Goal: Information Seeking & Learning: Learn about a topic

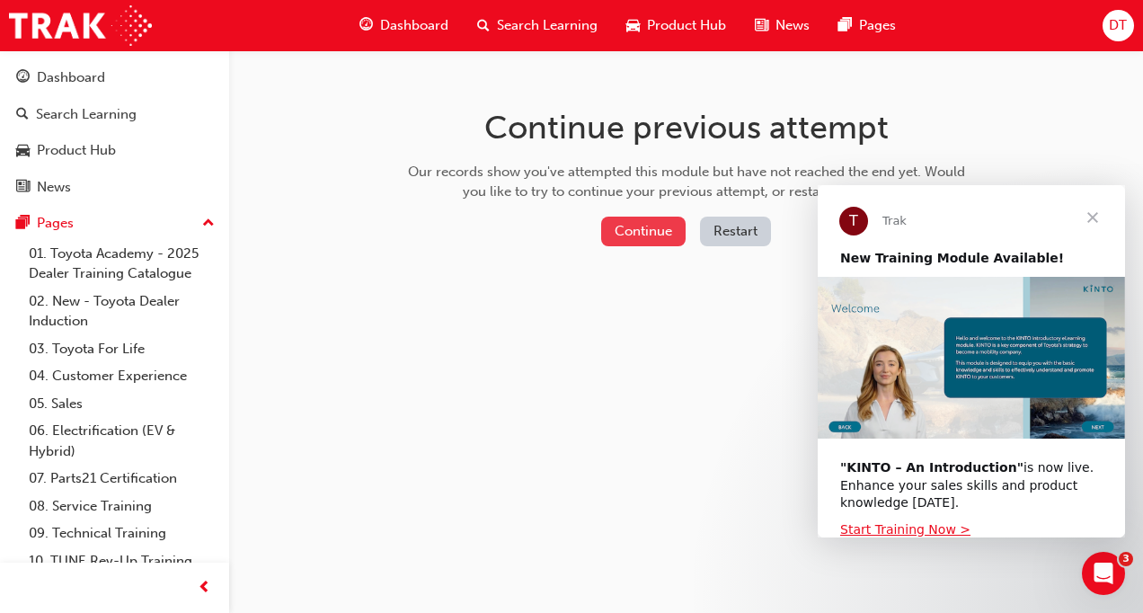
click at [659, 230] on button "Continue" at bounding box center [643, 232] width 84 height 30
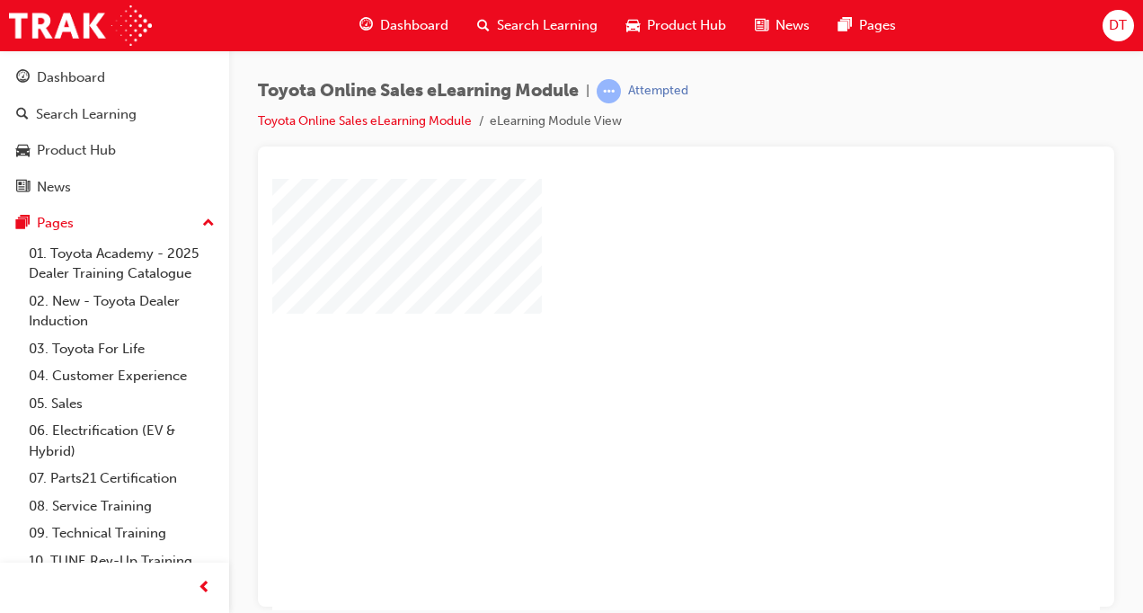
click at [634, 341] on div "play" at bounding box center [634, 341] width 0 height 0
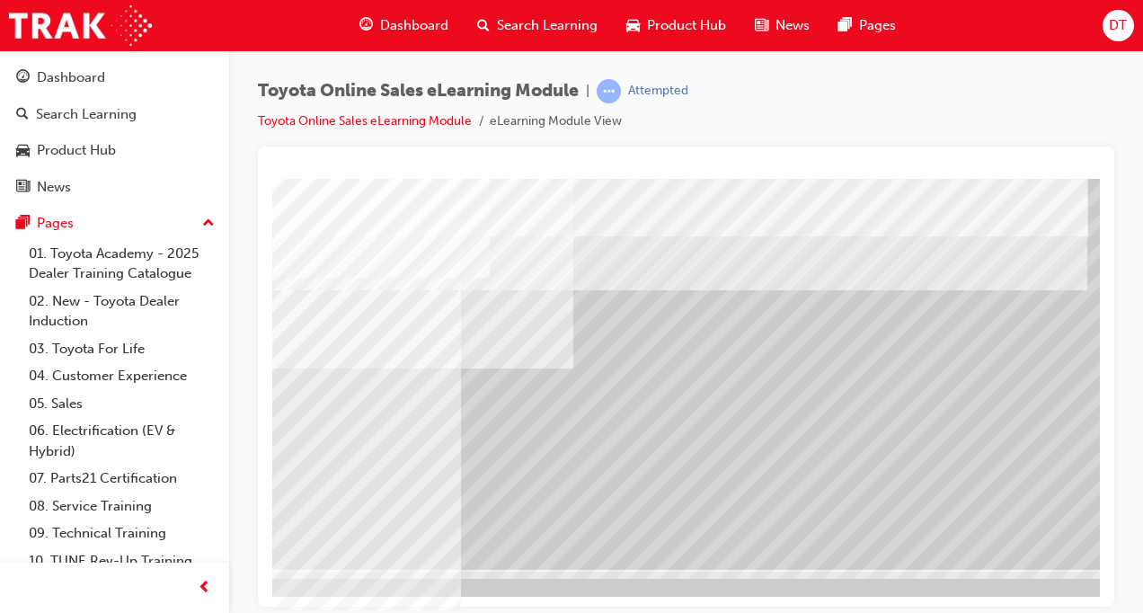
scroll to position [256, 408]
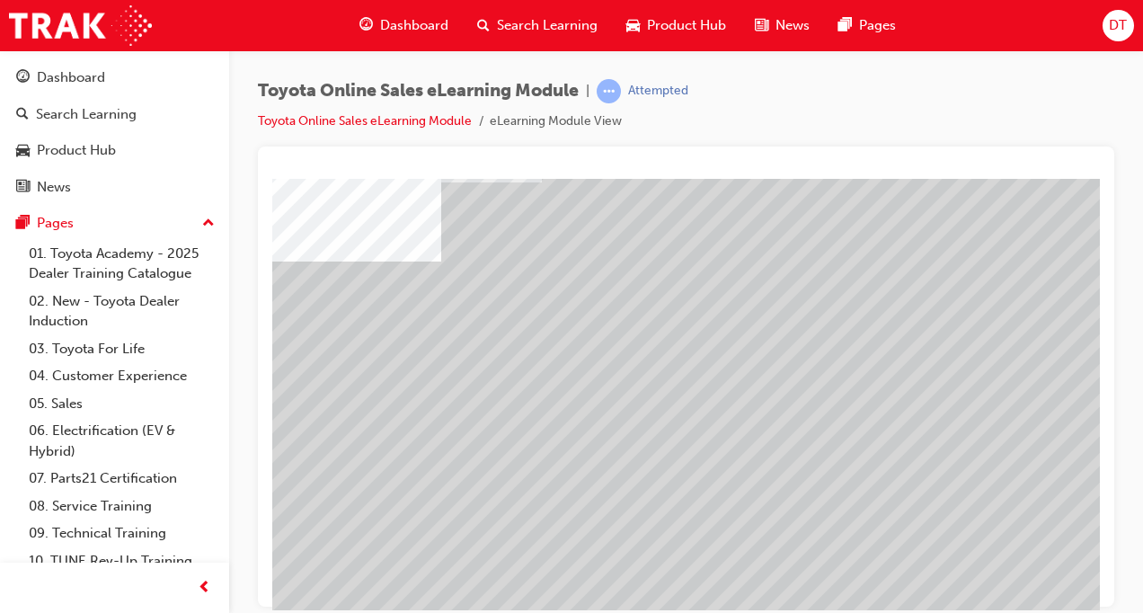
scroll to position [135, 0]
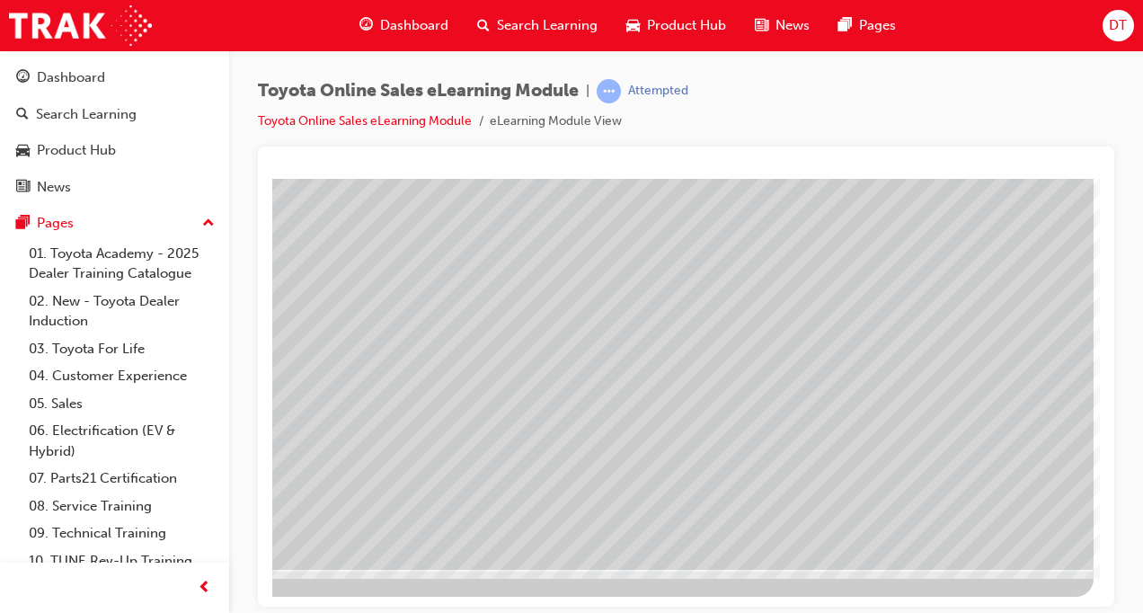
scroll to position [256, 408]
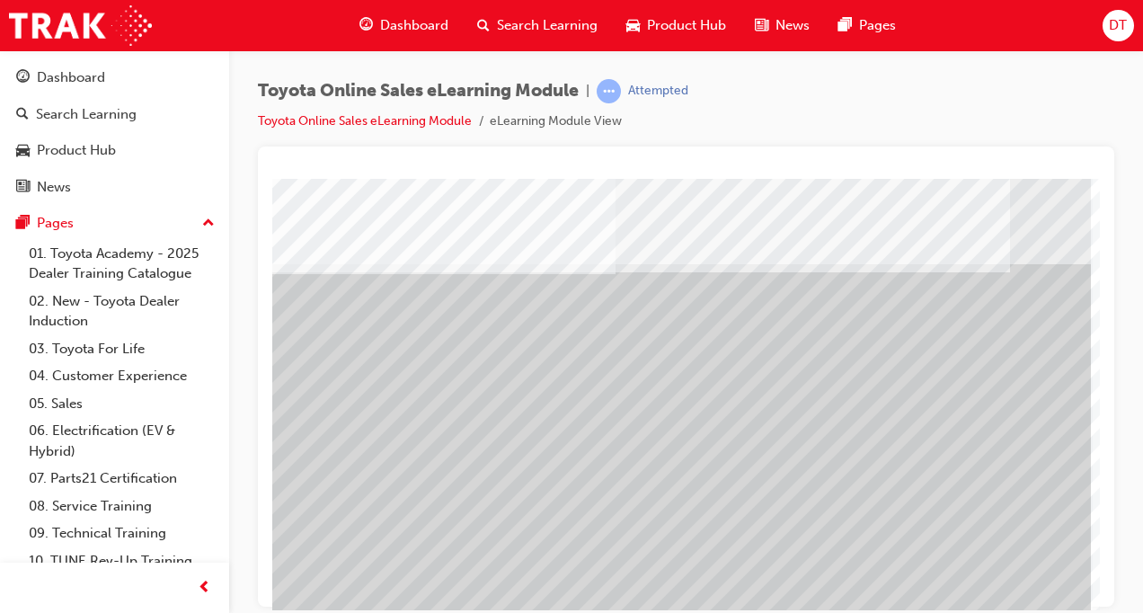
scroll to position [0, 408]
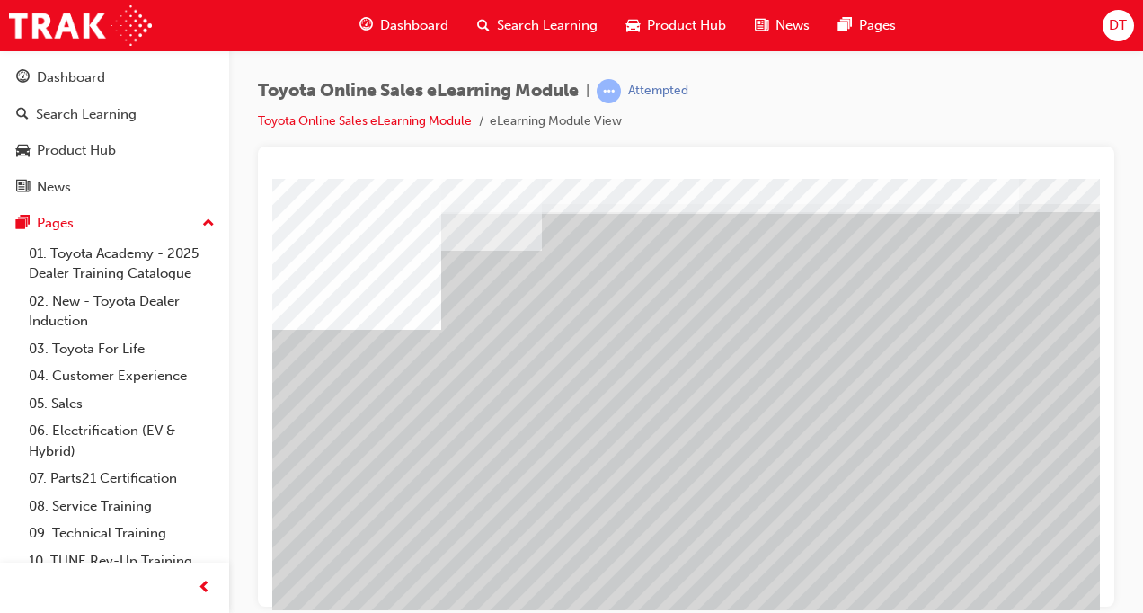
scroll to position [67, 0]
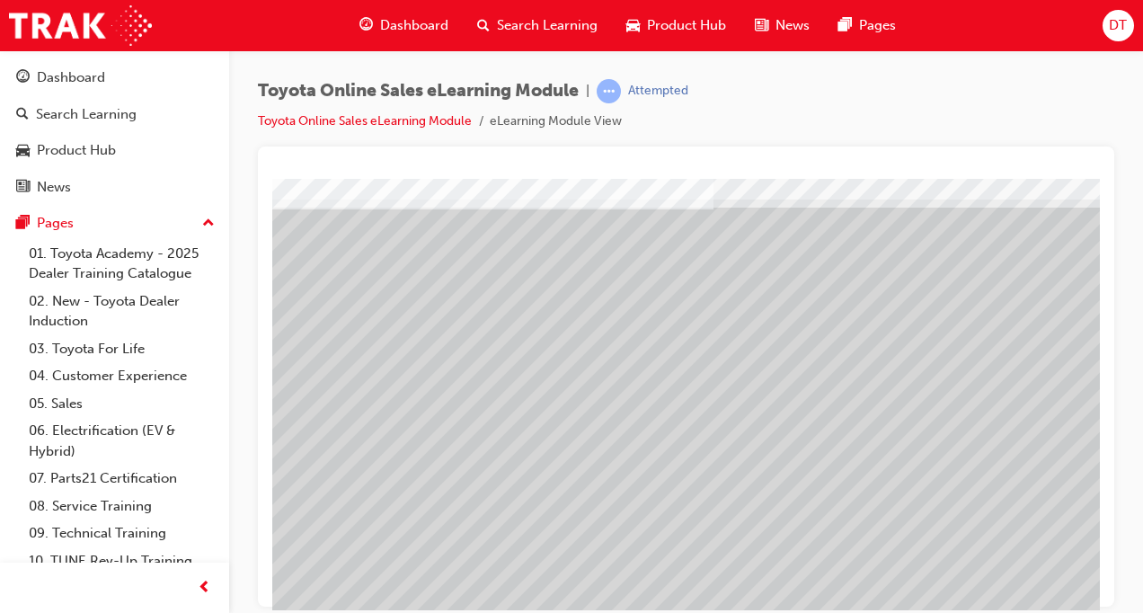
scroll to position [67, 309]
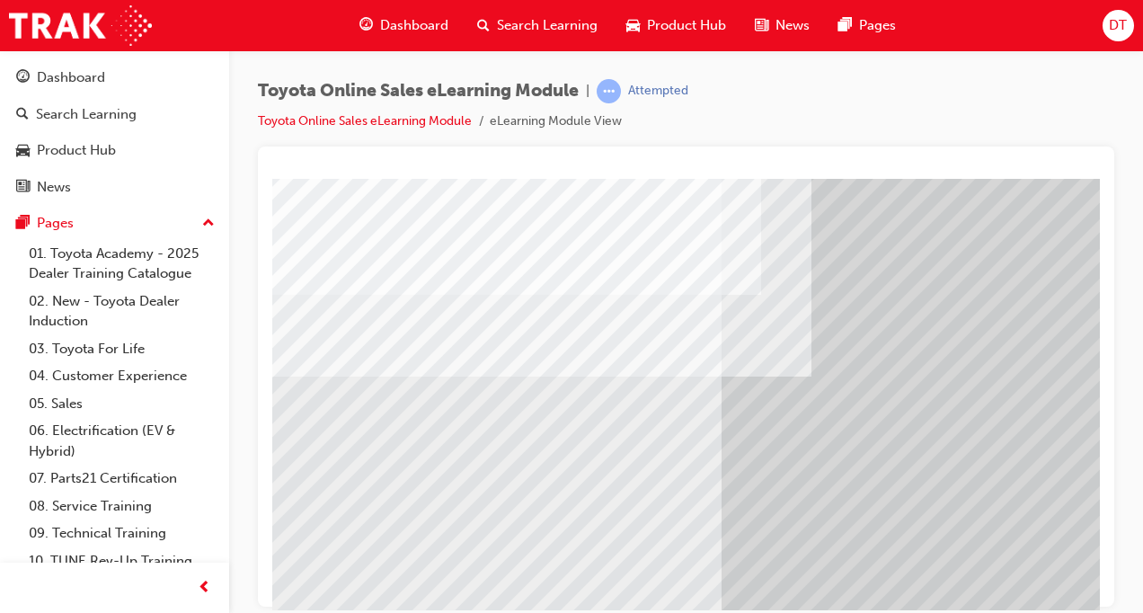
scroll to position [256, 0]
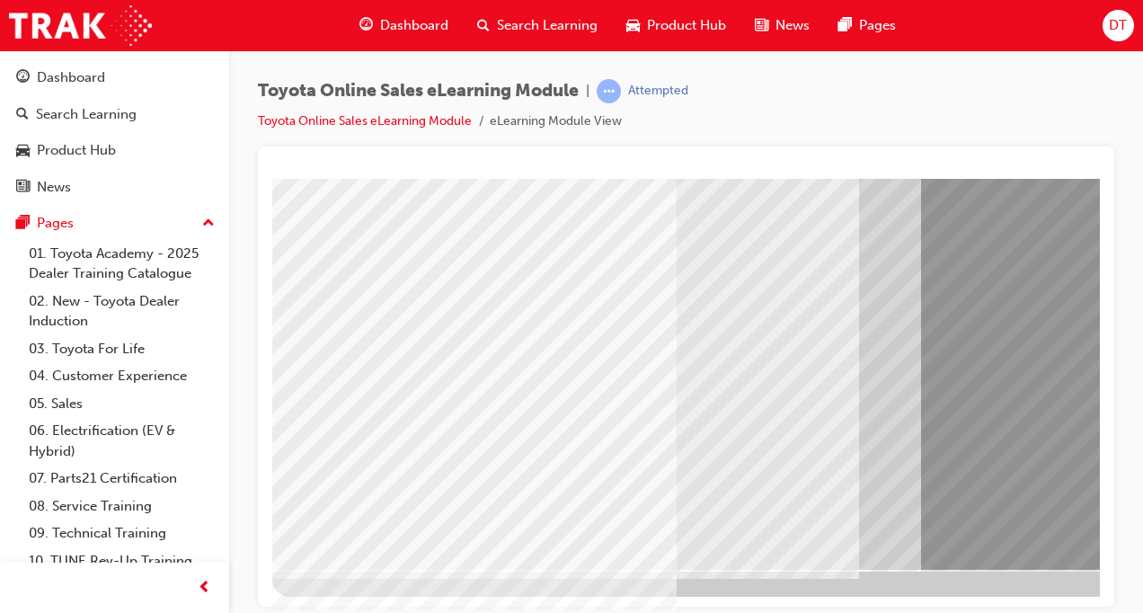
scroll to position [256, 408]
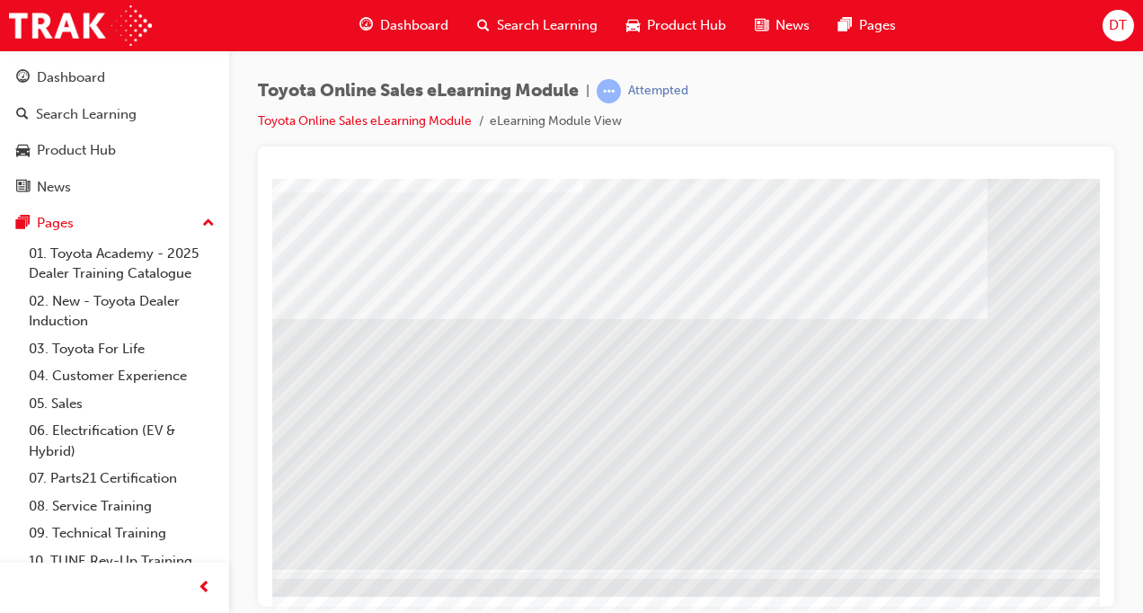
scroll to position [256, 0]
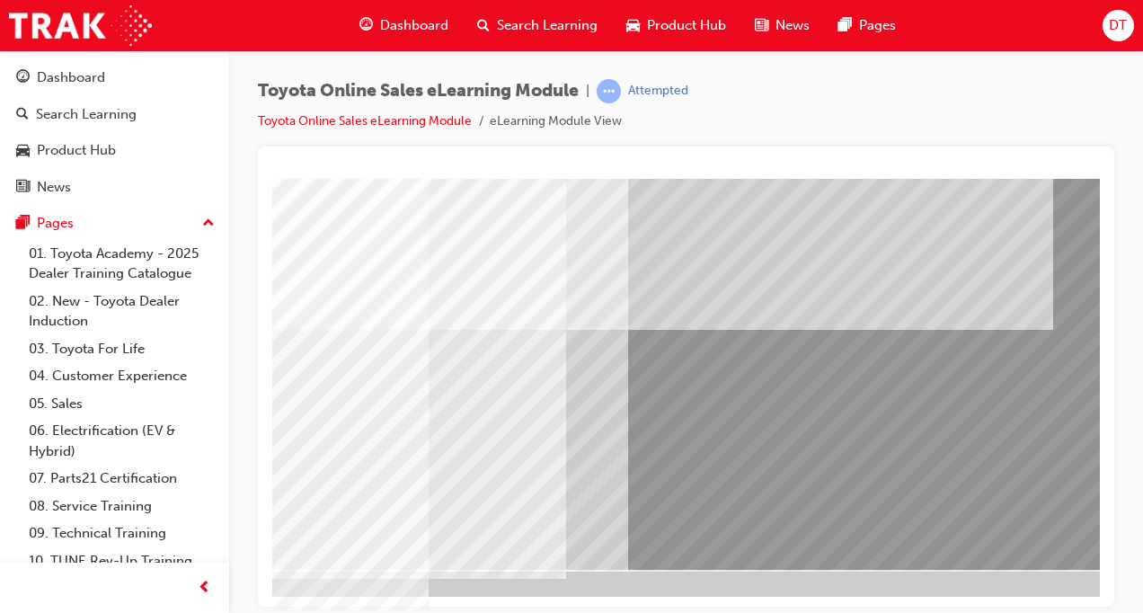
scroll to position [256, 408]
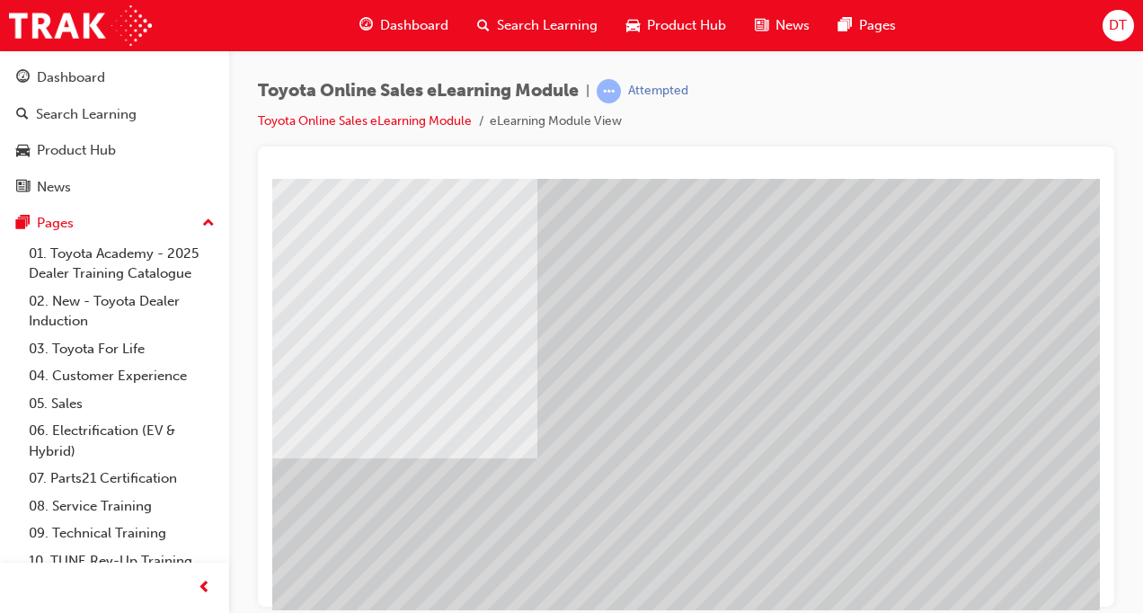
scroll to position [256, 0]
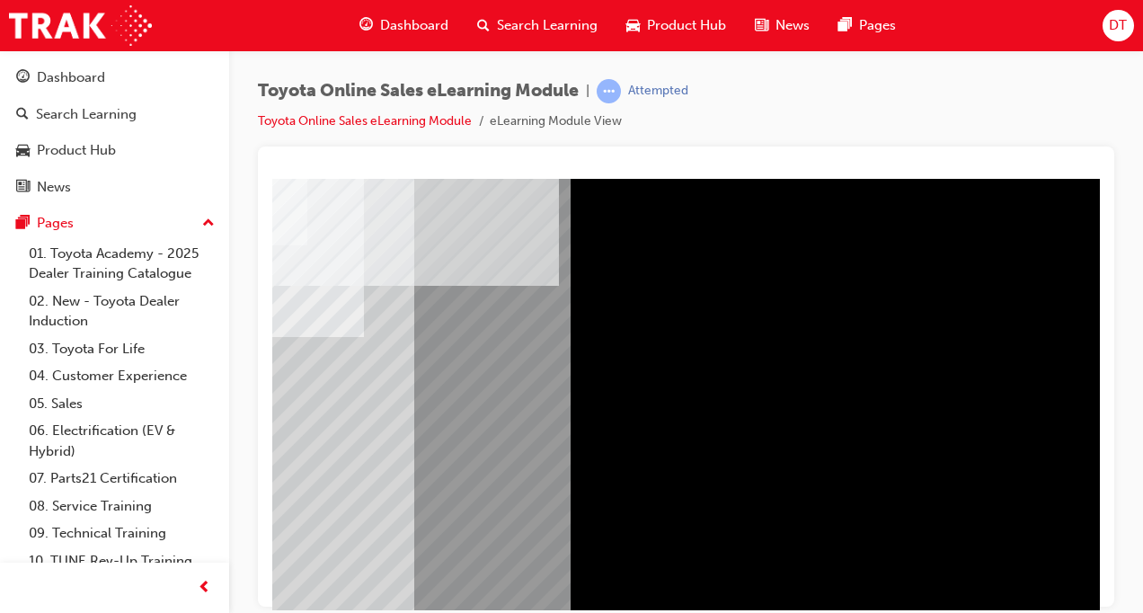
scroll to position [135, 408]
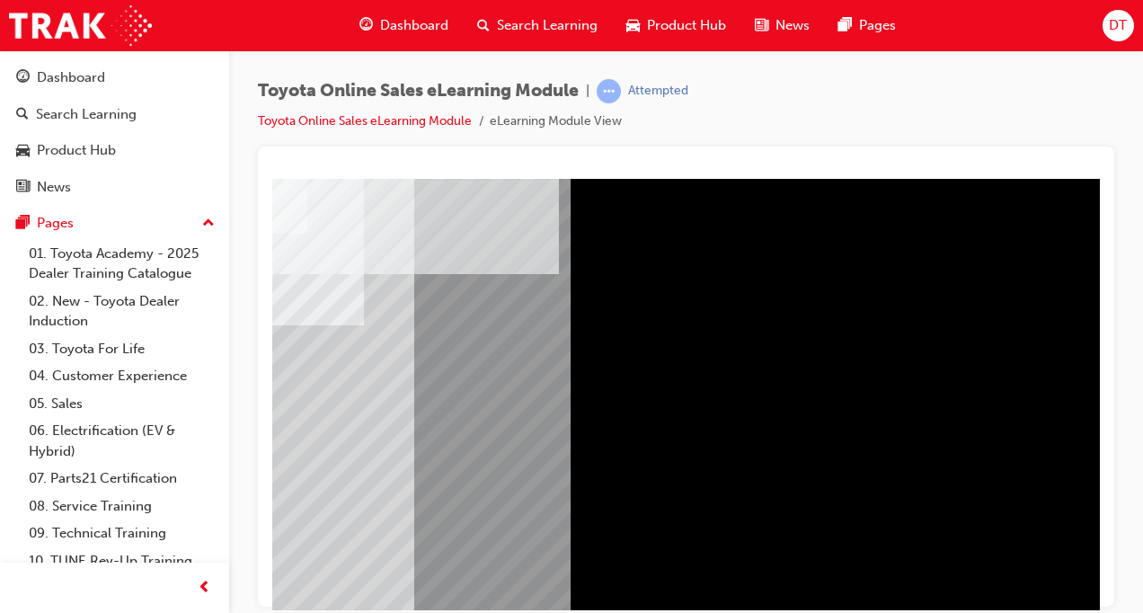
scroll to position [0, 408]
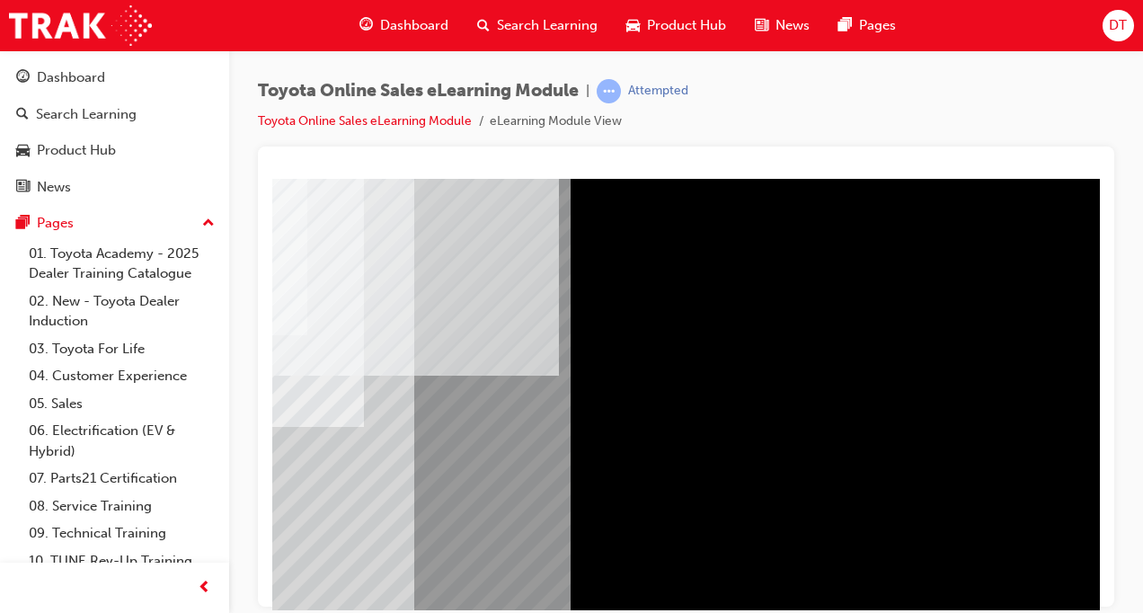
drag, startPoint x: 1023, startPoint y: 325, endPoint x: 965, endPoint y: 363, distance: 69.5
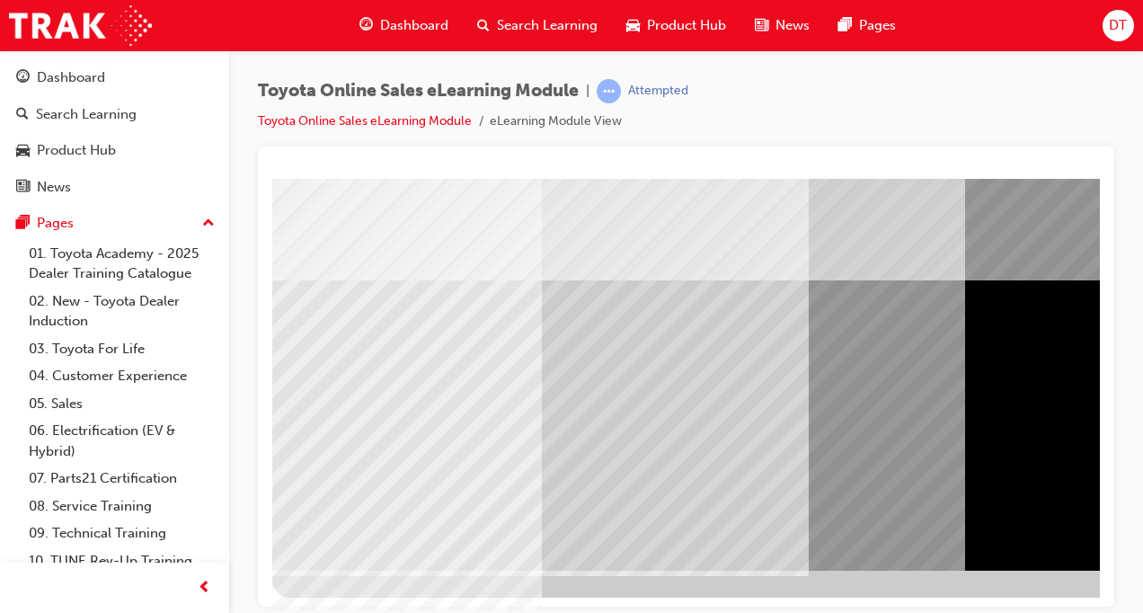
scroll to position [256, 0]
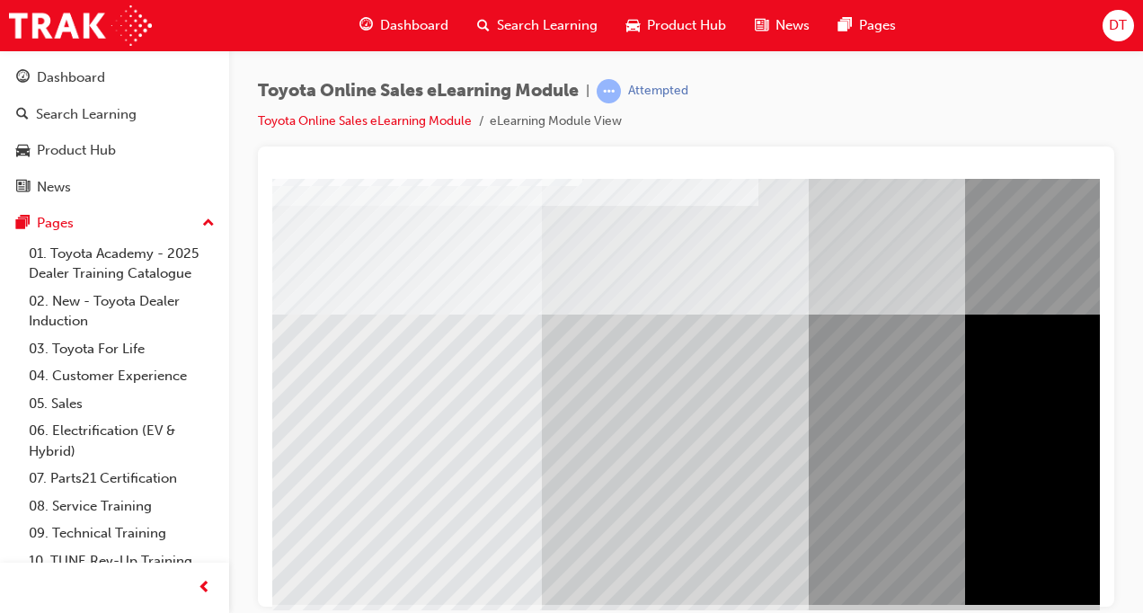
scroll to position [225, 0]
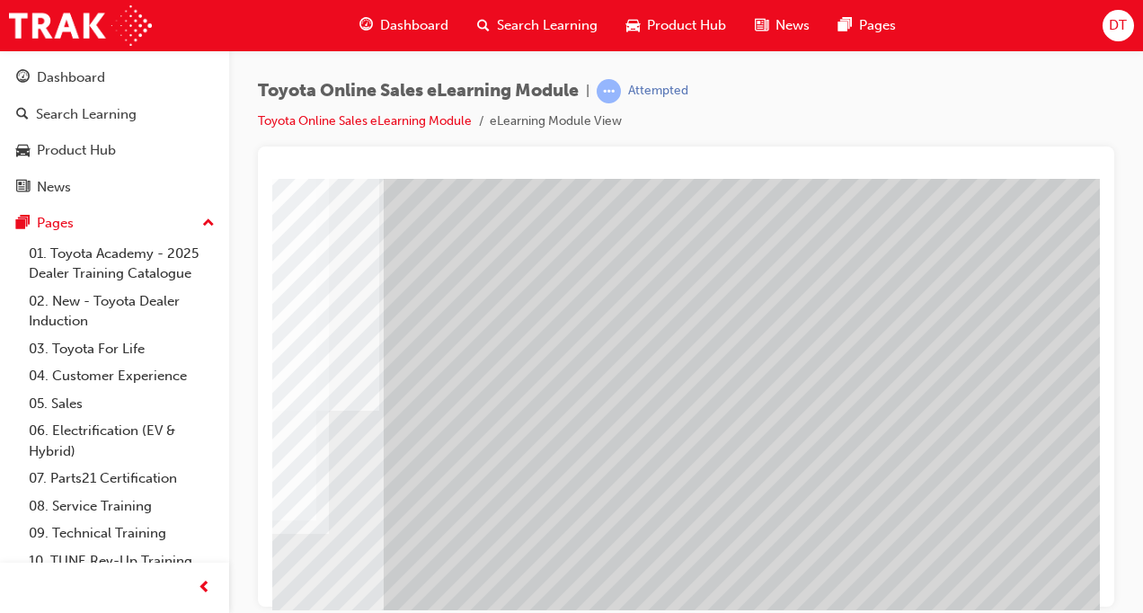
scroll to position [0, 328]
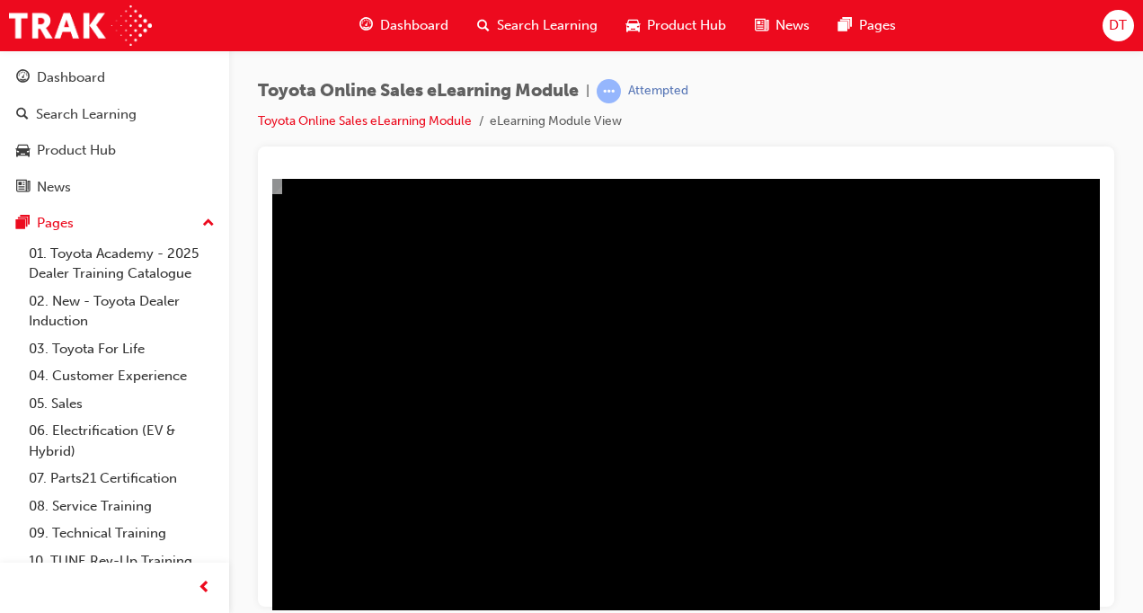
scroll to position [180, 408]
drag, startPoint x: 602, startPoint y: 604, endPoint x: 1251, endPoint y: 787, distance: 674.1
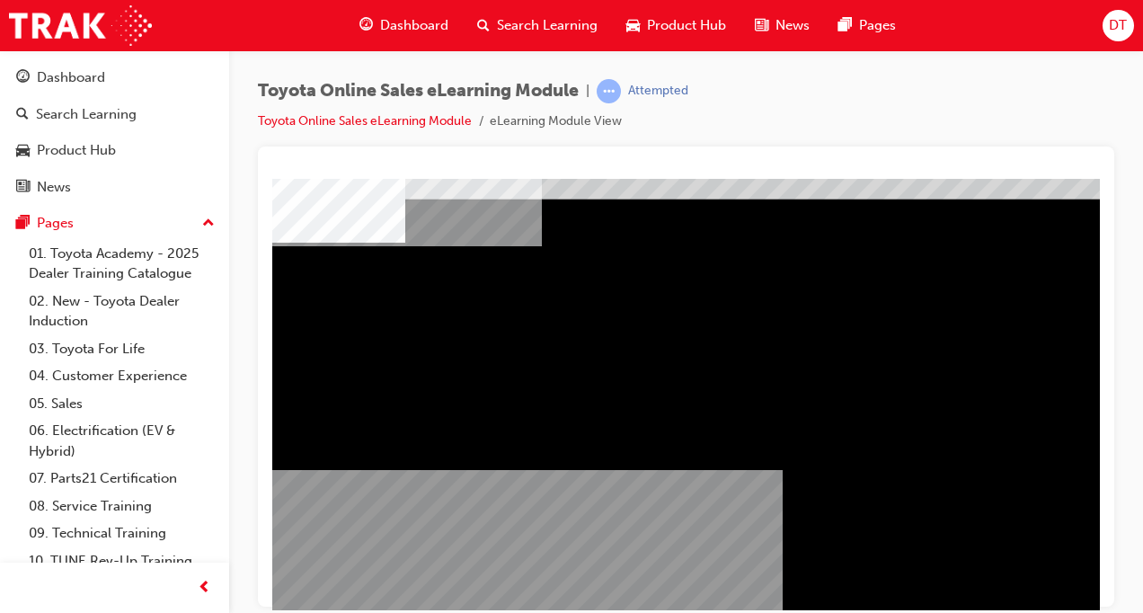
scroll to position [67, 408]
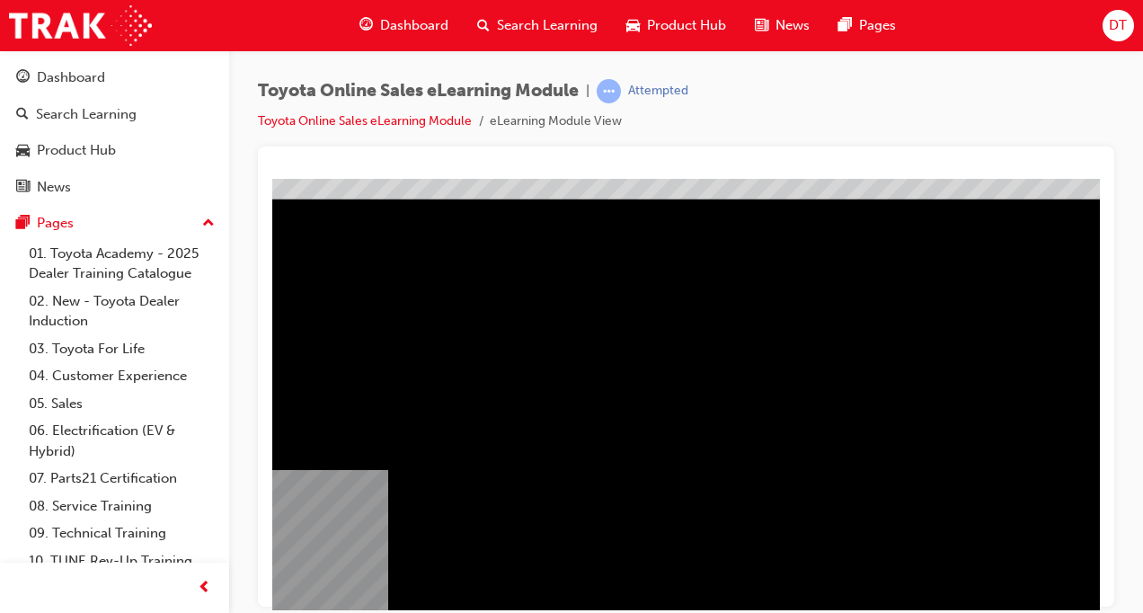
drag, startPoint x: 518, startPoint y: 606, endPoint x: 1164, endPoint y: 787, distance: 669.9
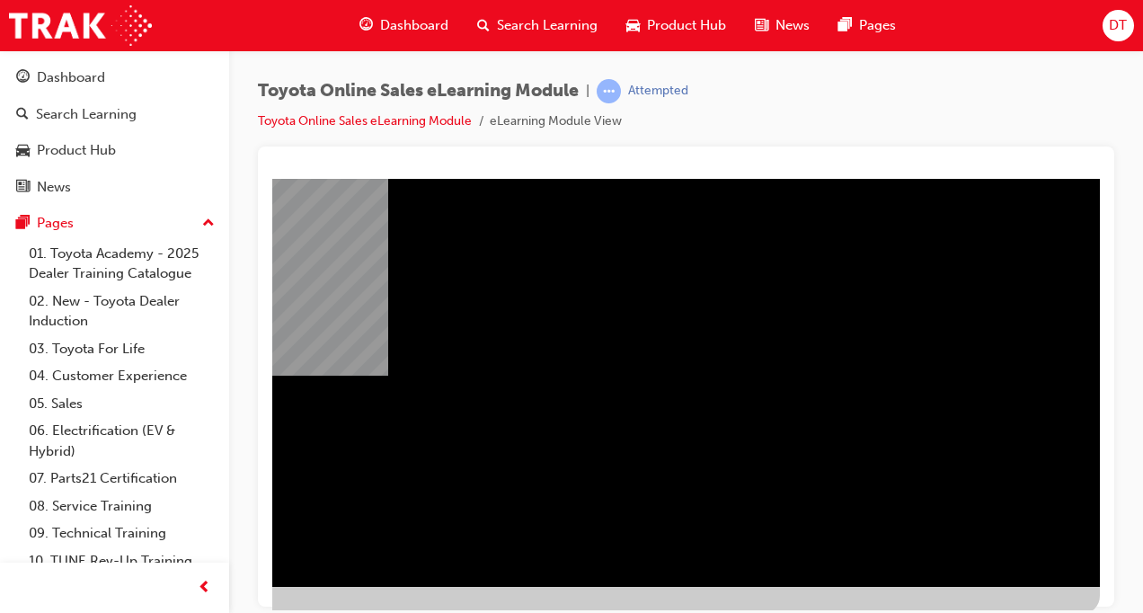
scroll to position [256, 408]
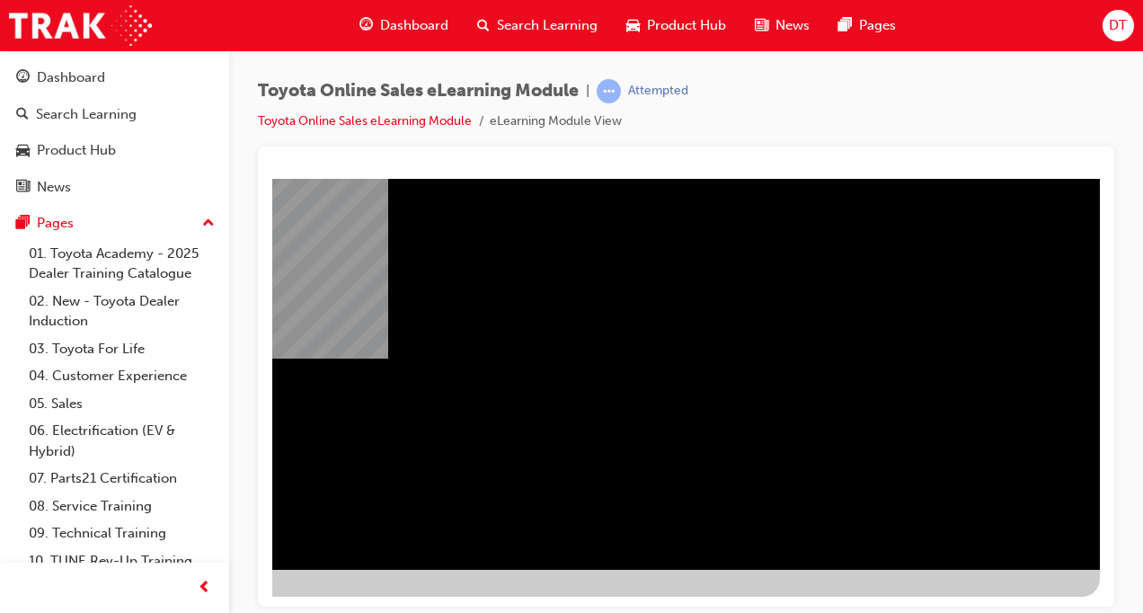
drag, startPoint x: 793, startPoint y: 224, endPoint x: 803, endPoint y: 420, distance: 196.1
click at [803, 420] on div "multistate" at bounding box center [489, 245] width 1222 height 647
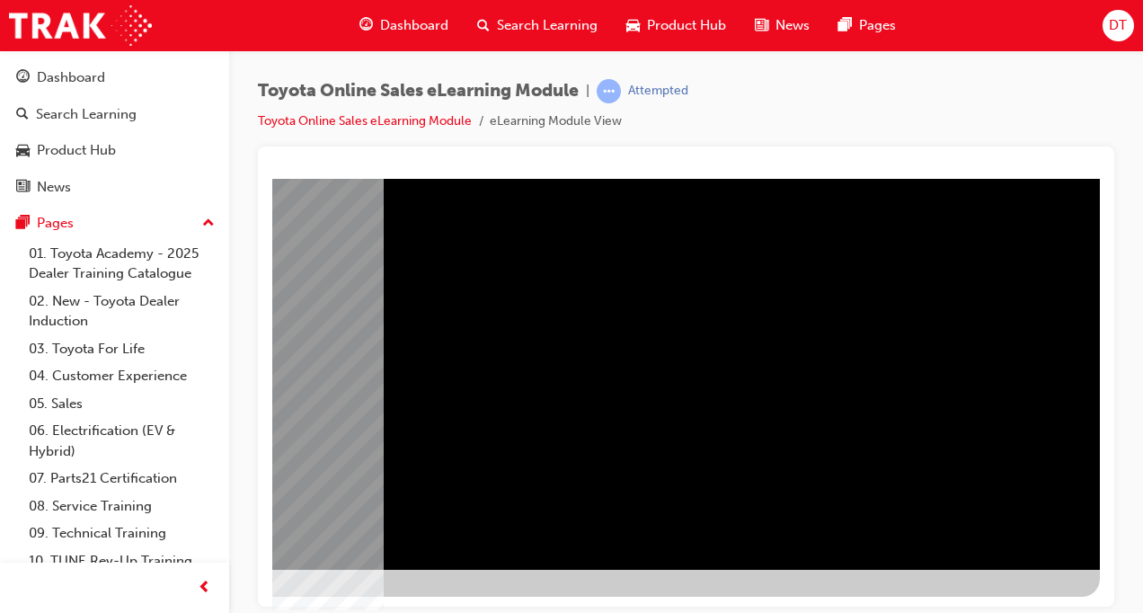
scroll to position [0, 0]
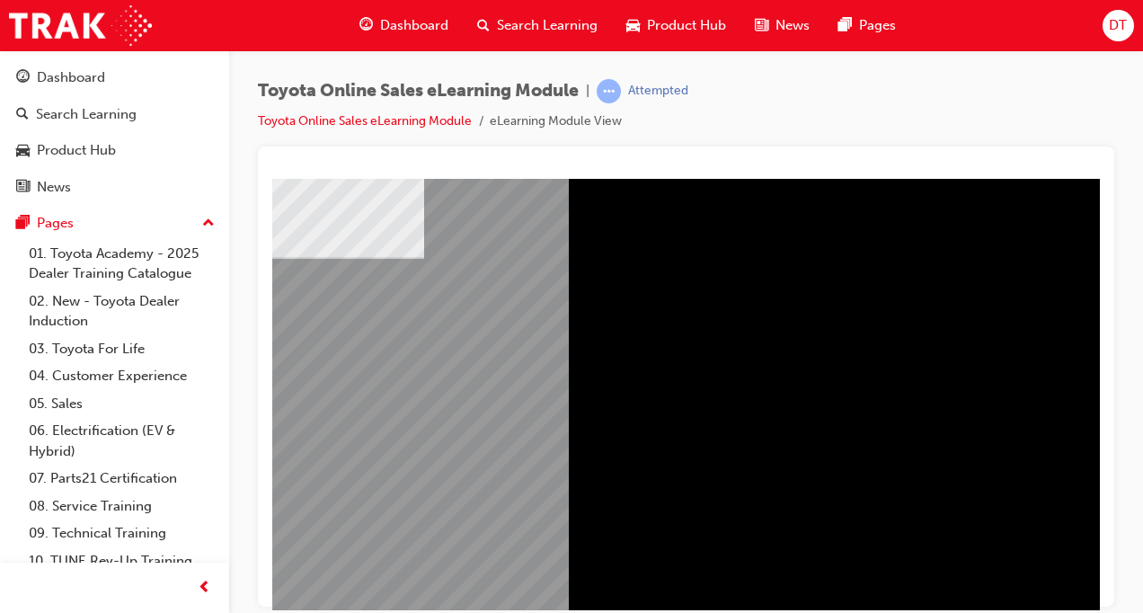
scroll to position [135, 408]
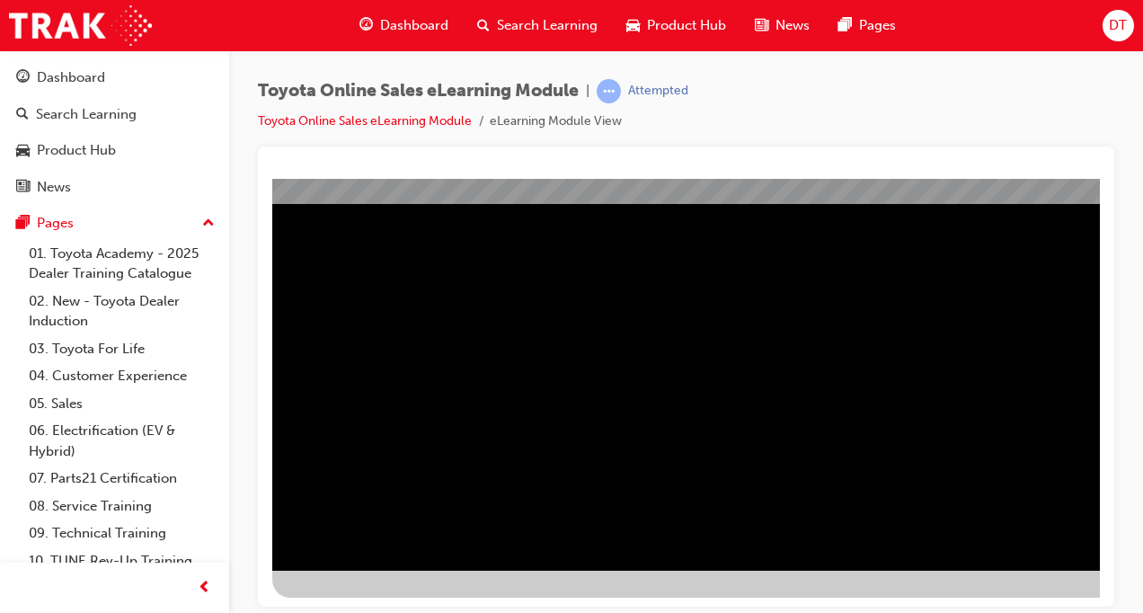
scroll to position [256, 0]
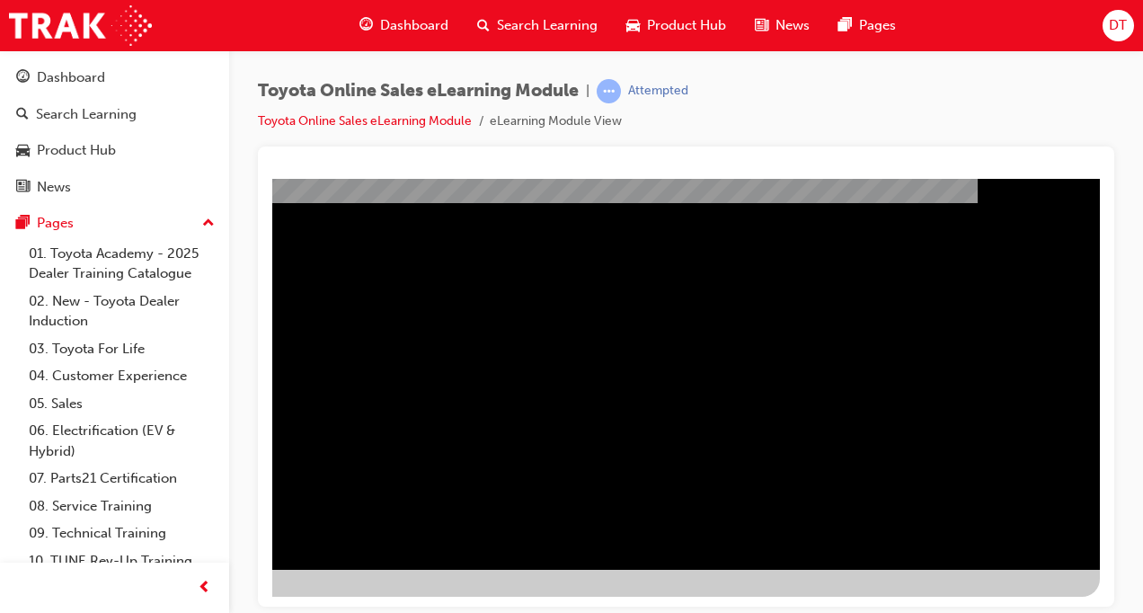
drag, startPoint x: 701, startPoint y: 605, endPoint x: 1351, endPoint y: 788, distance: 675.8
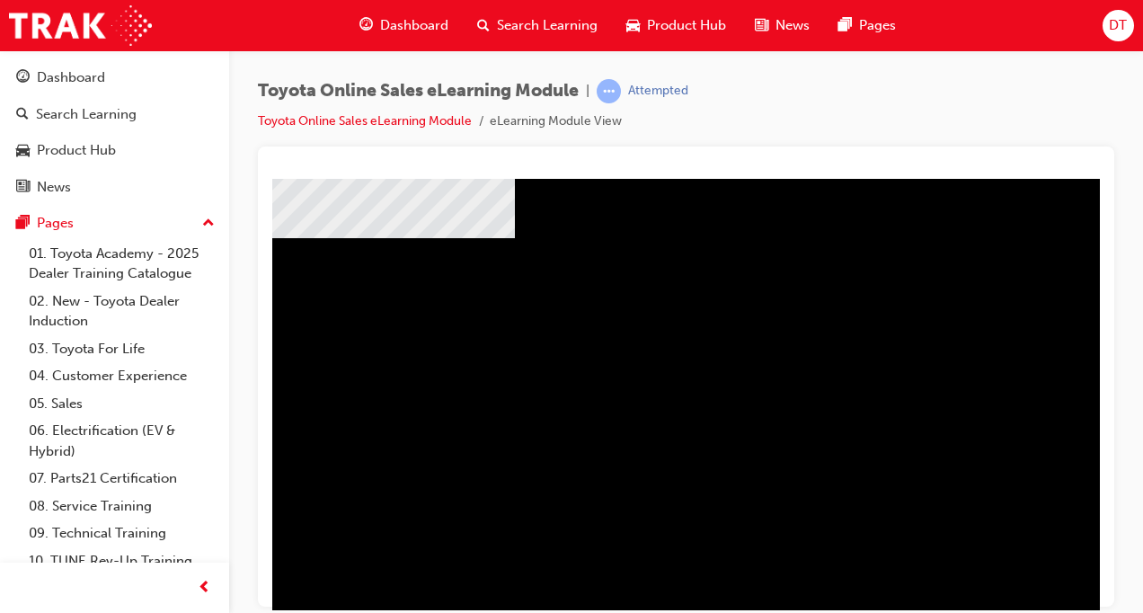
scroll to position [202, 0]
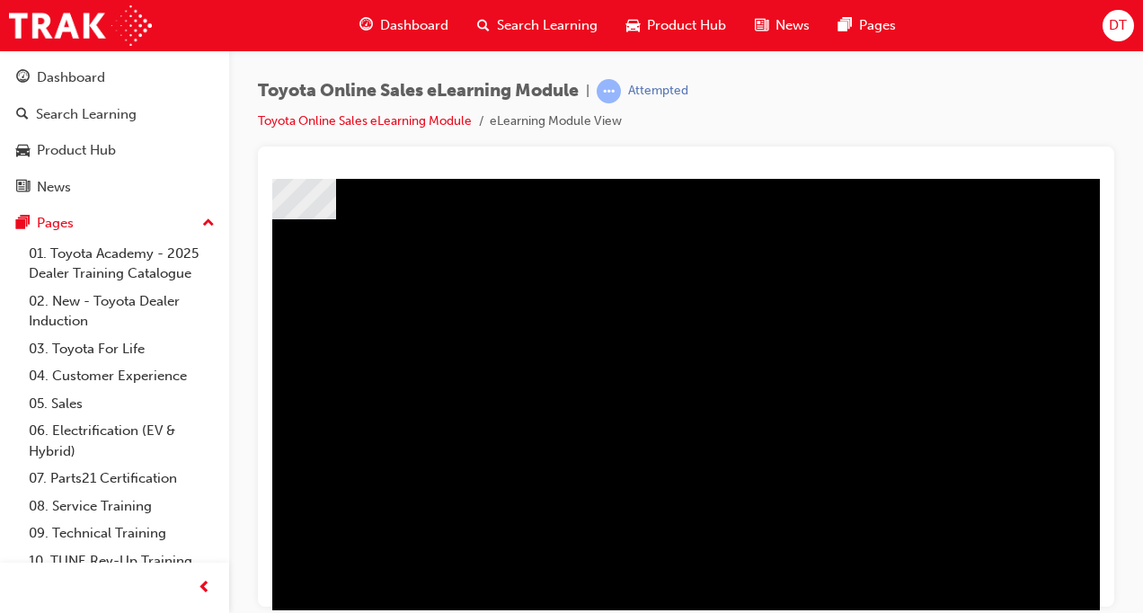
scroll to position [202, 181]
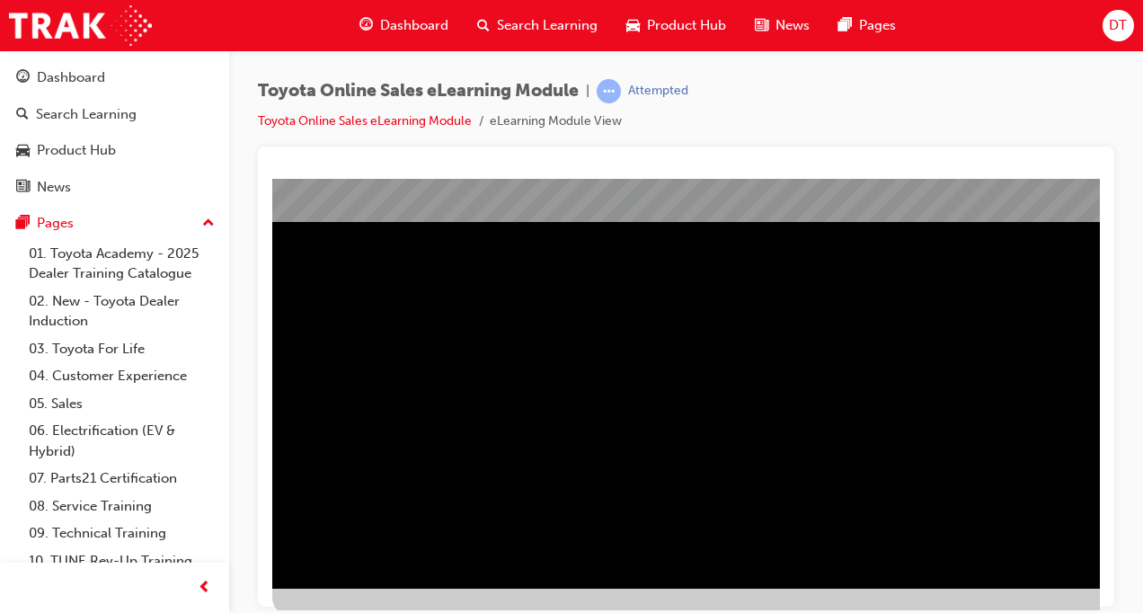
scroll to position [256, 0]
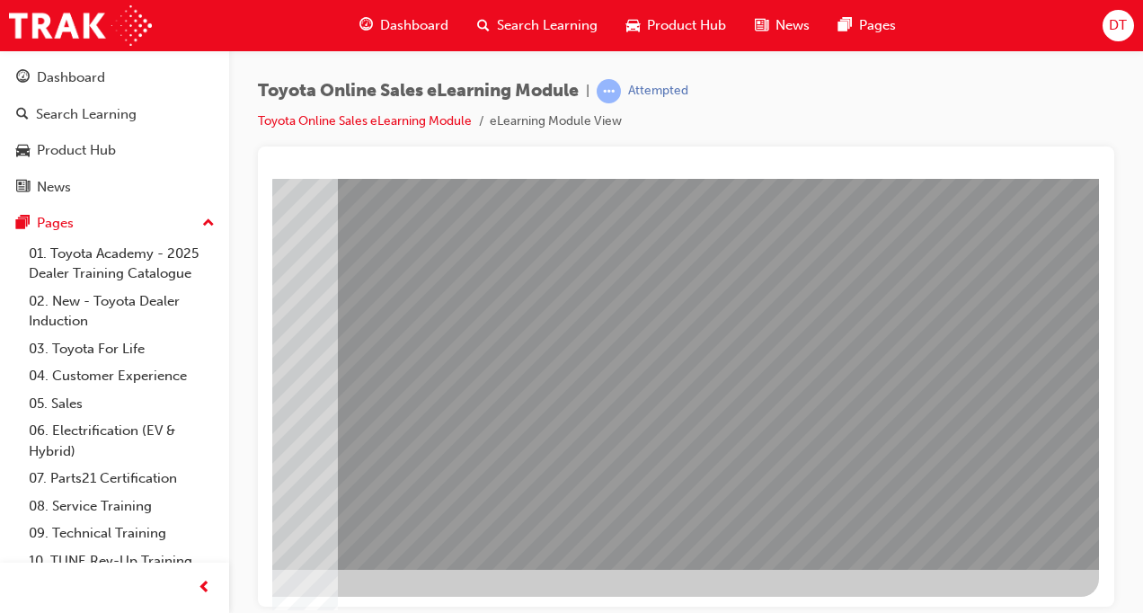
scroll to position [0, 0]
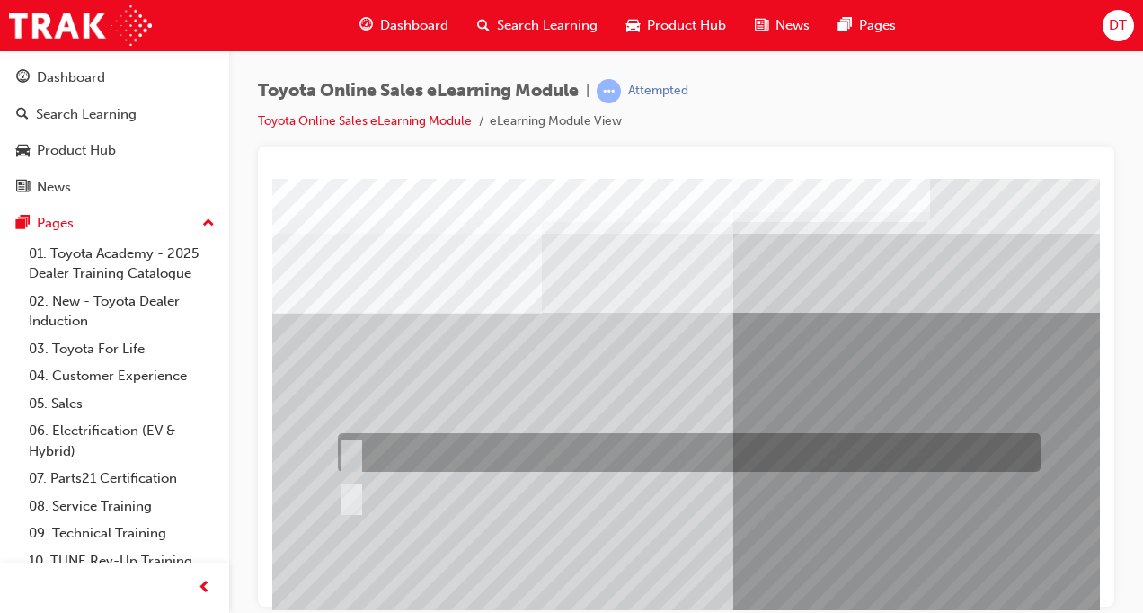
click at [357, 453] on input "True" at bounding box center [348, 453] width 20 height 20
radio input "true"
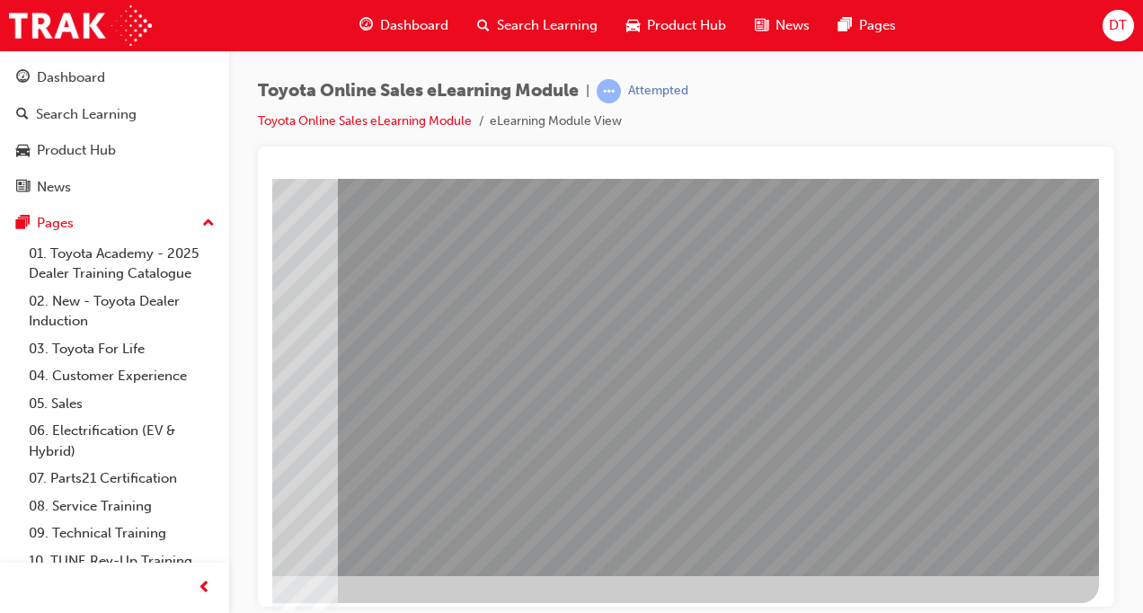
scroll to position [256, 408]
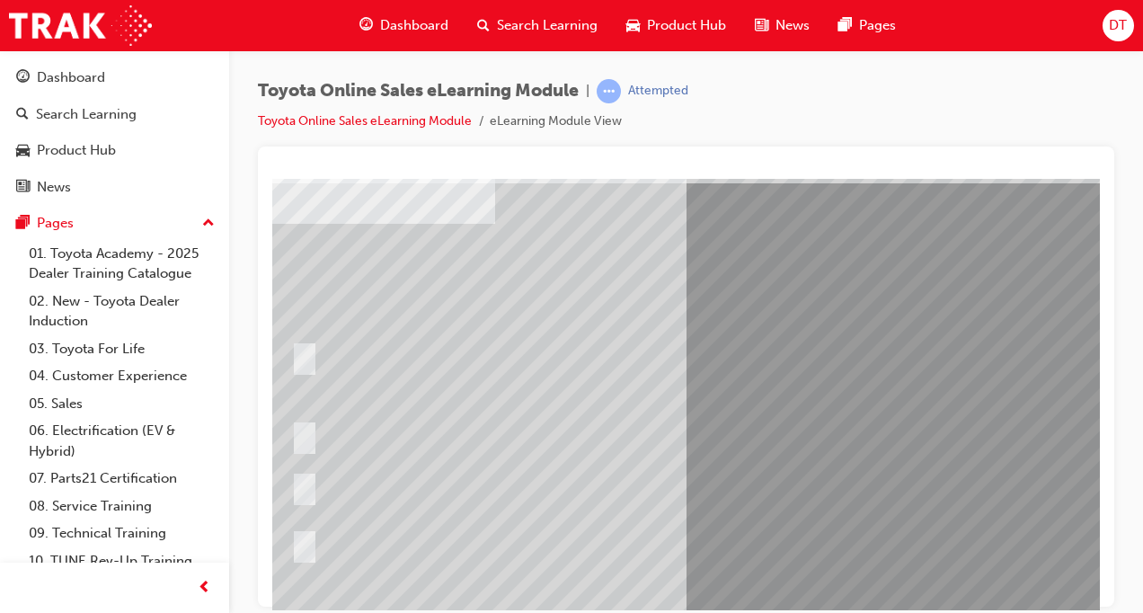
scroll to position [90, 49]
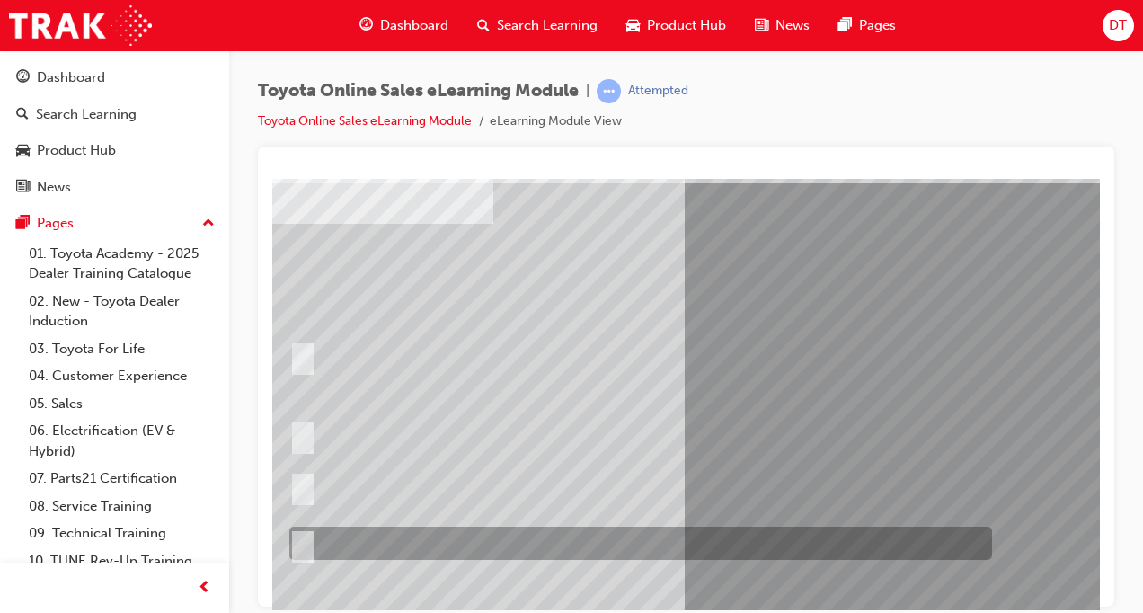
click at [309, 538] on div at bounding box center [636, 543] width 703 height 33
radio input "true"
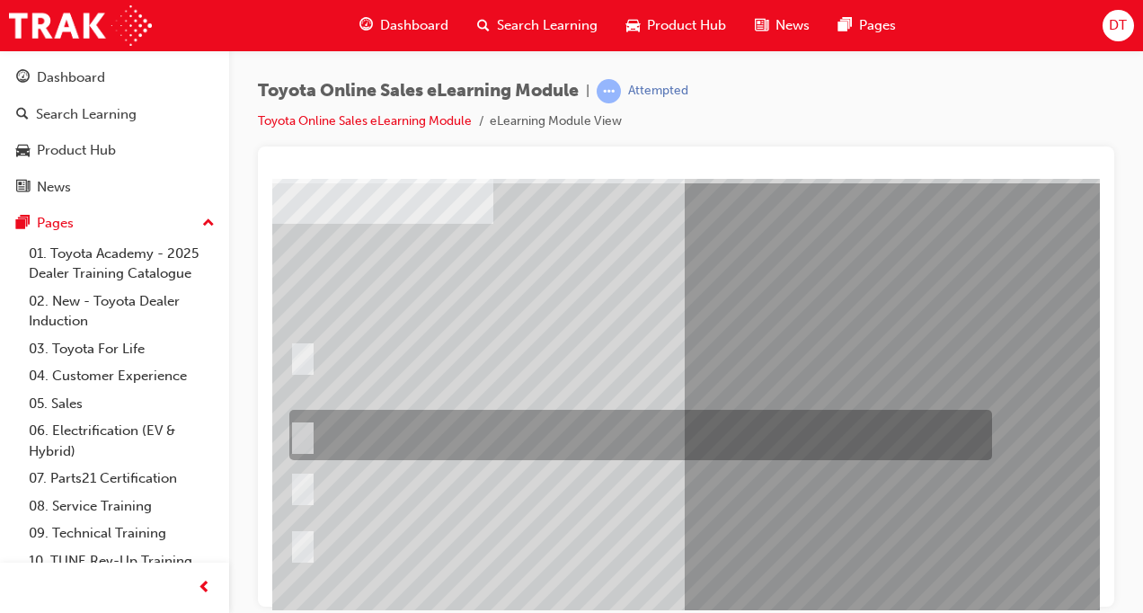
click at [313, 432] on div at bounding box center [636, 435] width 703 height 50
radio input "true"
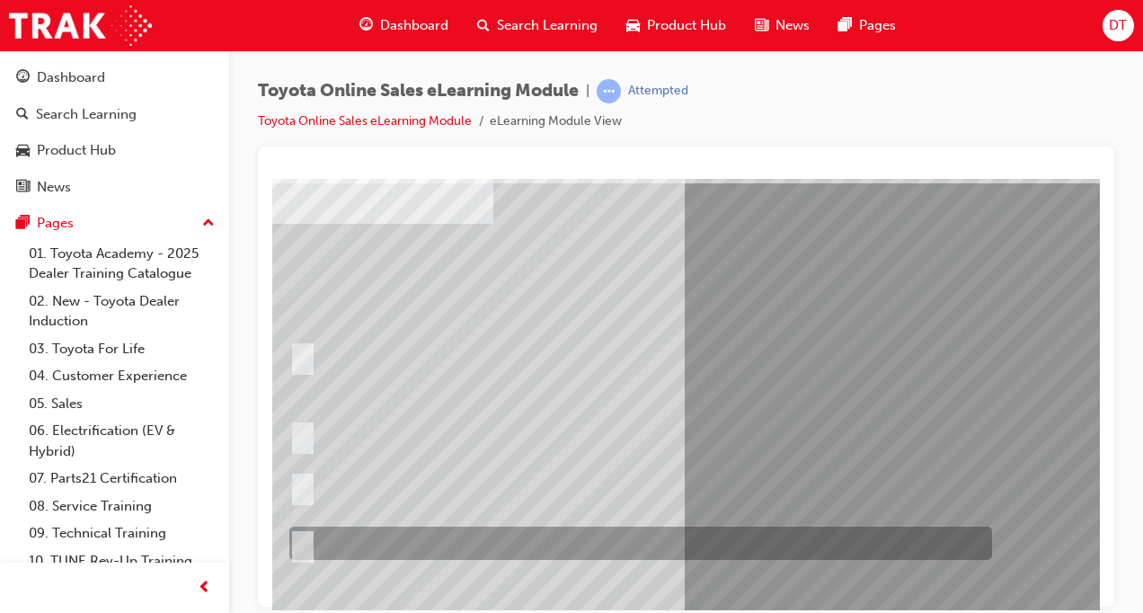
click at [302, 537] on input "It must be TMCA approved Dealer name." at bounding box center [299, 544] width 20 height 20
radio input "true"
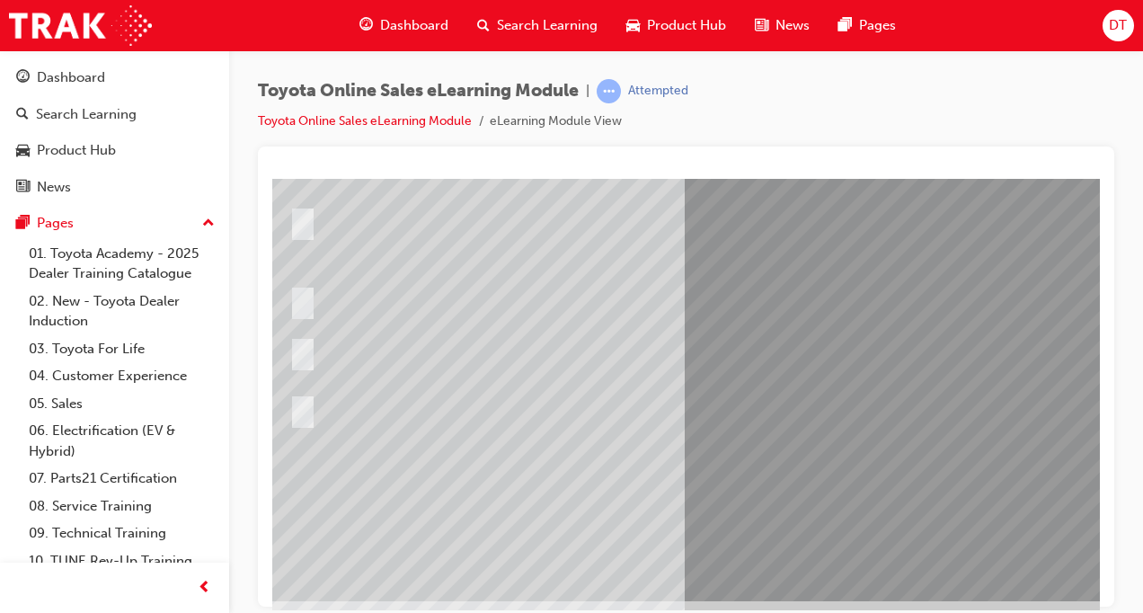
scroll to position [225, 49]
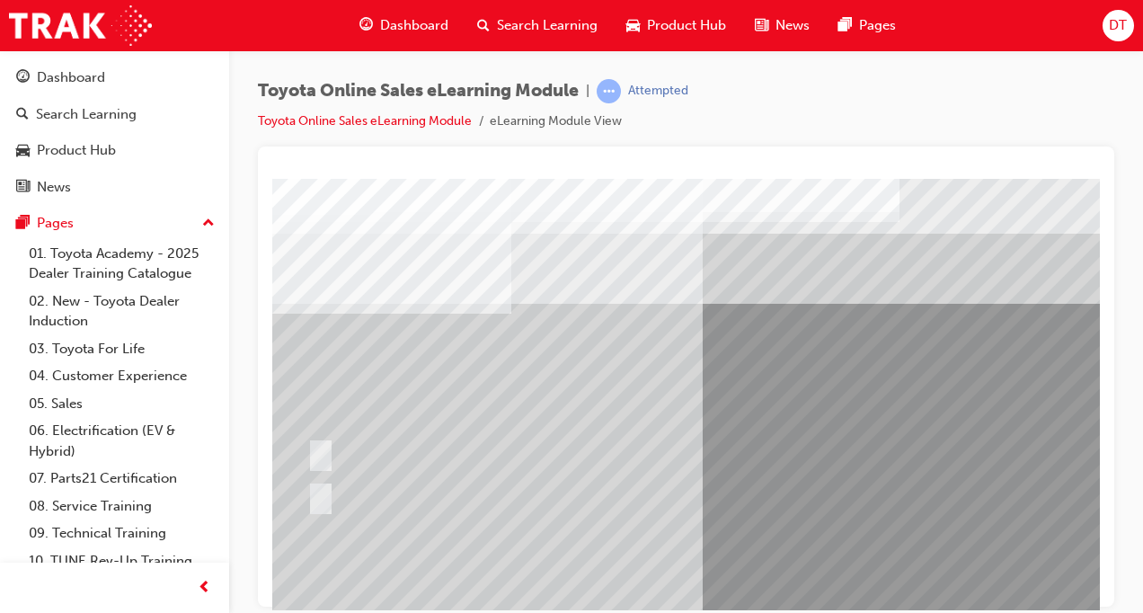
scroll to position [0, 0]
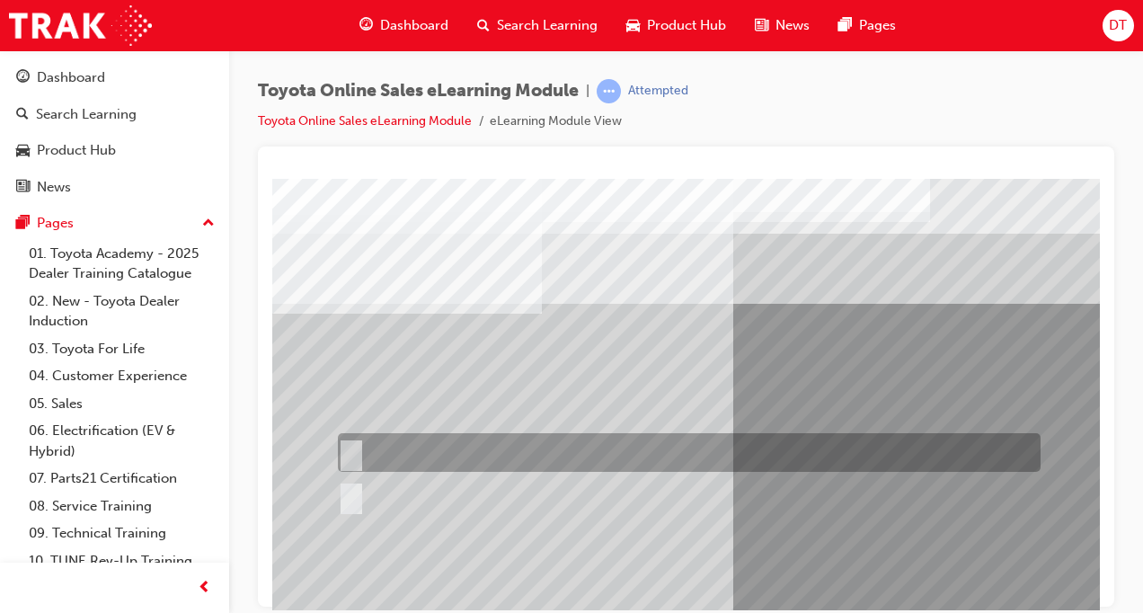
click at [361, 447] on div at bounding box center [684, 452] width 703 height 39
radio input "true"
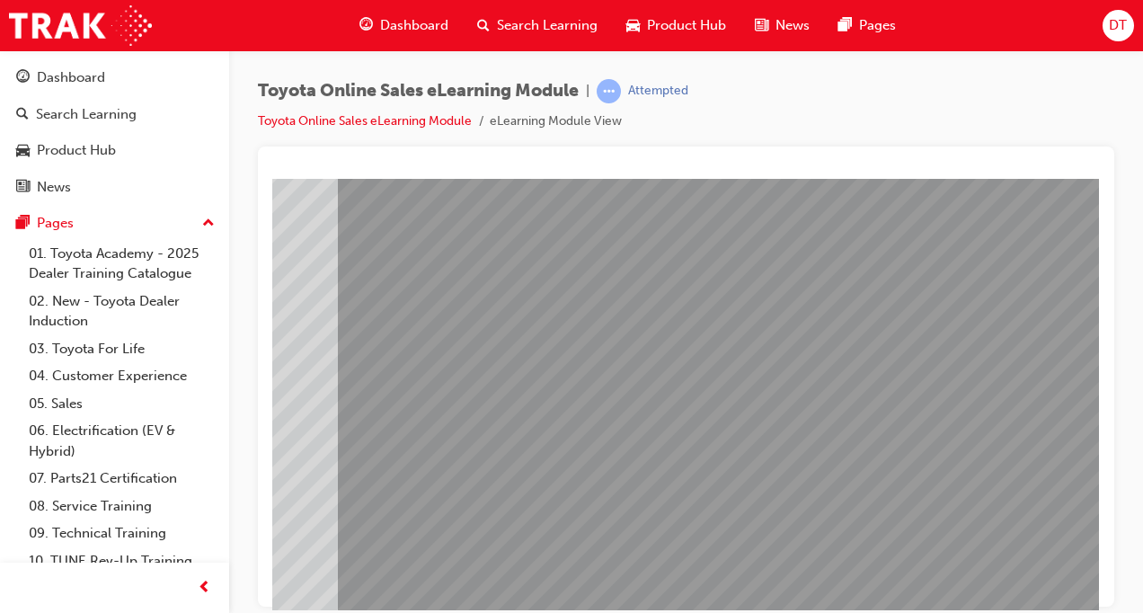
scroll to position [256, 408]
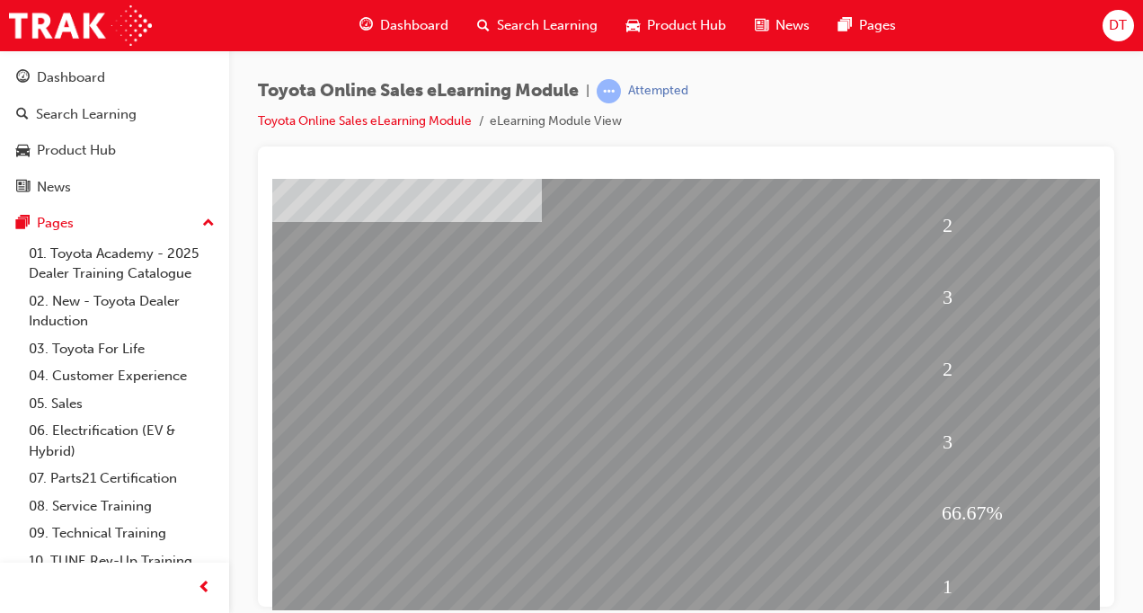
scroll to position [202, 0]
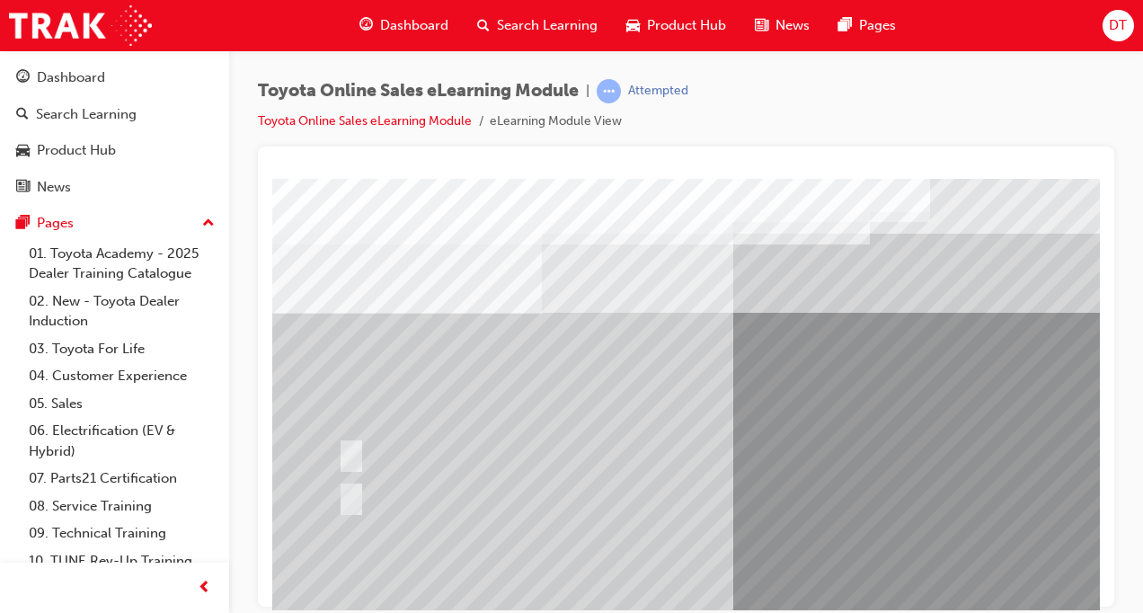
scroll to position [0, 0]
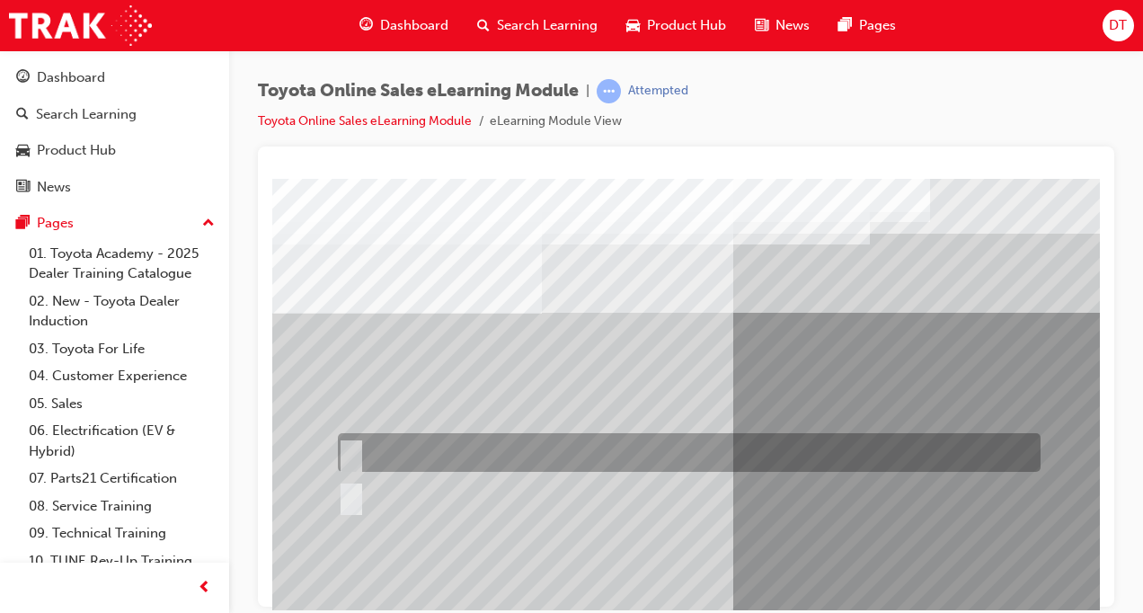
click at [367, 452] on div at bounding box center [684, 452] width 703 height 39
radio input "true"
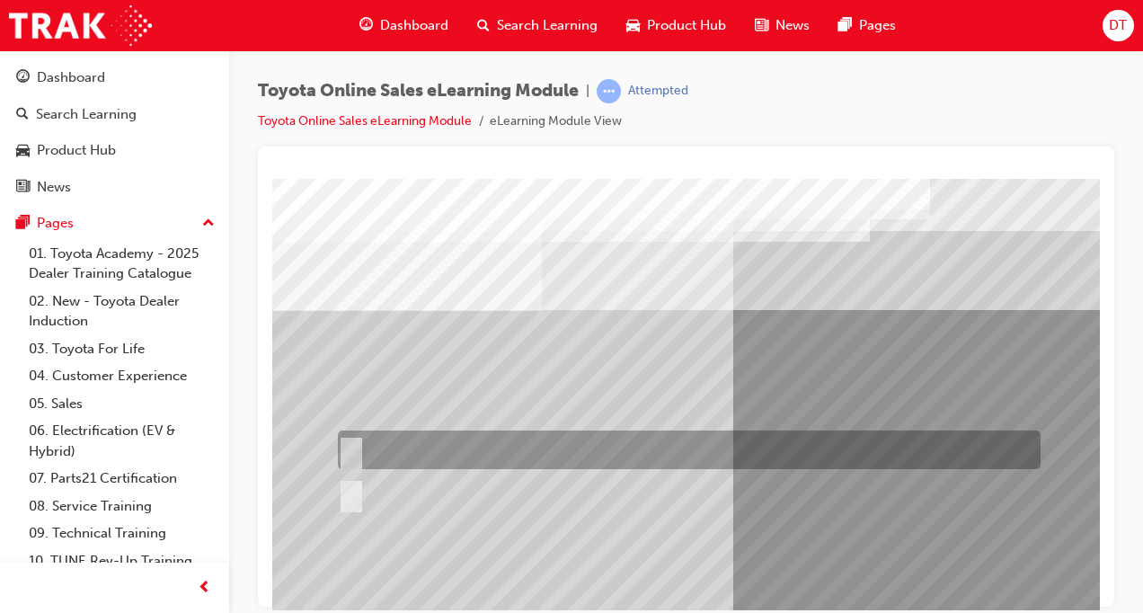
scroll to position [225, 0]
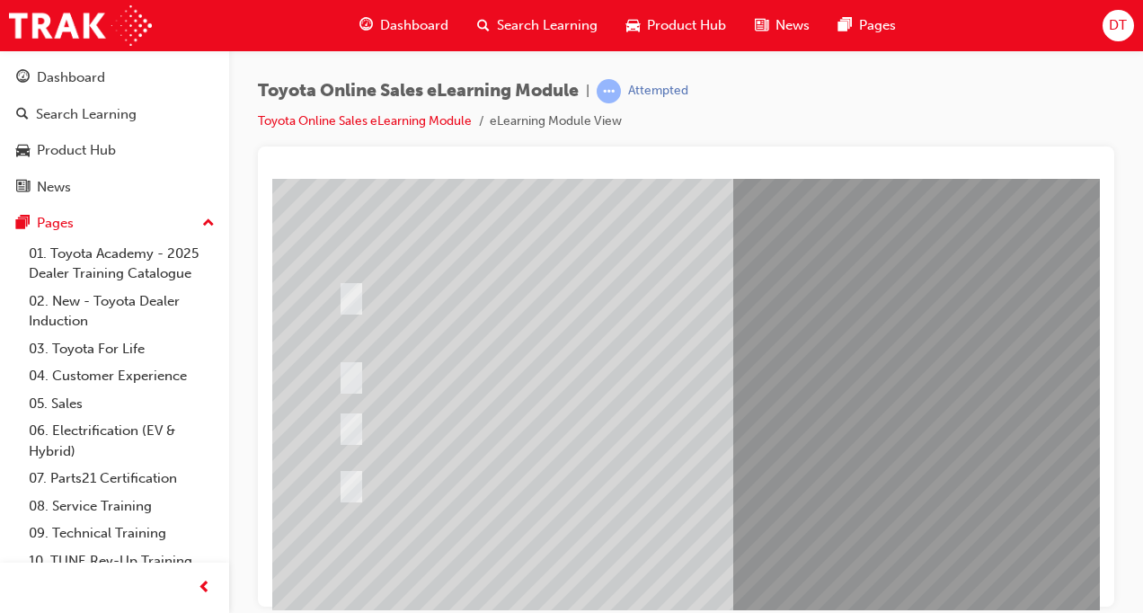
scroll to position [202, 0]
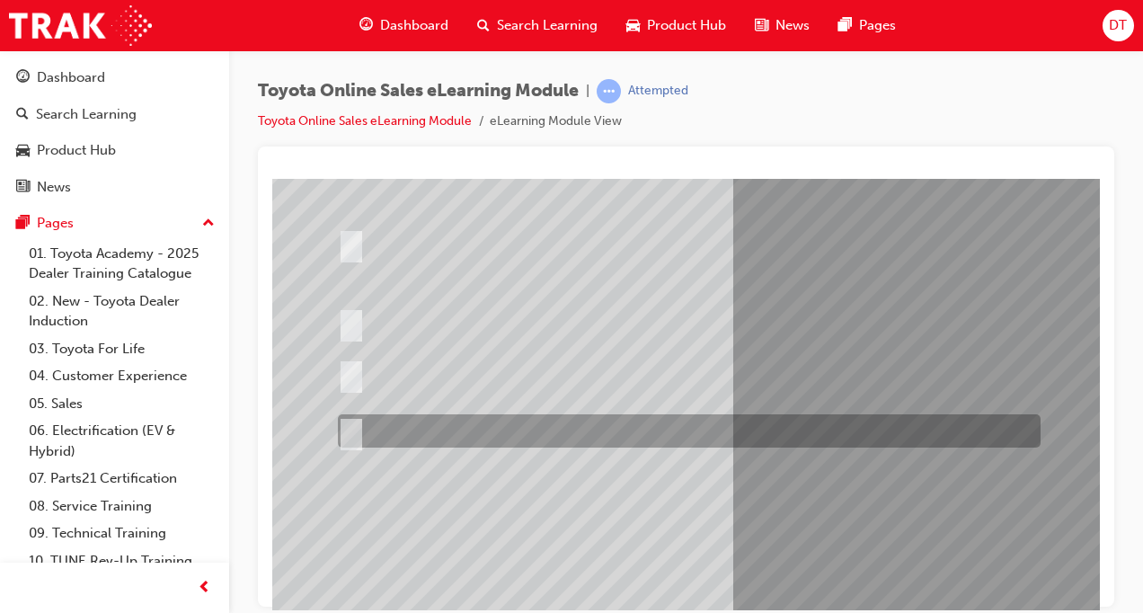
click at [363, 427] on div at bounding box center [684, 430] width 703 height 33
radio input "true"
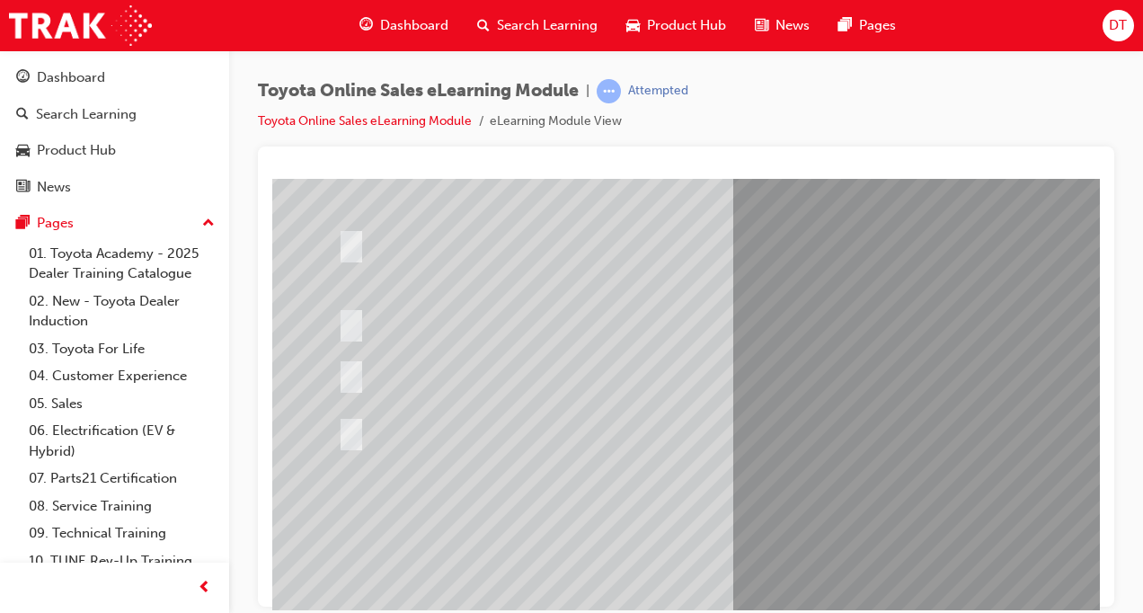
drag, startPoint x: 901, startPoint y: 571, endPoint x: 889, endPoint y: 569, distance: 11.8
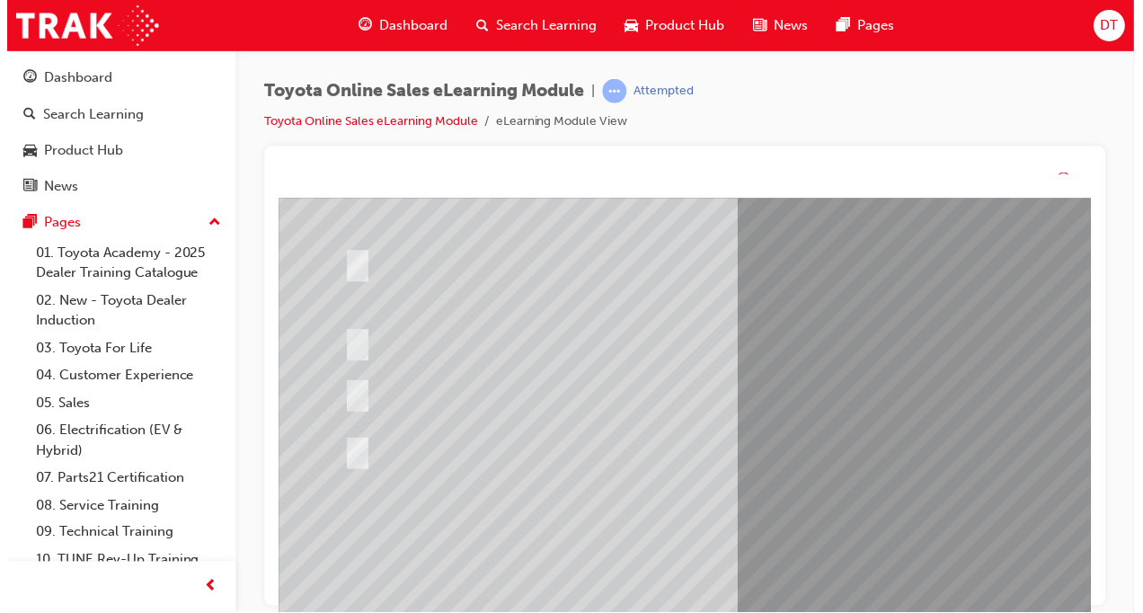
scroll to position [0, 0]
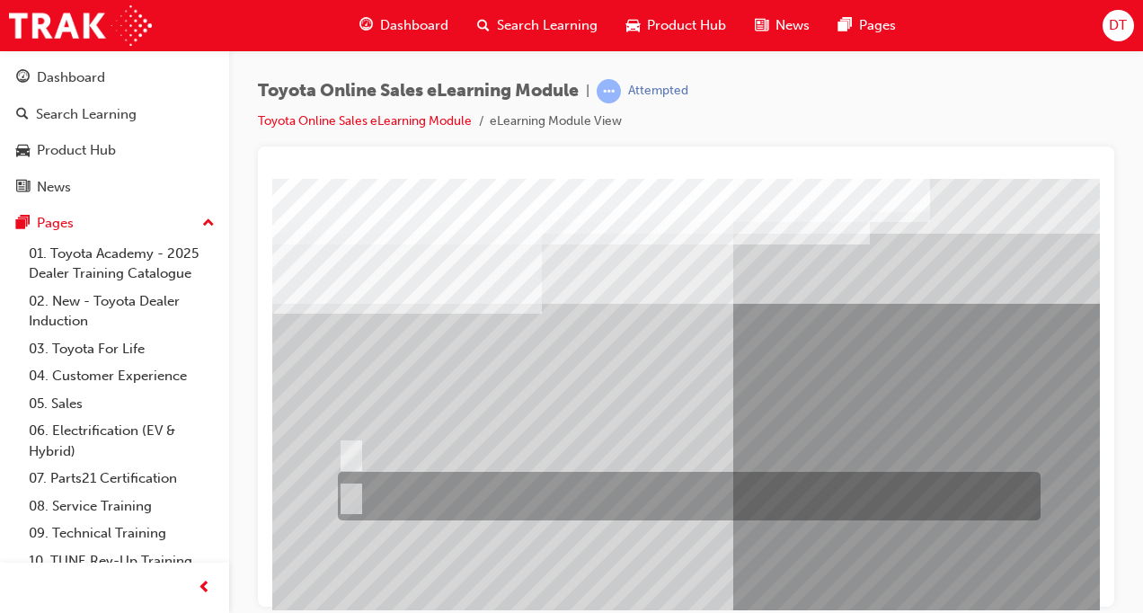
click at [356, 490] on input "No" at bounding box center [348, 496] width 20 height 20
radio input "true"
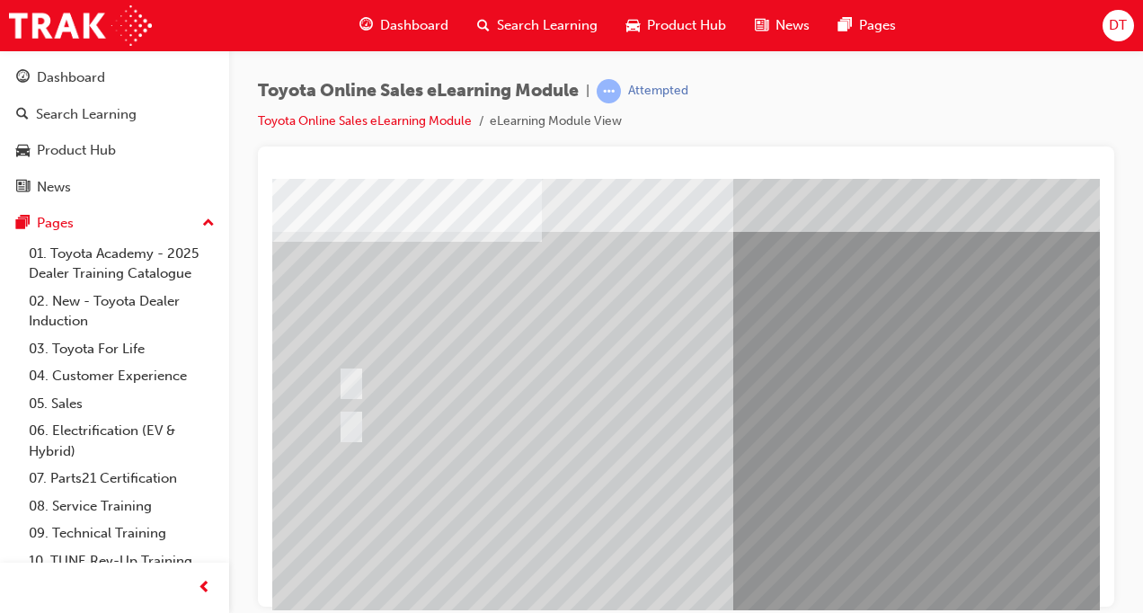
scroll to position [202, 0]
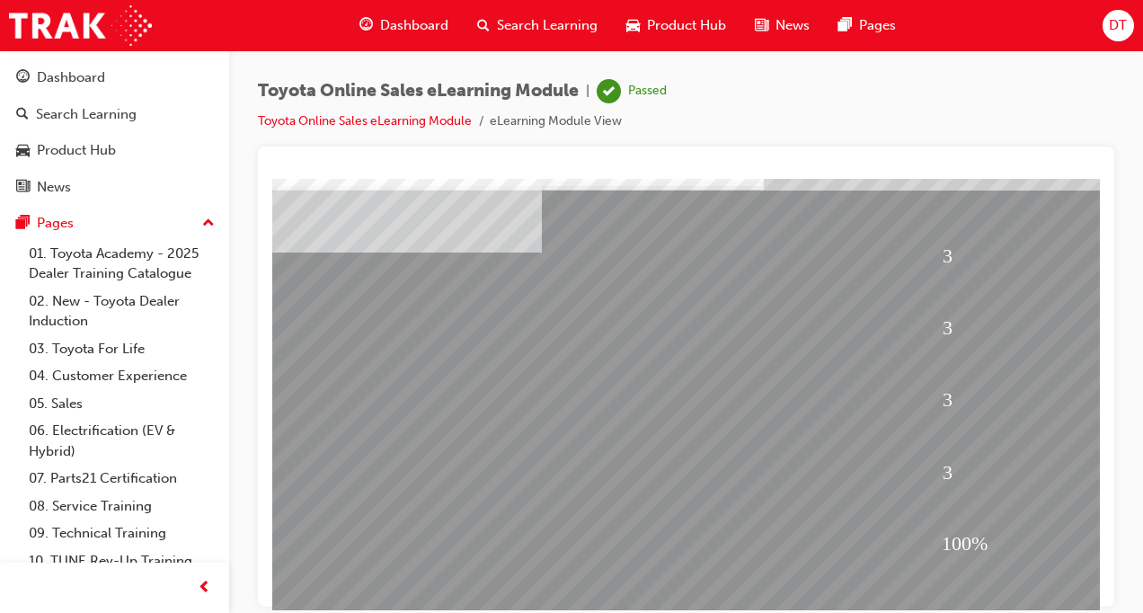
scroll to position [256, 0]
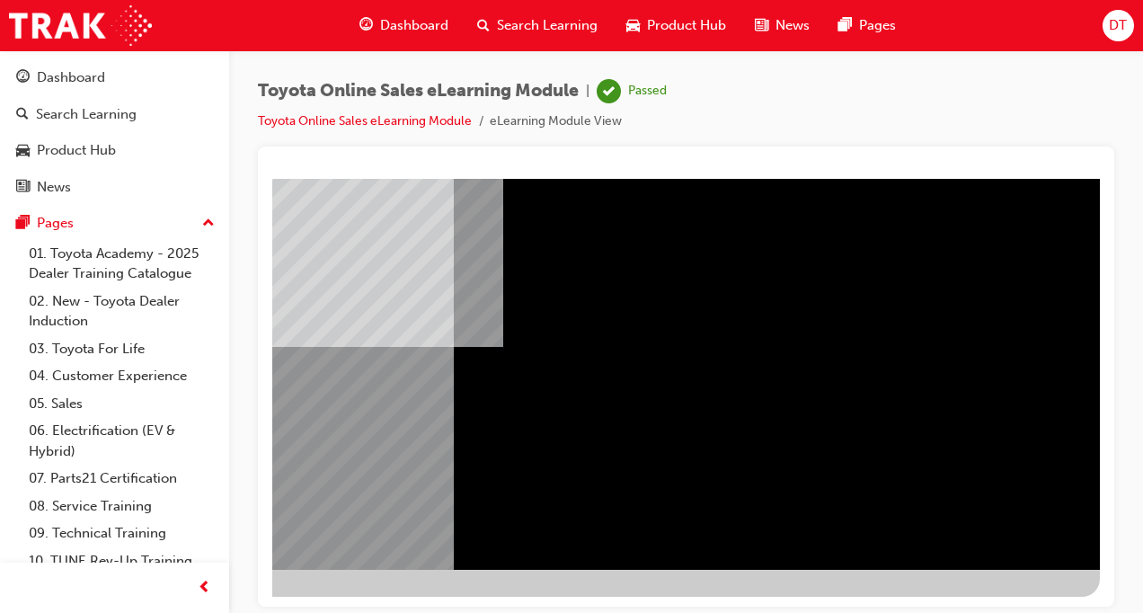
scroll to position [0, 0]
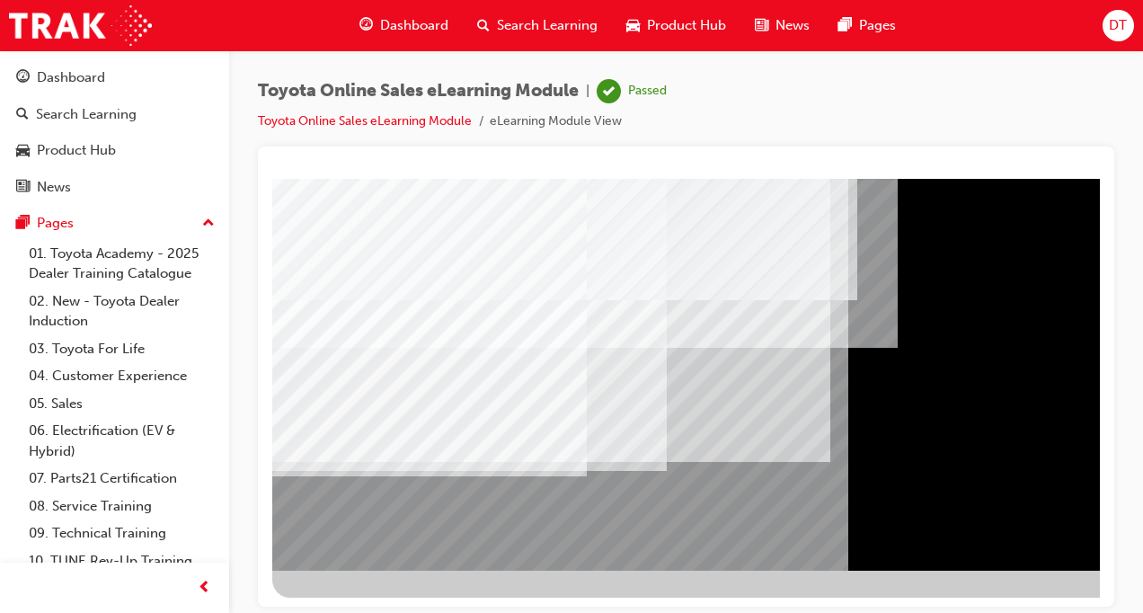
scroll to position [256, 0]
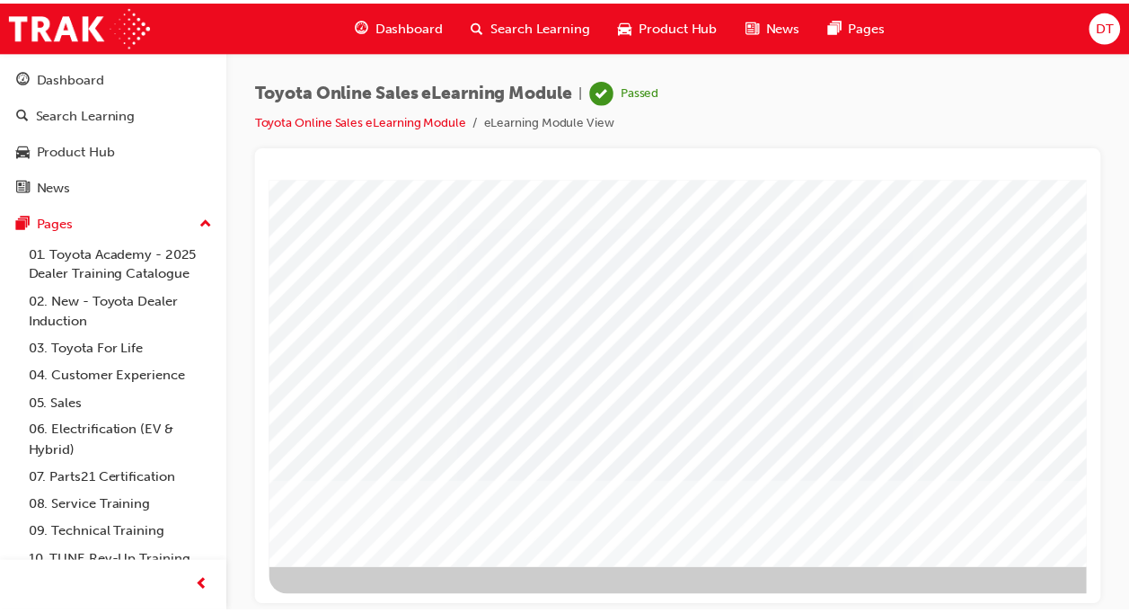
scroll to position [256, 408]
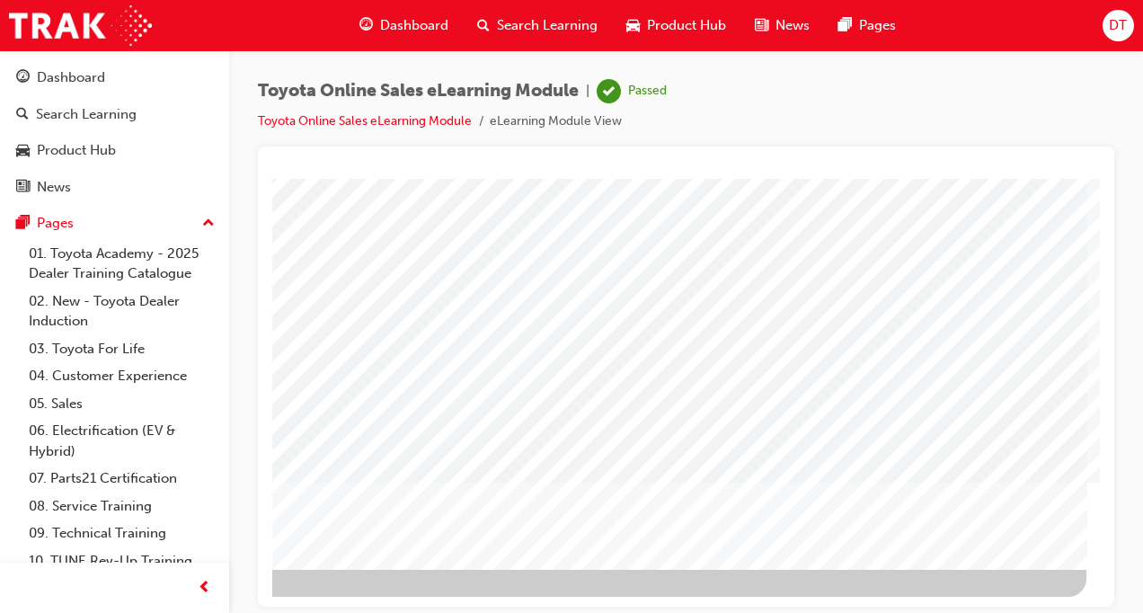
click at [410, 22] on span "Dashboard" at bounding box center [414, 25] width 68 height 21
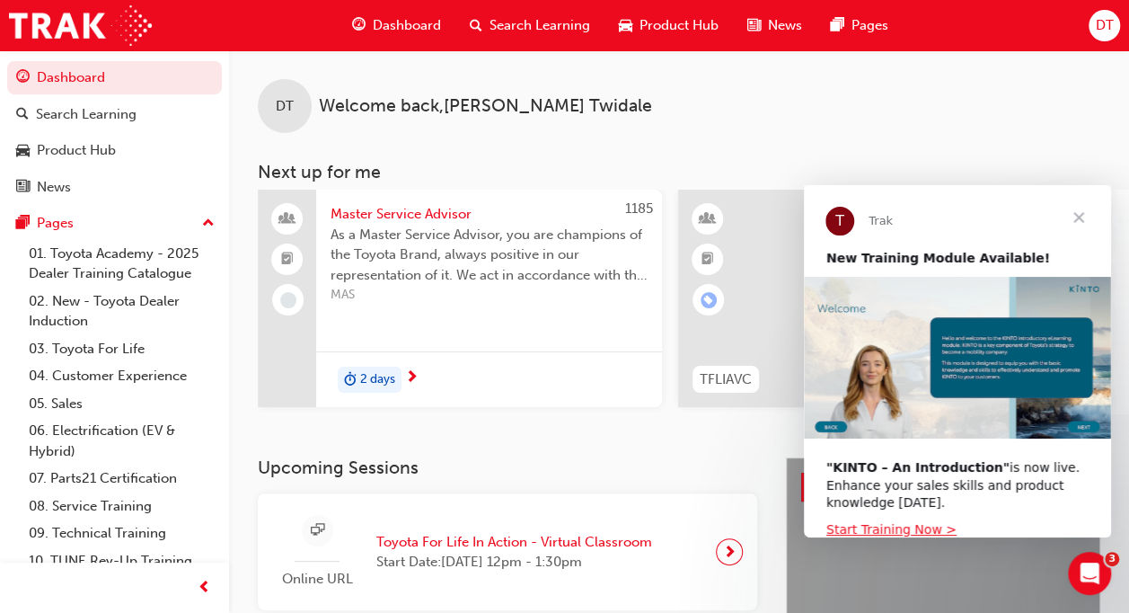
click at [1084, 214] on span "Close" at bounding box center [1079, 217] width 65 height 65
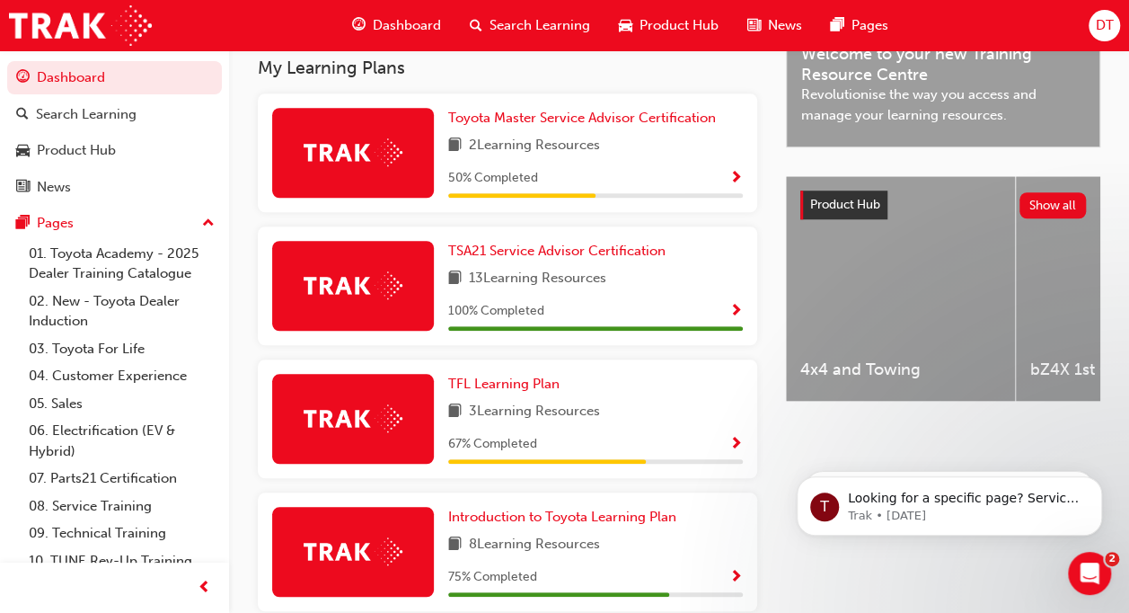
scroll to position [584, 0]
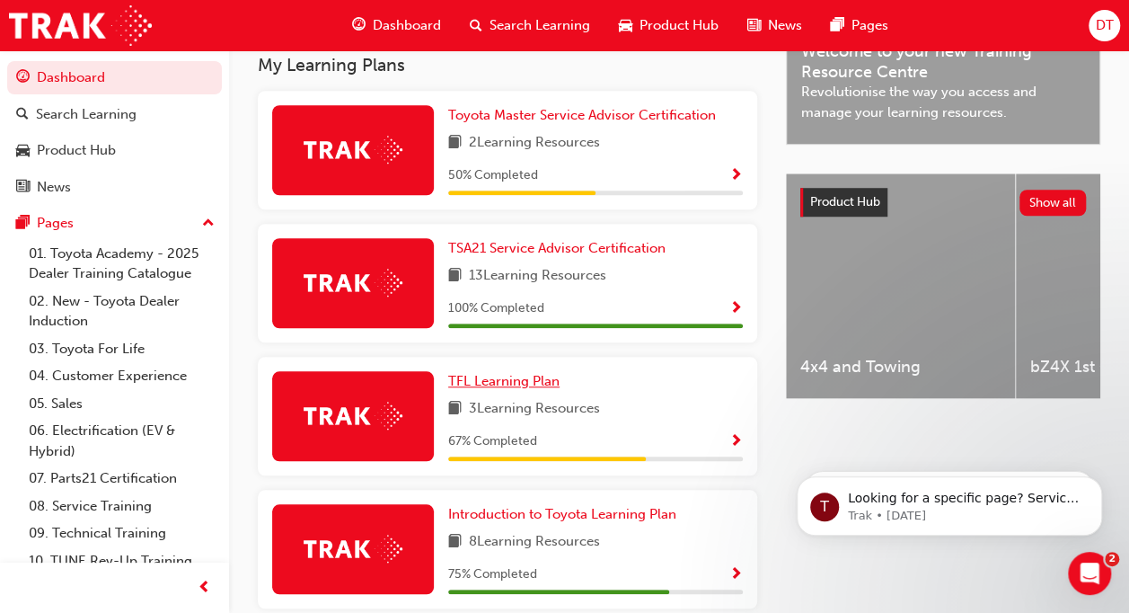
click at [516, 388] on span "TFL Learning Plan" at bounding box center [503, 381] width 111 height 16
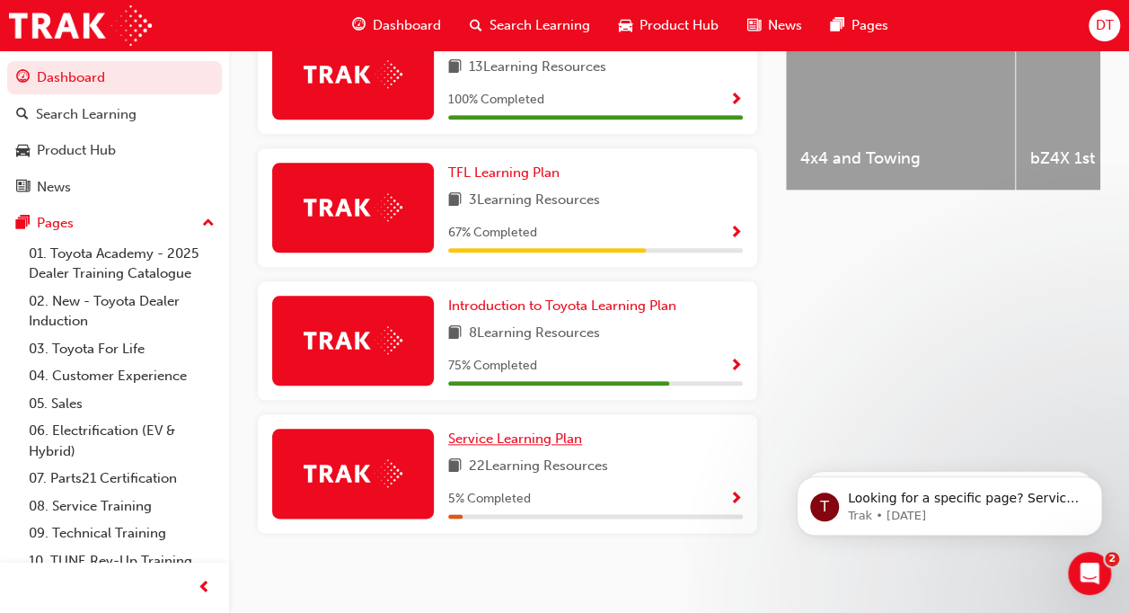
scroll to position [793, 0]
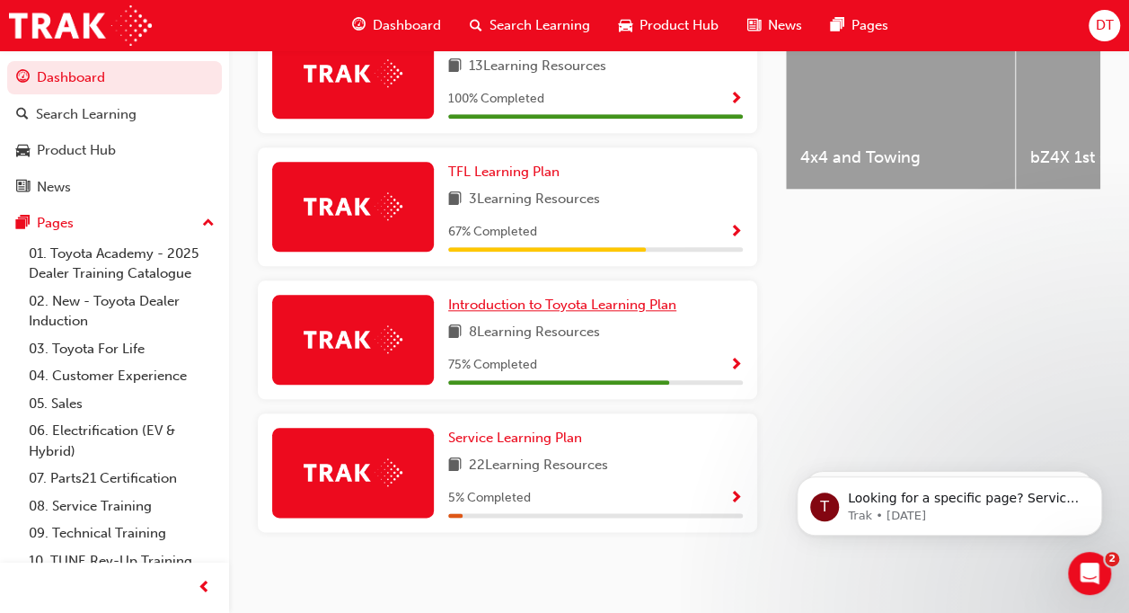
click at [570, 313] on span "Introduction to Toyota Learning Plan" at bounding box center [562, 304] width 228 height 16
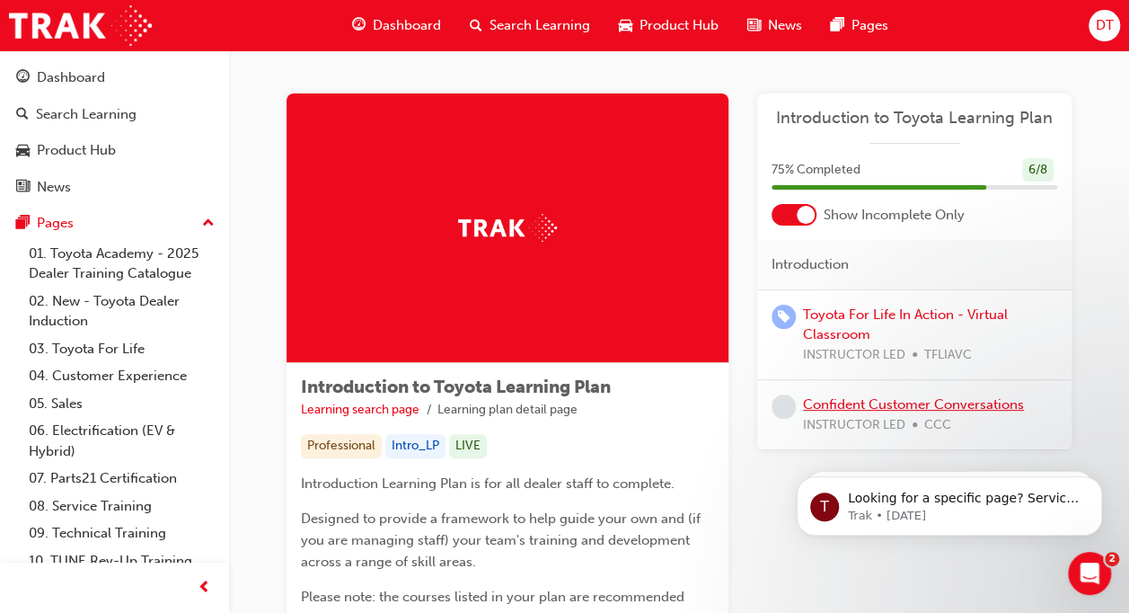
click at [882, 408] on link "Confident Customer Conversations" at bounding box center [913, 404] width 221 height 16
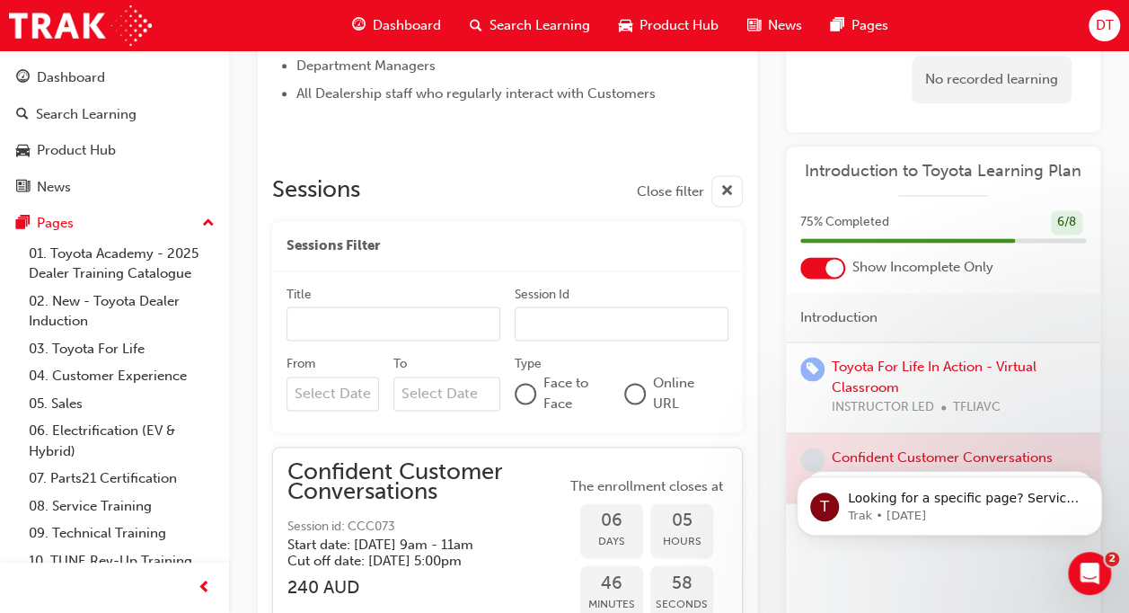
scroll to position [1280, 0]
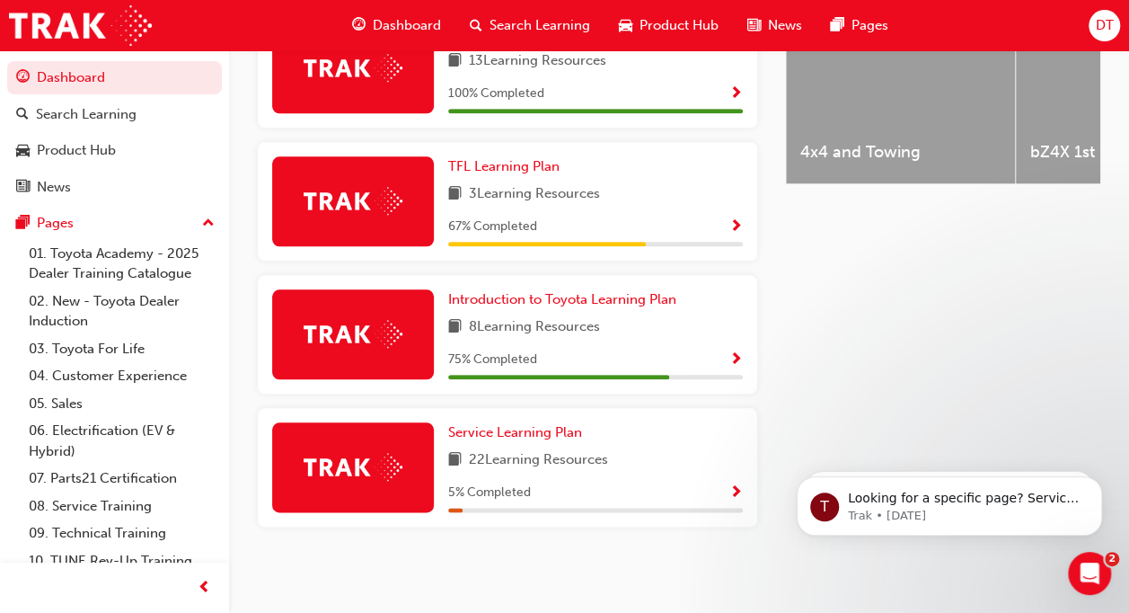
scroll to position [806, 0]
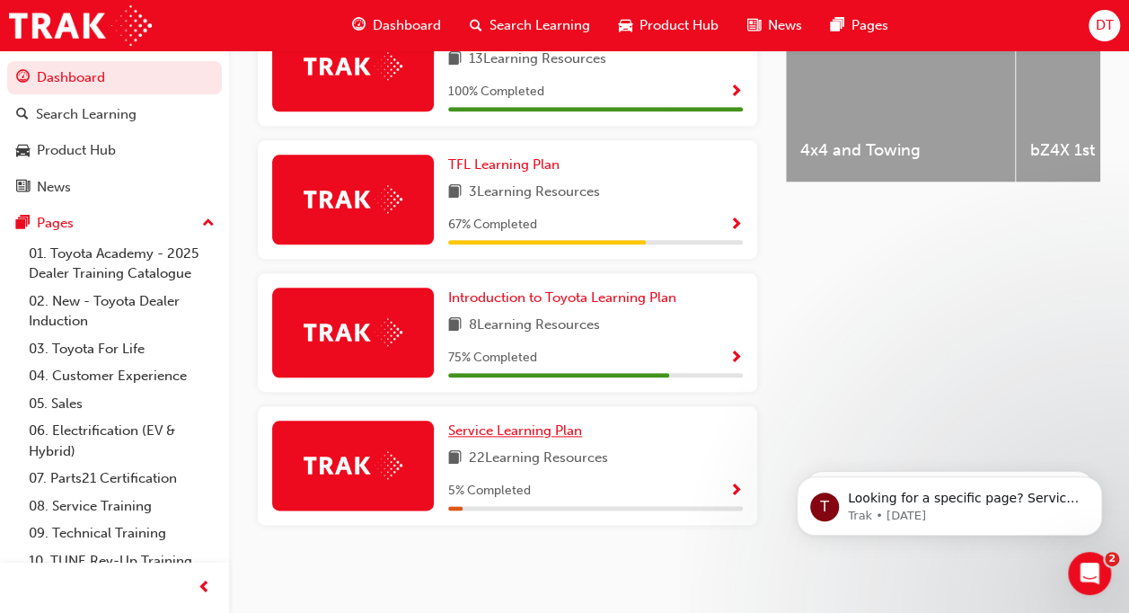
click at [509, 435] on span "Service Learning Plan" at bounding box center [515, 430] width 134 height 16
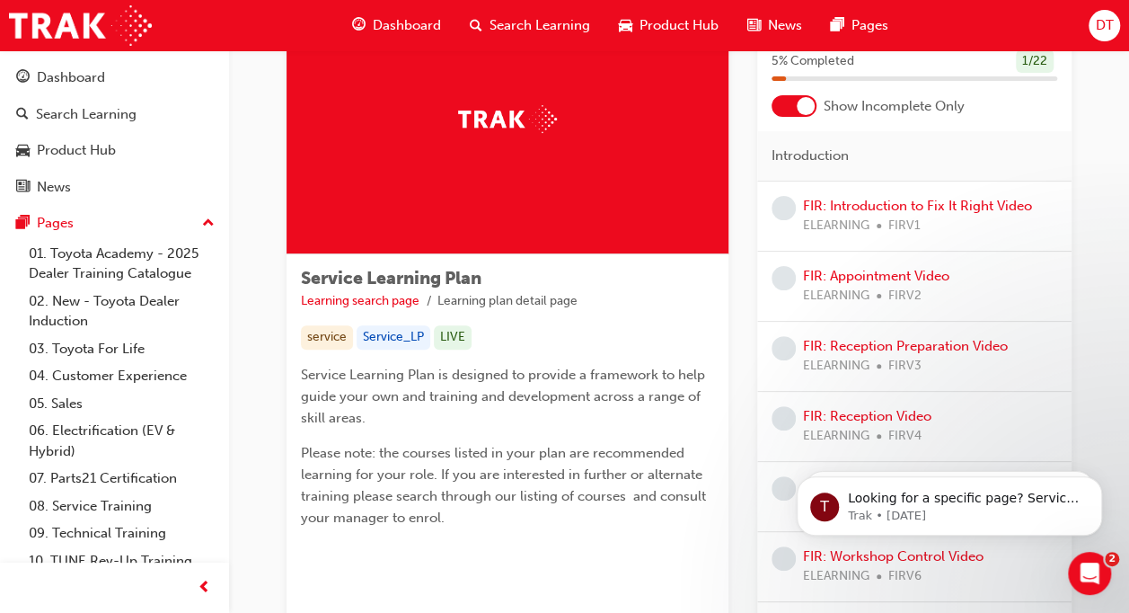
scroll to position [112, 0]
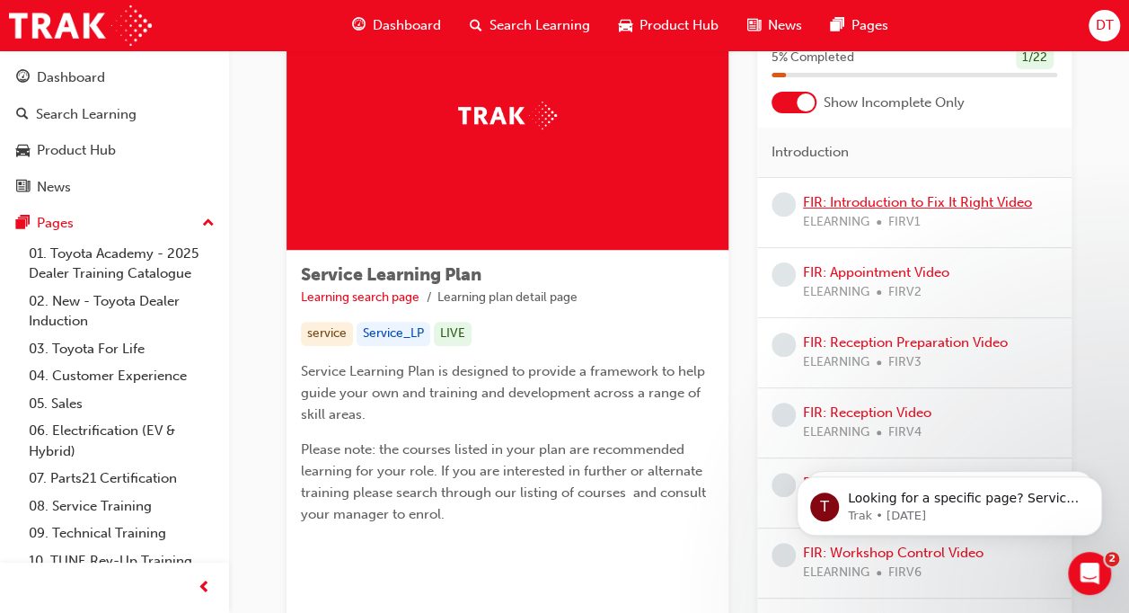
click at [925, 201] on link "FIR: Introduction to Fix It Right Video" at bounding box center [917, 202] width 229 height 16
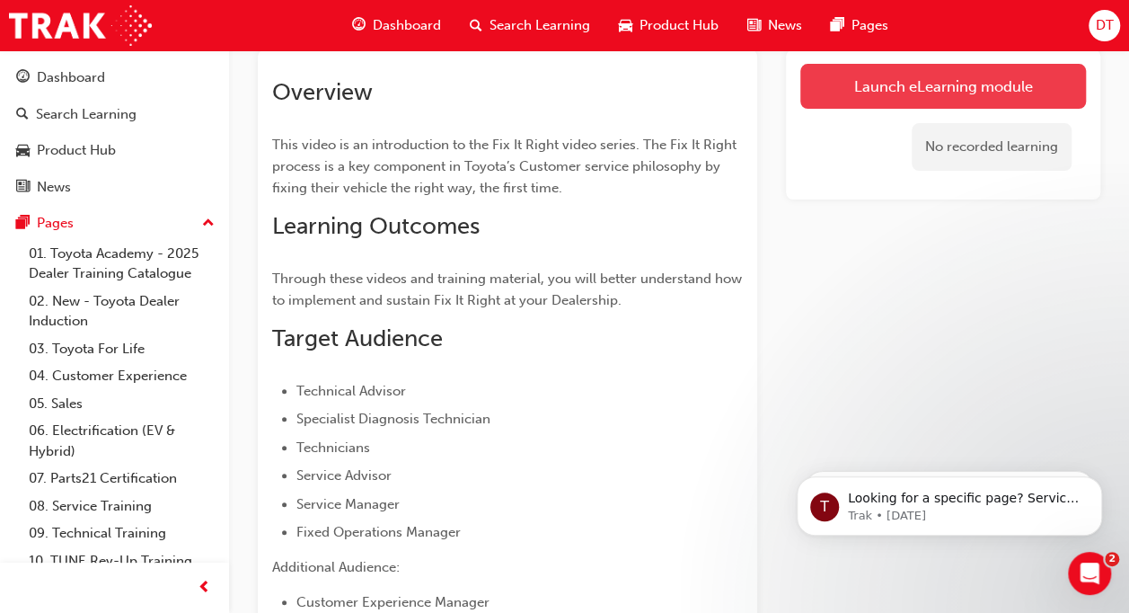
click at [945, 83] on link "Launch eLearning module" at bounding box center [944, 86] width 286 height 45
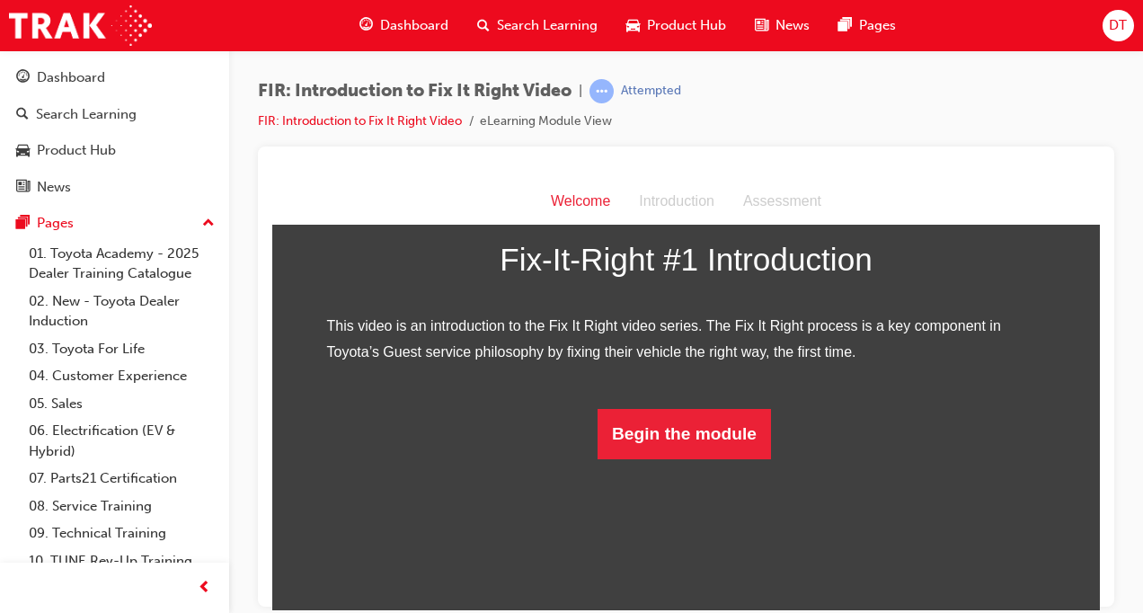
scroll to position [271, 0]
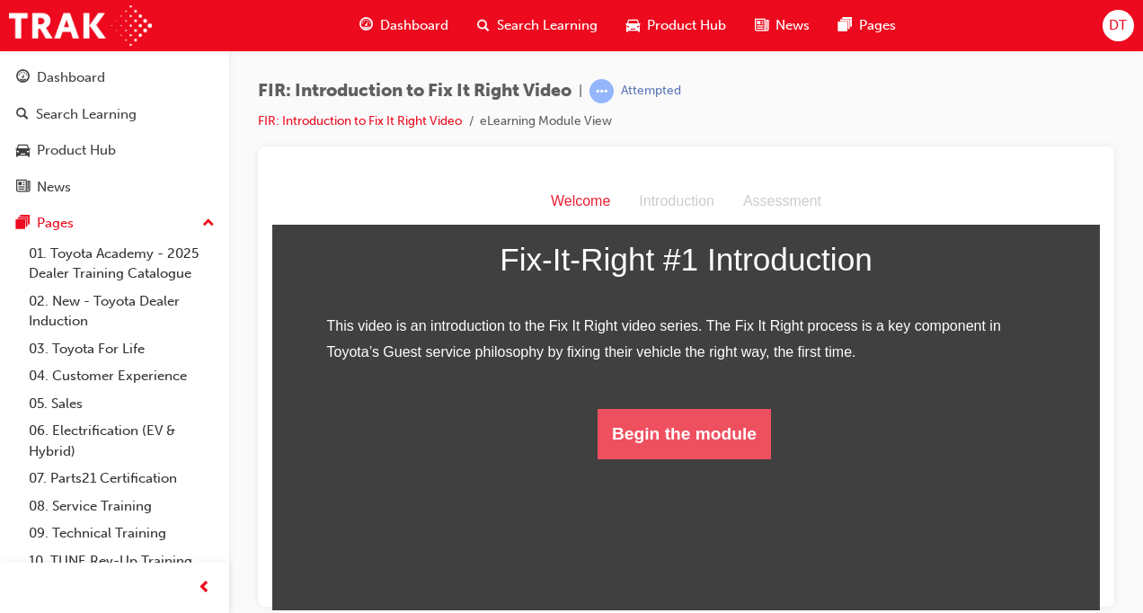
click at [701, 458] on button "Begin the module" at bounding box center [683, 433] width 173 height 50
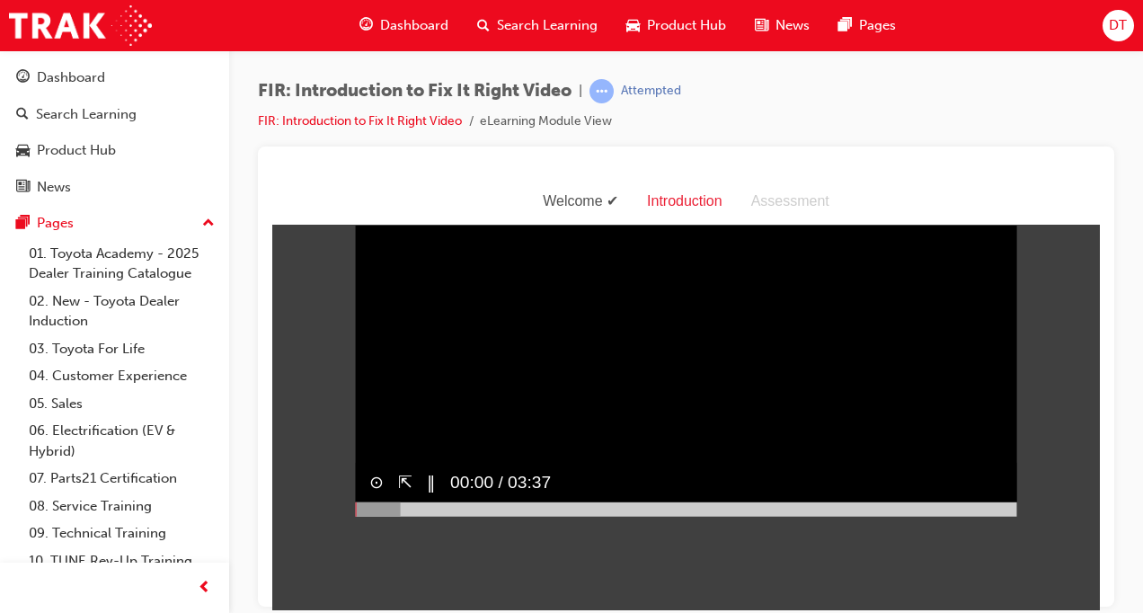
scroll to position [0, 0]
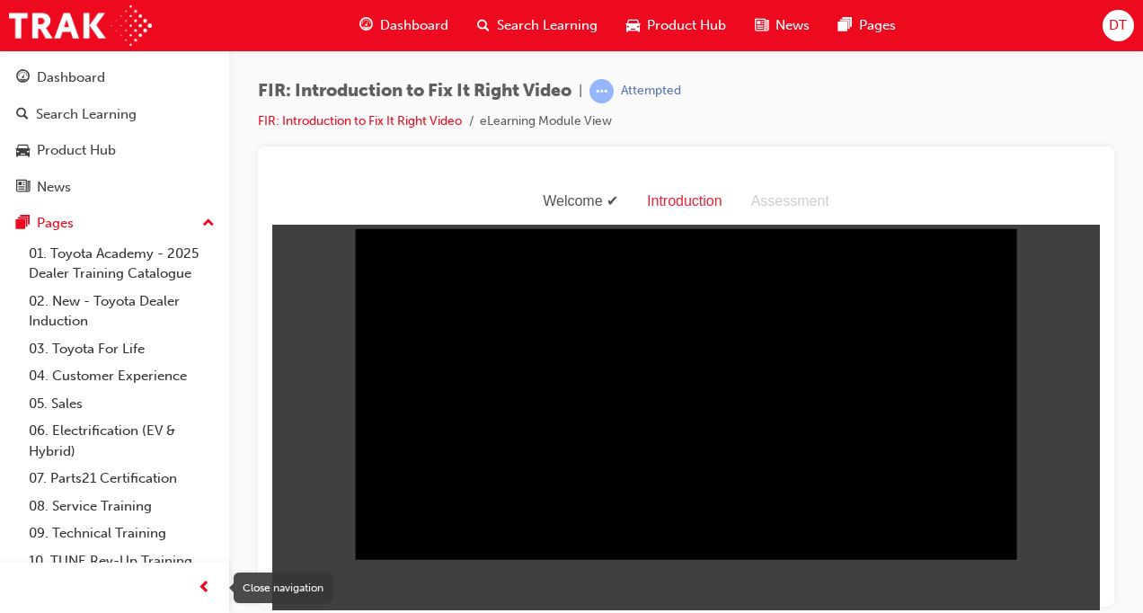
click at [208, 593] on span "prev-icon" at bounding box center [204, 588] width 13 height 22
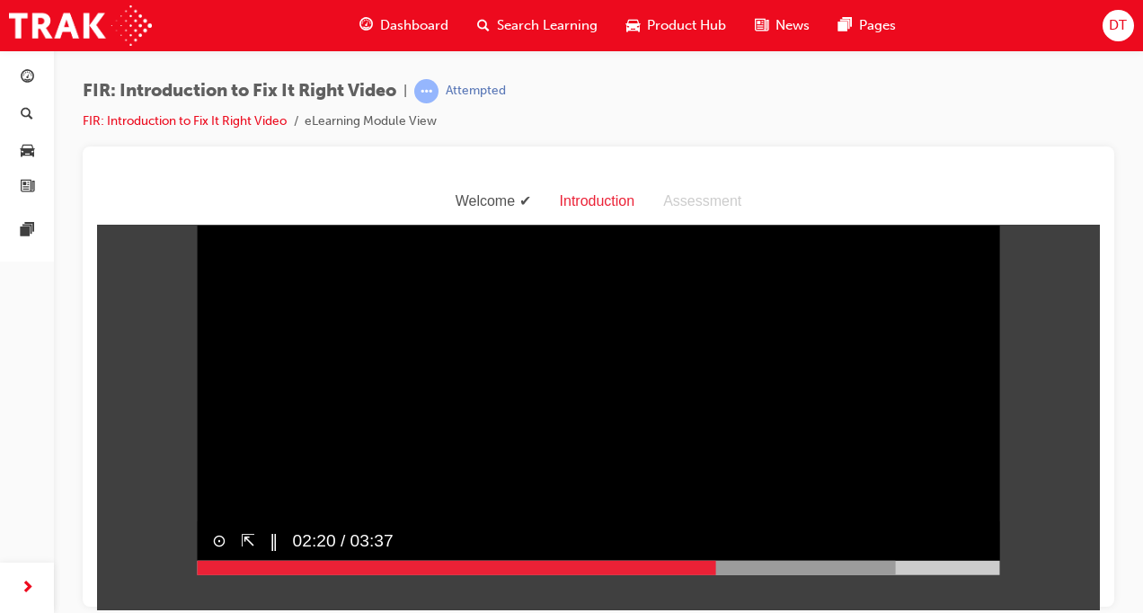
scroll to position [43, 0]
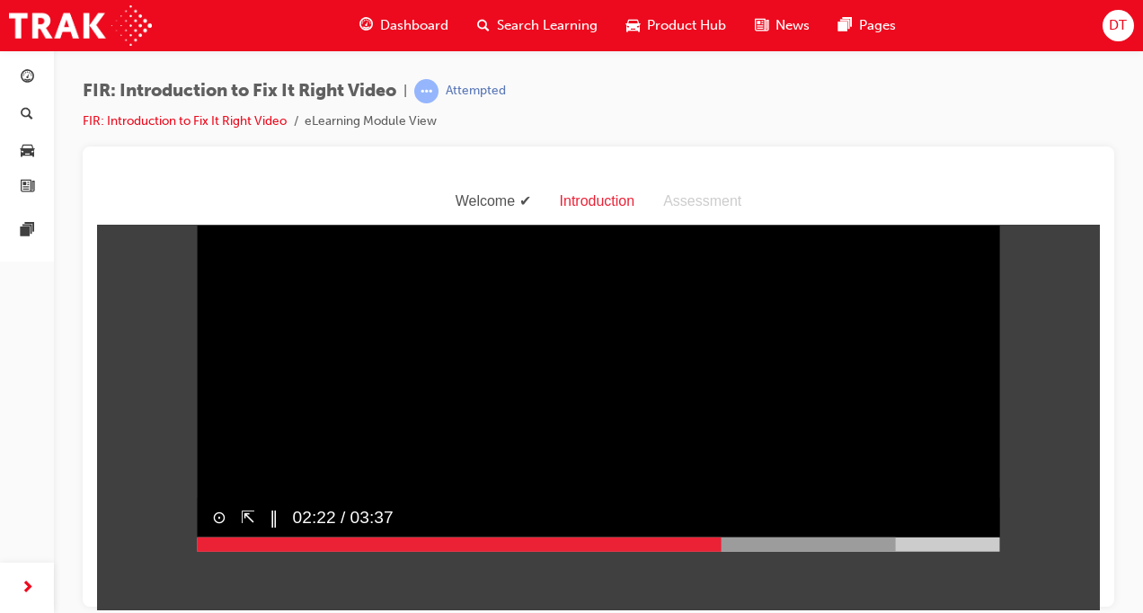
click at [865, 551] on div at bounding box center [547, 543] width 698 height 14
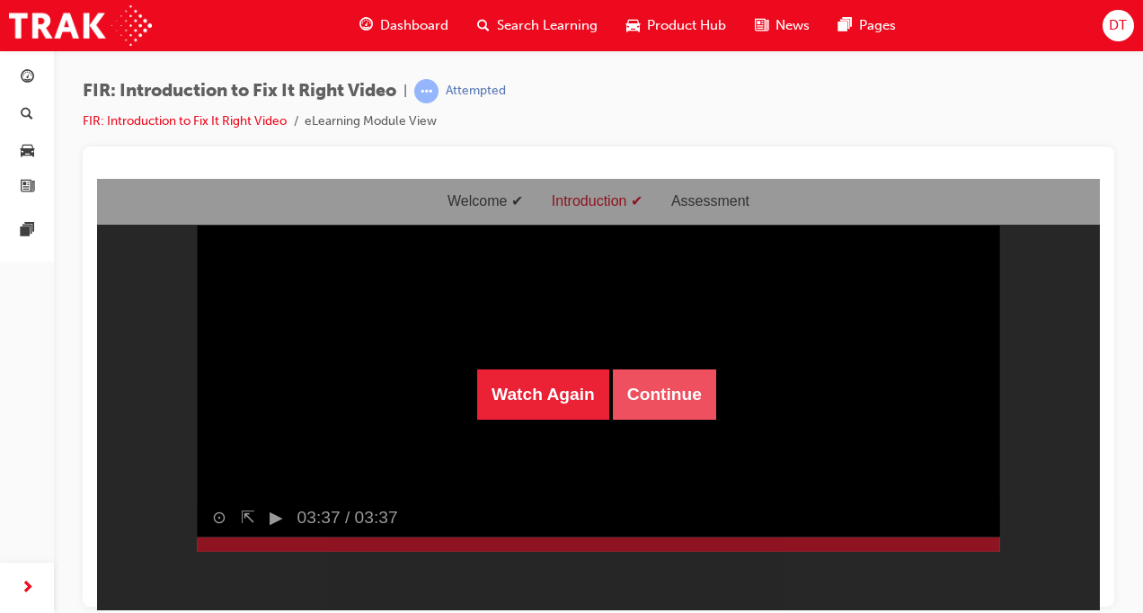
click at [679, 396] on button "Continue" at bounding box center [664, 393] width 103 height 50
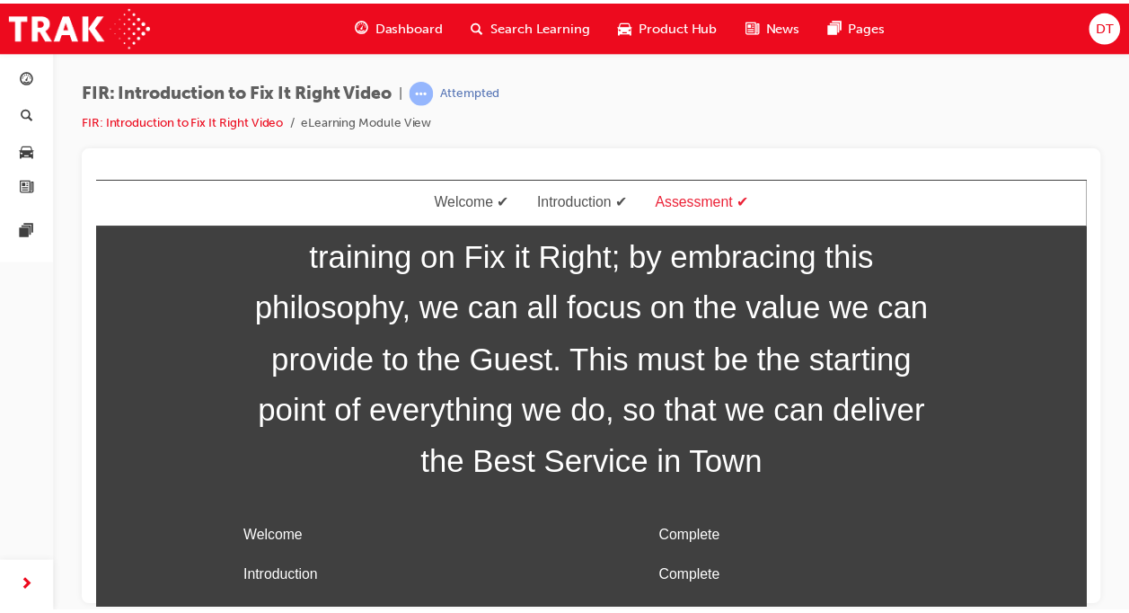
scroll to position [86, 0]
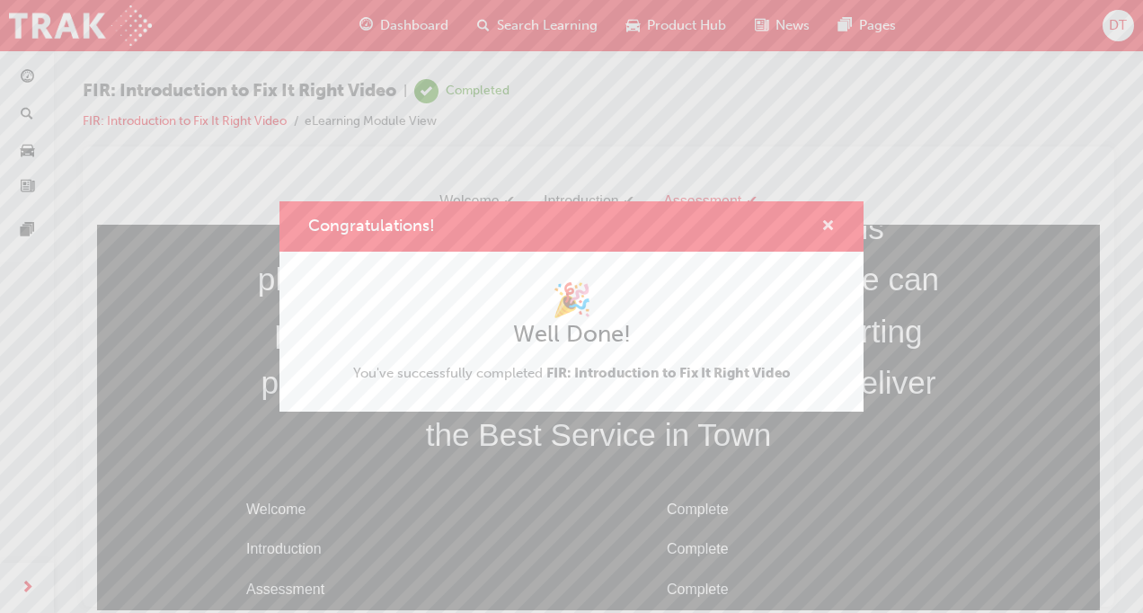
click at [830, 226] on span "cross-icon" at bounding box center [827, 227] width 13 height 16
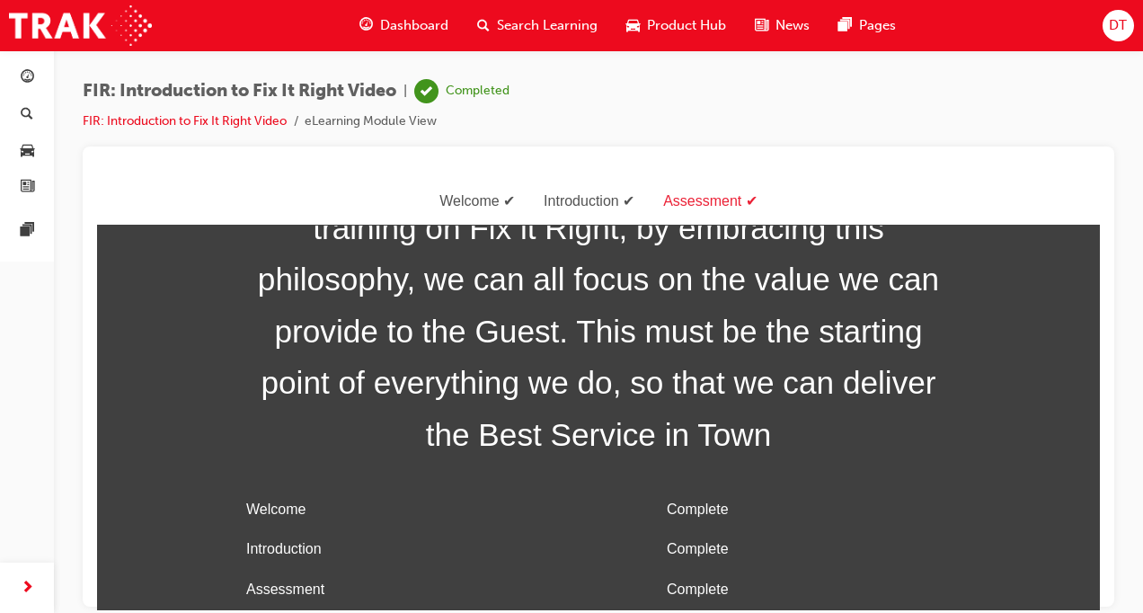
click at [418, 23] on span "Dashboard" at bounding box center [414, 25] width 68 height 21
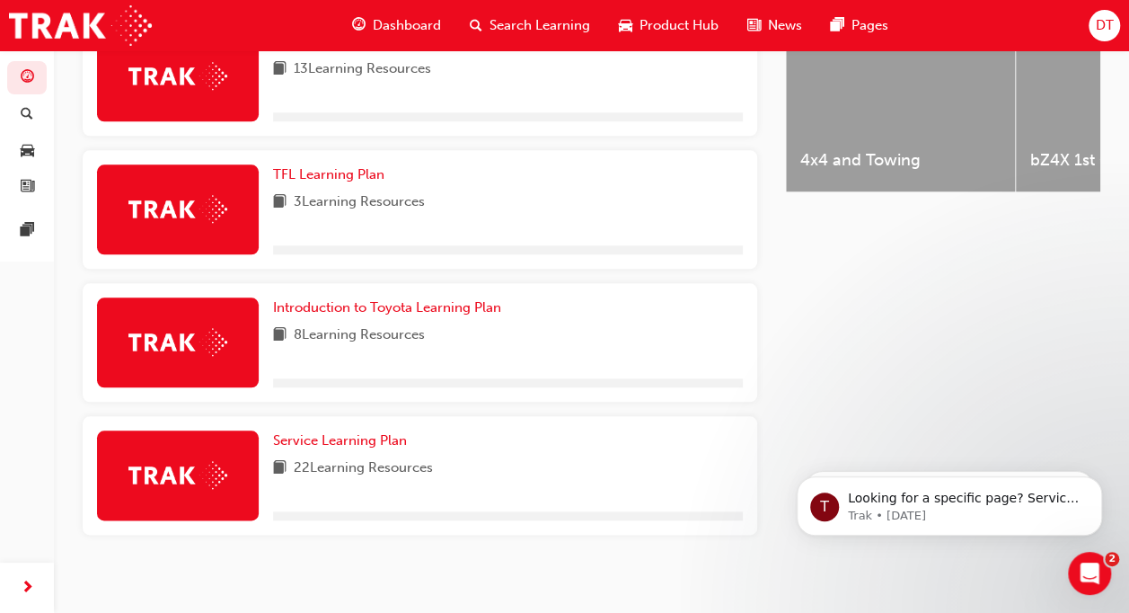
scroll to position [806, 0]
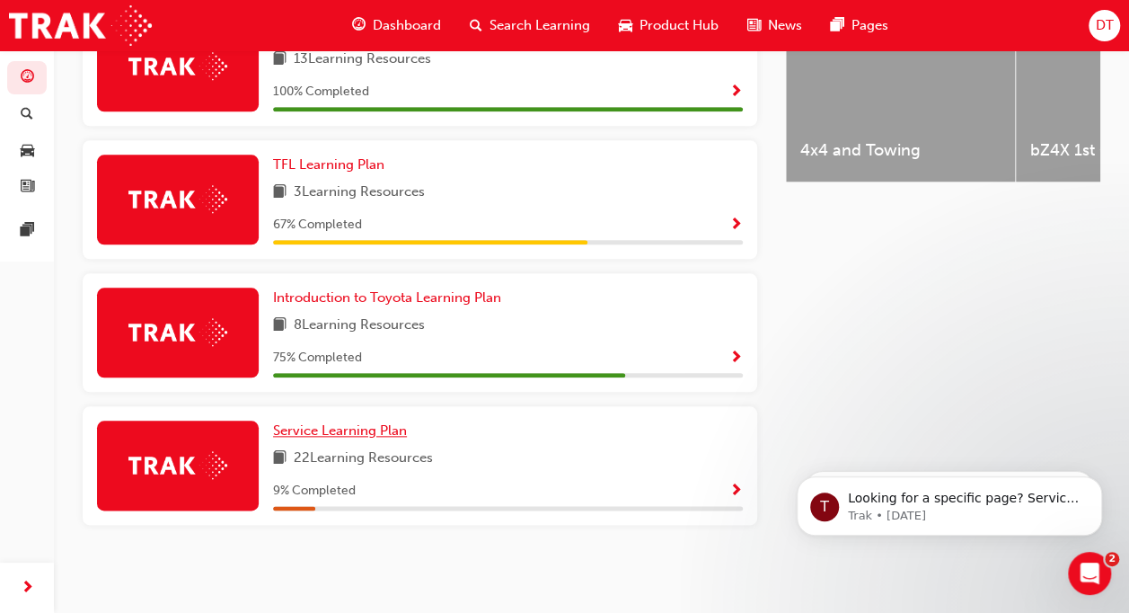
click at [358, 431] on span "Service Learning Plan" at bounding box center [340, 430] width 134 height 16
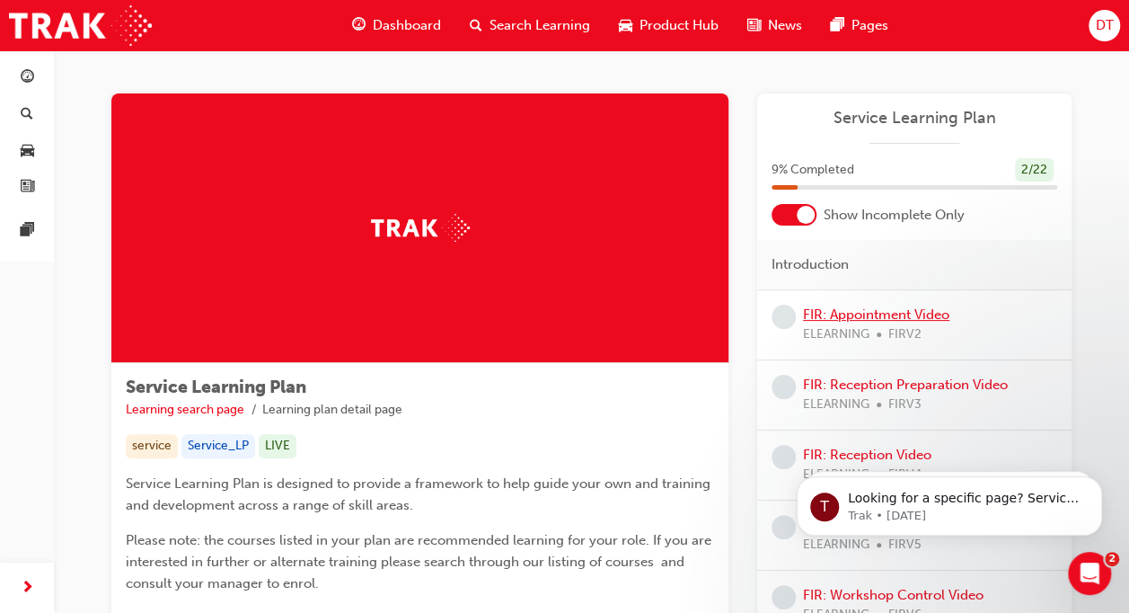
click at [871, 310] on link "FIR: Appointment Video" at bounding box center [876, 314] width 146 height 16
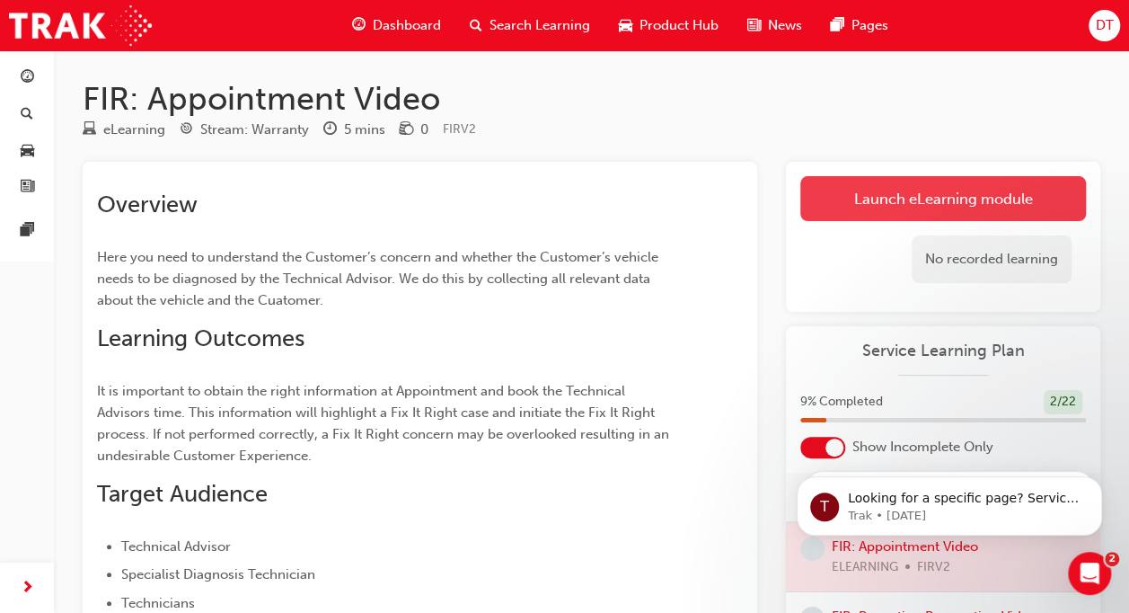
click at [898, 204] on link "Launch eLearning module" at bounding box center [944, 198] width 286 height 45
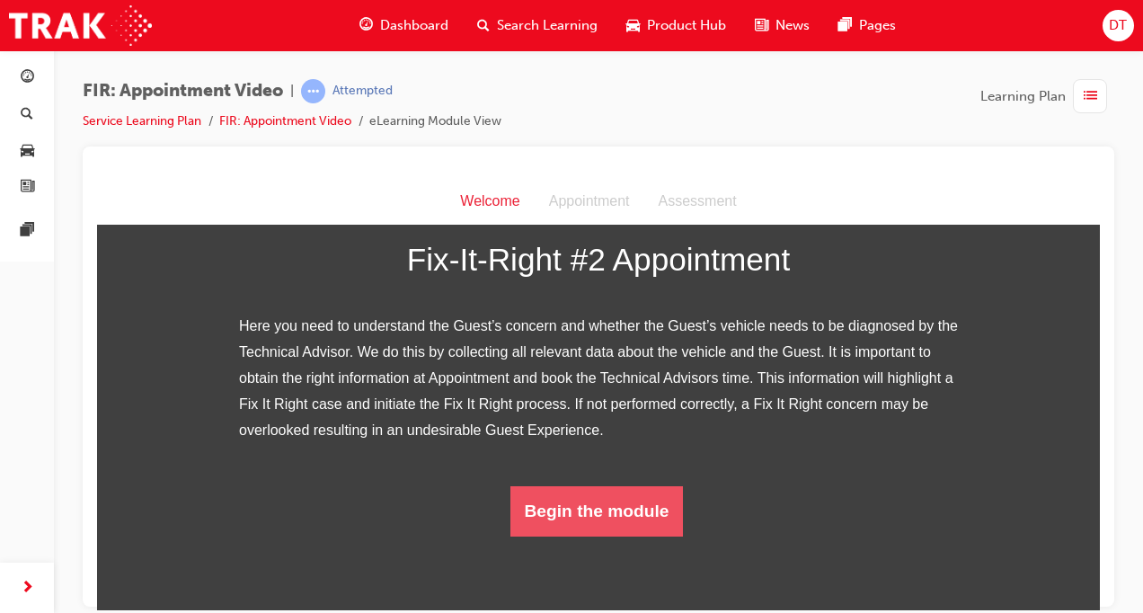
click at [593, 535] on button "Begin the module" at bounding box center [596, 510] width 173 height 50
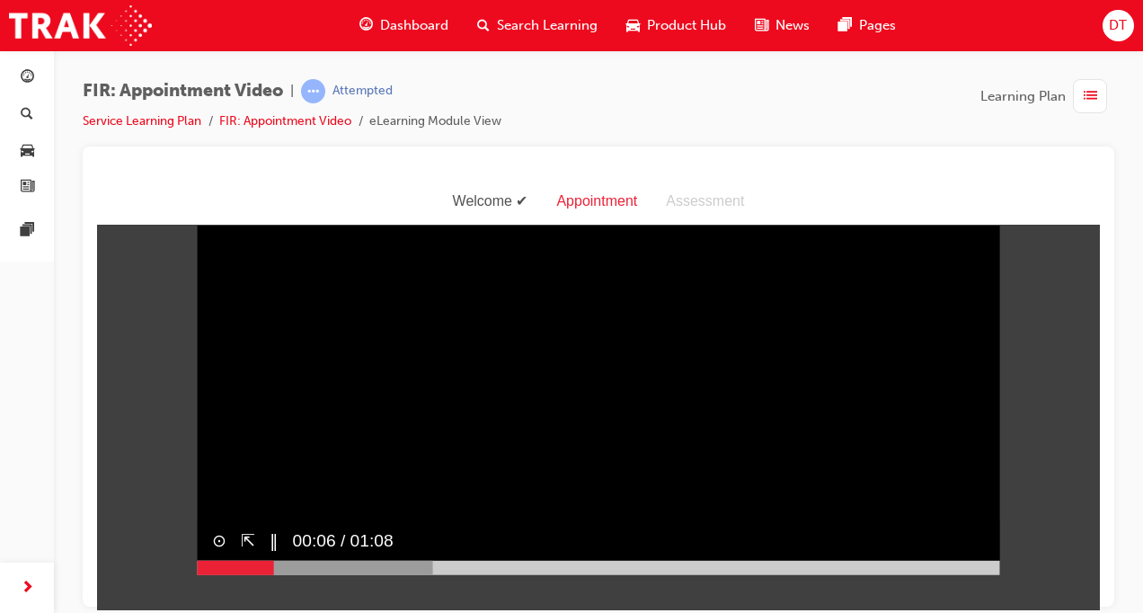
scroll to position [43, 0]
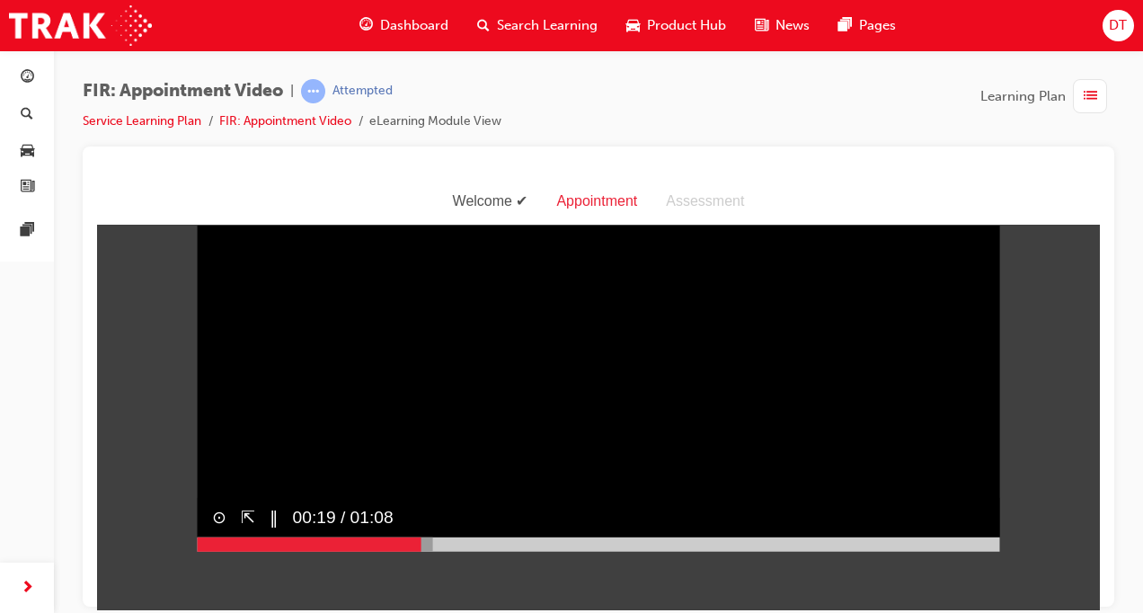
click at [414, 551] on div at bounding box center [315, 543] width 235 height 14
click at [536, 551] on div at bounding box center [372, 543] width 349 height 14
click at [680, 551] on div at bounding box center [446, 543] width 496 height 14
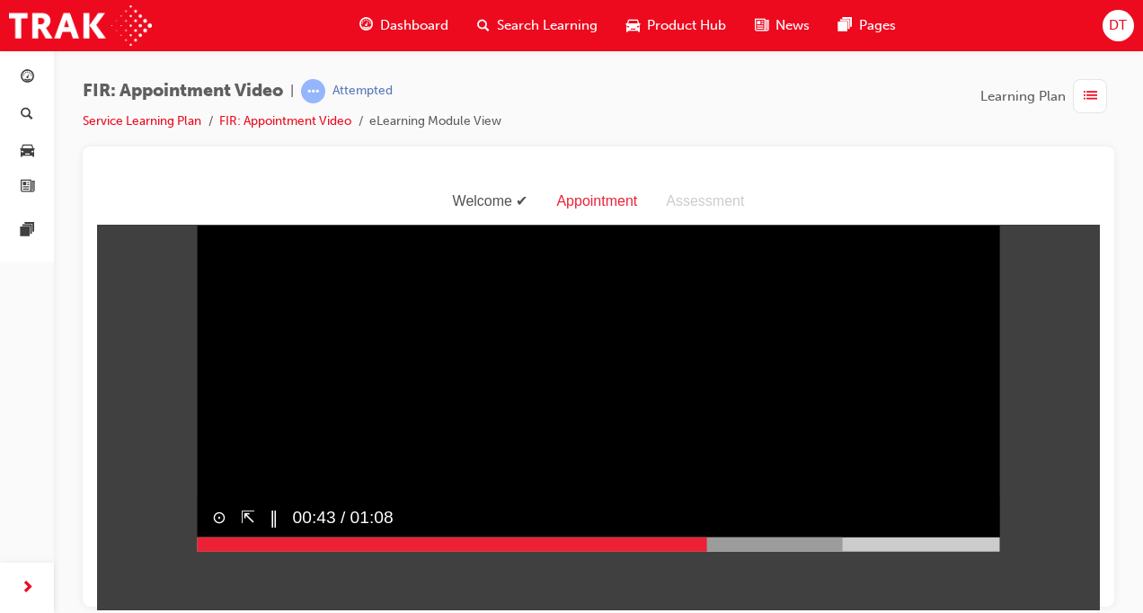
click at [815, 551] on div at bounding box center [520, 543] width 645 height 14
click at [927, 551] on div at bounding box center [569, 543] width 743 height 14
click at [974, 551] on div at bounding box center [599, 543] width 802 height 14
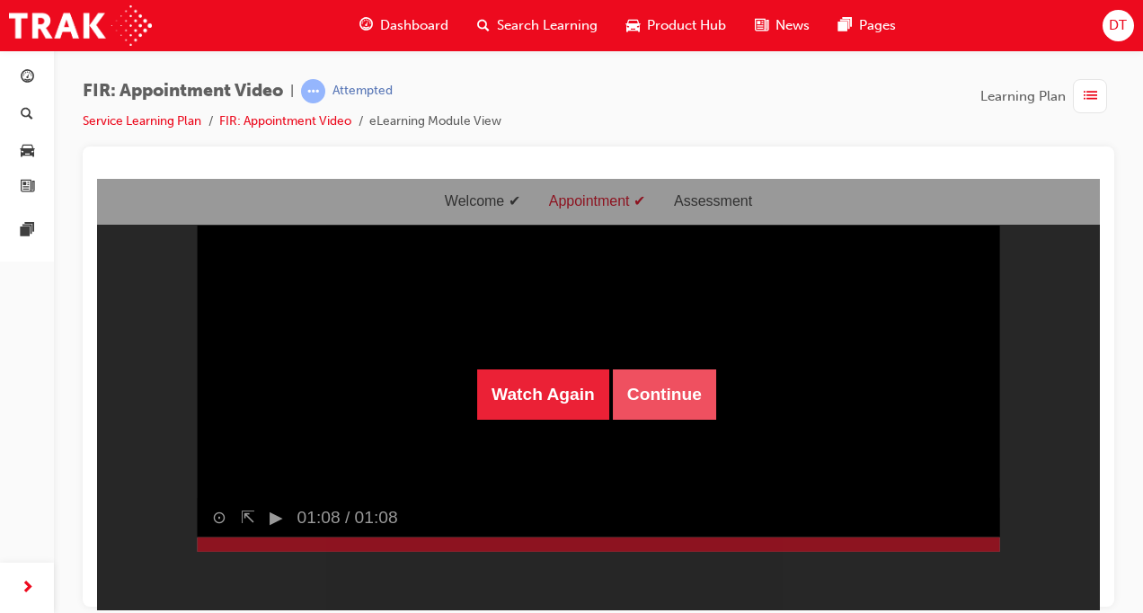
click at [672, 398] on button "Continue" at bounding box center [664, 393] width 103 height 50
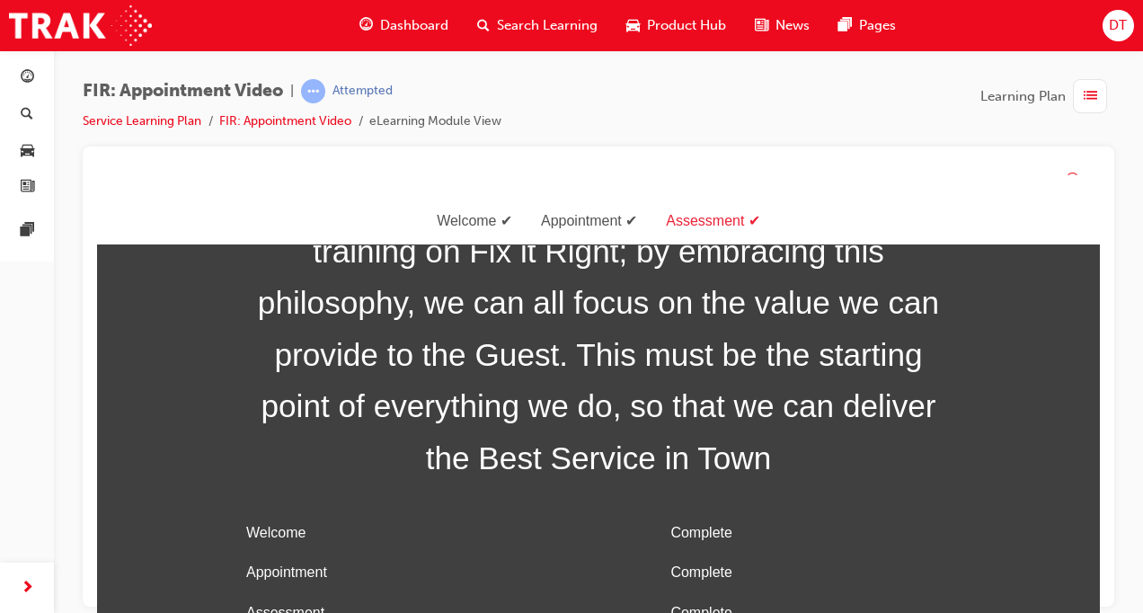
scroll to position [86, 0]
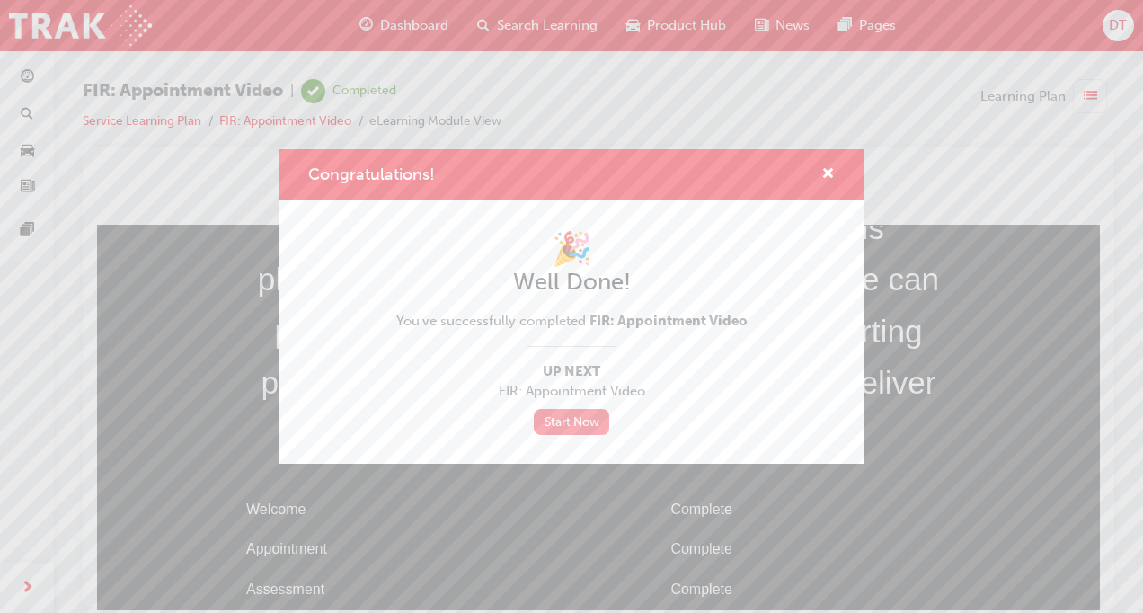
click at [578, 417] on link "Start Now" at bounding box center [571, 422] width 75 height 26
click at [582, 424] on link "Start Now" at bounding box center [571, 422] width 75 height 26
click at [582, 429] on link "Start Now" at bounding box center [571, 422] width 75 height 26
click at [831, 173] on span "cross-icon" at bounding box center [827, 175] width 13 height 16
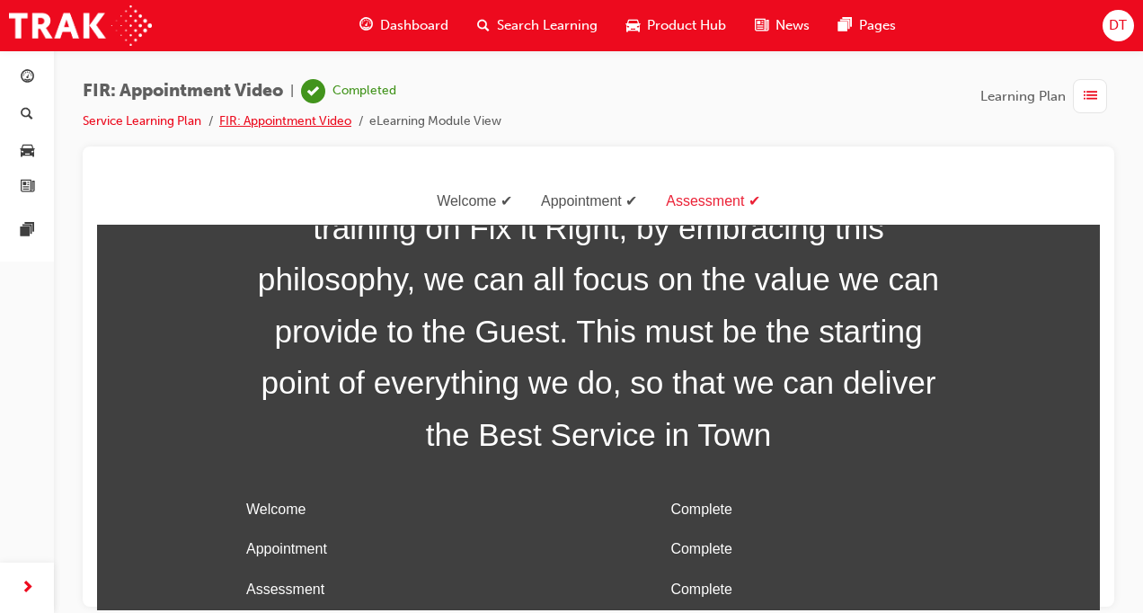
click at [266, 126] on link "FIR: Appointment Video" at bounding box center [285, 120] width 132 height 15
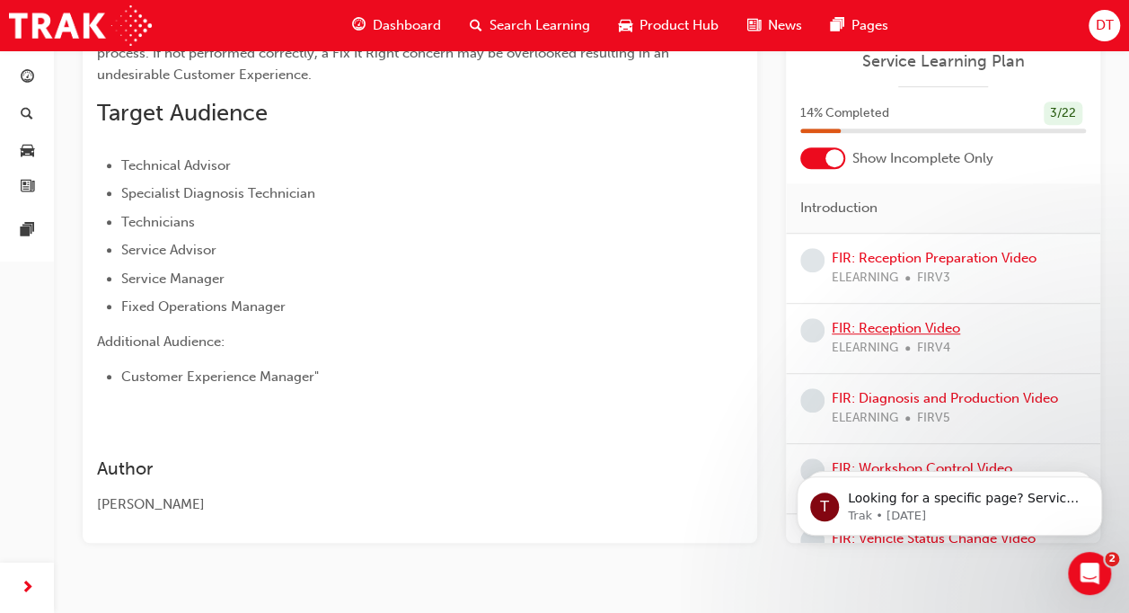
scroll to position [382, 0]
click at [911, 252] on link "FIR: Reception Preparation Video" at bounding box center [934, 257] width 205 height 16
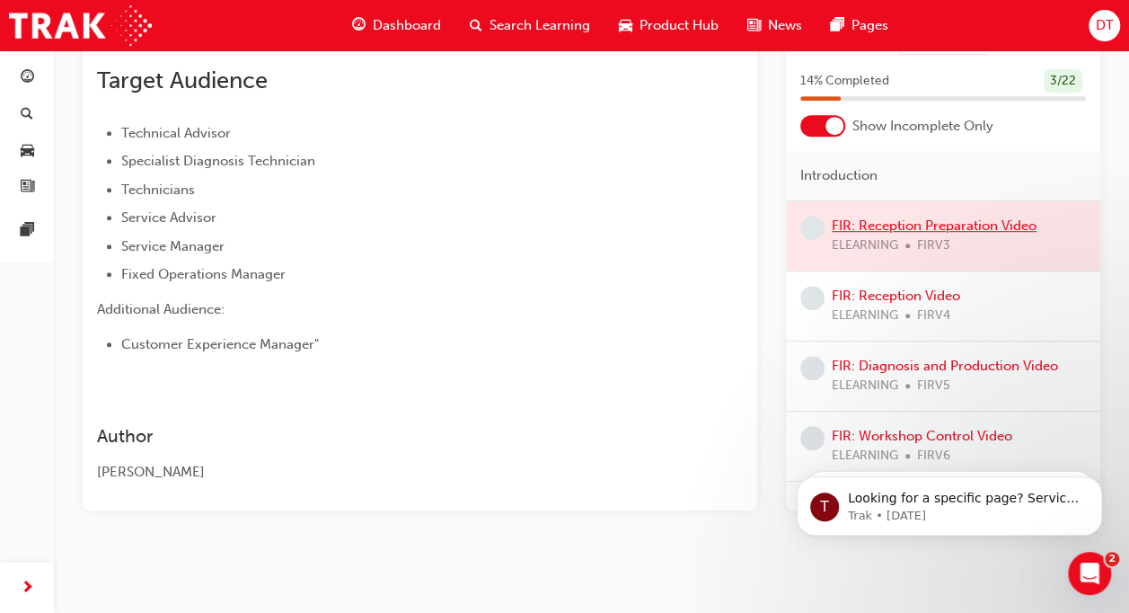
scroll to position [370, 0]
click at [898, 219] on div at bounding box center [943, 235] width 314 height 69
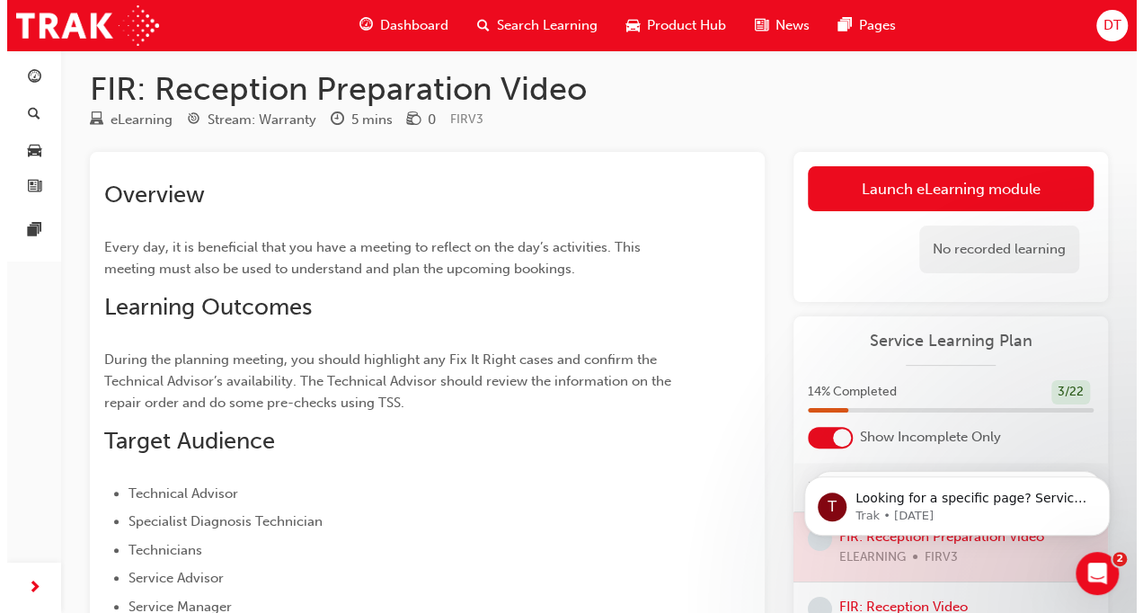
scroll to position [0, 0]
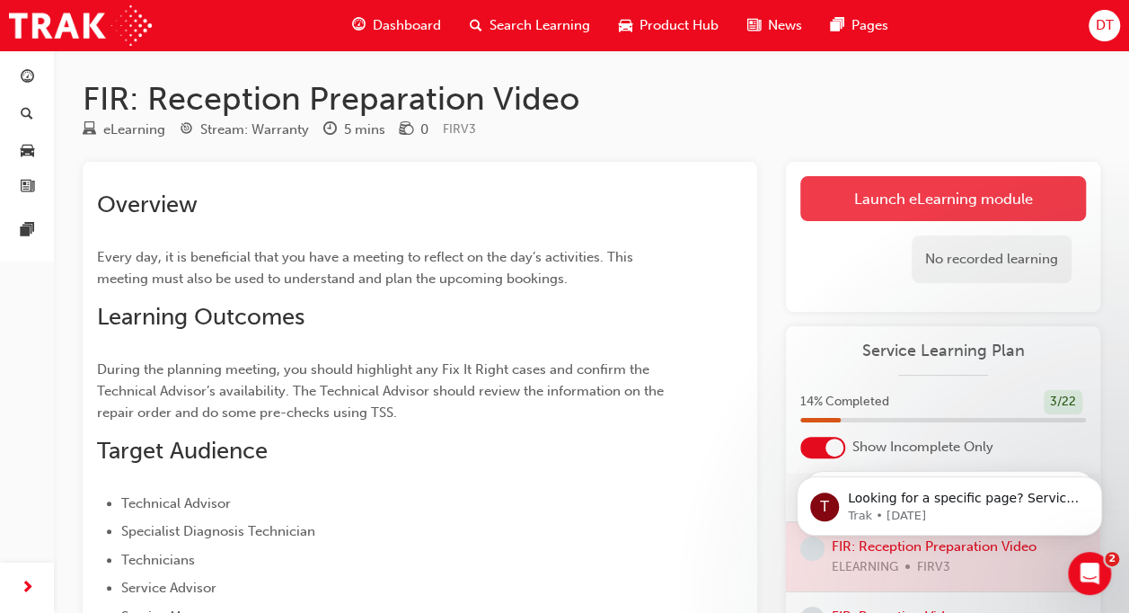
click at [884, 191] on link "Launch eLearning module" at bounding box center [944, 198] width 286 height 45
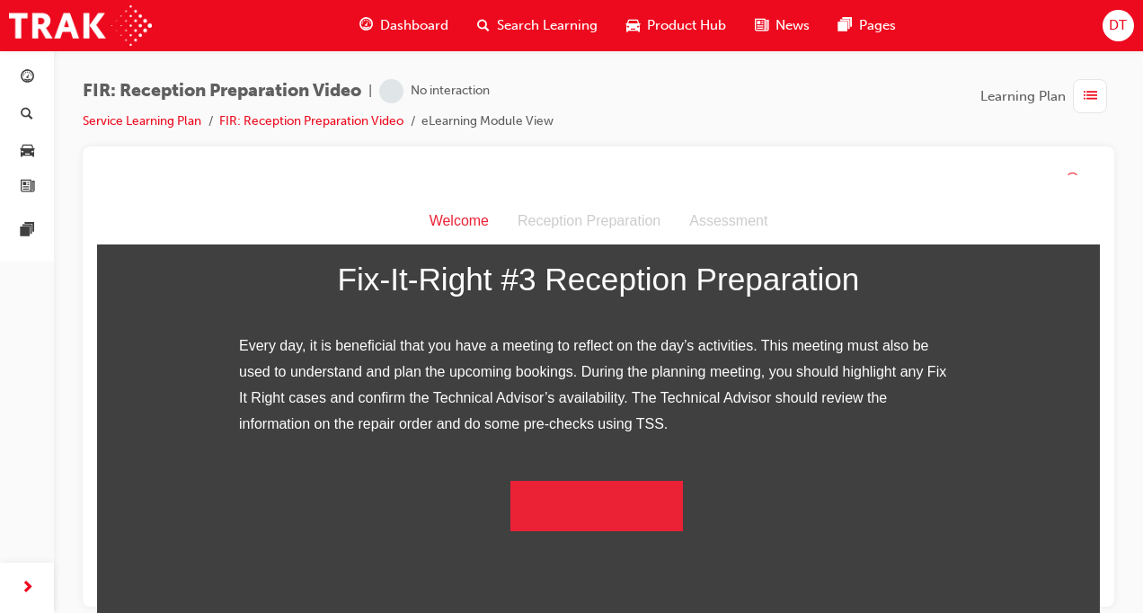
scroll to position [323, 0]
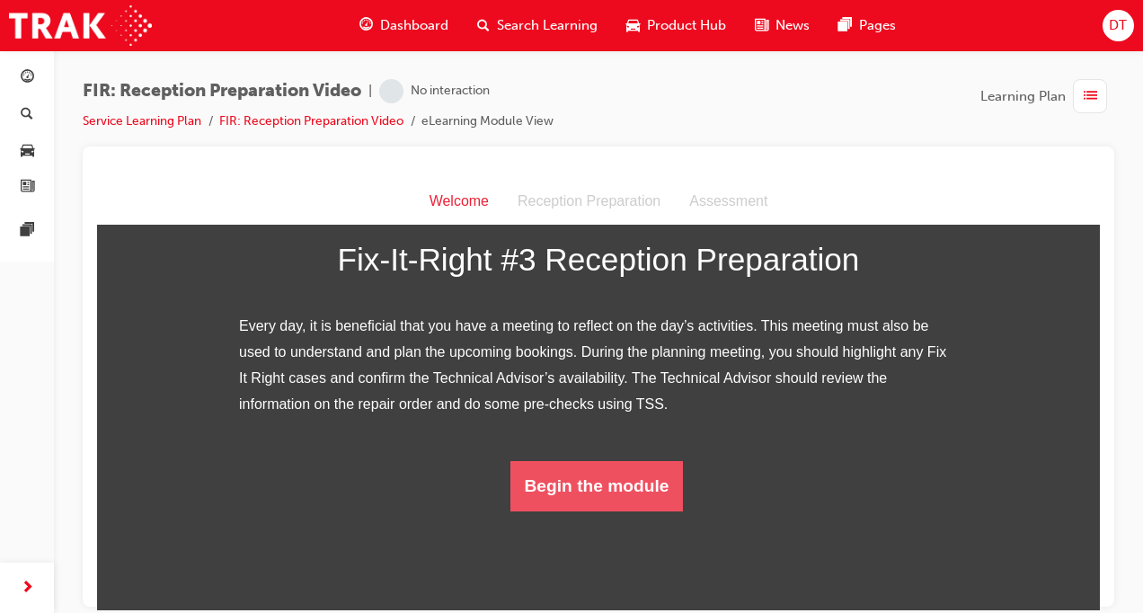
click at [622, 510] on button "Begin the module" at bounding box center [596, 485] width 173 height 50
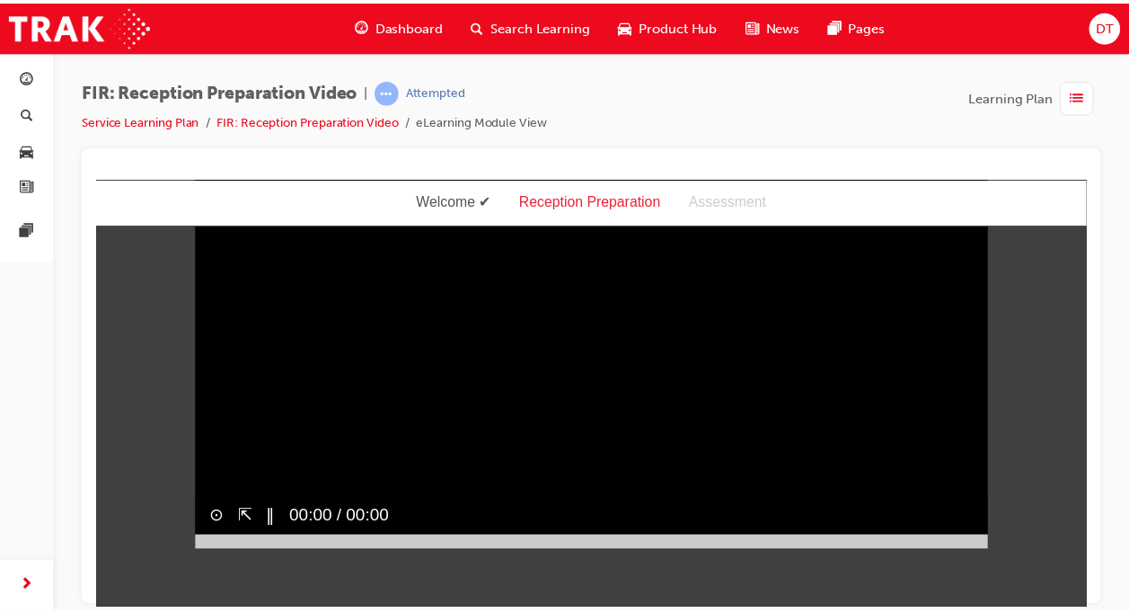
scroll to position [0, 0]
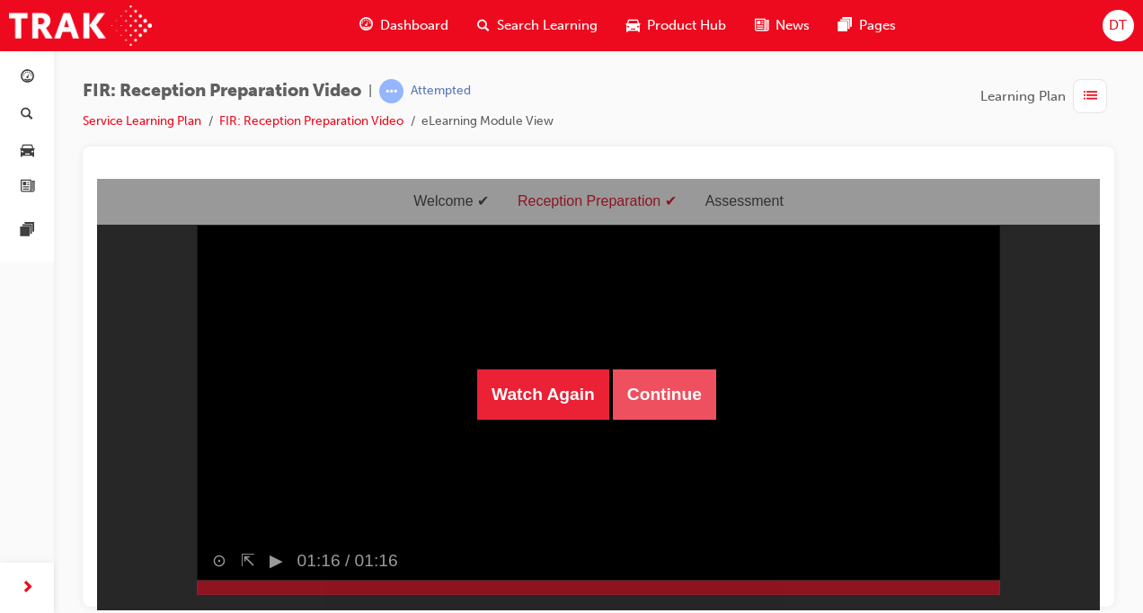
click at [661, 414] on button "Continue" at bounding box center [664, 393] width 103 height 50
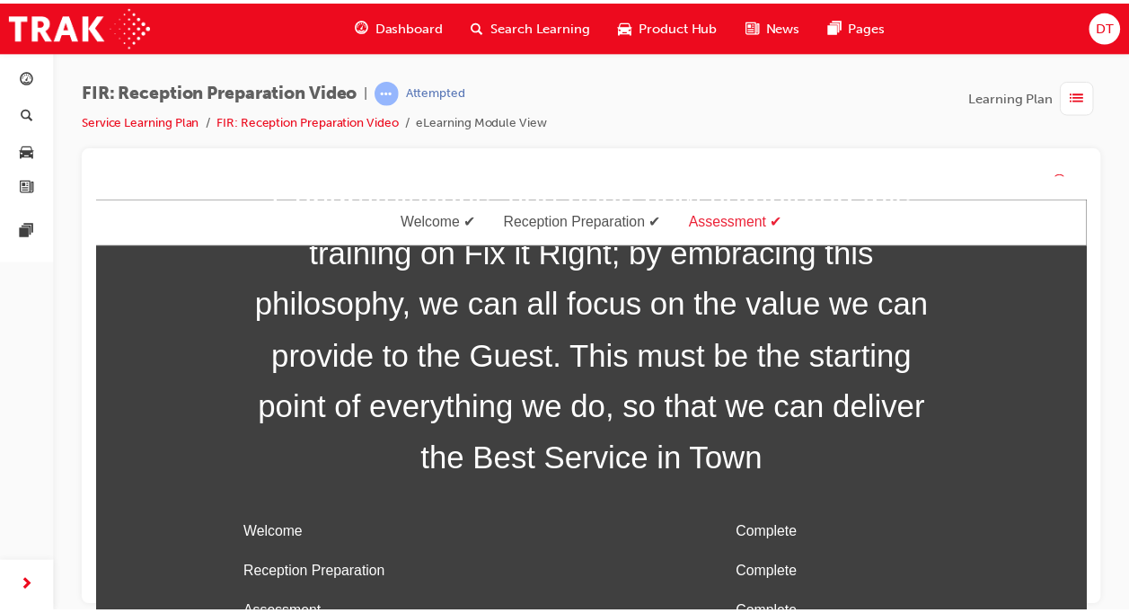
scroll to position [86, 0]
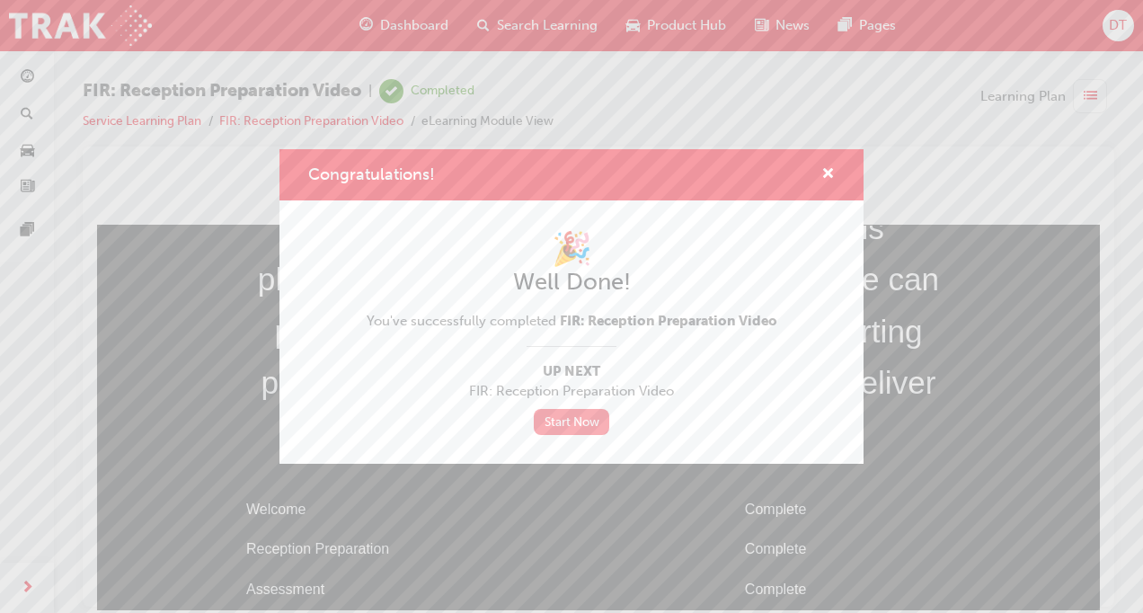
click at [581, 429] on link "Start Now" at bounding box center [571, 422] width 75 height 26
click at [568, 418] on link "Start Now" at bounding box center [571, 422] width 75 height 26
click at [830, 174] on span "cross-icon" at bounding box center [827, 175] width 13 height 16
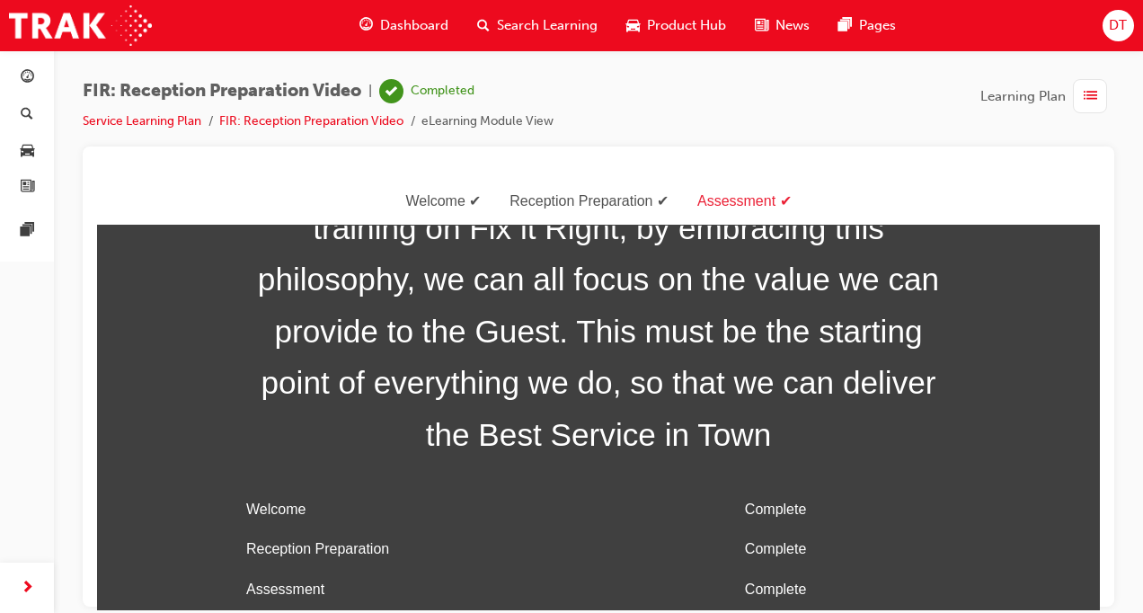
click at [162, 110] on div "FIR: Reception Preparation Video | Completed Service Learning Plan FIR: Recepti…" at bounding box center [318, 105] width 471 height 53
click at [174, 119] on link "Service Learning Plan" at bounding box center [142, 120] width 119 height 15
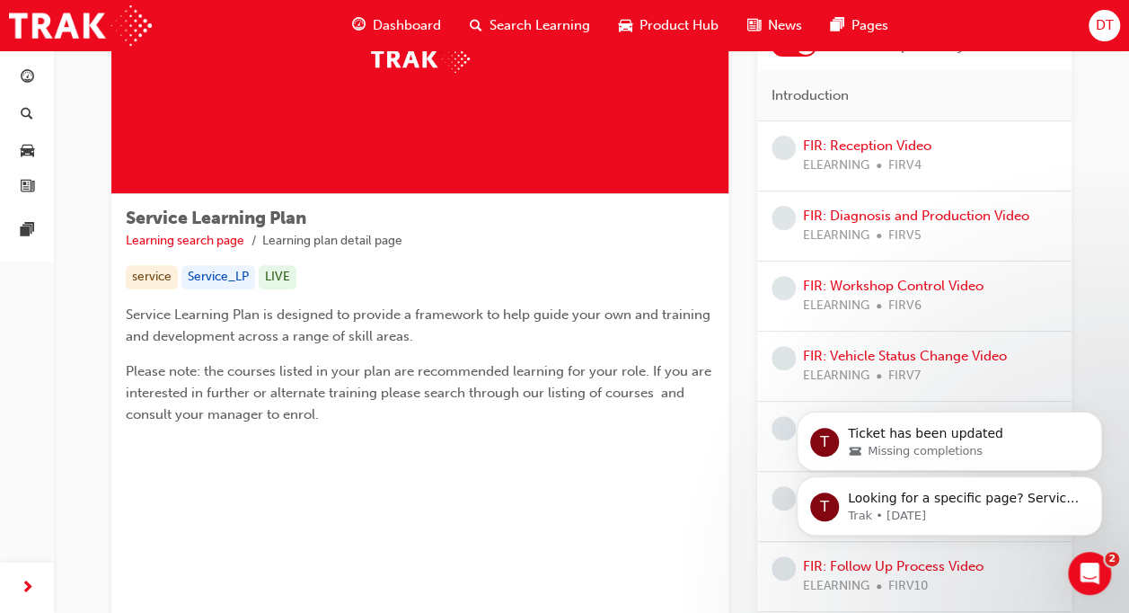
scroll to position [180, 0]
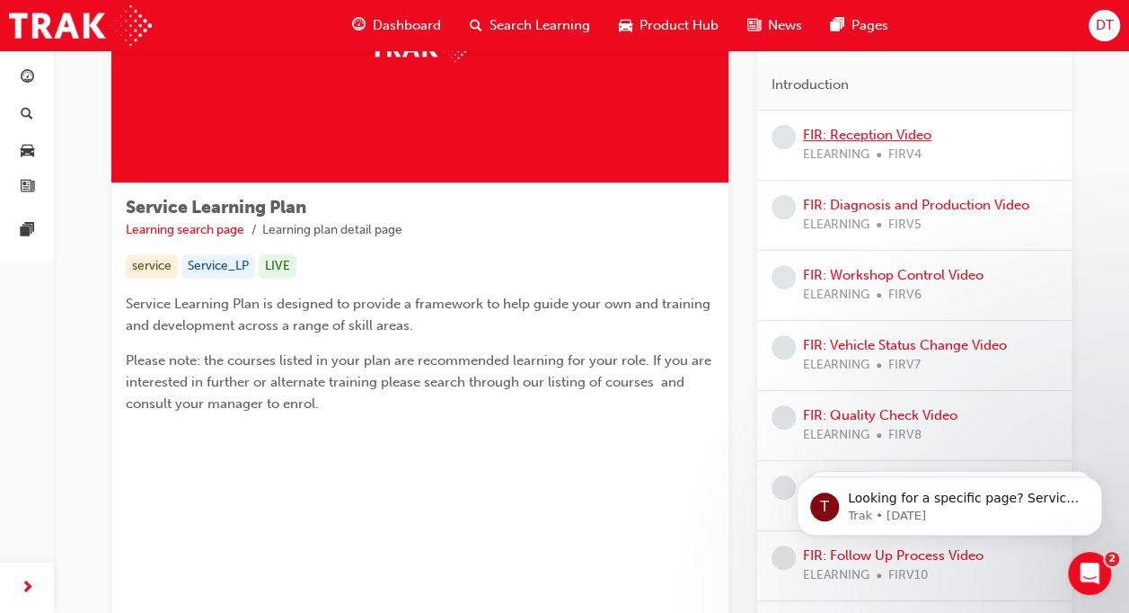
click at [872, 132] on link "FIR: Reception Video" at bounding box center [867, 135] width 128 height 16
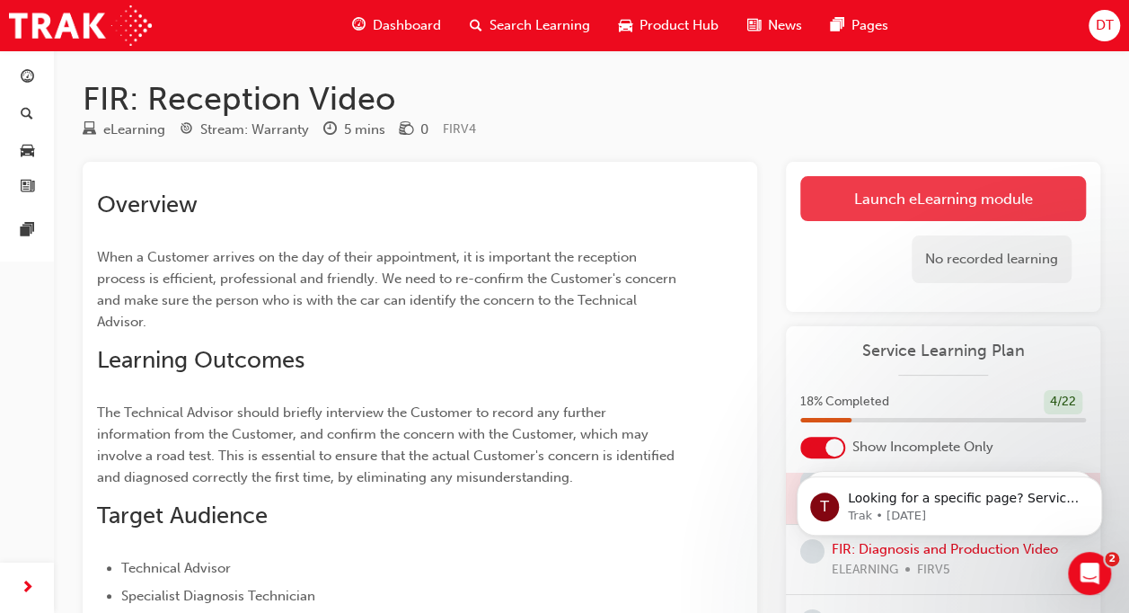
click at [904, 199] on link "Launch eLearning module" at bounding box center [944, 198] width 286 height 45
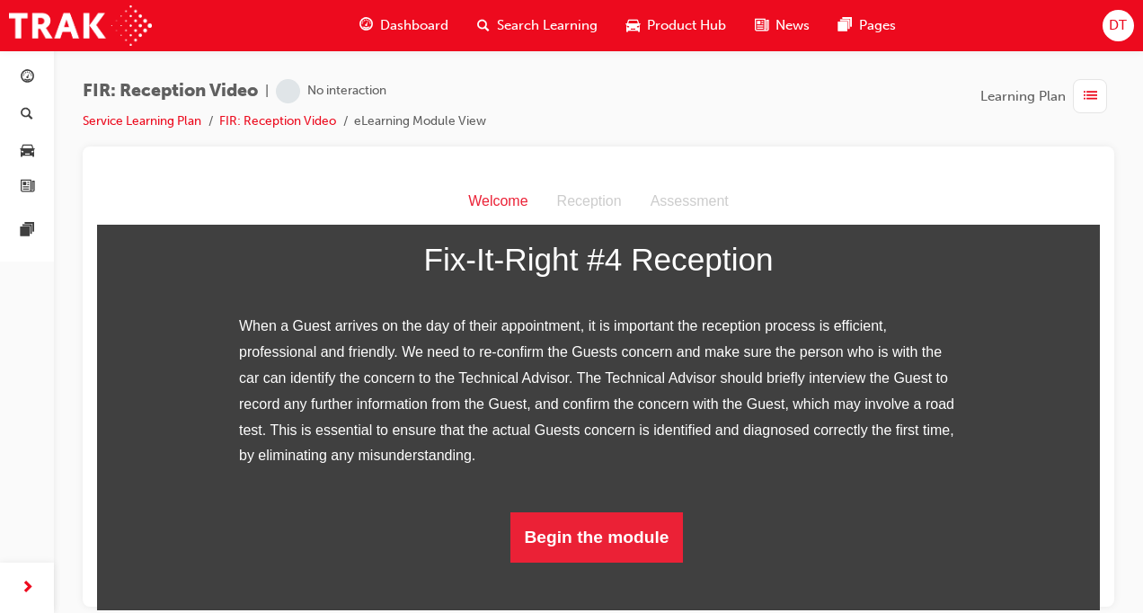
scroll to position [375, 0]
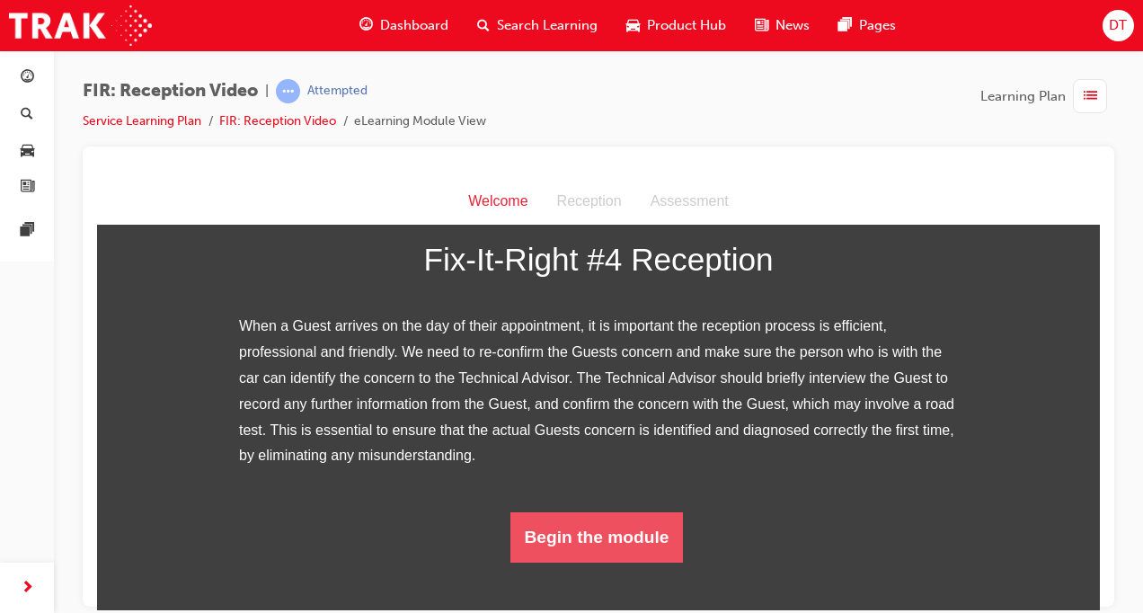
click at [611, 562] on button "Begin the module" at bounding box center [596, 536] width 173 height 50
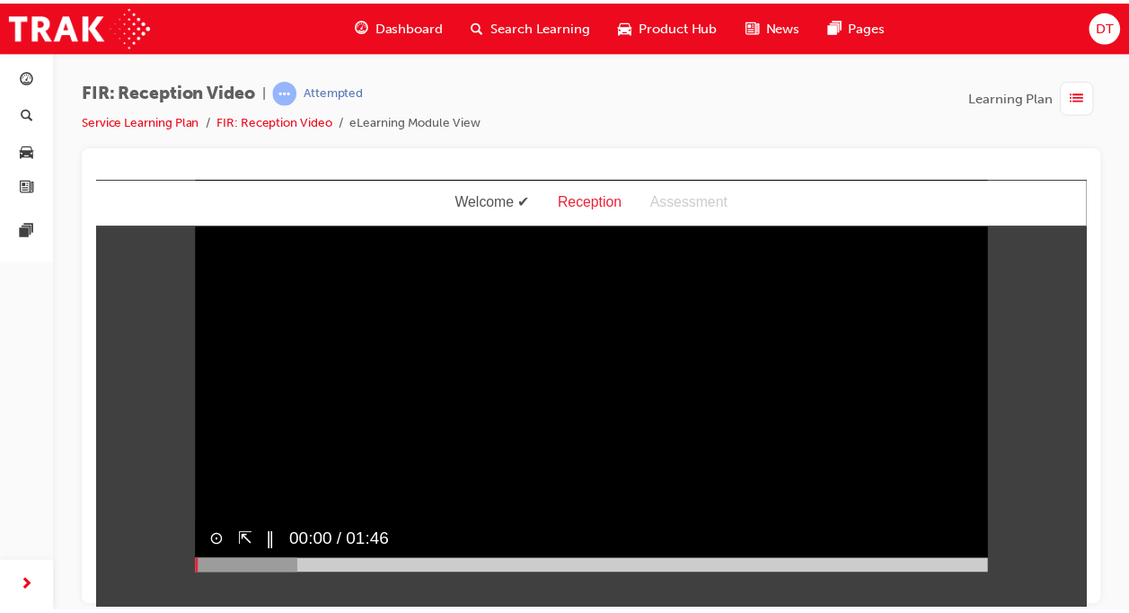
scroll to position [0, 0]
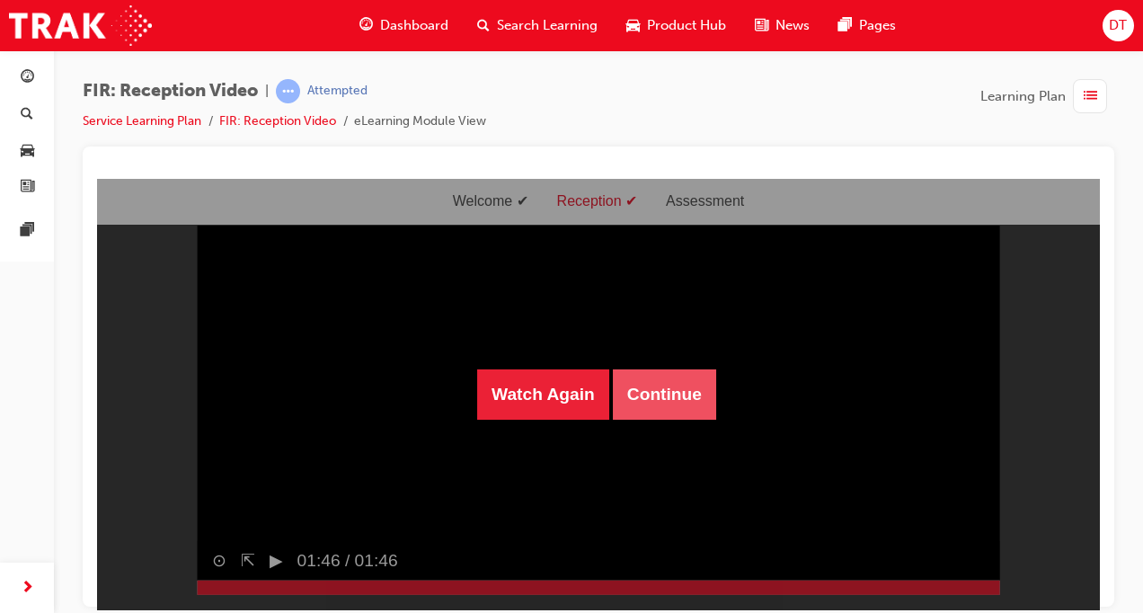
click at [643, 396] on button "Continue" at bounding box center [664, 393] width 103 height 50
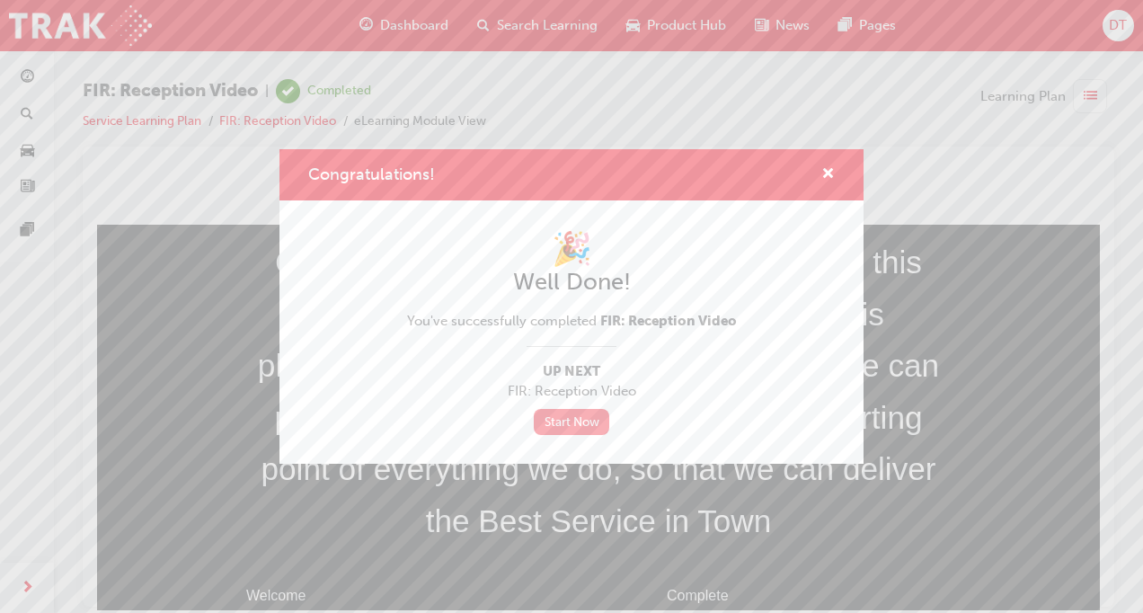
click at [570, 420] on link "Start Now" at bounding box center [571, 422] width 75 height 26
click at [819, 169] on div "Congratulations!" at bounding box center [821, 175] width 28 height 22
click at [828, 169] on span "cross-icon" at bounding box center [827, 175] width 13 height 16
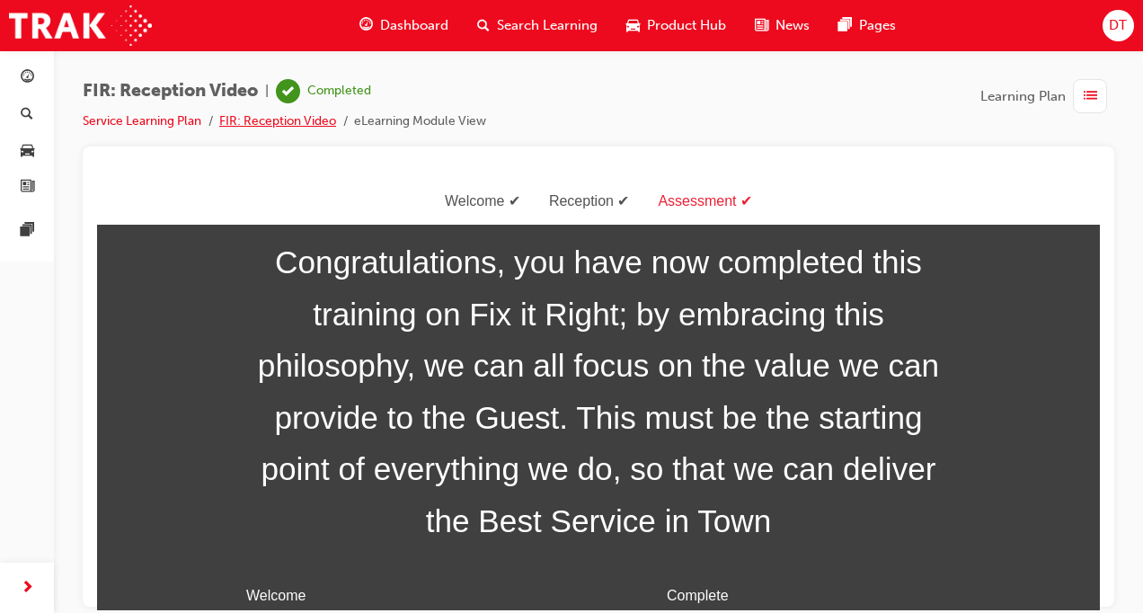
click at [260, 125] on link "FIR: Reception Video" at bounding box center [277, 120] width 117 height 15
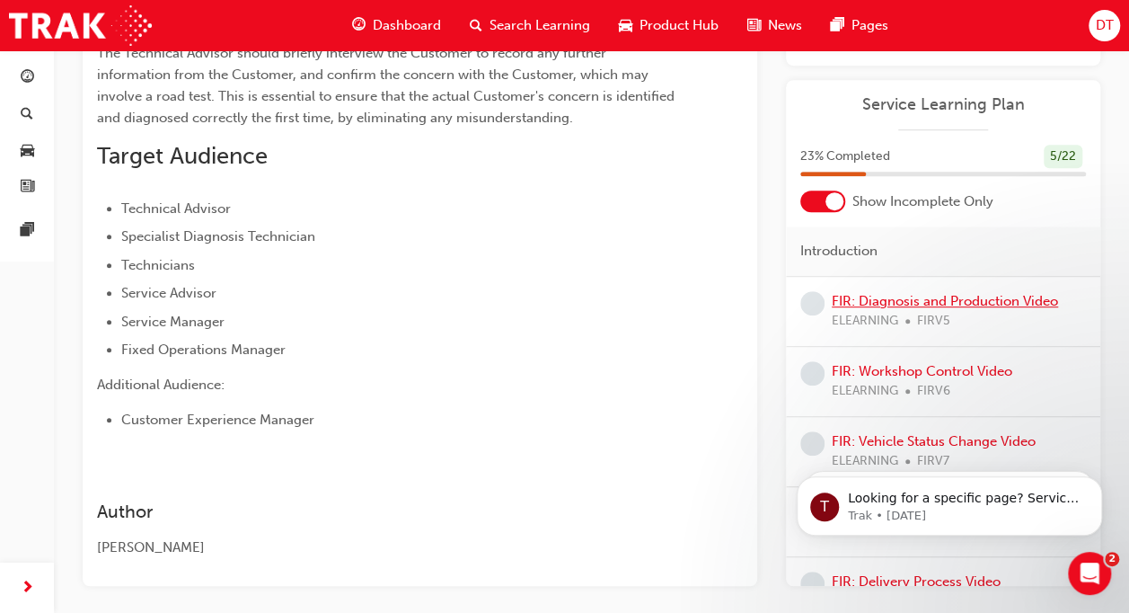
click at [904, 305] on link "FIR: Diagnosis and Production Video" at bounding box center [945, 301] width 226 height 16
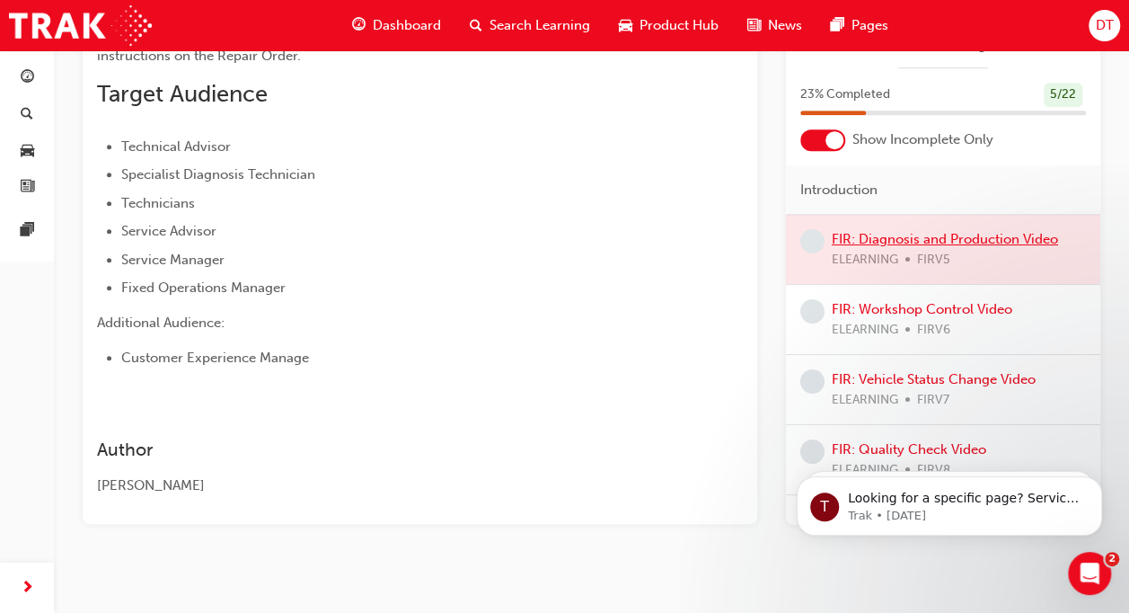
scroll to position [359, 0]
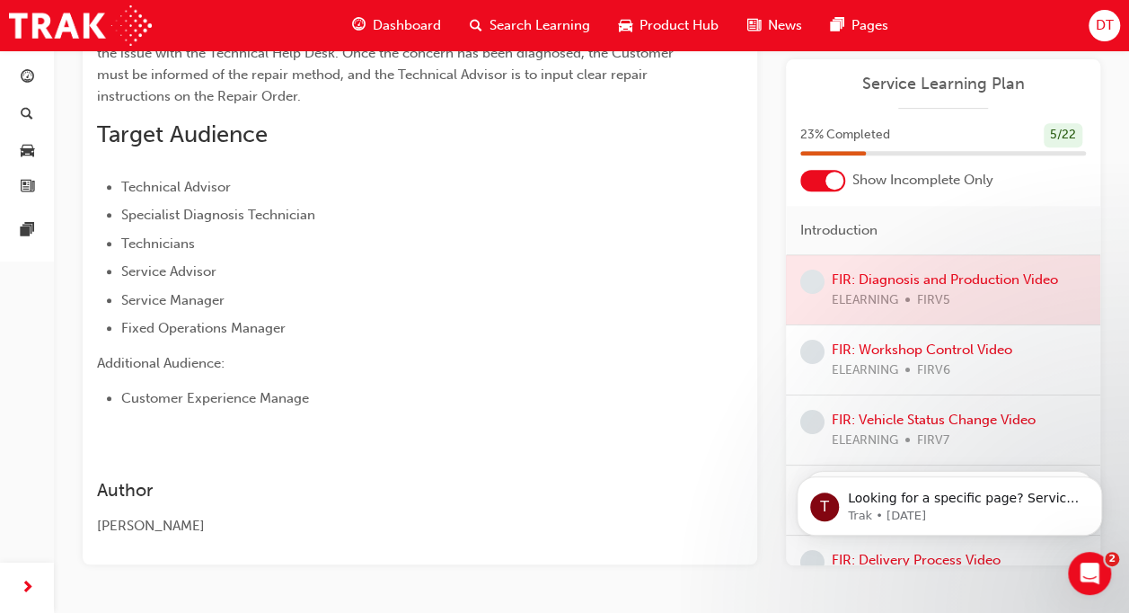
click at [943, 274] on div at bounding box center [943, 289] width 314 height 69
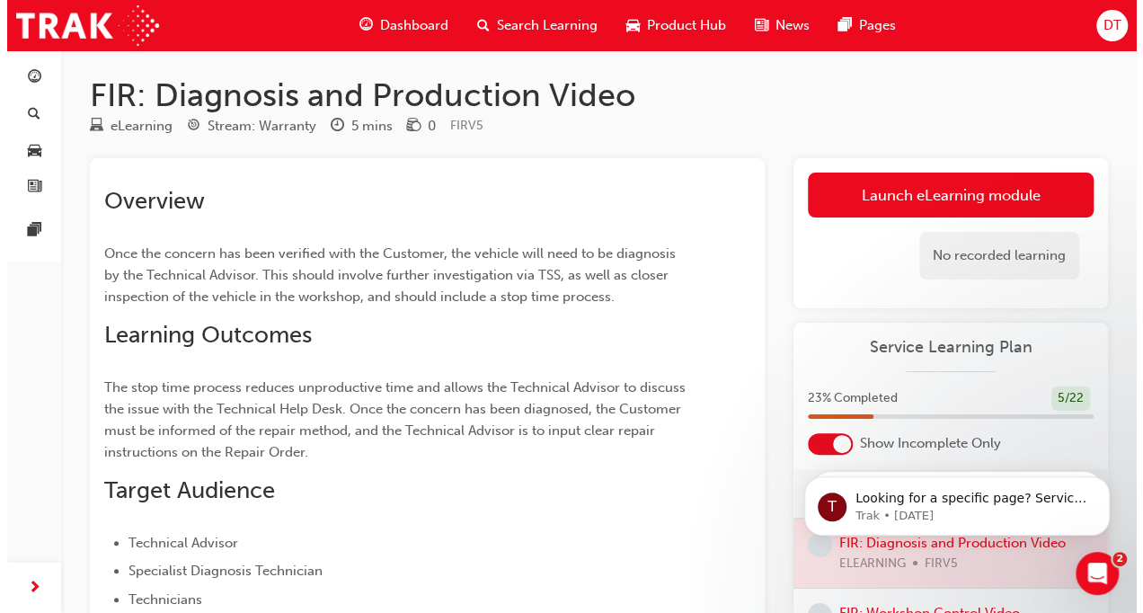
scroll to position [0, 0]
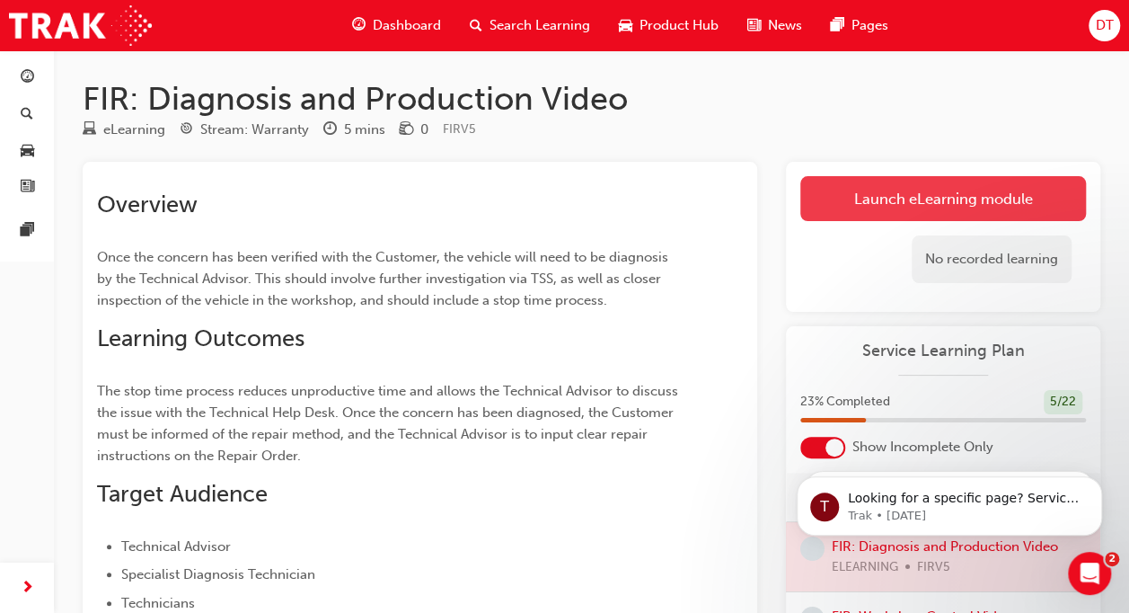
click at [875, 204] on link "Launch eLearning module" at bounding box center [944, 198] width 286 height 45
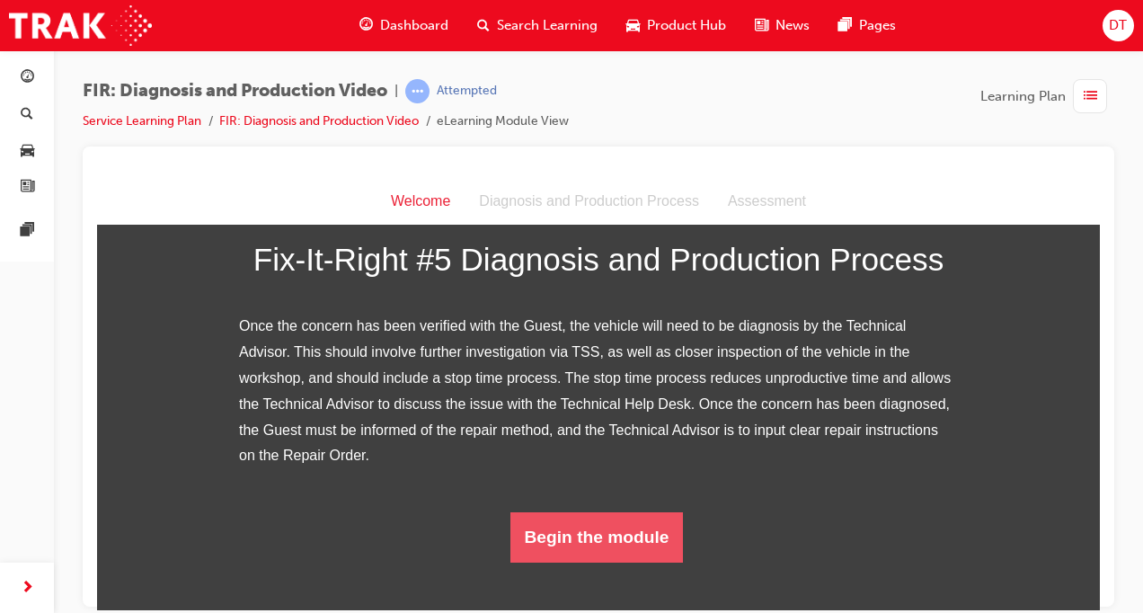
click at [636, 562] on button "Begin the module" at bounding box center [596, 536] width 173 height 50
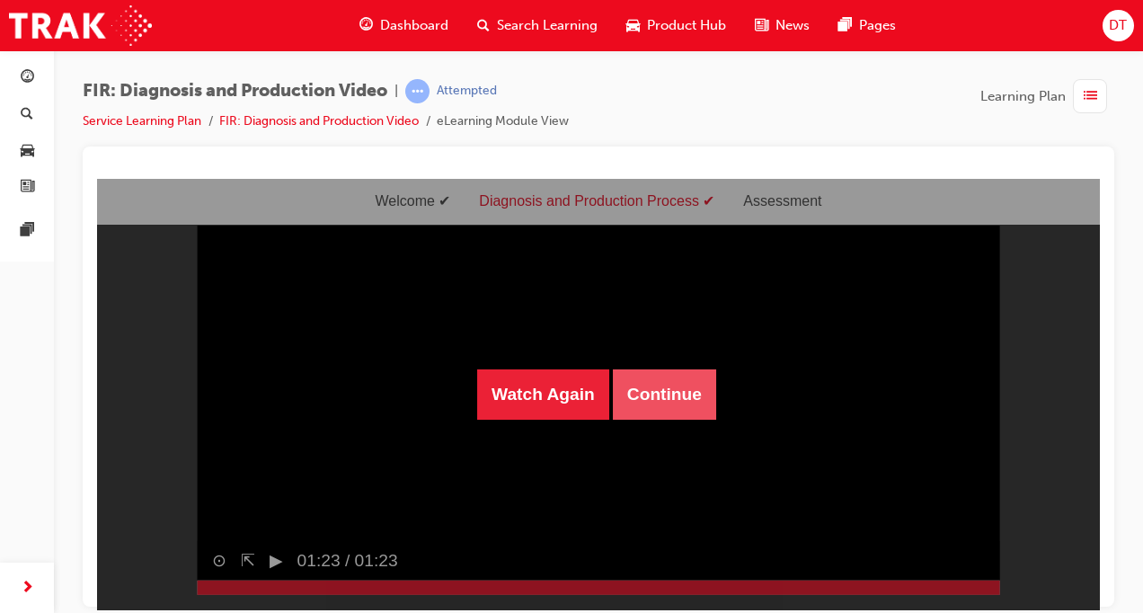
click at [657, 403] on button "Continue" at bounding box center [664, 393] width 103 height 50
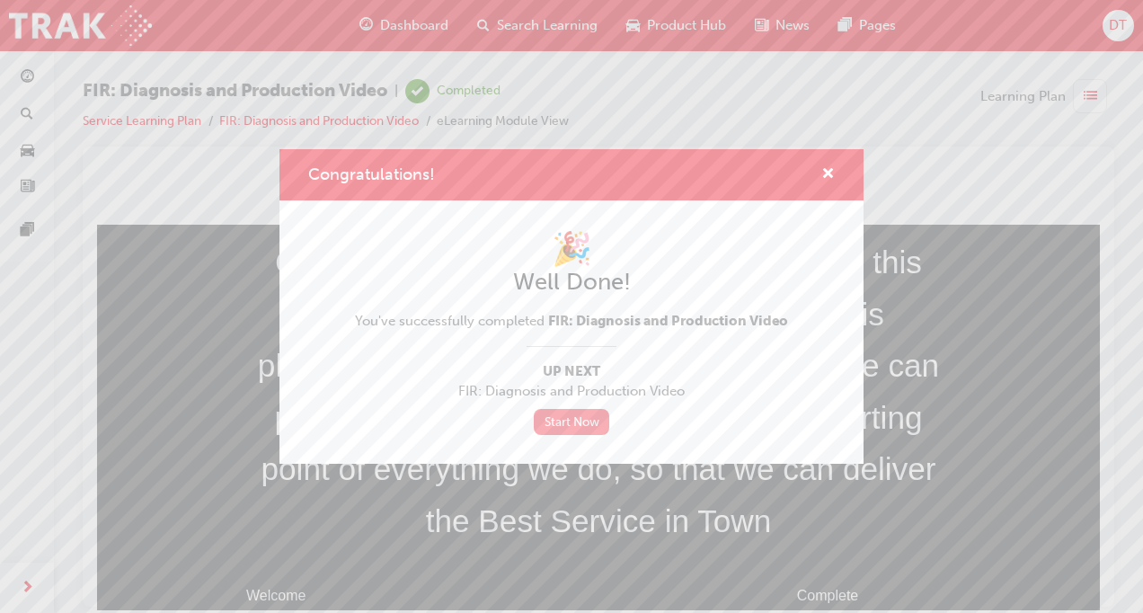
click at [576, 420] on link "Start Now" at bounding box center [571, 422] width 75 height 26
click at [824, 169] on span "cross-icon" at bounding box center [827, 175] width 13 height 16
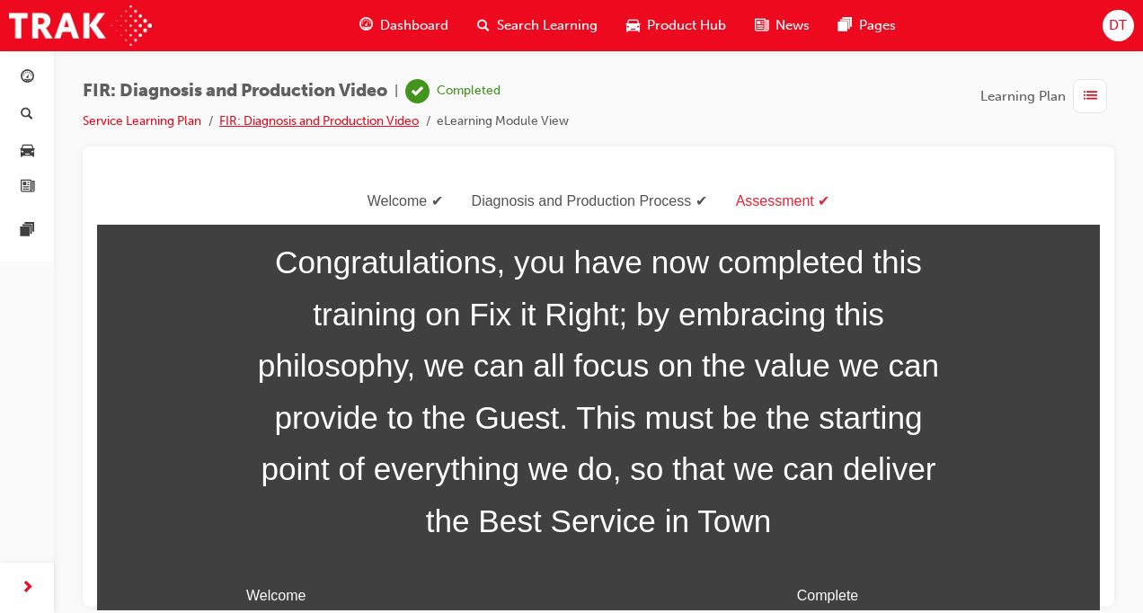
click at [282, 120] on link "FIR: Diagnosis and Production Video" at bounding box center [318, 120] width 199 height 15
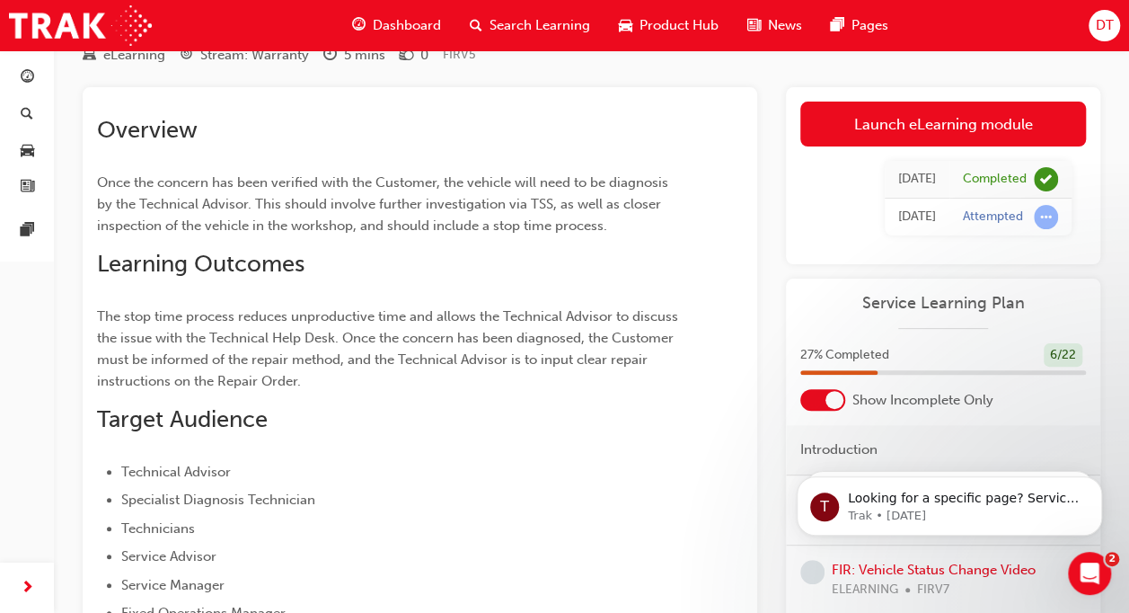
scroll to position [247, 0]
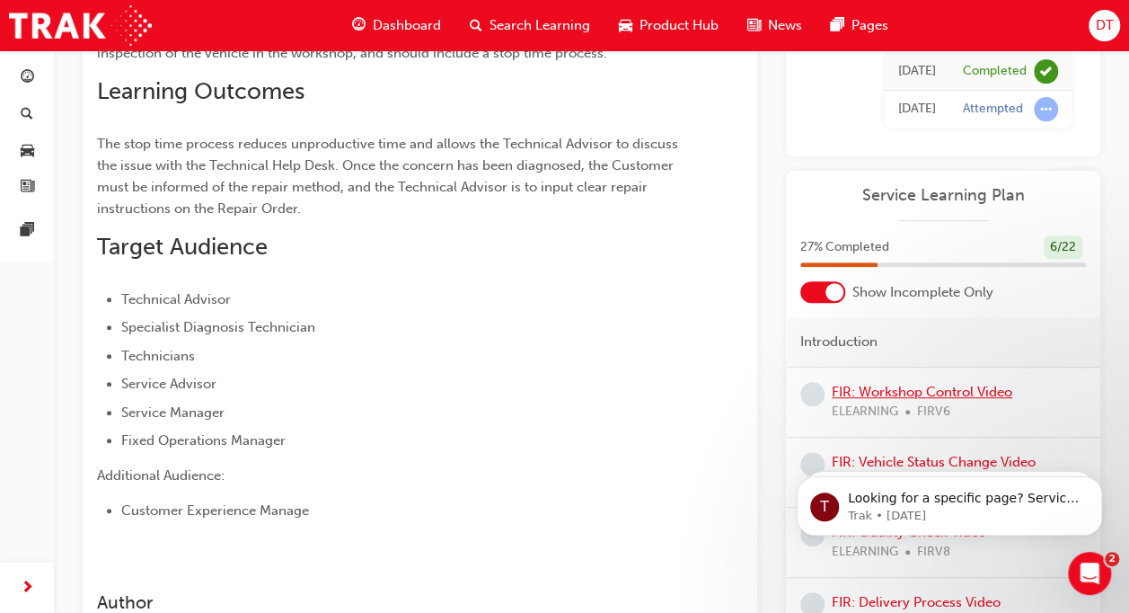
click at [896, 397] on link "FIR: Workshop Control Video" at bounding box center [922, 392] width 181 height 16
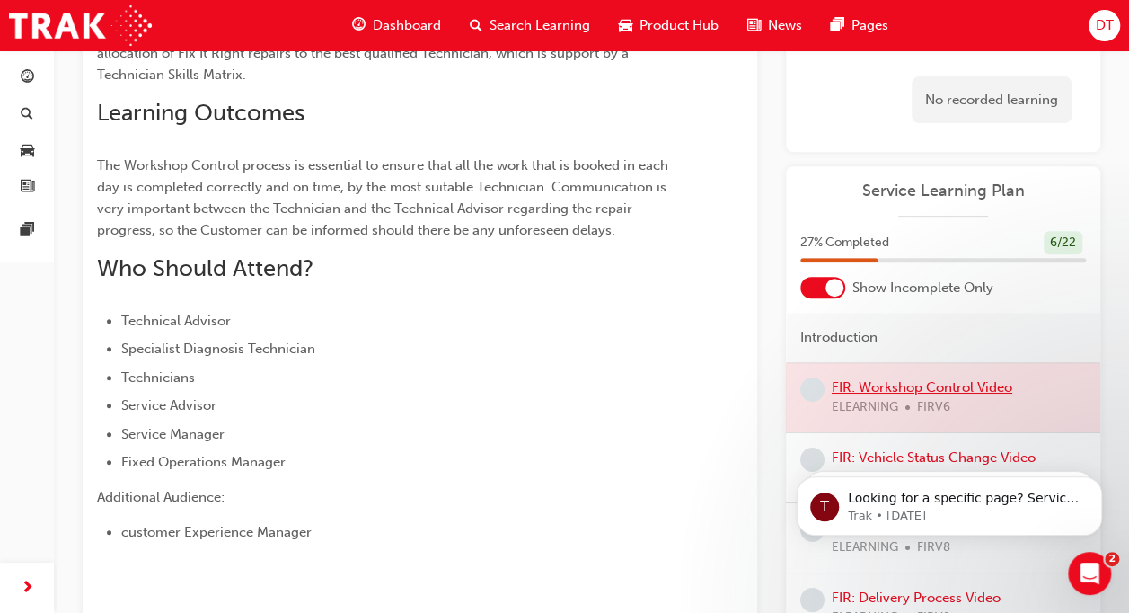
scroll to position [247, 0]
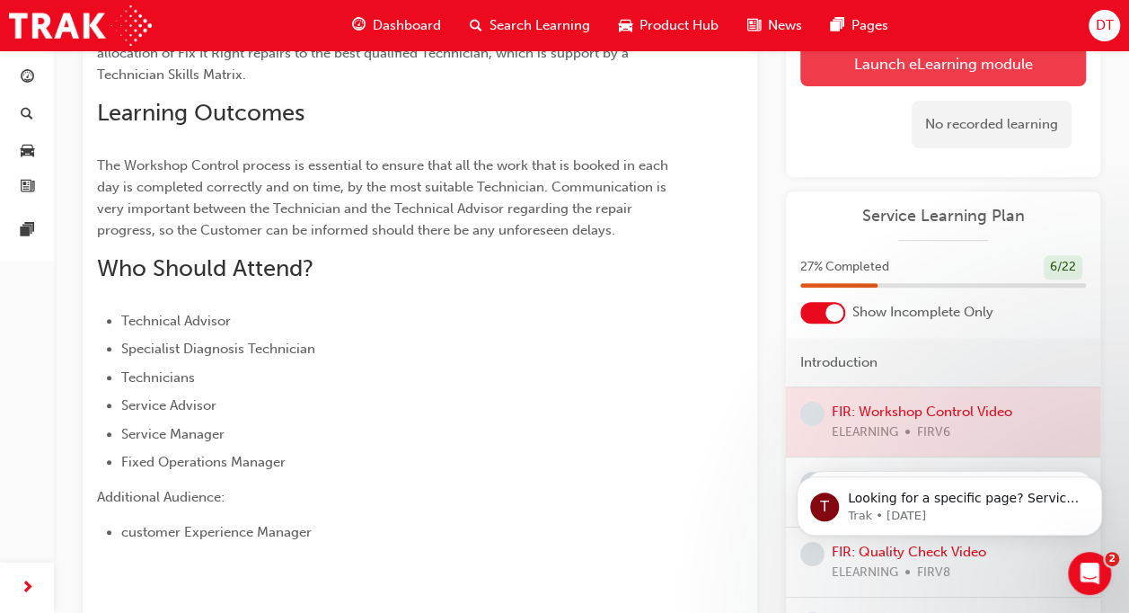
click at [938, 68] on link "Launch eLearning module" at bounding box center [944, 63] width 286 height 45
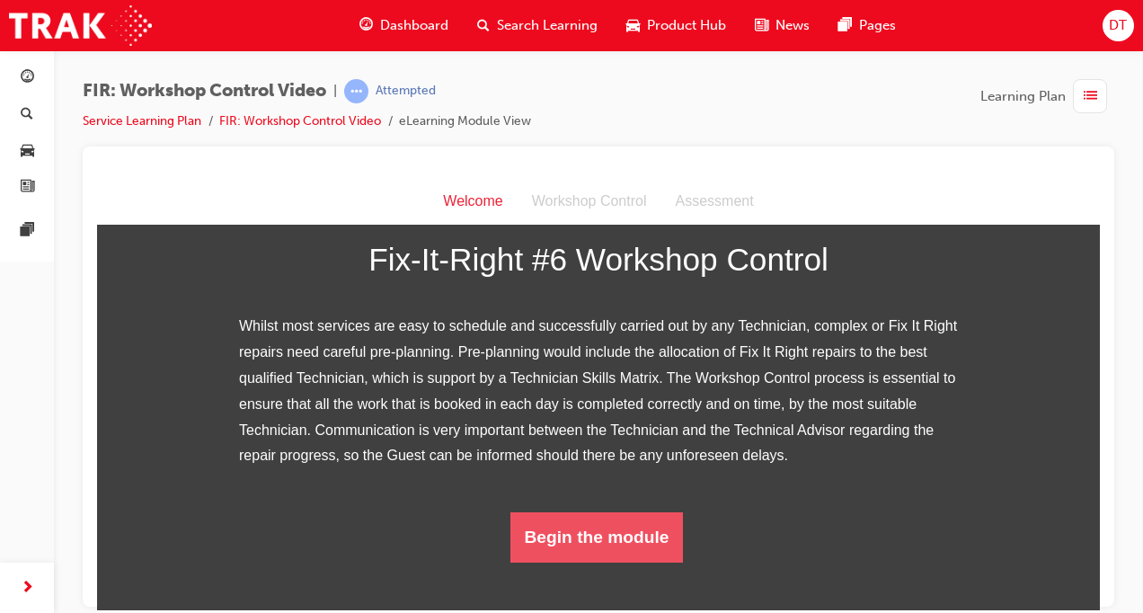
click at [619, 562] on button "Begin the module" at bounding box center [596, 536] width 173 height 50
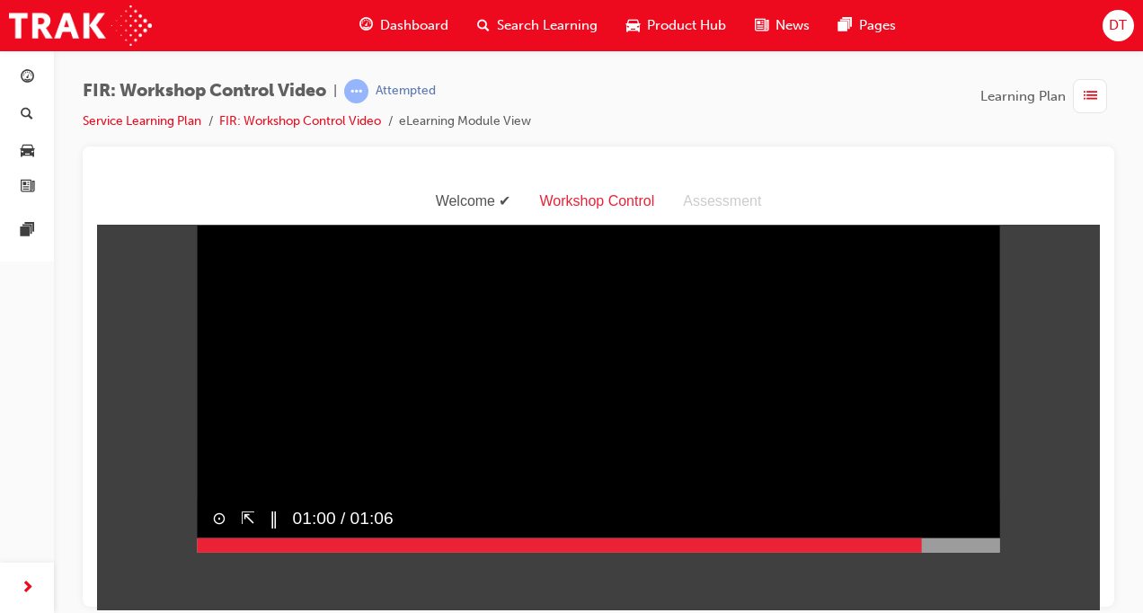
scroll to position [43, 0]
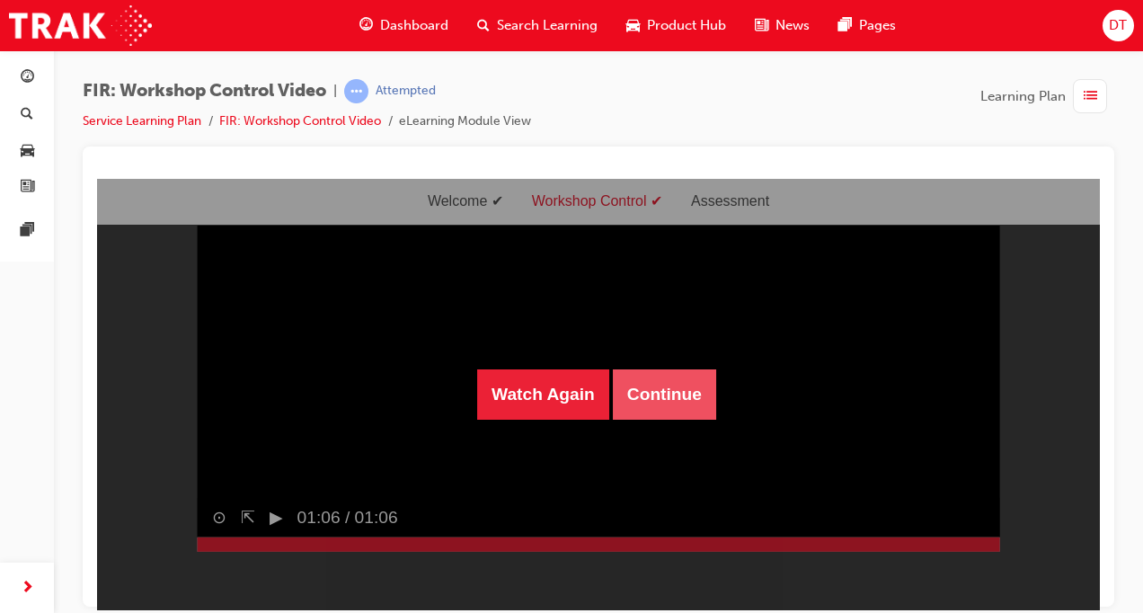
click at [651, 390] on button "Continue" at bounding box center [664, 393] width 103 height 50
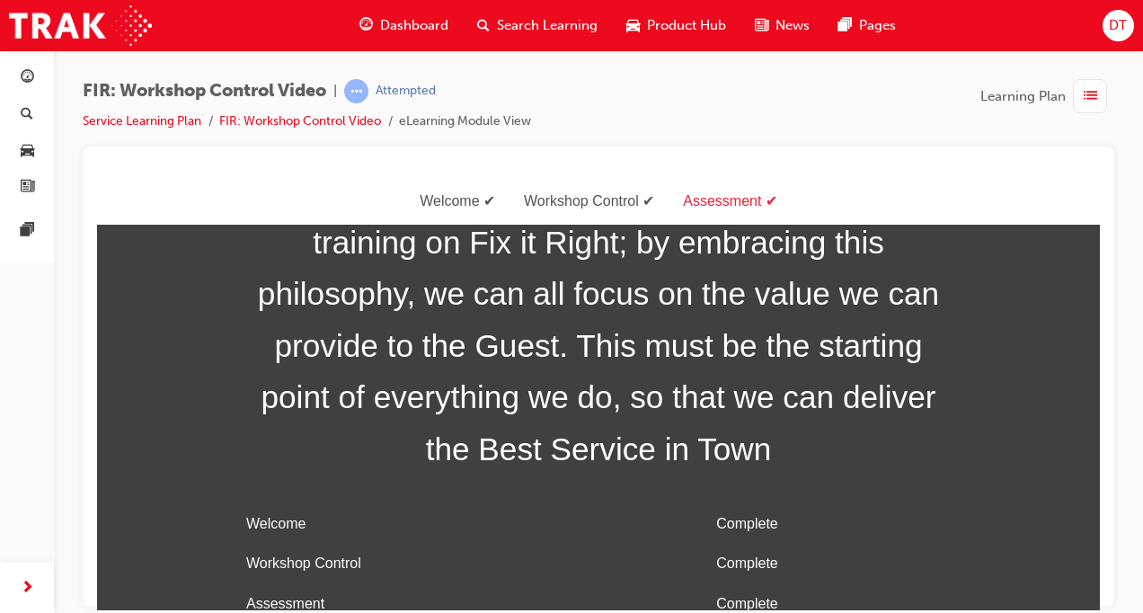
scroll to position [86, 0]
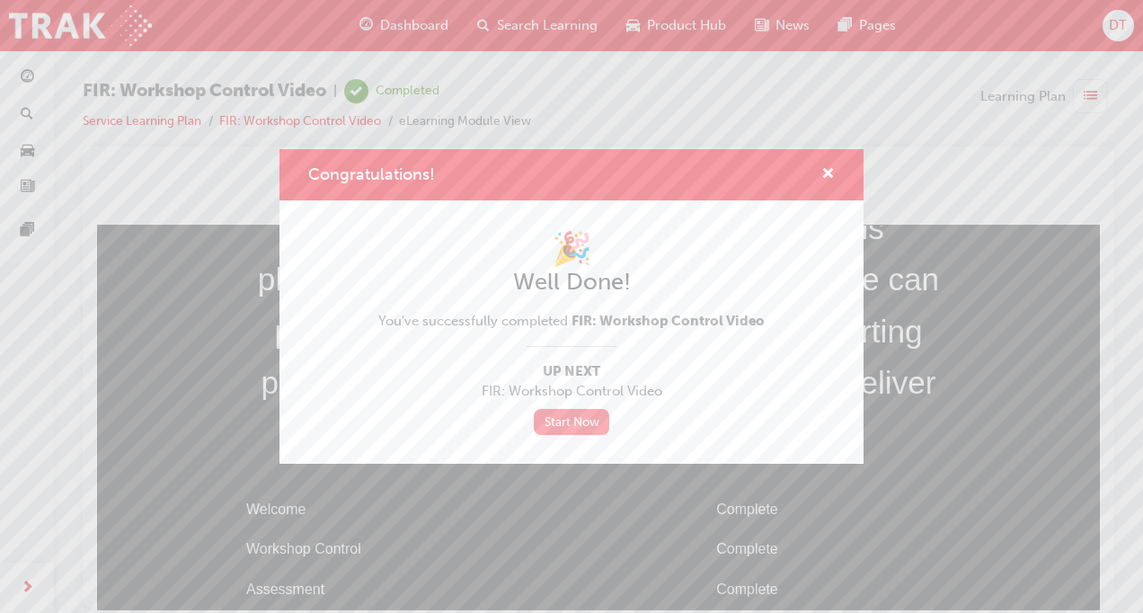
click at [579, 422] on link "Start Now" at bounding box center [571, 422] width 75 height 26
click at [830, 173] on span "cross-icon" at bounding box center [827, 175] width 13 height 16
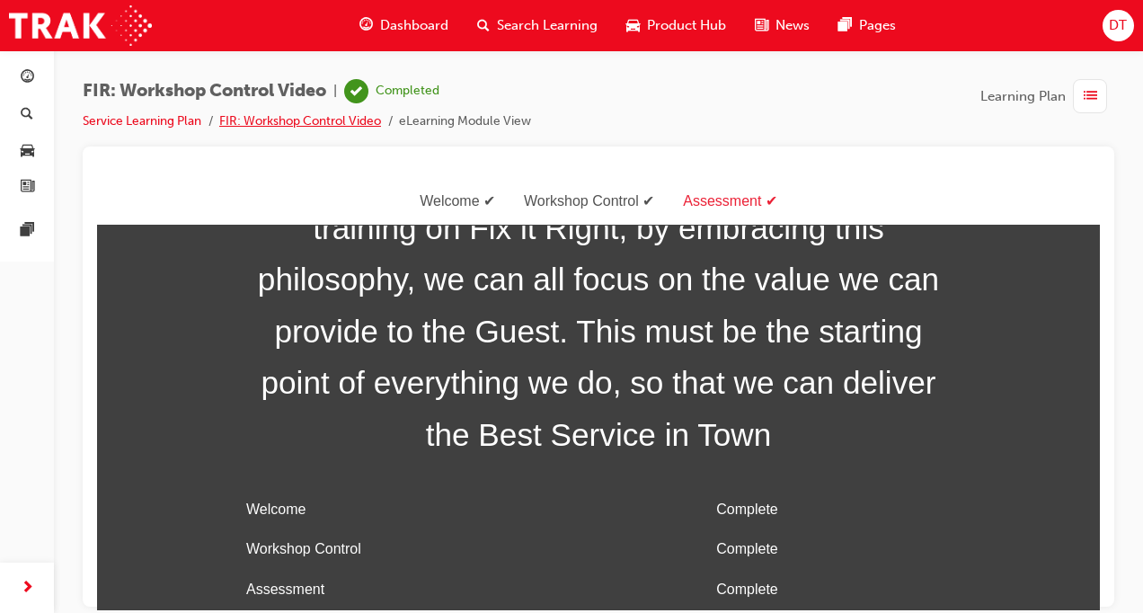
click at [341, 123] on link "FIR: Workshop Control Video" at bounding box center [300, 120] width 162 height 15
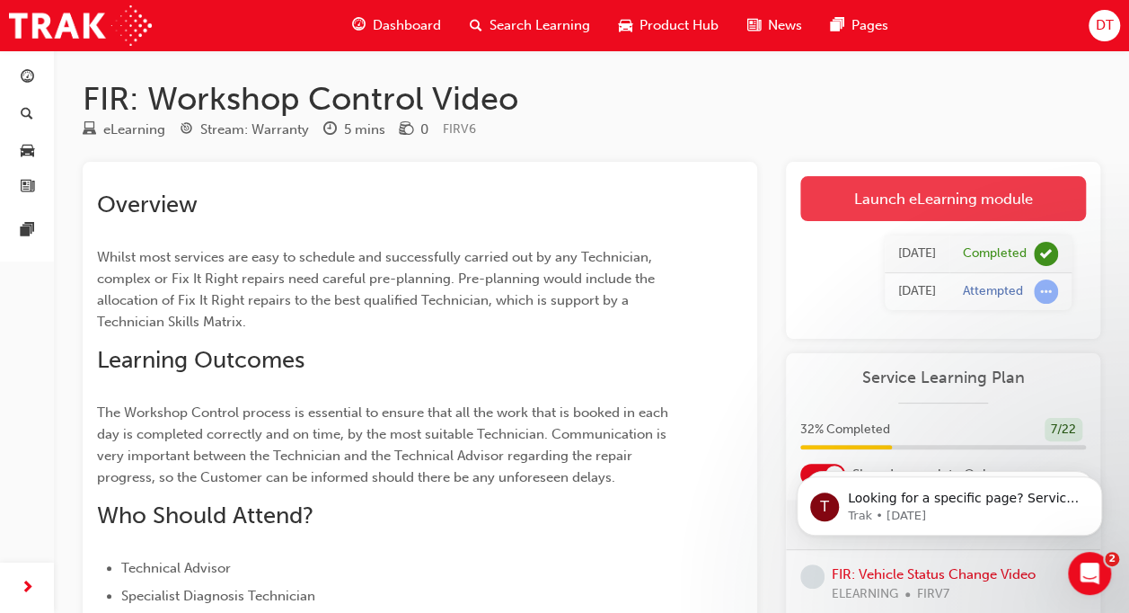
click at [925, 194] on link "Launch eLearning module" at bounding box center [944, 198] width 286 height 45
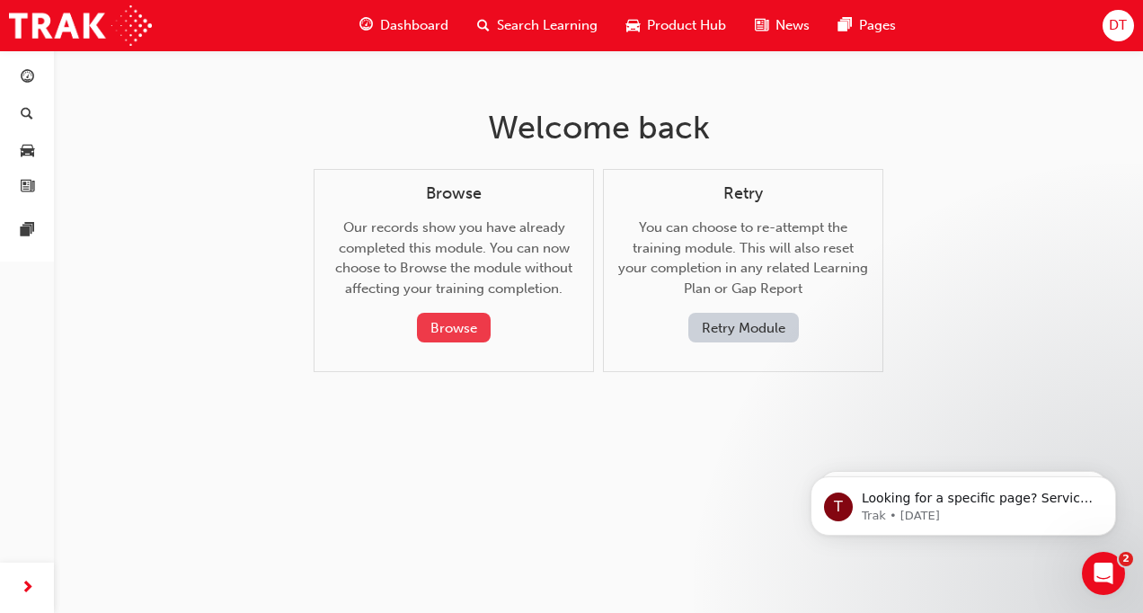
click at [480, 332] on button "Browse" at bounding box center [454, 328] width 74 height 30
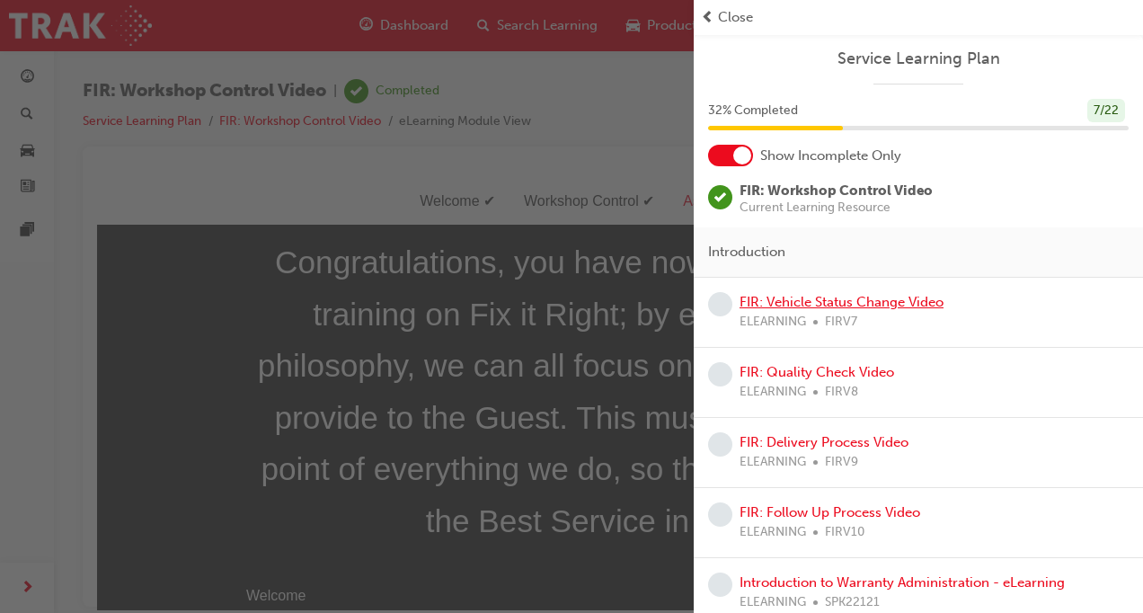
click at [908, 299] on link "FIR: Vehicle Status Change Video" at bounding box center [841, 302] width 204 height 16
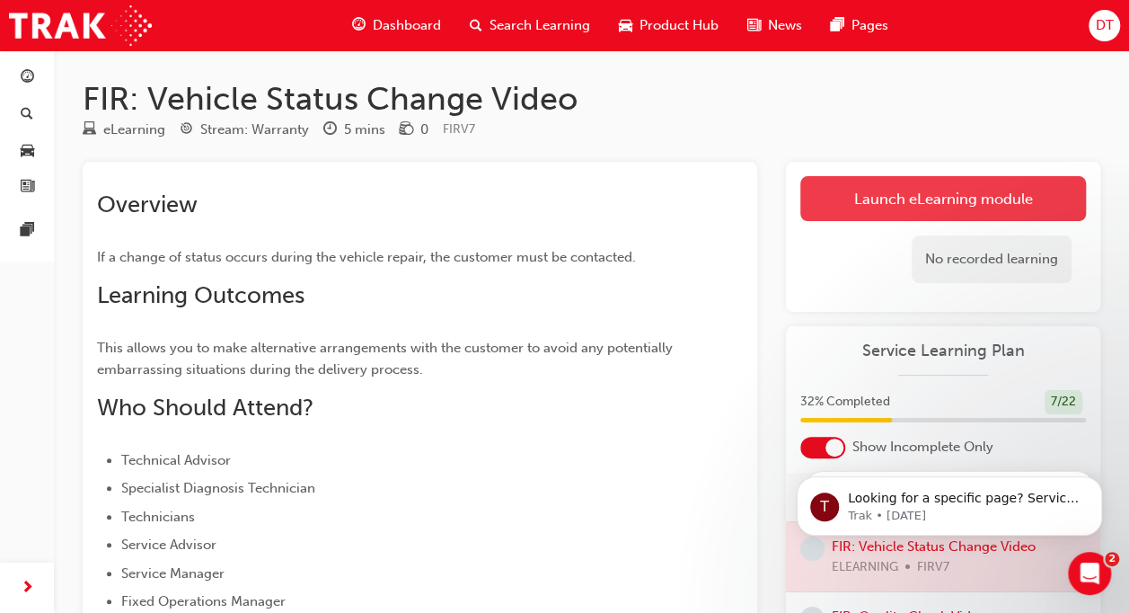
click at [906, 205] on link "Launch eLearning module" at bounding box center [944, 198] width 286 height 45
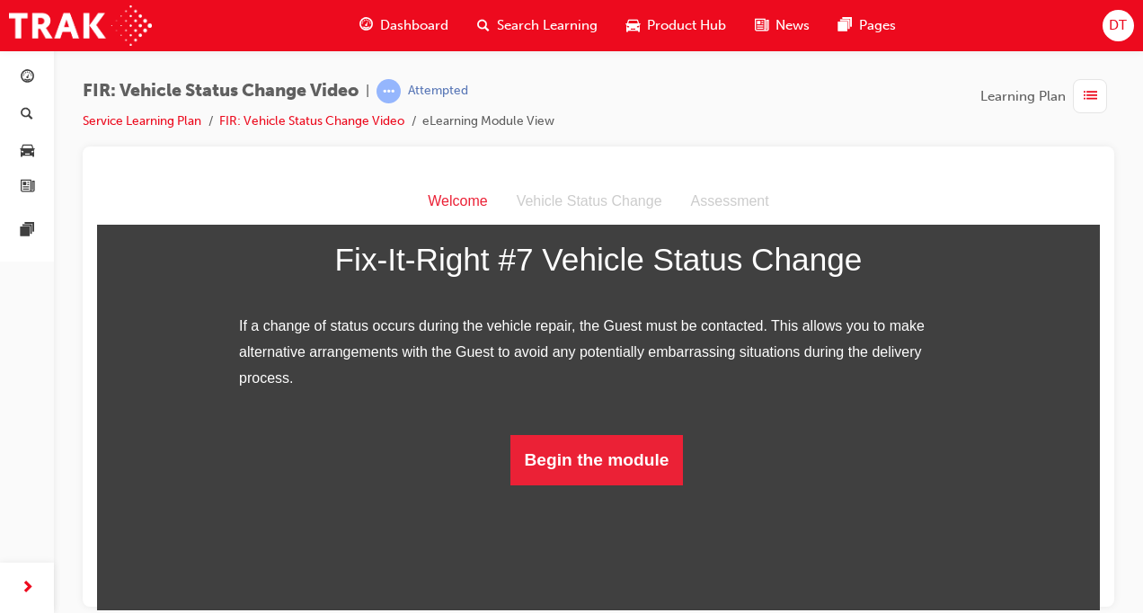
scroll to position [297, 0]
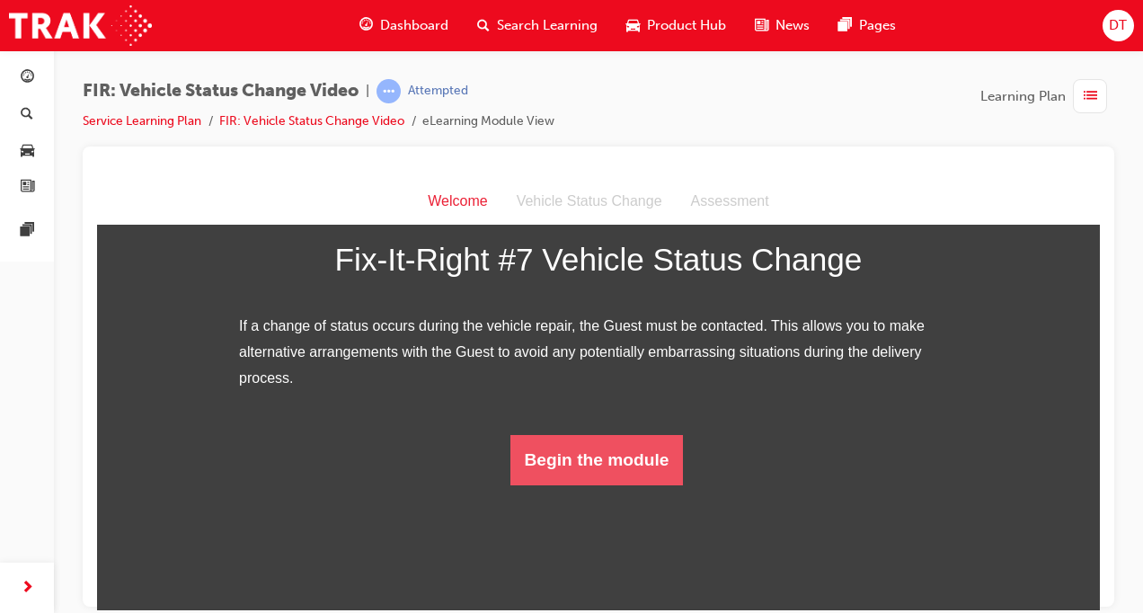
click at [605, 484] on button "Begin the module" at bounding box center [596, 459] width 173 height 50
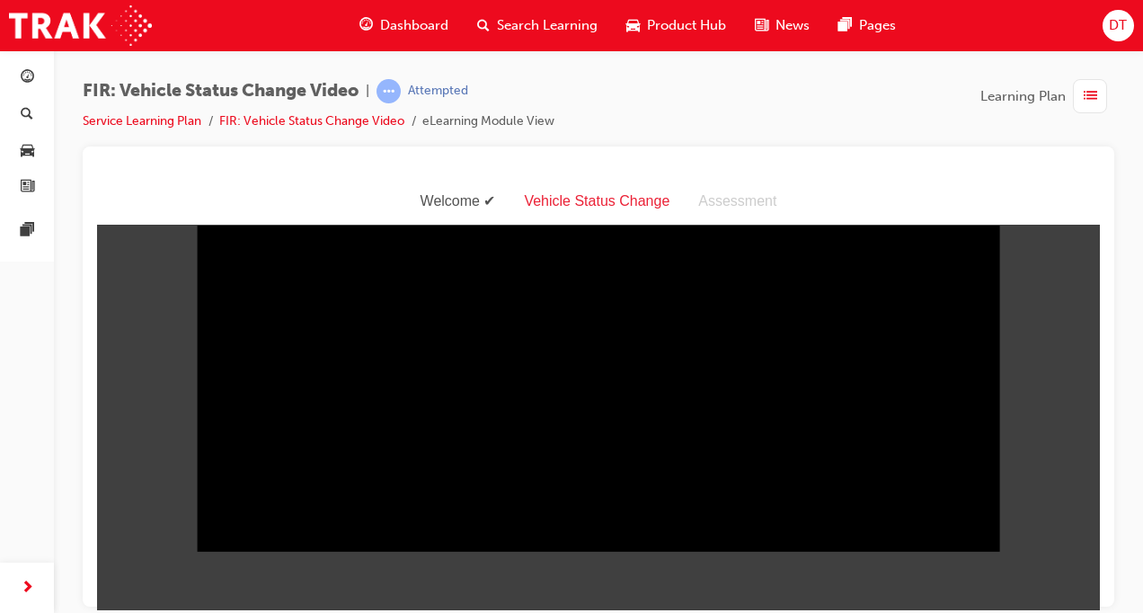
scroll to position [43, 0]
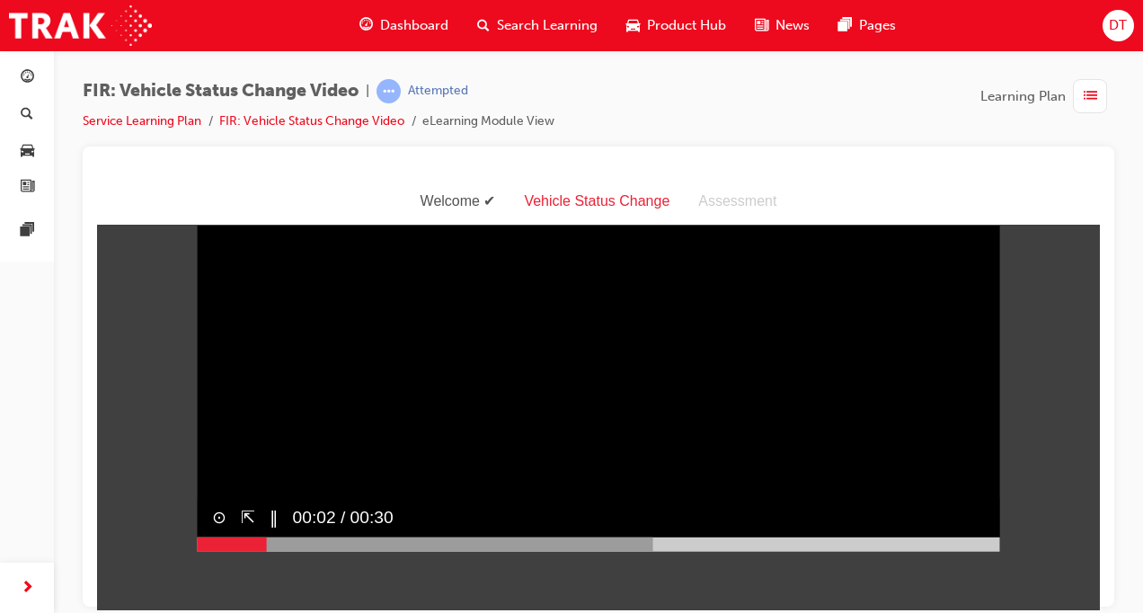
click at [579, 551] on div at bounding box center [426, 543] width 456 height 14
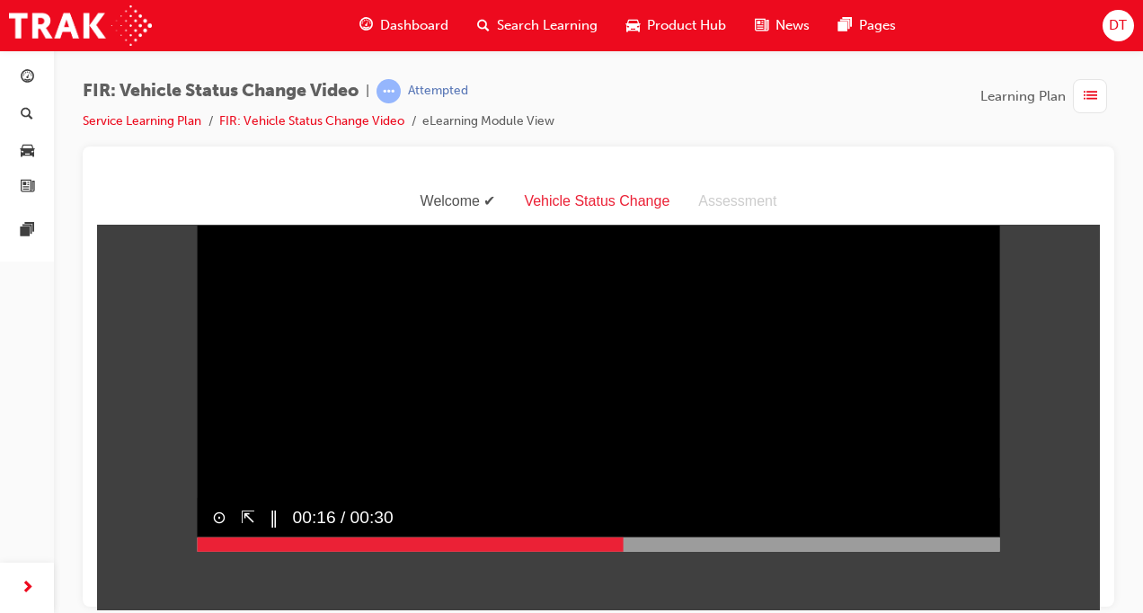
click at [819, 551] on div at bounding box center [599, 543] width 802 height 14
click at [954, 551] on div at bounding box center [599, 543] width 802 height 14
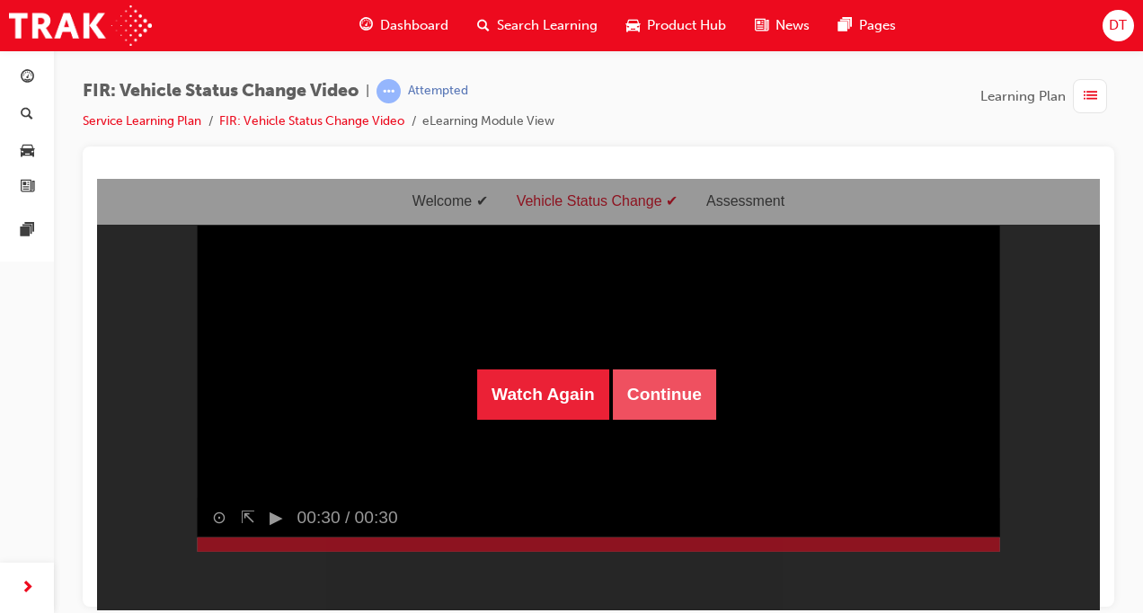
click at [683, 412] on button "Continue" at bounding box center [664, 393] width 103 height 50
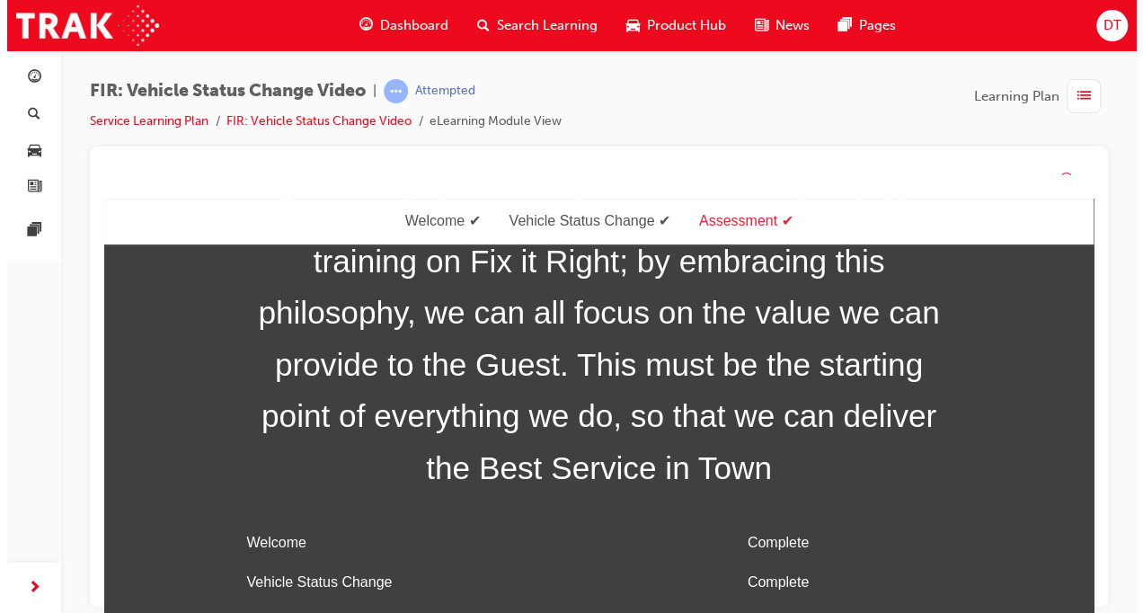
scroll to position [86, 0]
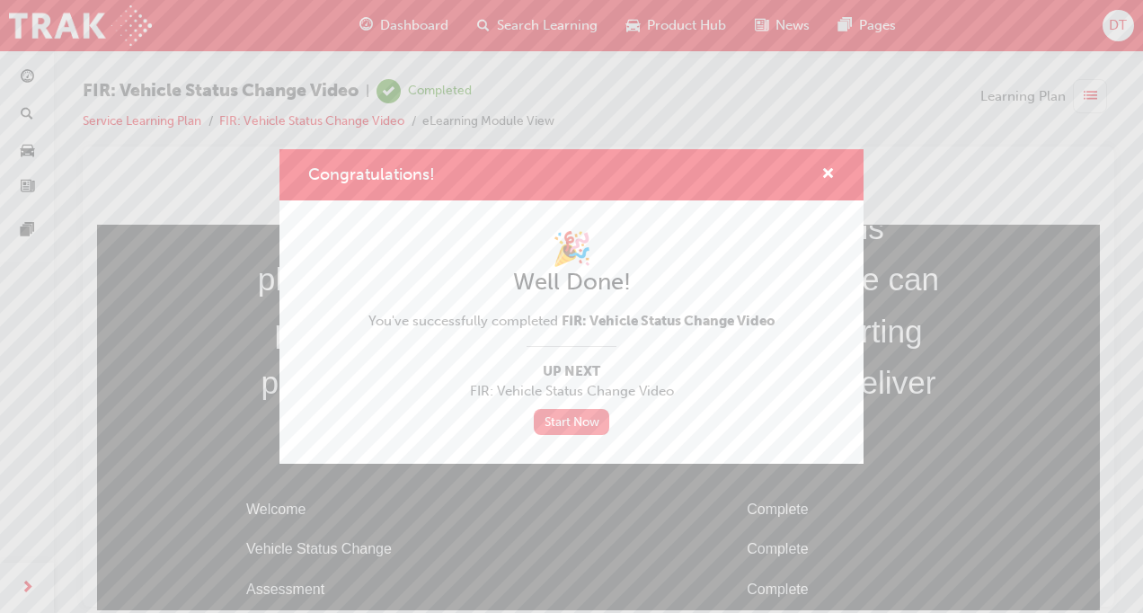
click at [584, 418] on link "Start Now" at bounding box center [571, 422] width 75 height 26
click at [822, 173] on span "cross-icon" at bounding box center [827, 175] width 13 height 16
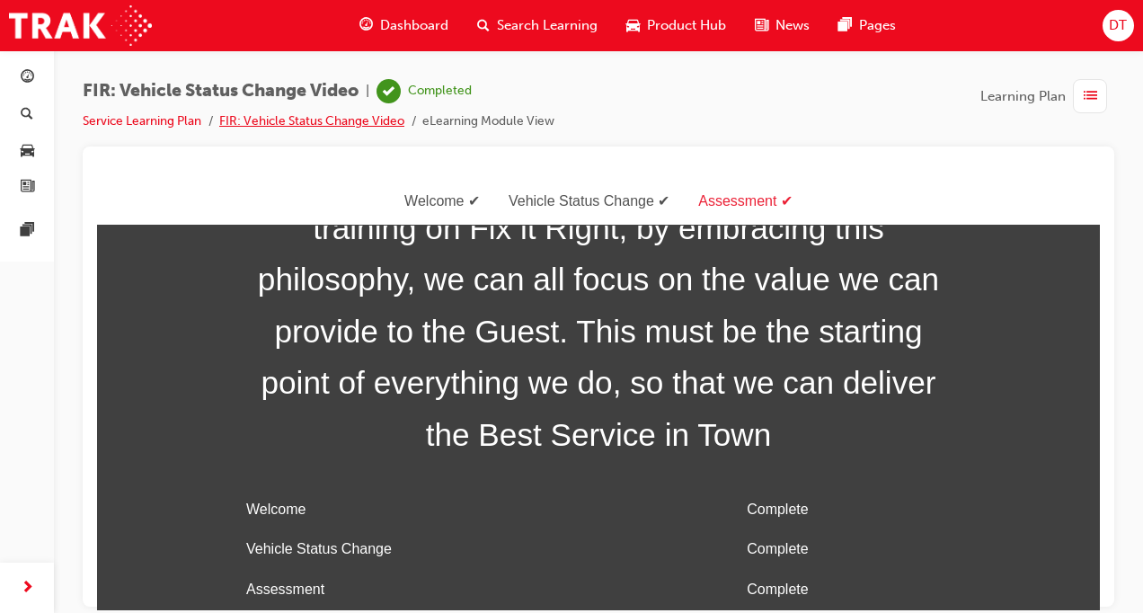
click at [284, 128] on link "FIR: Vehicle Status Change Video" at bounding box center [311, 120] width 185 height 15
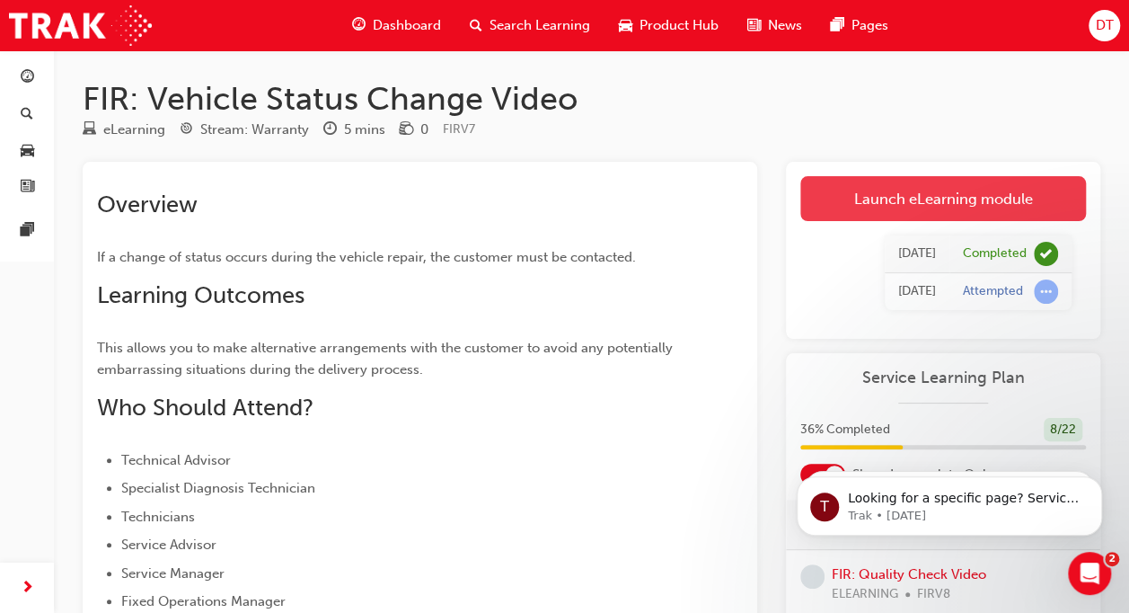
click at [903, 199] on link "Launch eLearning module" at bounding box center [944, 198] width 286 height 45
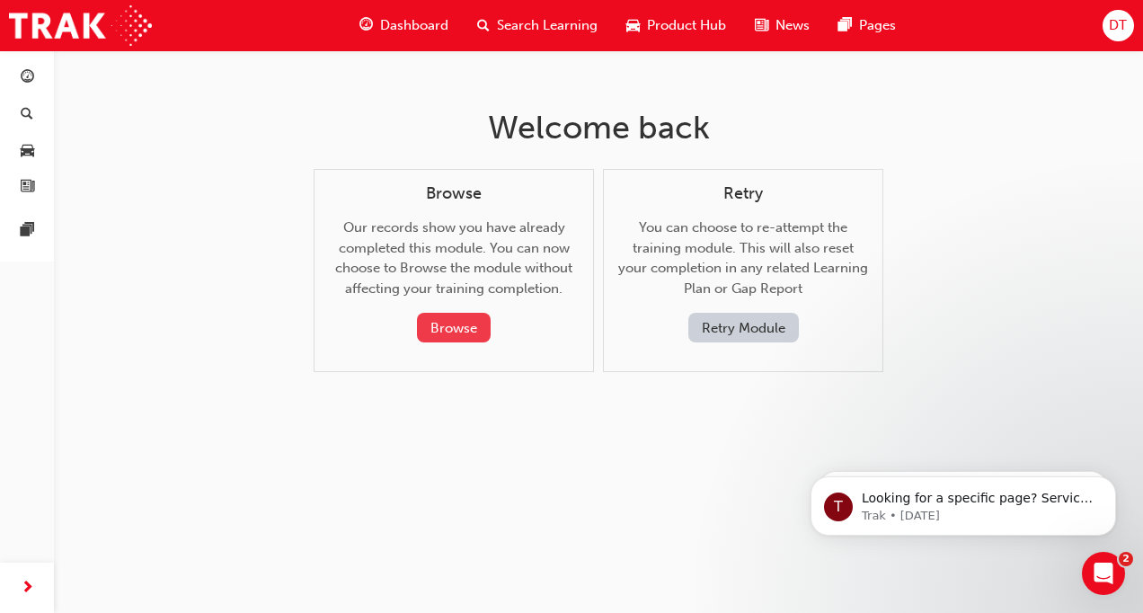
click at [451, 319] on button "Browse" at bounding box center [454, 328] width 74 height 30
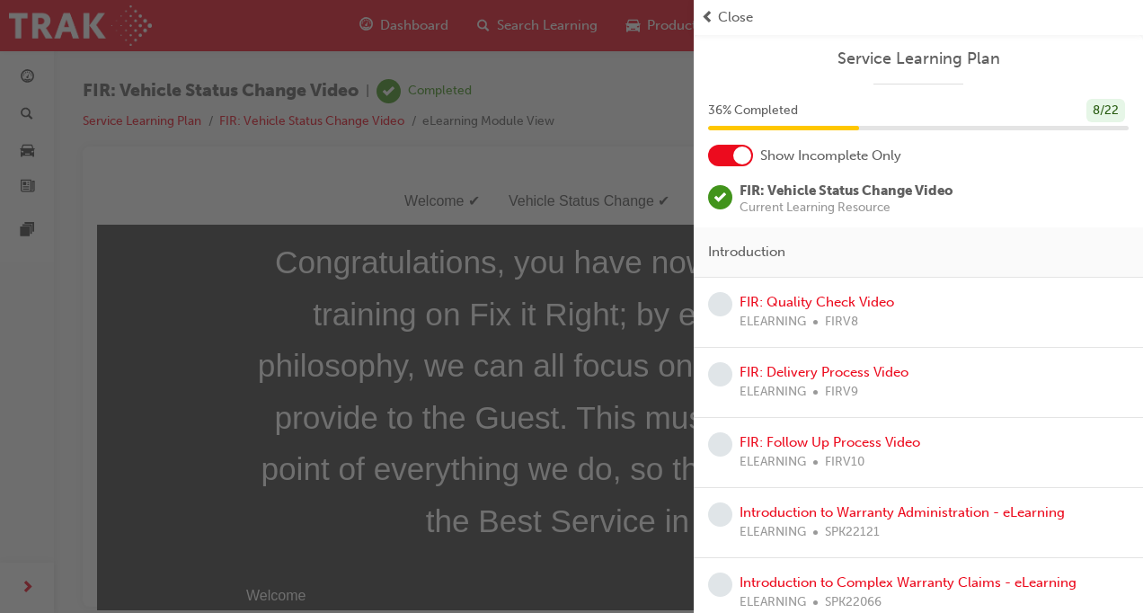
click at [539, 184] on div "button" at bounding box center [347, 306] width 694 height 613
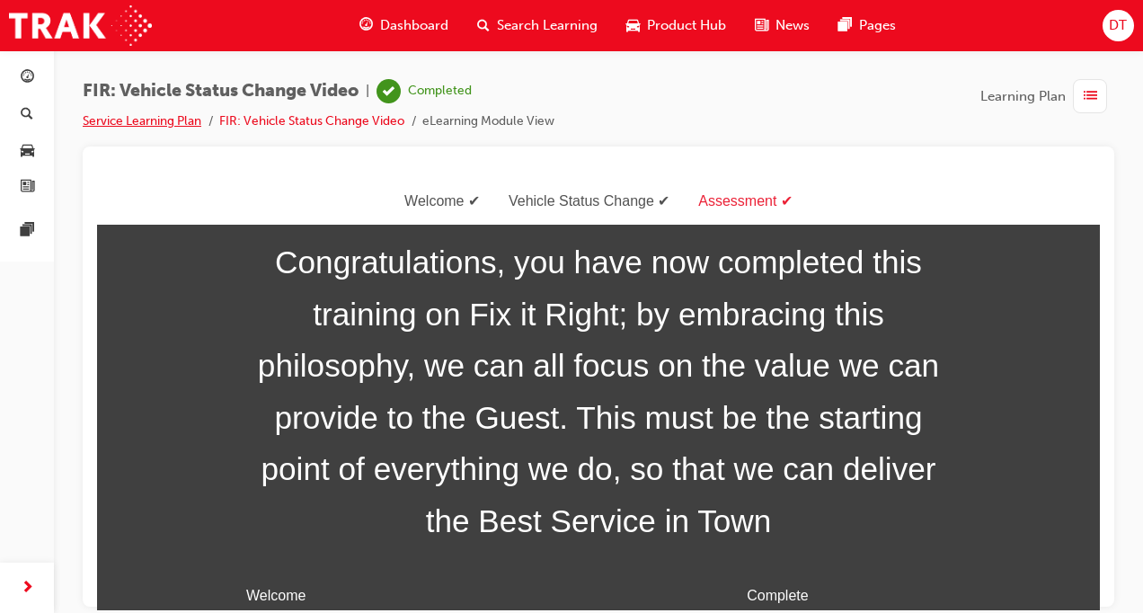
click at [156, 126] on link "Service Learning Plan" at bounding box center [142, 120] width 119 height 15
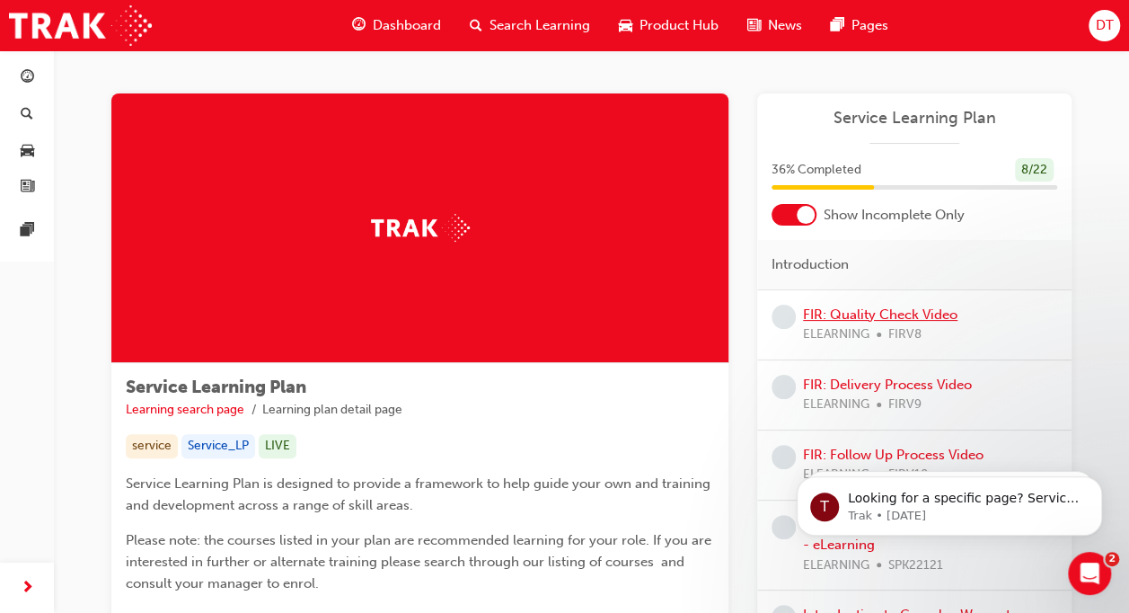
click at [845, 306] on link "FIR: Quality Check Video" at bounding box center [880, 314] width 155 height 16
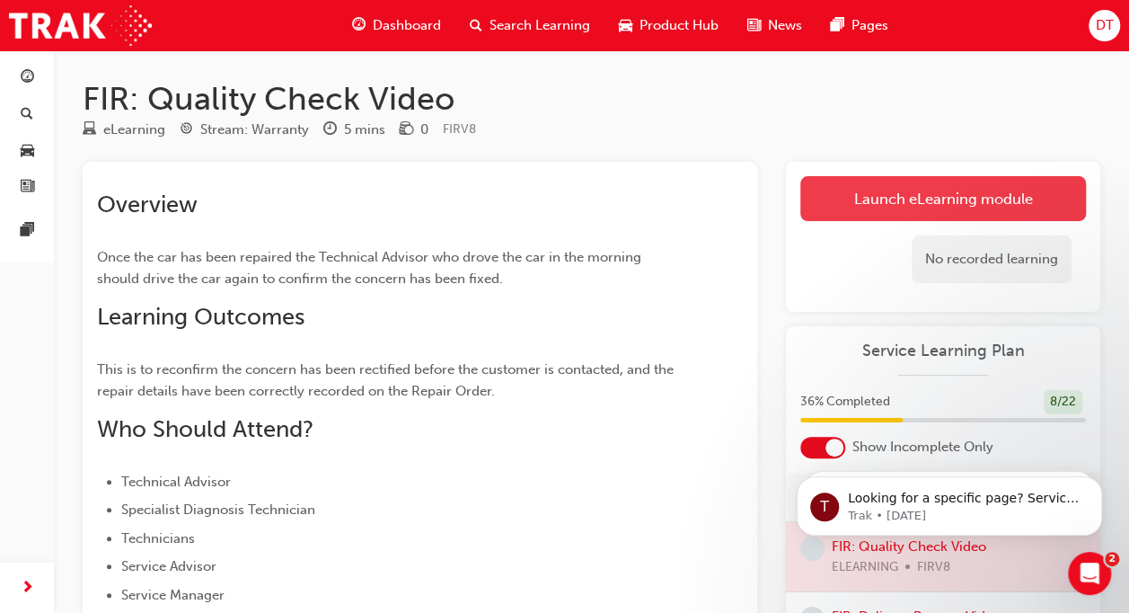
click at [897, 199] on link "Launch eLearning module" at bounding box center [944, 198] width 286 height 45
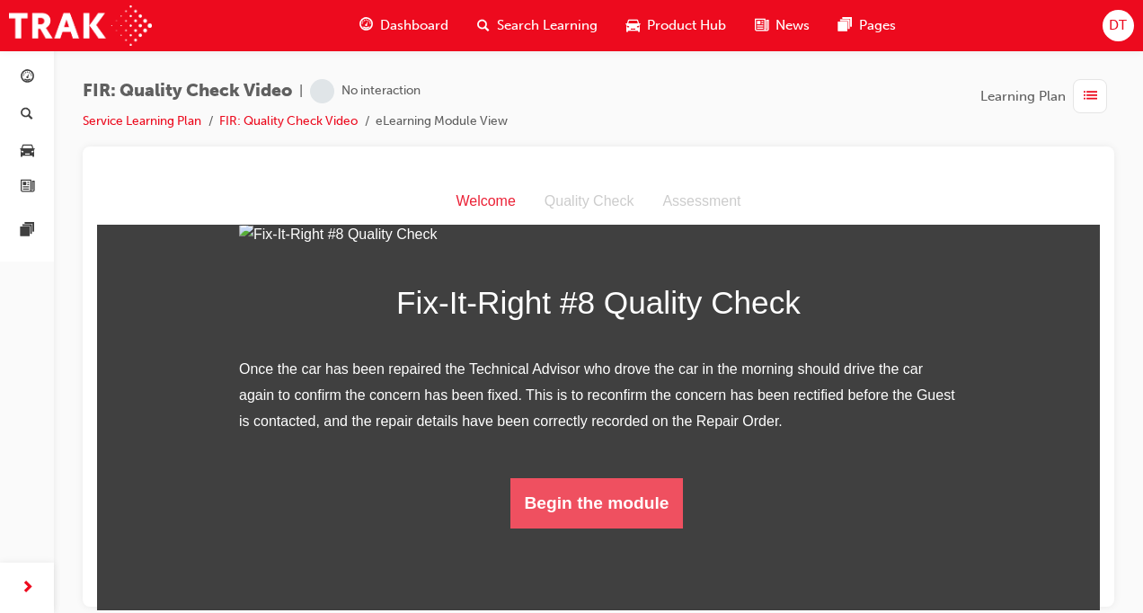
click at [620, 527] on button "Begin the module" at bounding box center [596, 502] width 173 height 50
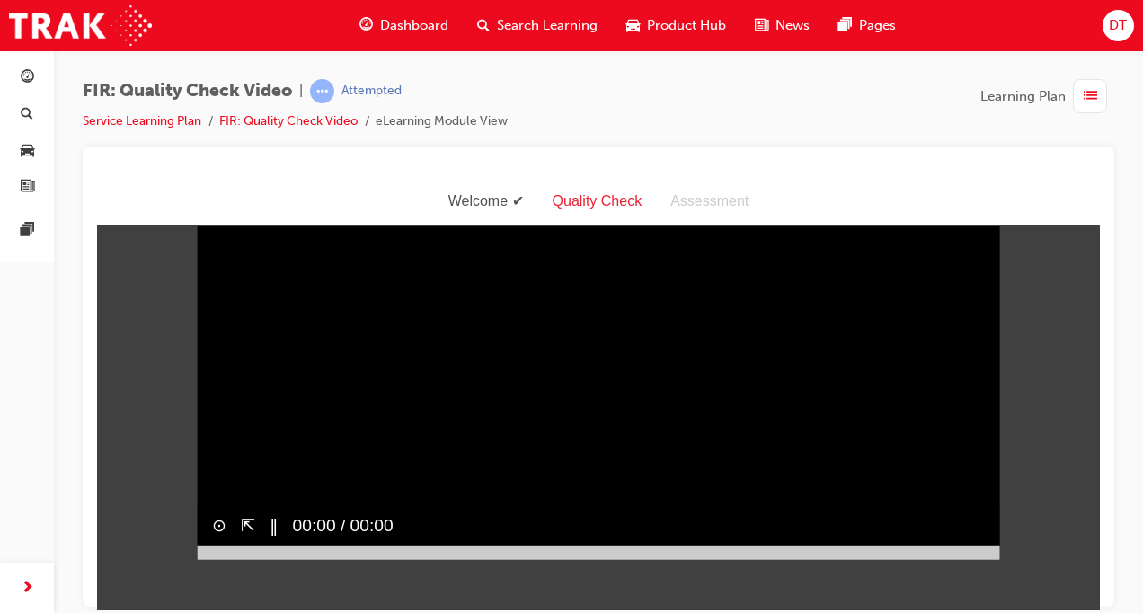
scroll to position [10, 0]
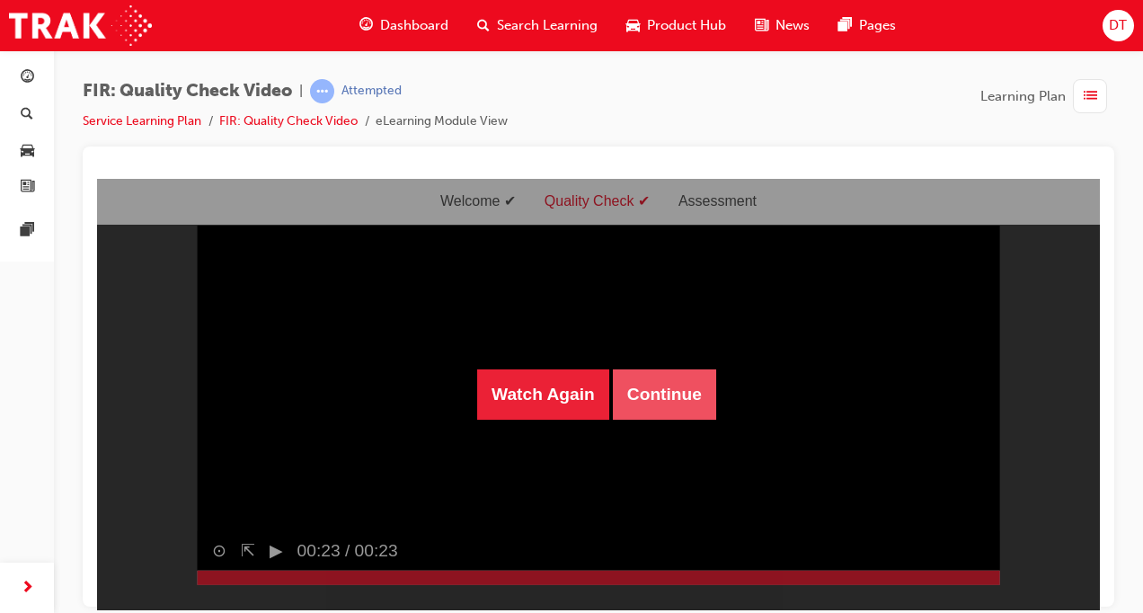
click at [683, 389] on button "Continue" at bounding box center [664, 393] width 103 height 50
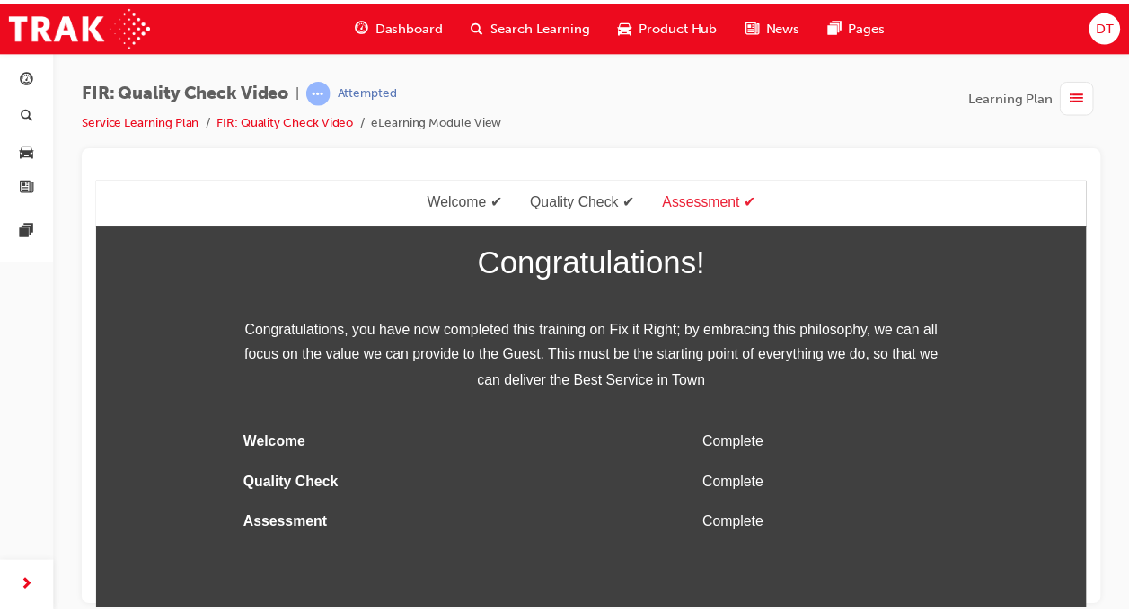
scroll to position [0, 0]
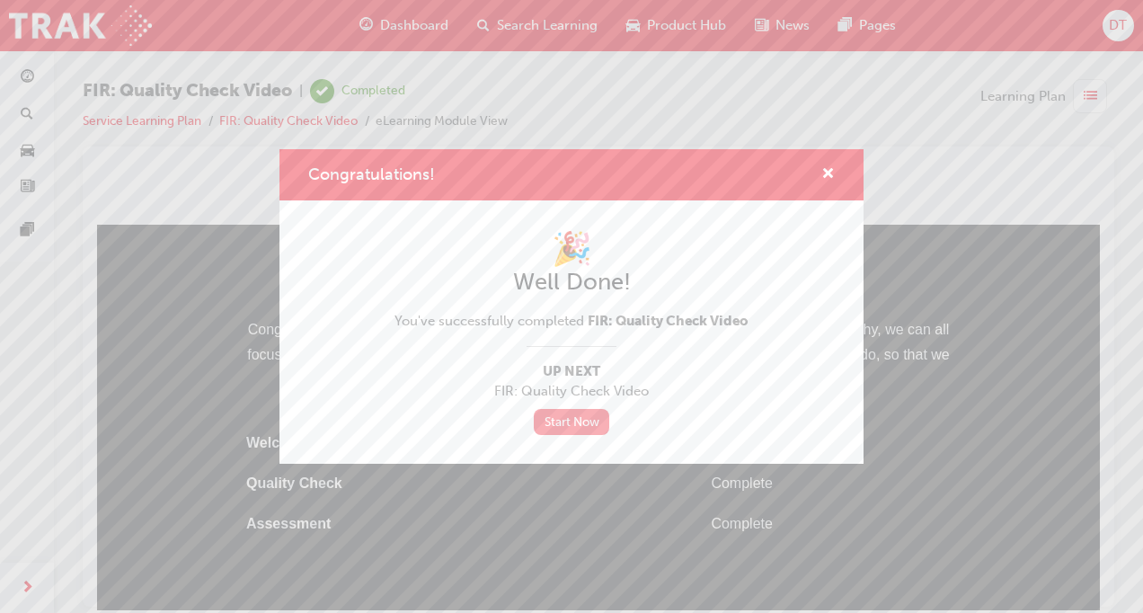
click at [583, 419] on link "Start Now" at bounding box center [571, 422] width 75 height 26
click at [826, 171] on span "cross-icon" at bounding box center [827, 175] width 13 height 16
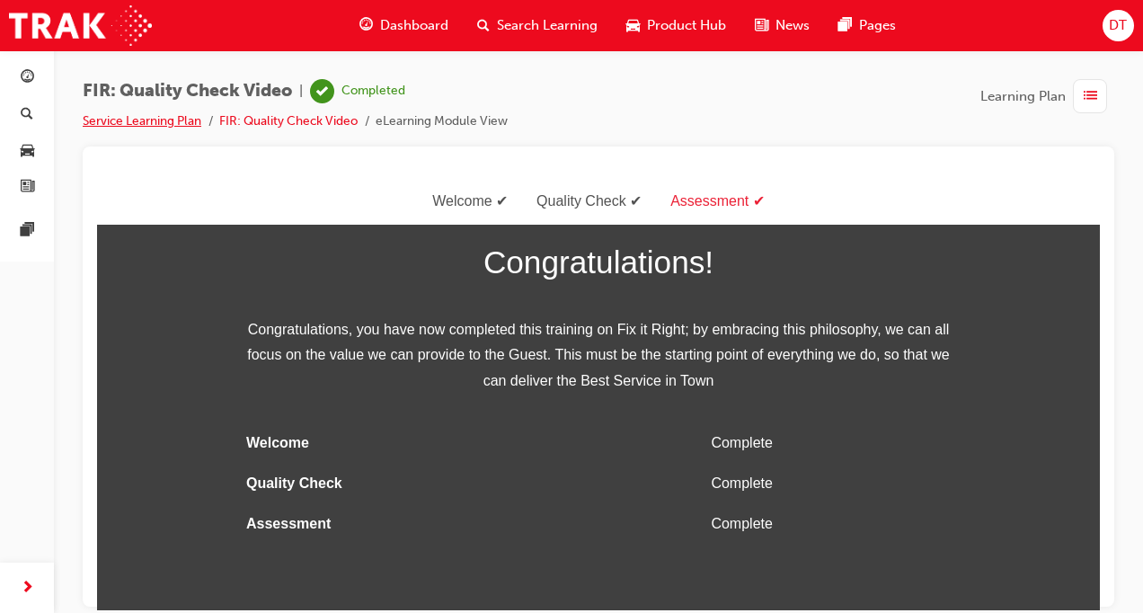
click at [150, 122] on link "Service Learning Plan" at bounding box center [142, 120] width 119 height 15
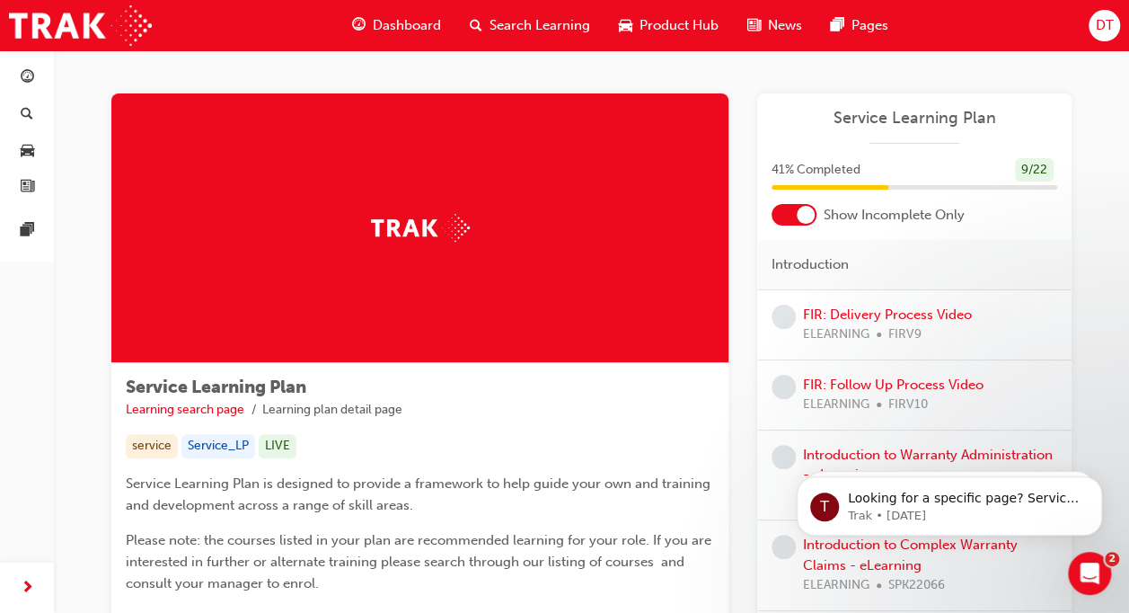
scroll to position [22, 0]
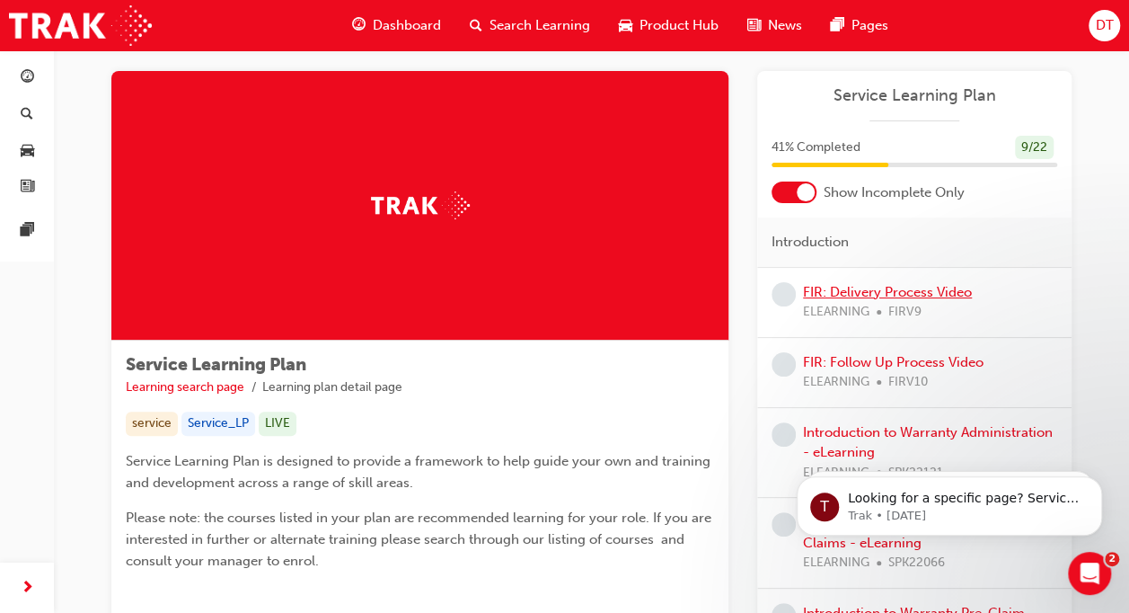
click at [895, 293] on link "FIR: Delivery Process Video" at bounding box center [887, 292] width 169 height 16
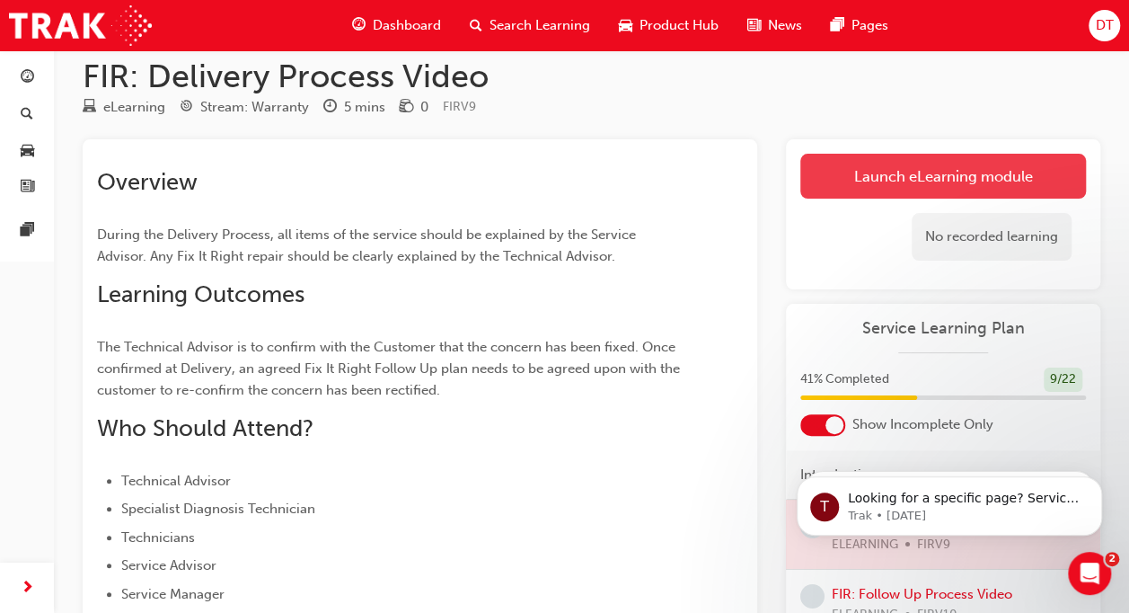
click at [889, 174] on link "Launch eLearning module" at bounding box center [944, 176] width 286 height 45
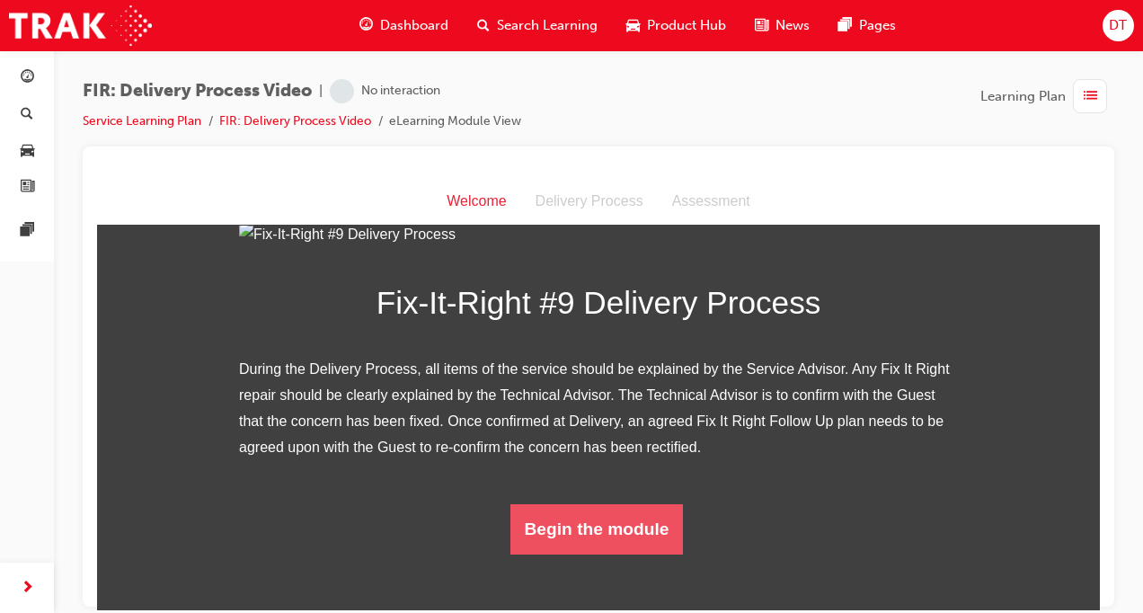
click at [614, 553] on button "Begin the module" at bounding box center [596, 528] width 173 height 50
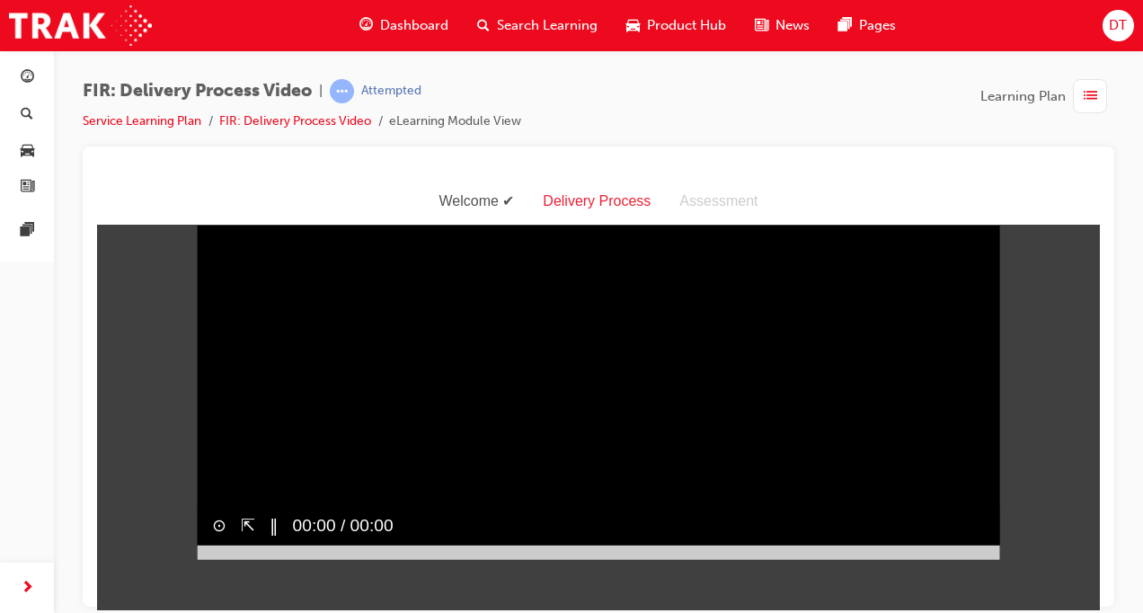
scroll to position [10, 0]
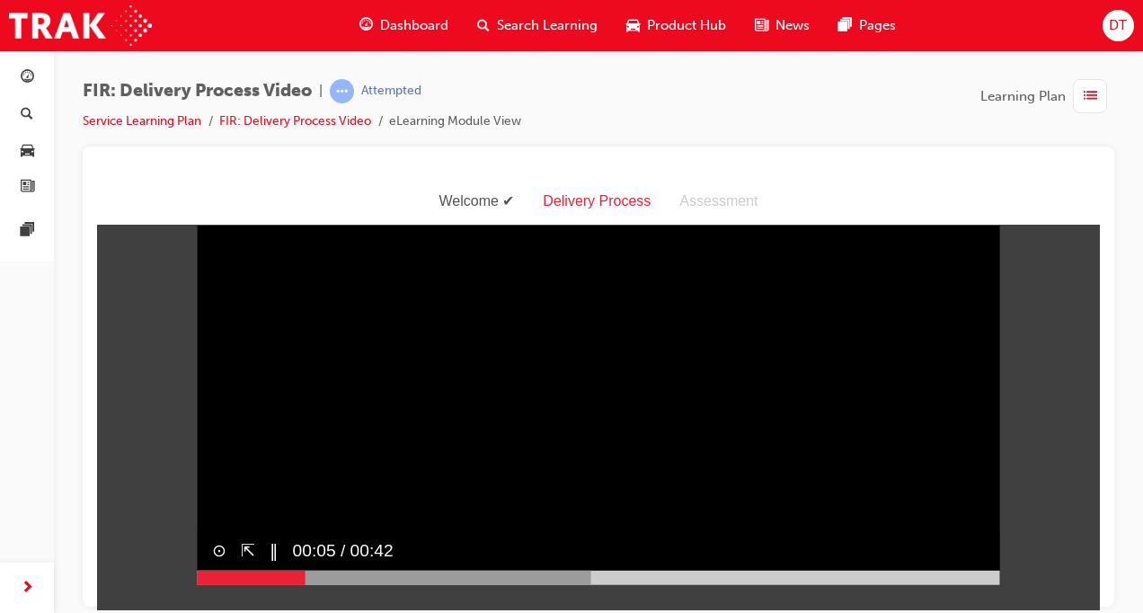
click at [469, 584] on div at bounding box center [395, 577] width 394 height 14
click at [703, 584] on div at bounding box center [464, 577] width 532 height 14
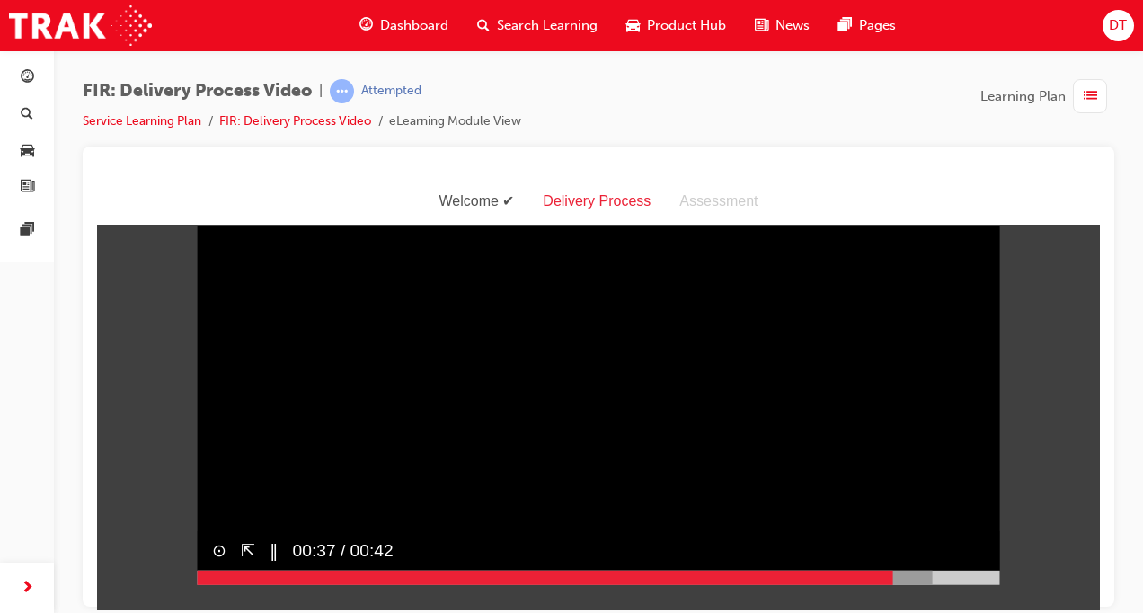
click at [886, 584] on div at bounding box center [565, 577] width 735 height 14
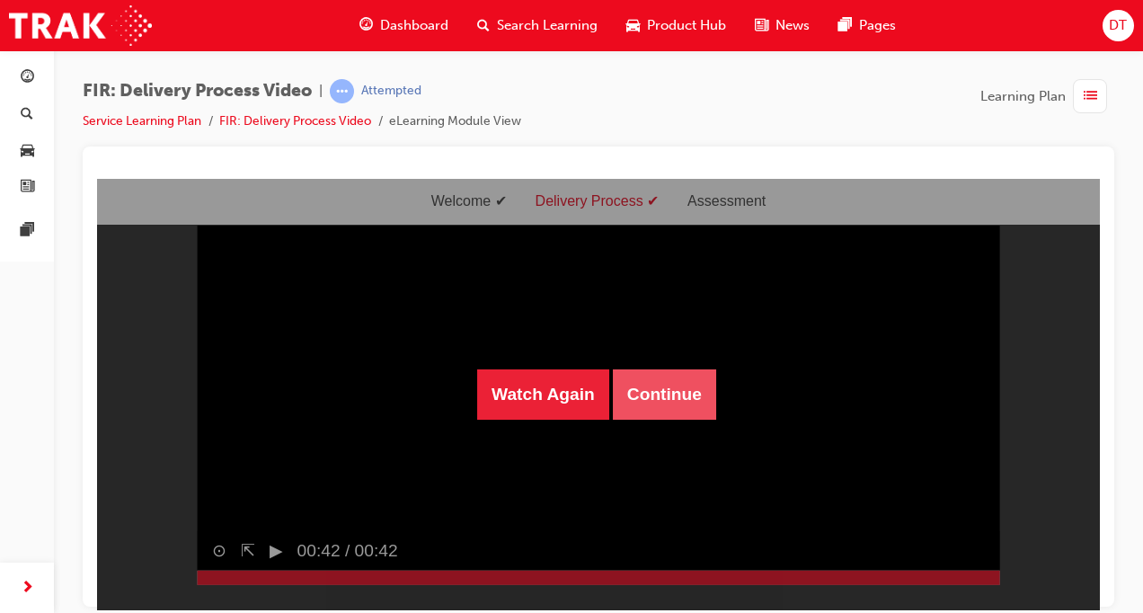
click at [662, 380] on button "Continue" at bounding box center [664, 393] width 103 height 50
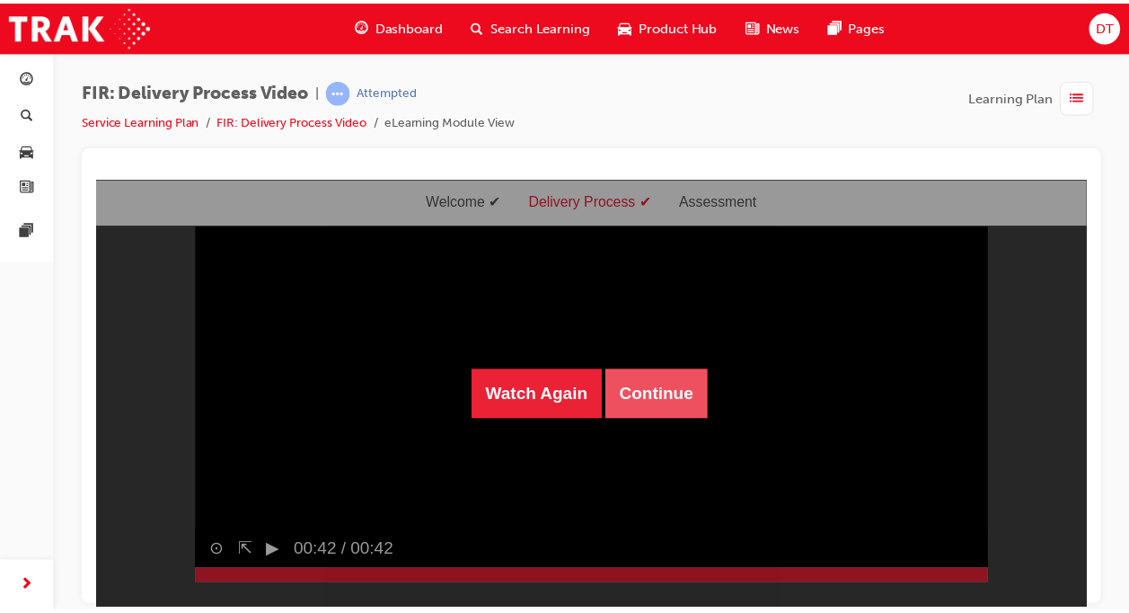
scroll to position [0, 0]
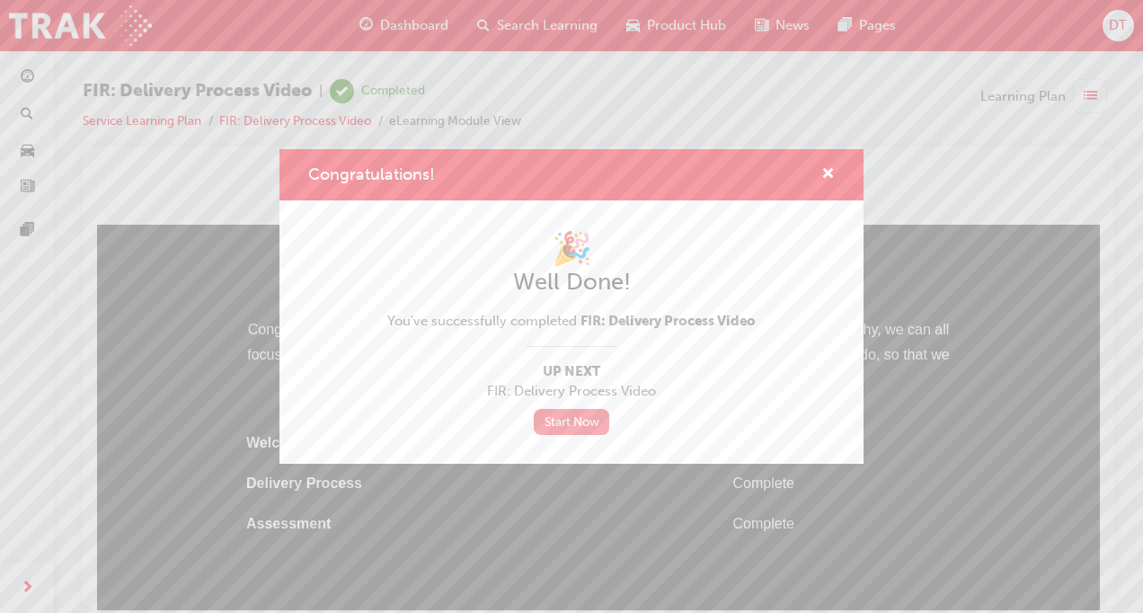
click at [580, 424] on link "Start Now" at bounding box center [571, 422] width 75 height 26
click at [834, 172] on span "cross-icon" at bounding box center [827, 175] width 13 height 16
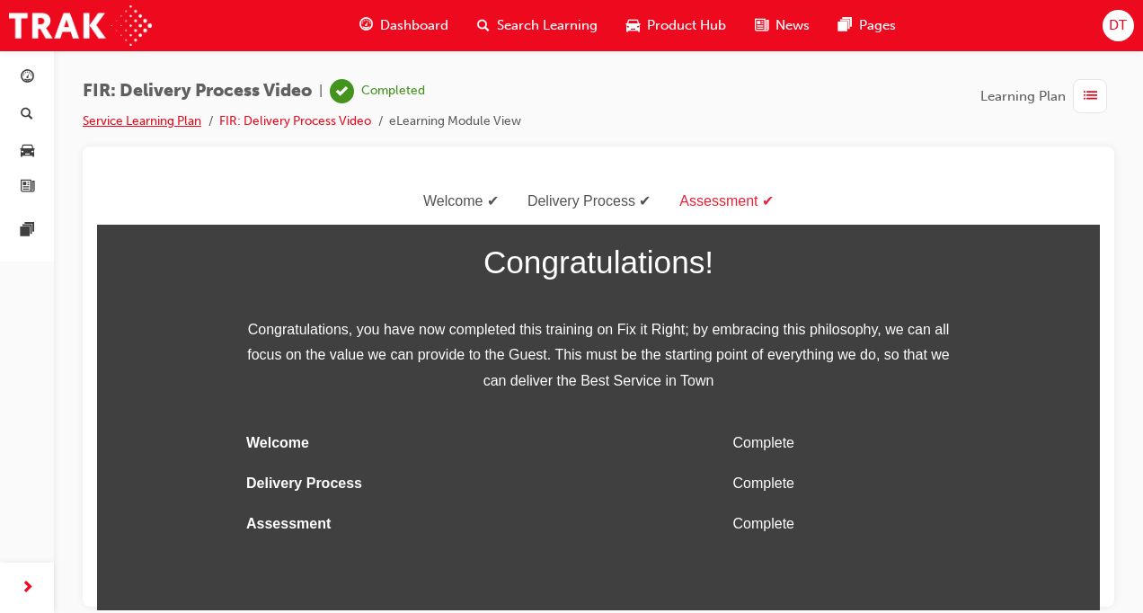
click at [156, 119] on link "Service Learning Plan" at bounding box center [142, 120] width 119 height 15
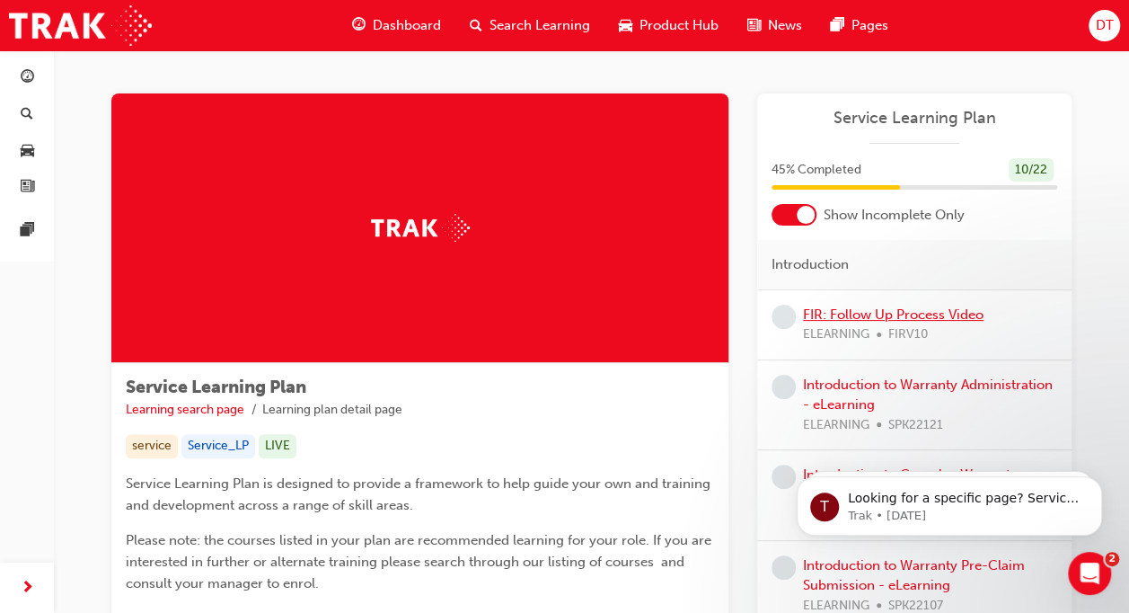
click at [852, 316] on link "FIR: Follow Up Process Video" at bounding box center [893, 314] width 181 height 16
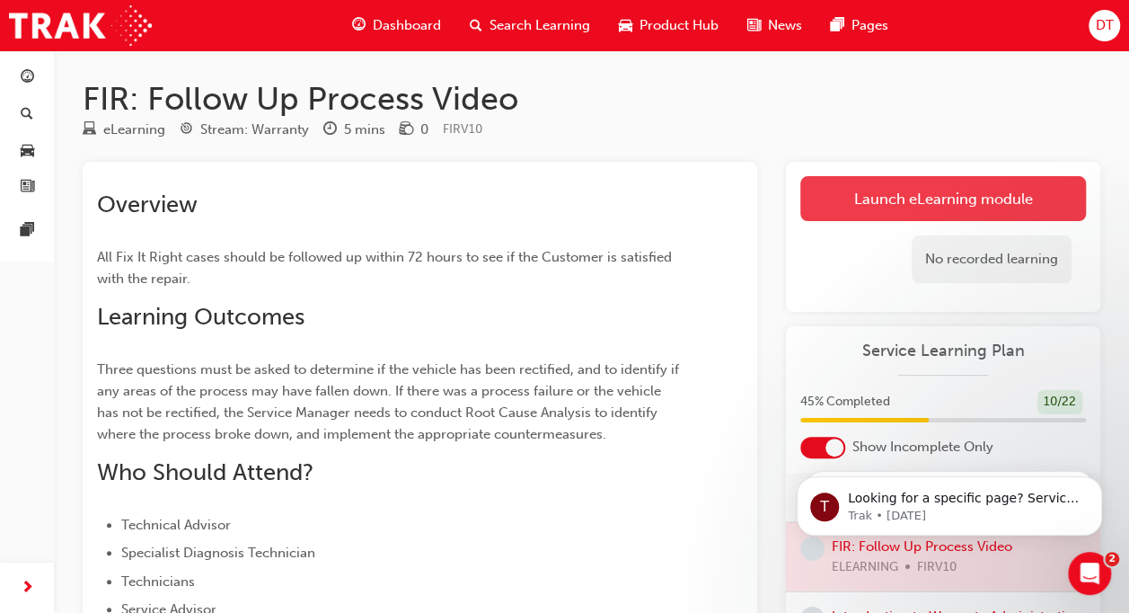
click at [940, 197] on link "Launch eLearning module" at bounding box center [944, 198] width 286 height 45
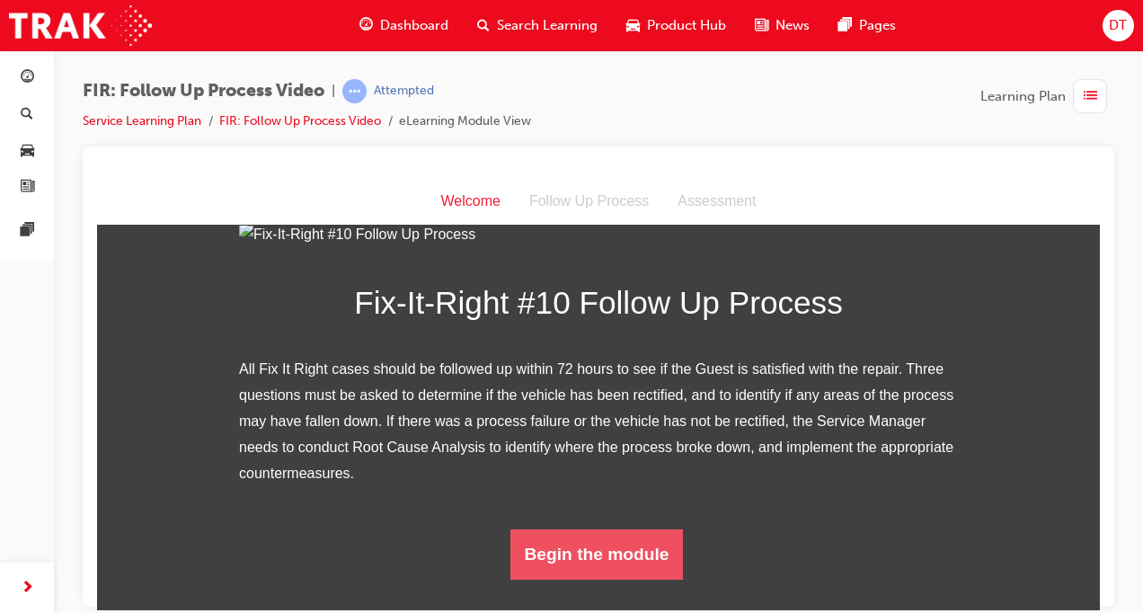
click at [589, 579] on button "Begin the module" at bounding box center [596, 553] width 173 height 50
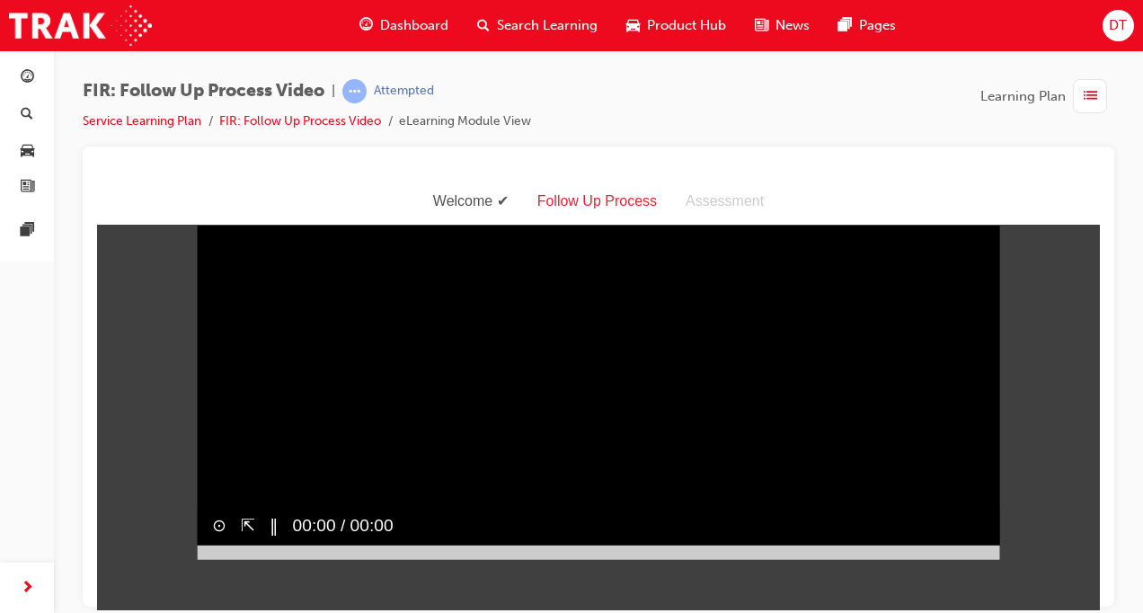
scroll to position [11, 0]
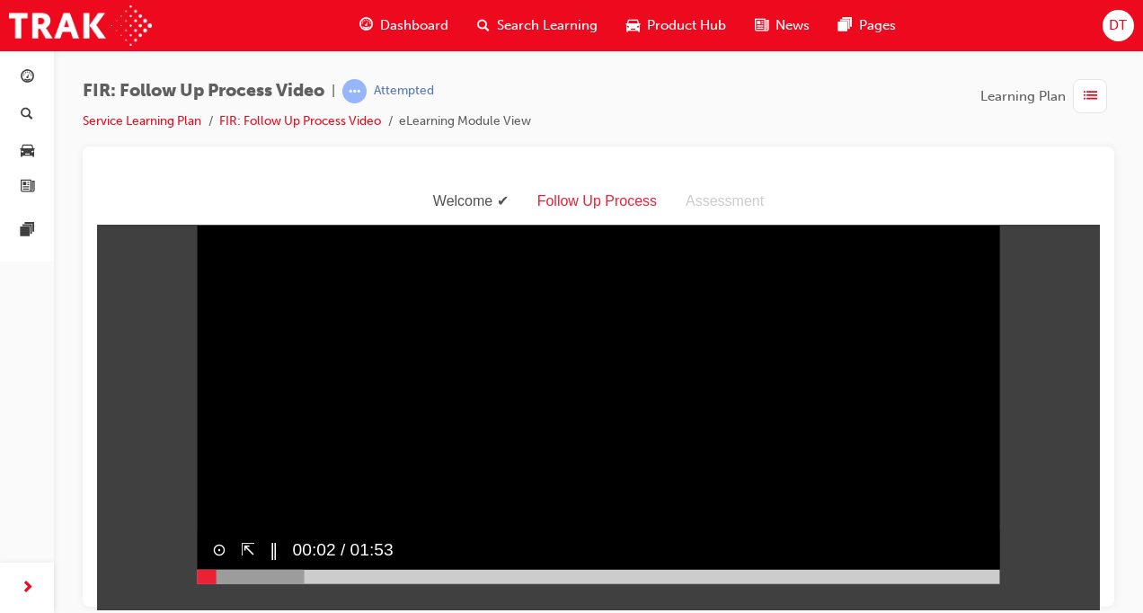
click at [283, 583] on div at bounding box center [251, 576] width 107 height 14
click at [390, 583] on div at bounding box center [301, 576] width 207 height 14
click at [458, 583] on div at bounding box center [337, 576] width 279 height 14
click at [518, 583] on div at bounding box center [363, 576] width 331 height 14
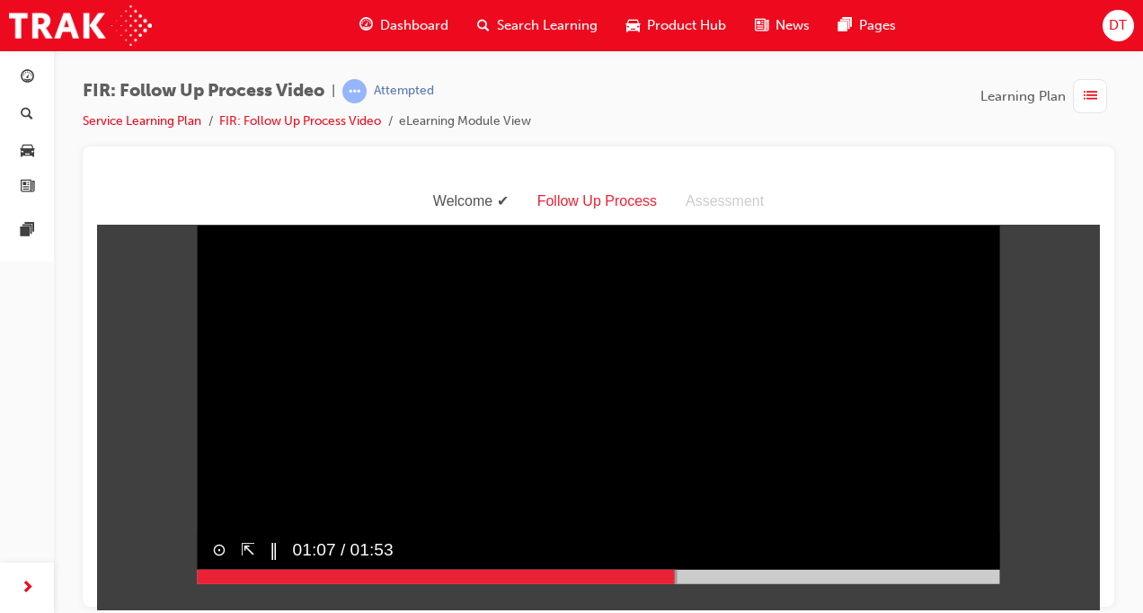
click at [668, 583] on div at bounding box center [438, 576] width 480 height 14
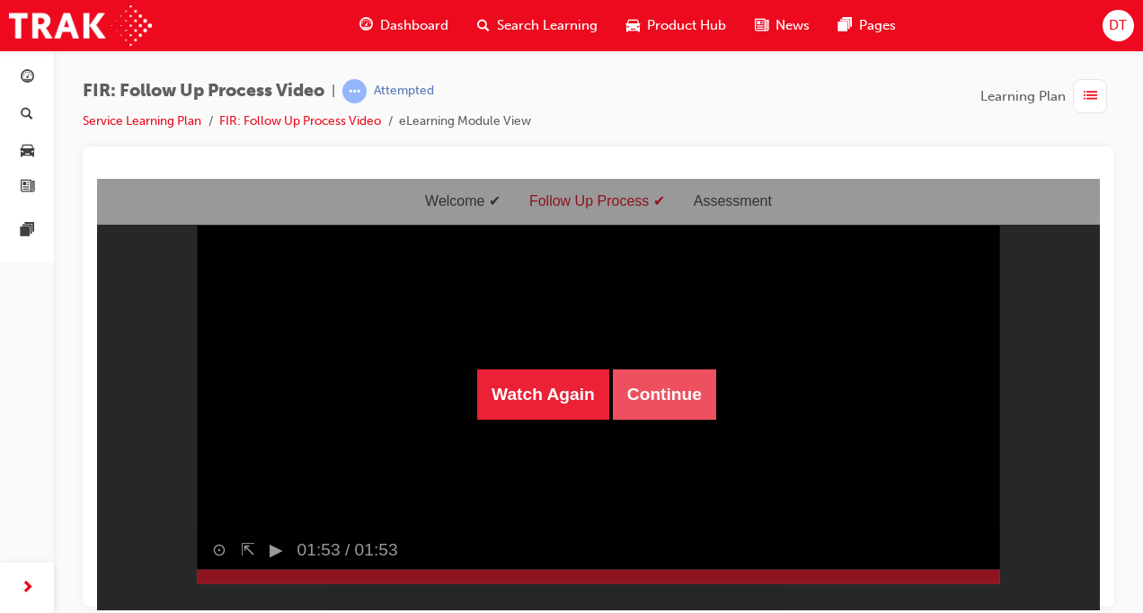
click at [647, 393] on button "Continue" at bounding box center [664, 393] width 103 height 50
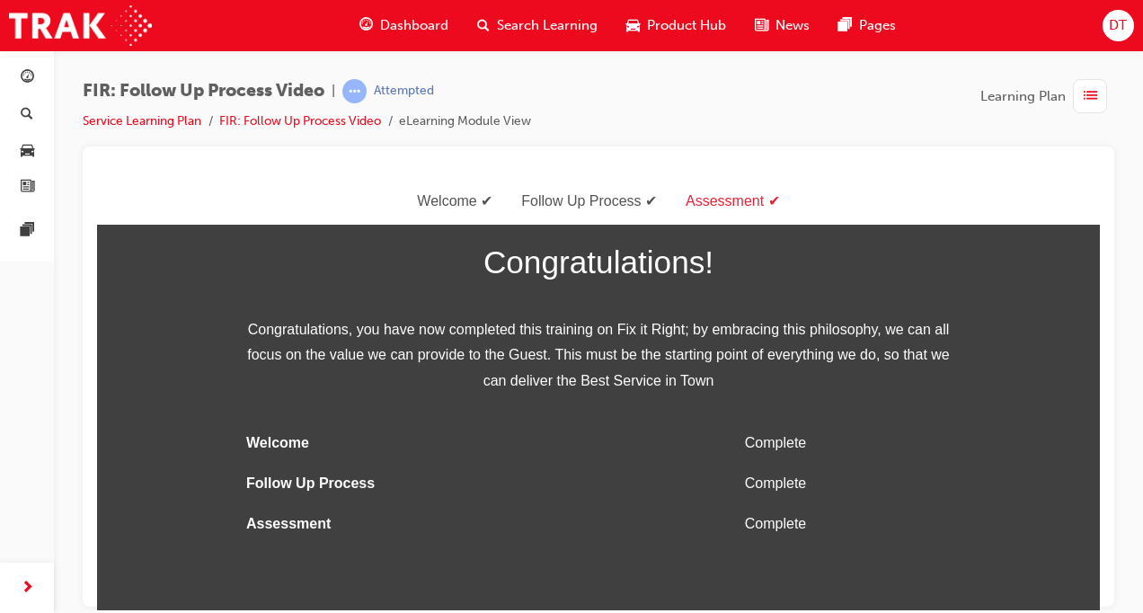
scroll to position [0, 0]
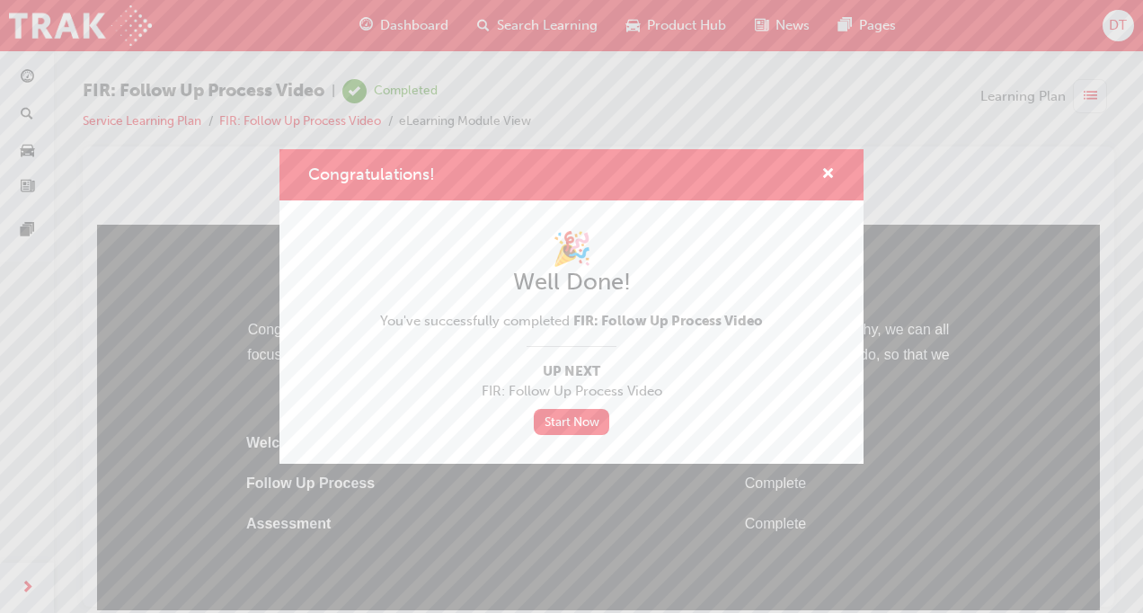
click at [836, 174] on div "Congratulations!" at bounding box center [571, 174] width 584 height 51
click at [832, 174] on span "cross-icon" at bounding box center [827, 175] width 13 height 16
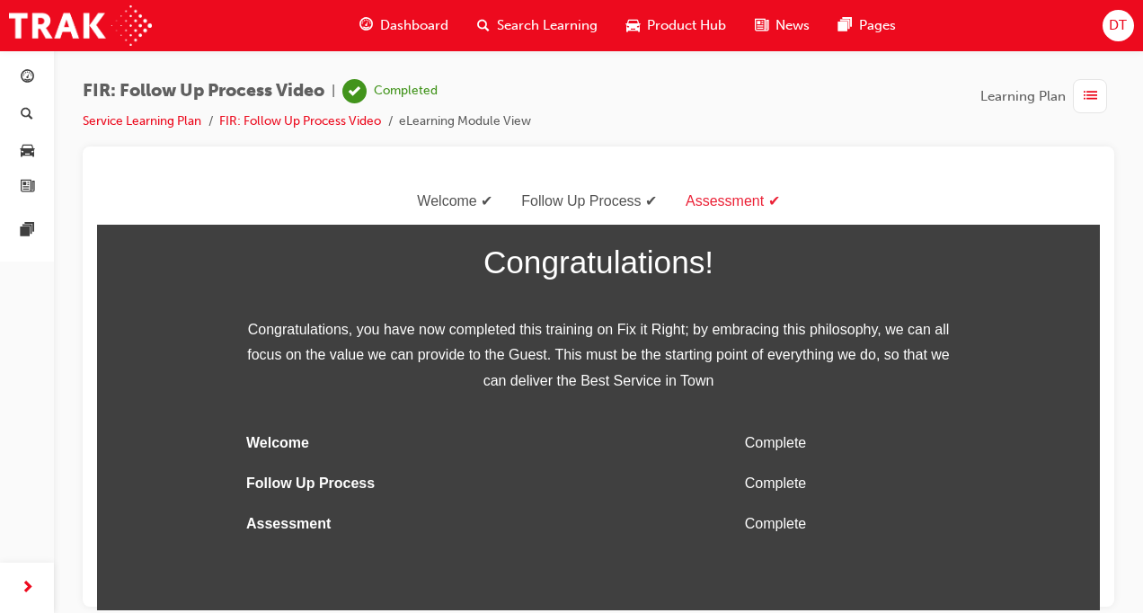
click at [164, 128] on li "Service Learning Plan" at bounding box center [151, 121] width 137 height 21
click at [162, 119] on link "Service Learning Plan" at bounding box center [142, 120] width 119 height 15
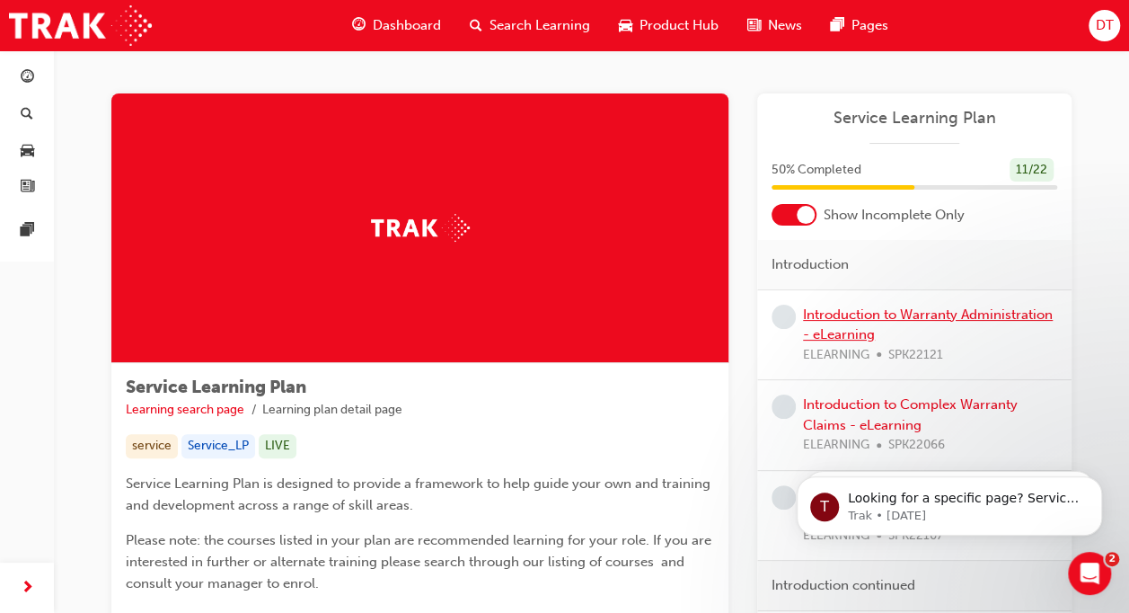
click at [840, 327] on link "Introduction to Warranty Administration - eLearning" at bounding box center [928, 324] width 250 height 37
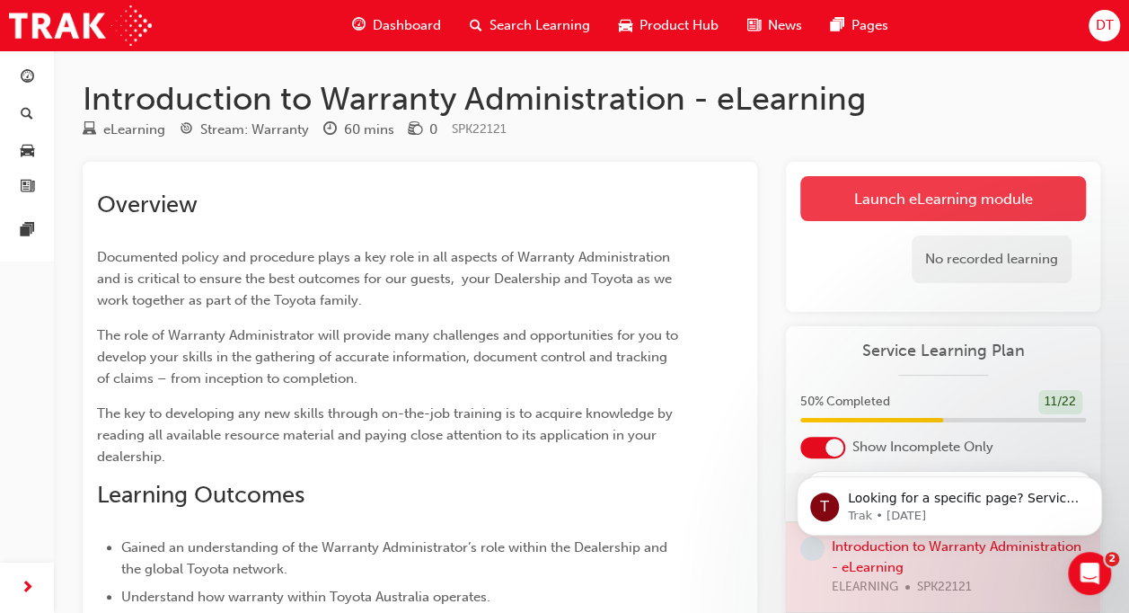
click at [902, 195] on link "Launch eLearning module" at bounding box center [944, 198] width 286 height 45
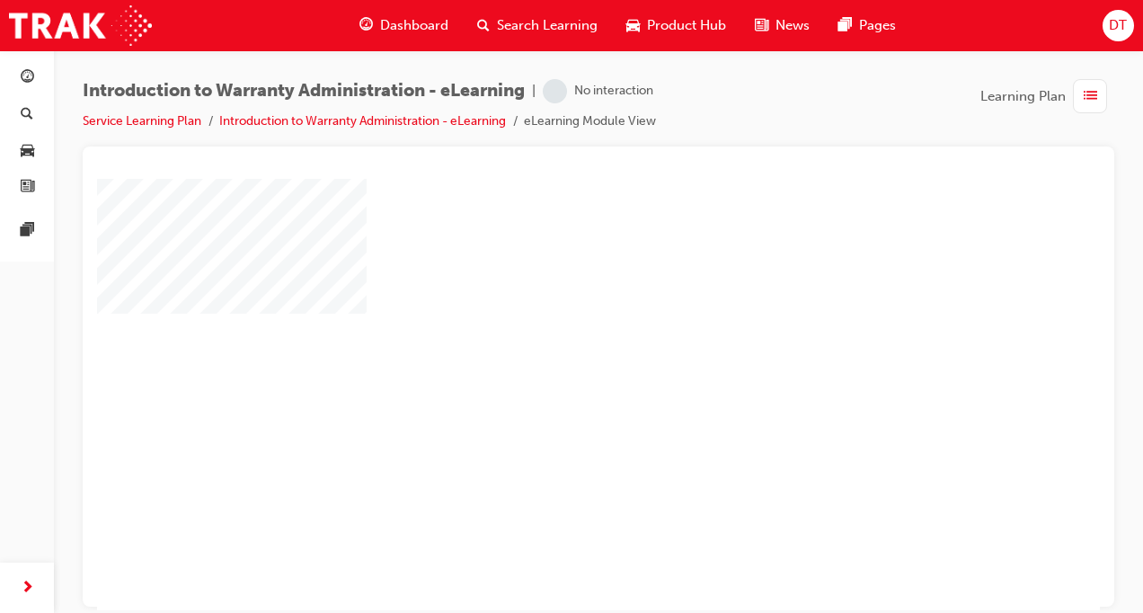
click at [546, 341] on div "play" at bounding box center [546, 341] width 0 height 0
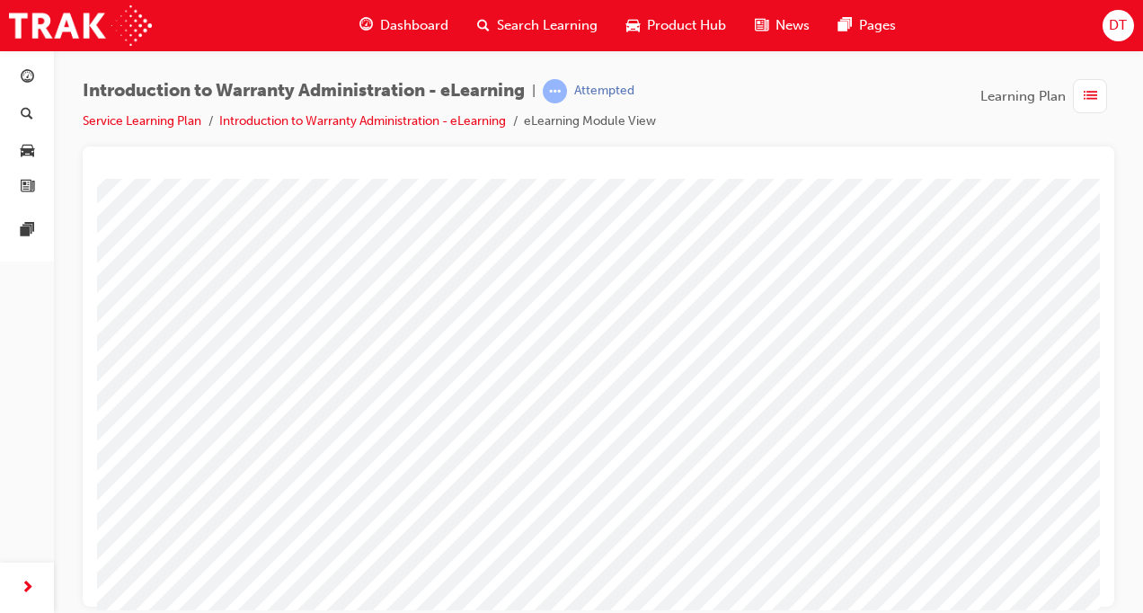
scroll to position [256, 0]
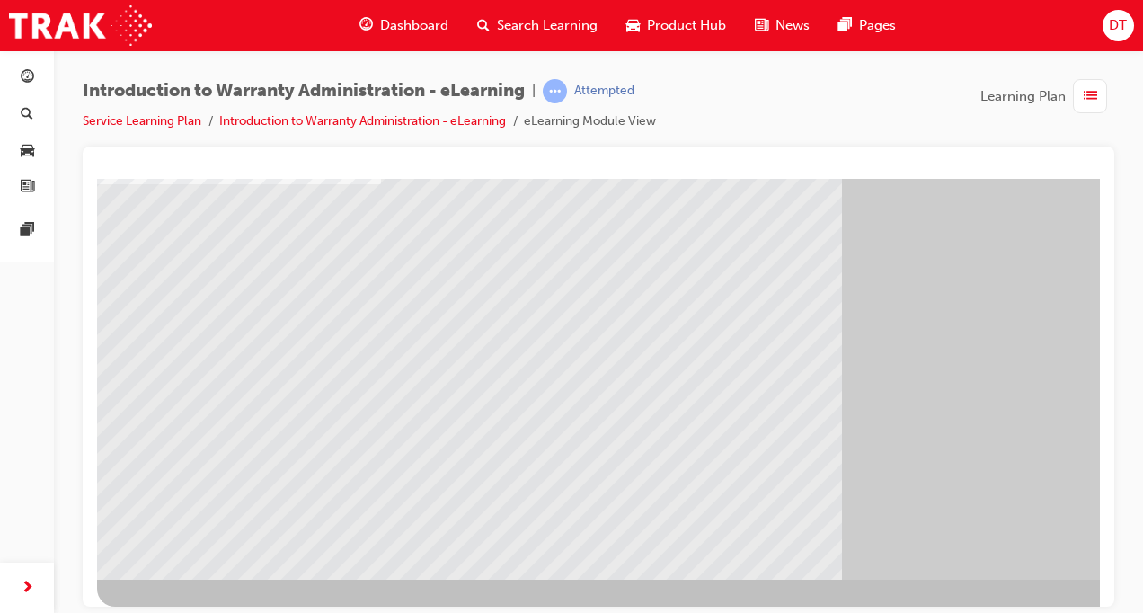
scroll to position [247, 0]
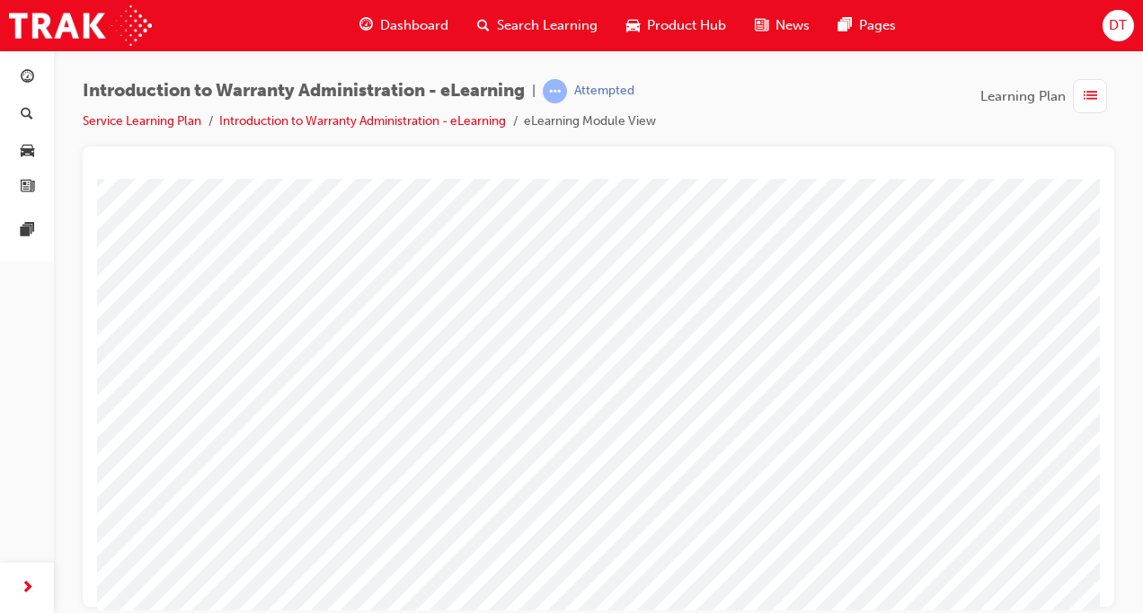
scroll to position [256, 0]
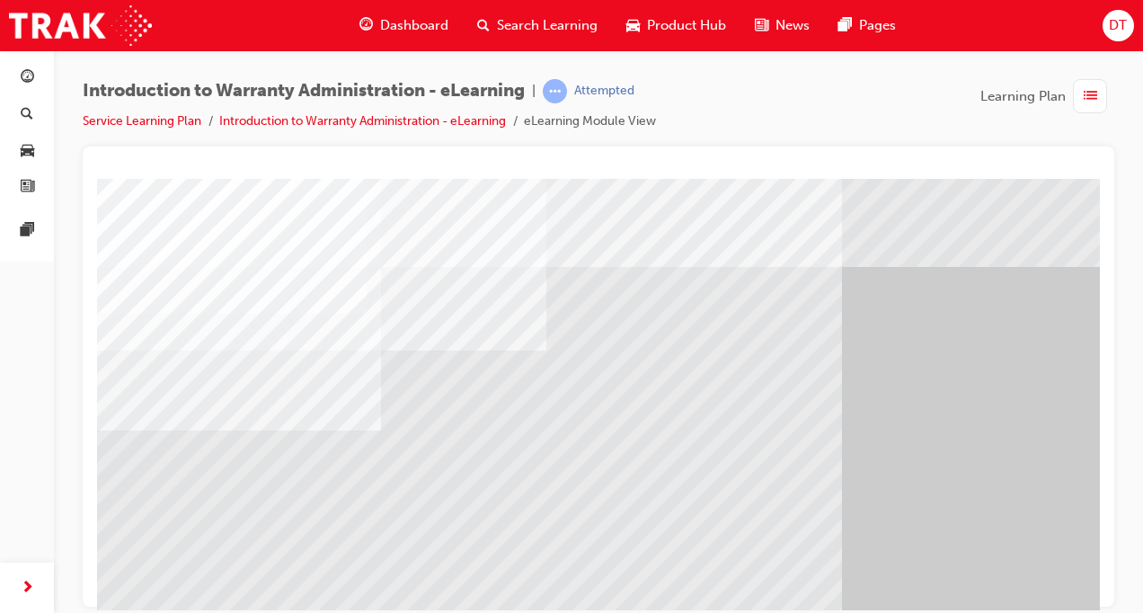
scroll to position [0, 233]
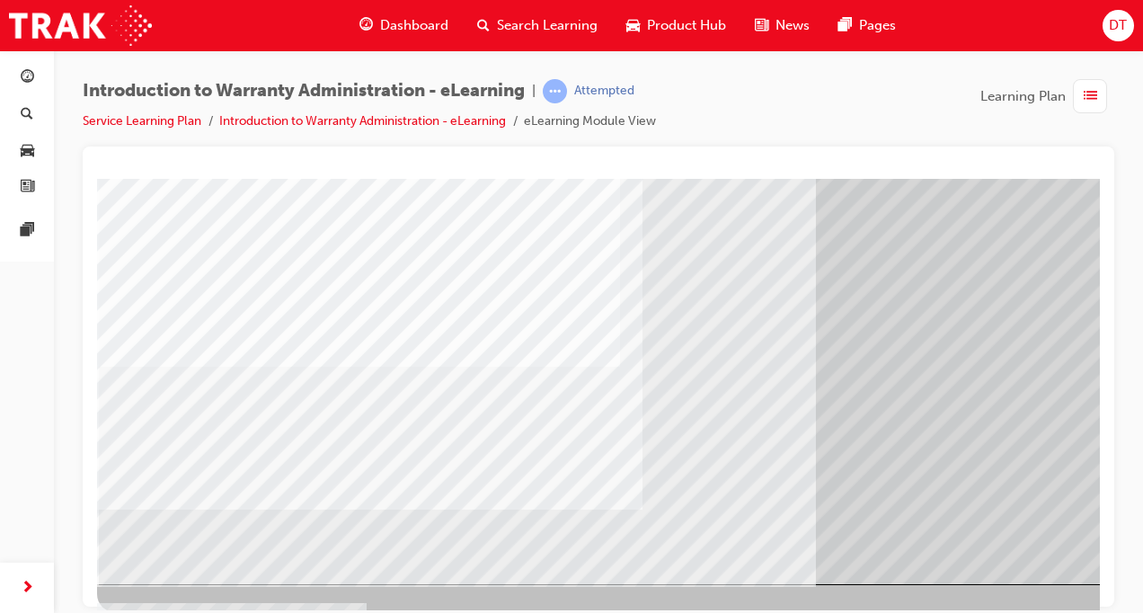
scroll to position [256, 0]
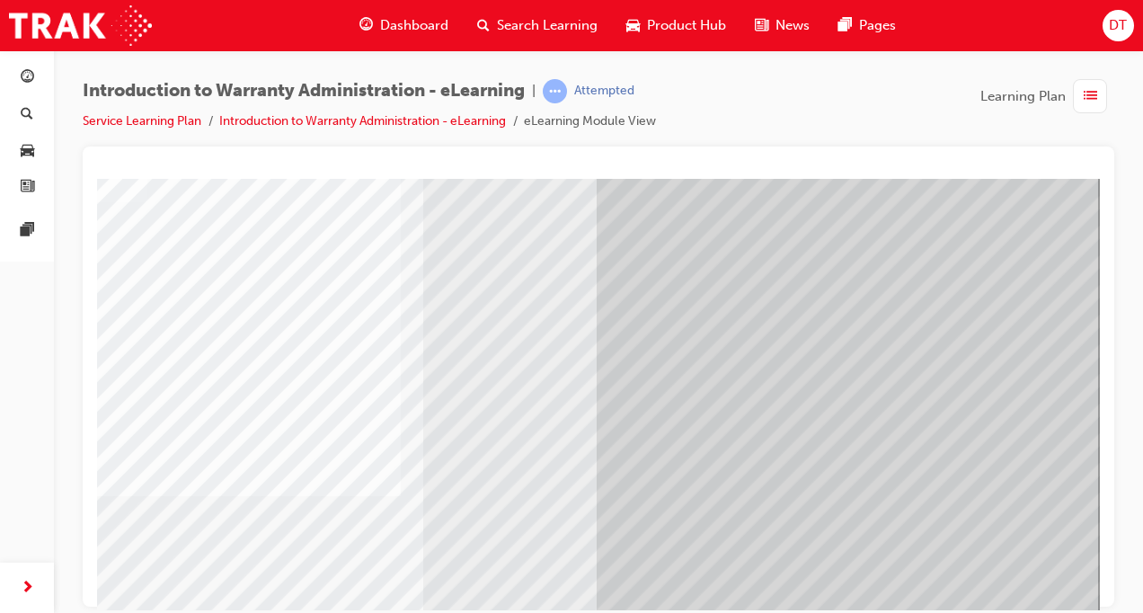
scroll to position [256, 233]
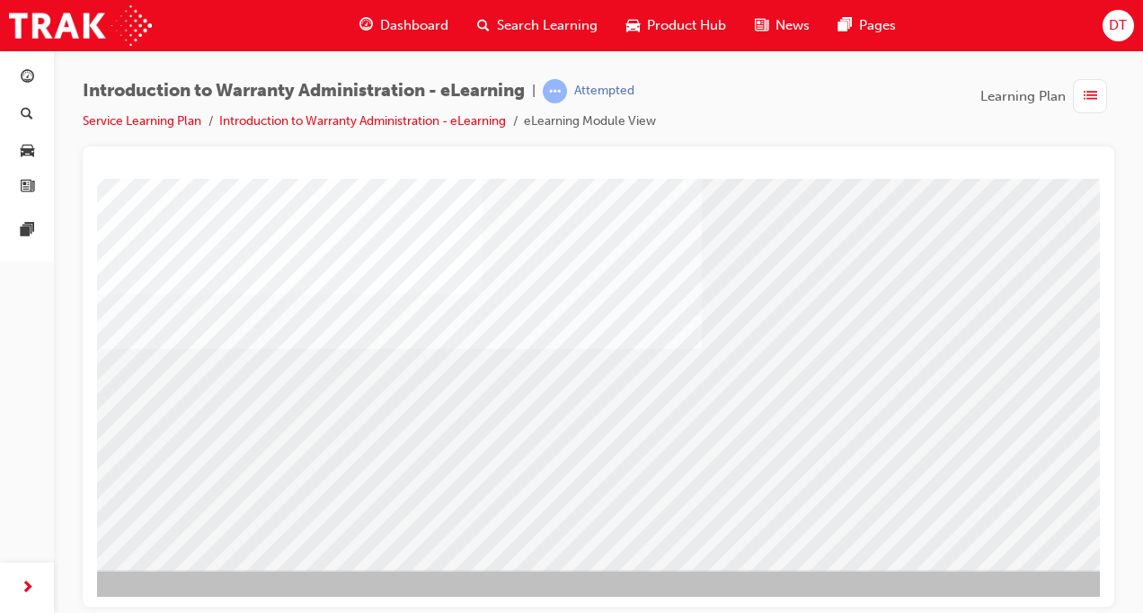
scroll to position [0, 0]
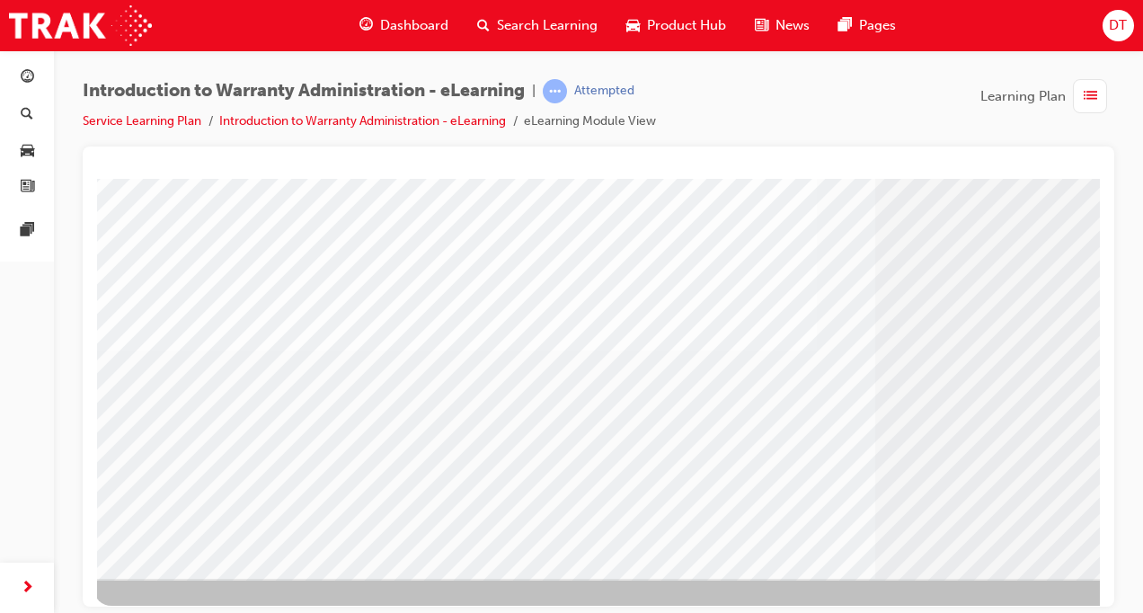
scroll to position [247, 233]
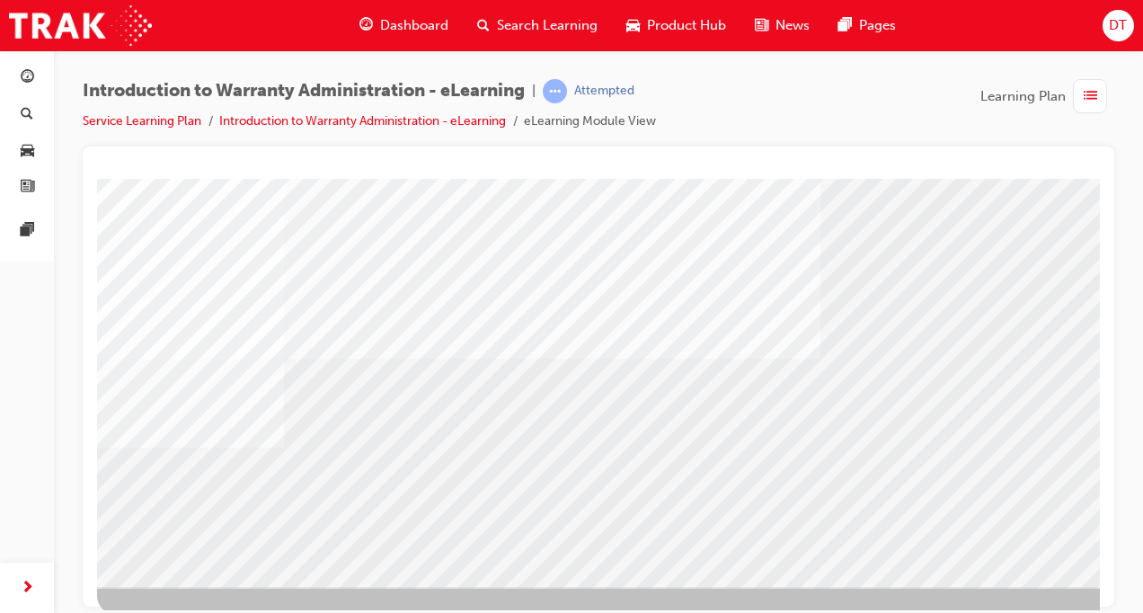
scroll to position [247, 0]
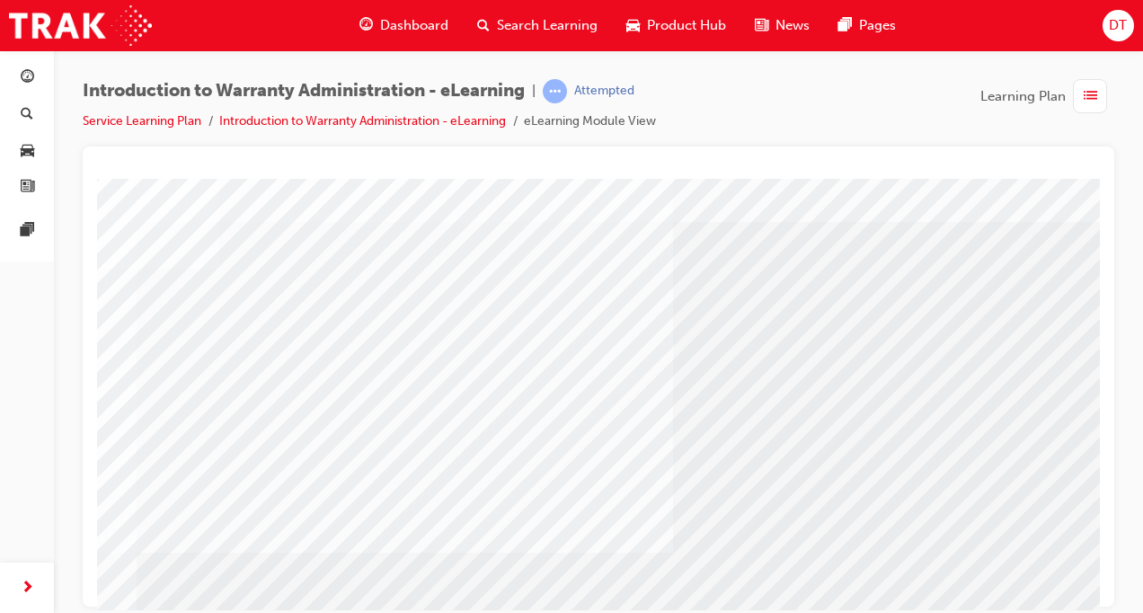
scroll to position [45, 233]
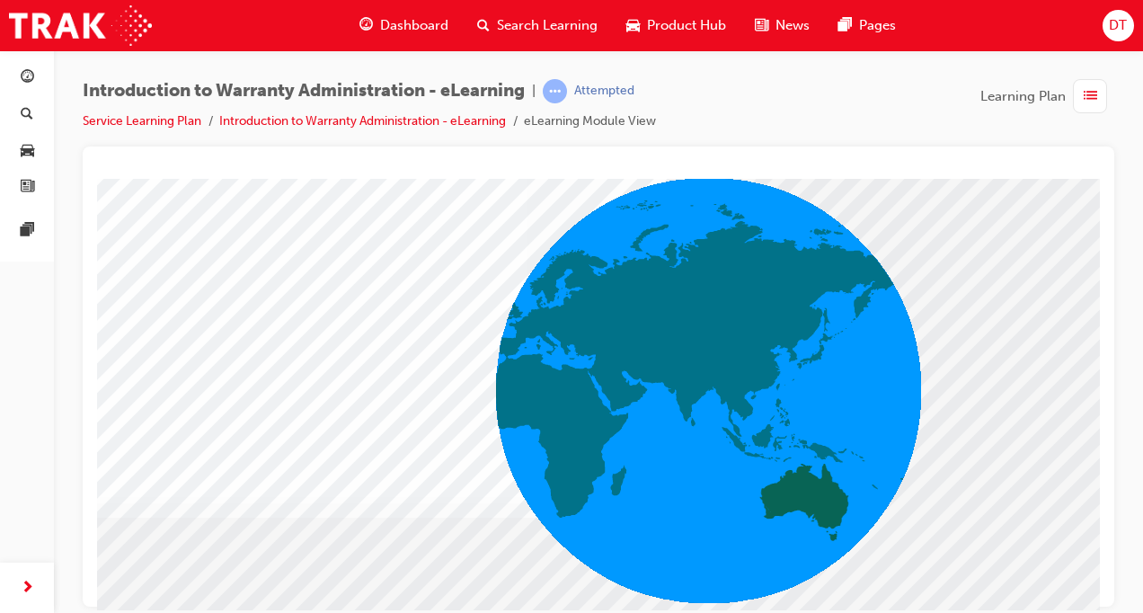
scroll to position [112, 233]
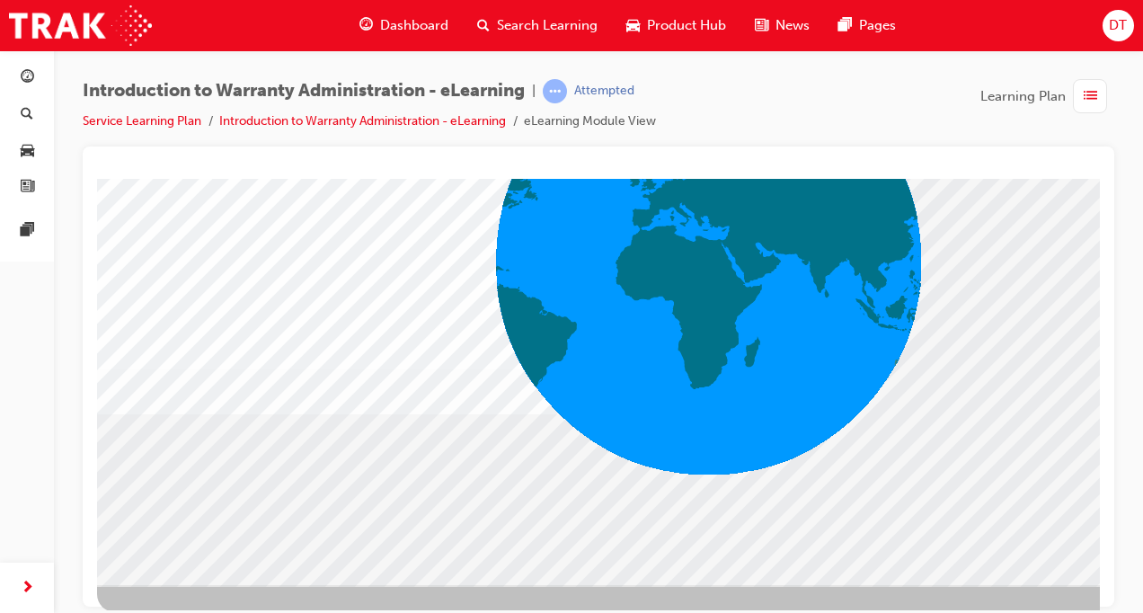
scroll to position [256, 0]
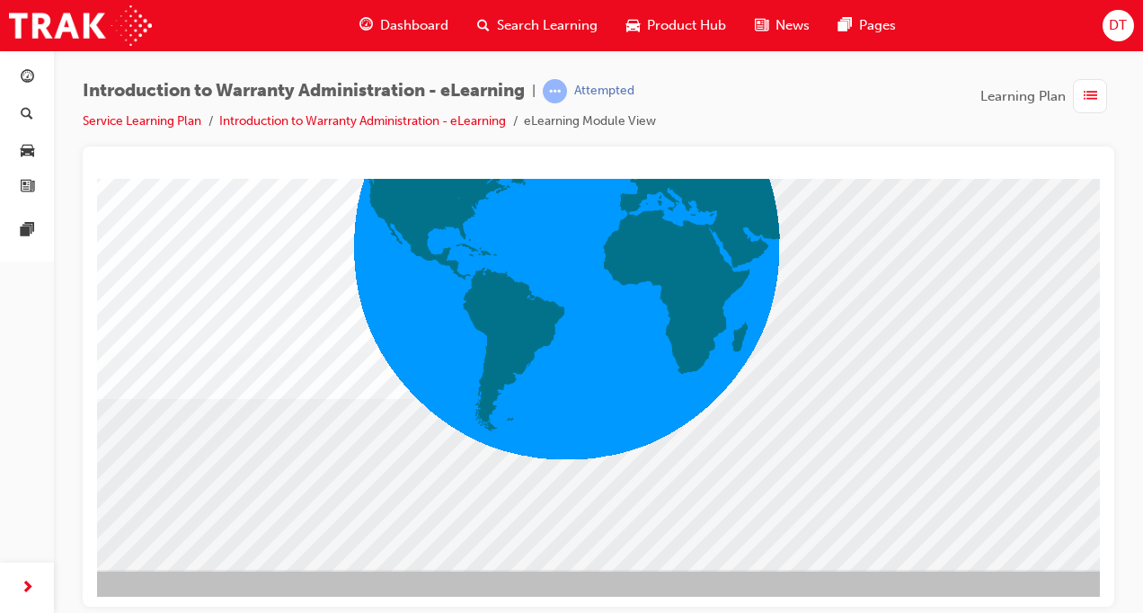
scroll to position [256, 233]
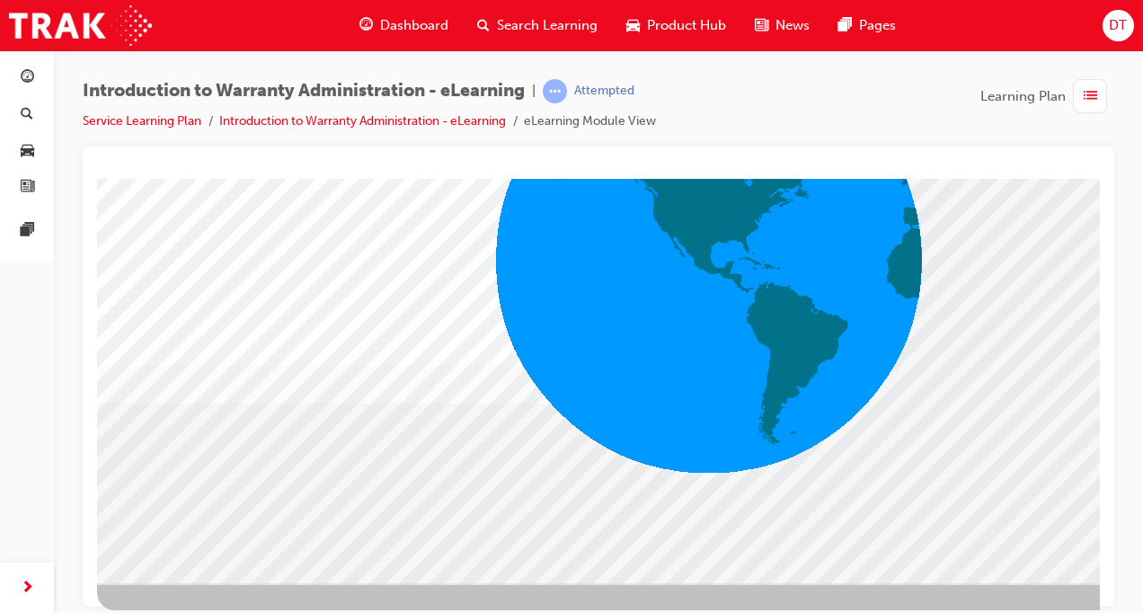
scroll to position [256, 0]
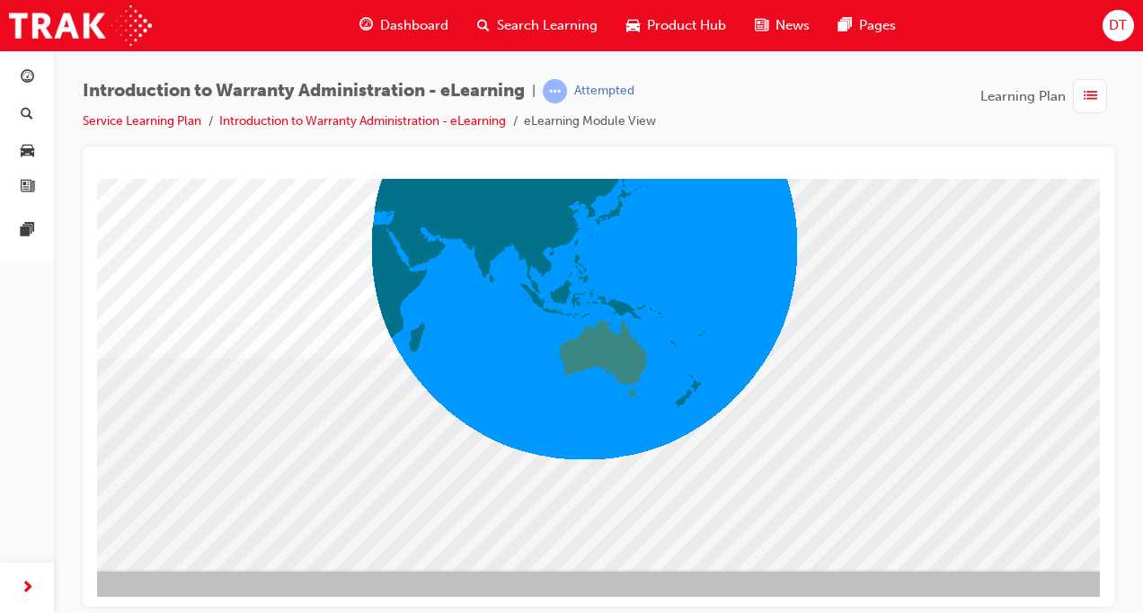
scroll to position [256, 233]
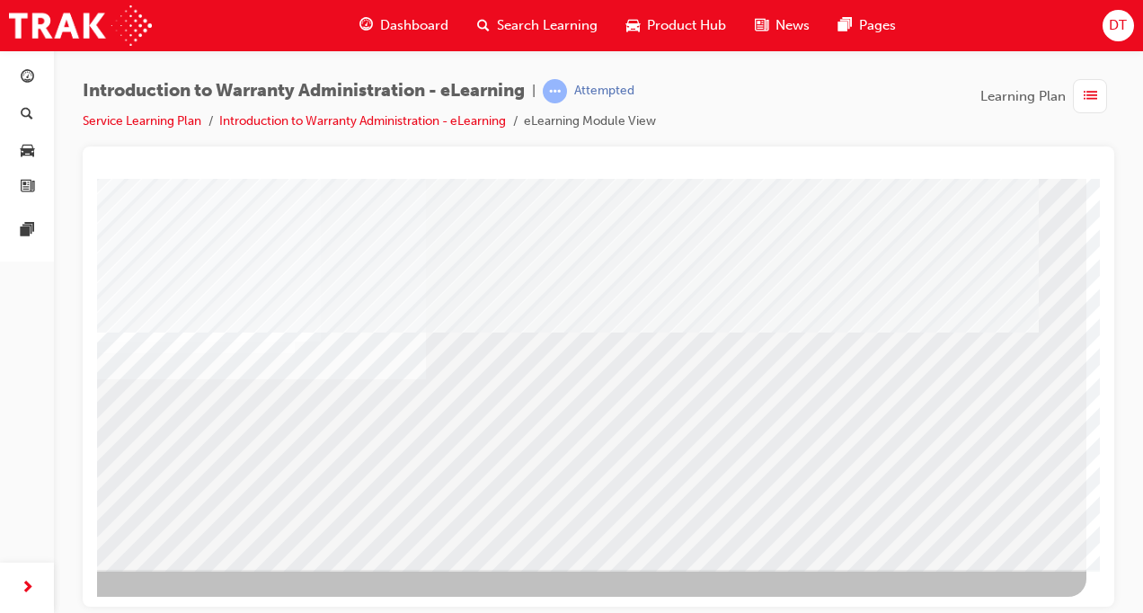
scroll to position [0, 0]
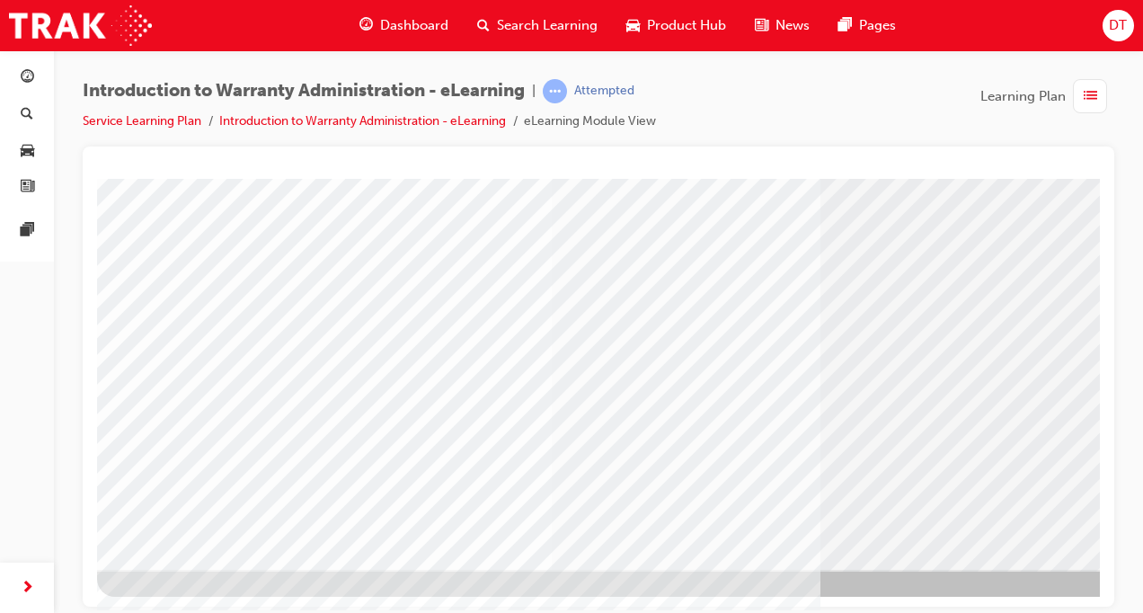
scroll to position [256, 233]
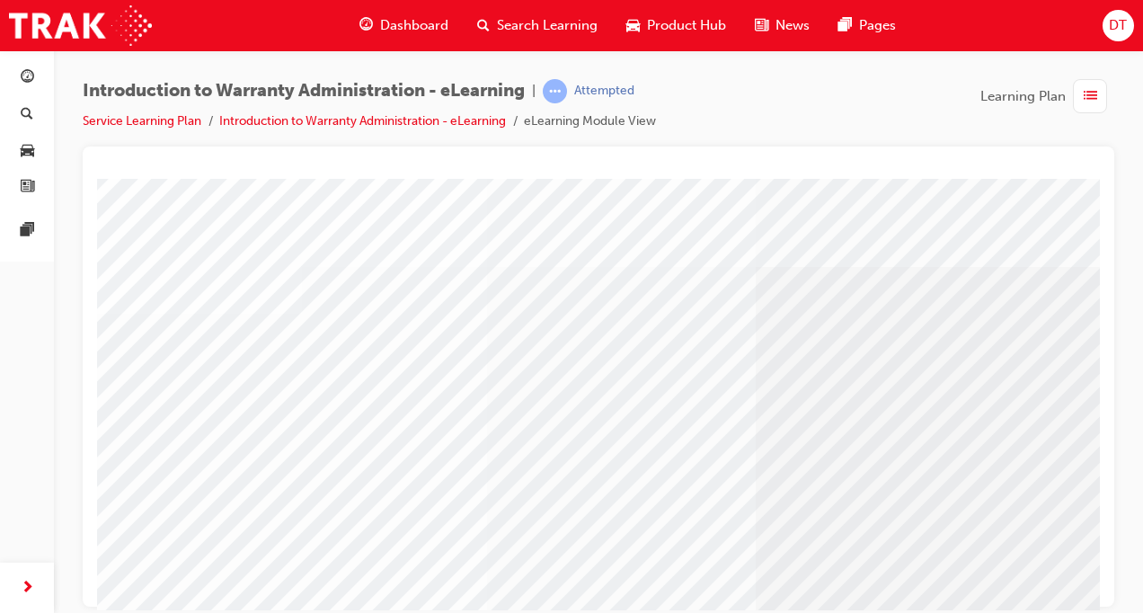
scroll to position [0, 233]
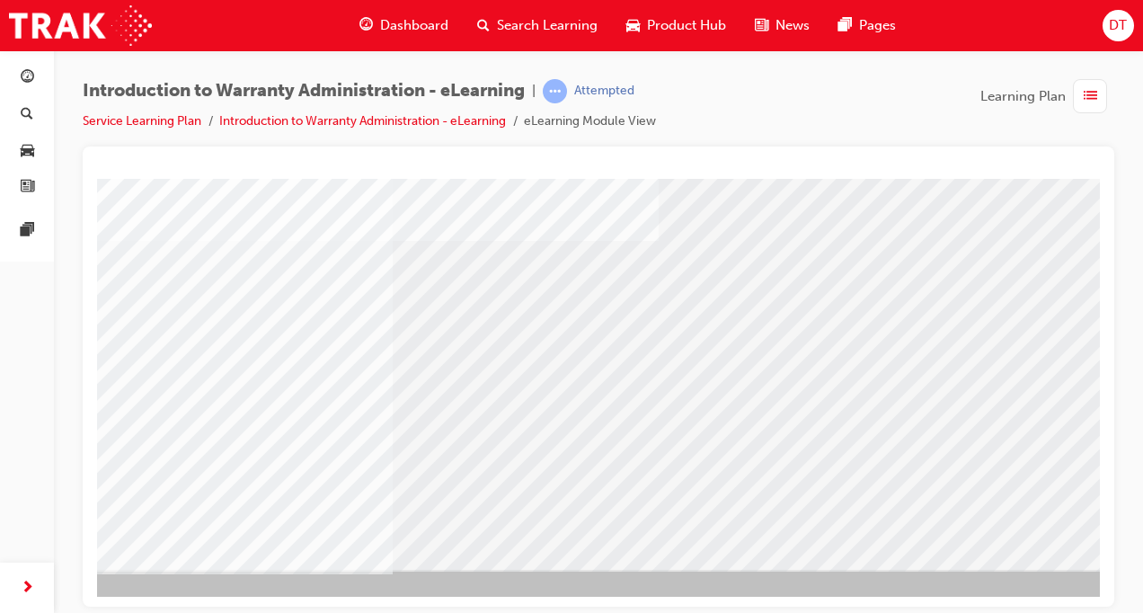
scroll to position [256, 233]
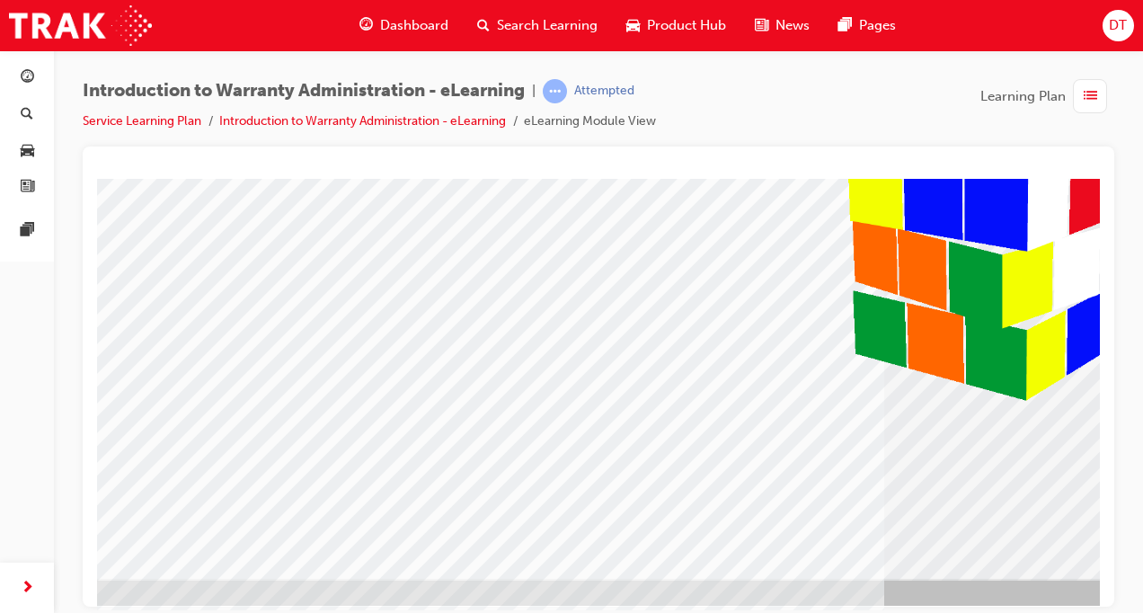
scroll to position [247, 233]
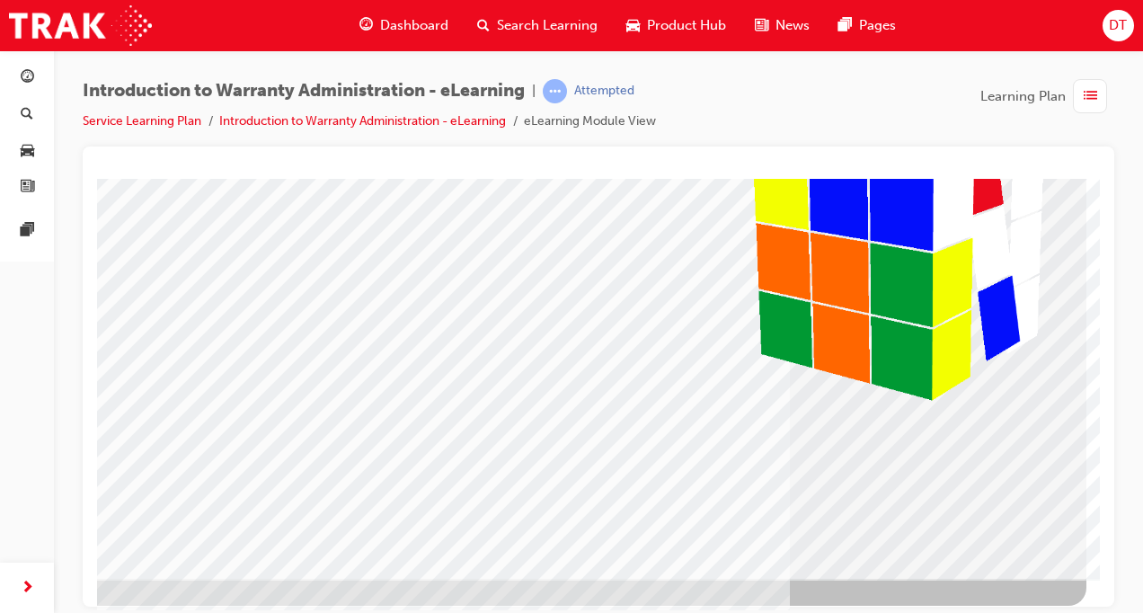
drag, startPoint x: 730, startPoint y: 605, endPoint x: 1134, endPoint y: 790, distance: 444.7
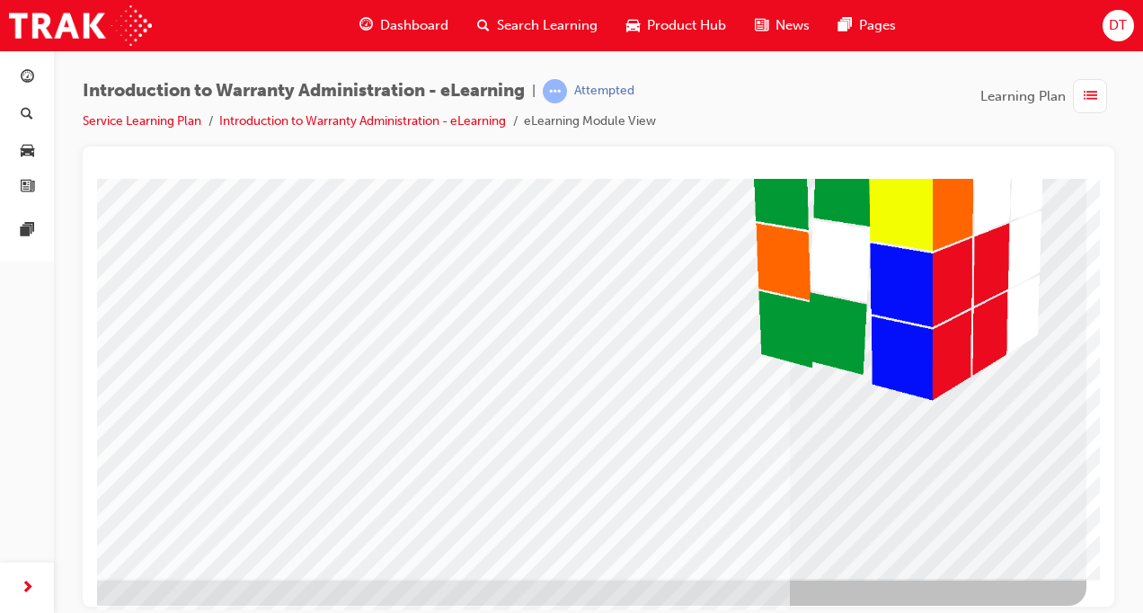
scroll to position [0, 0]
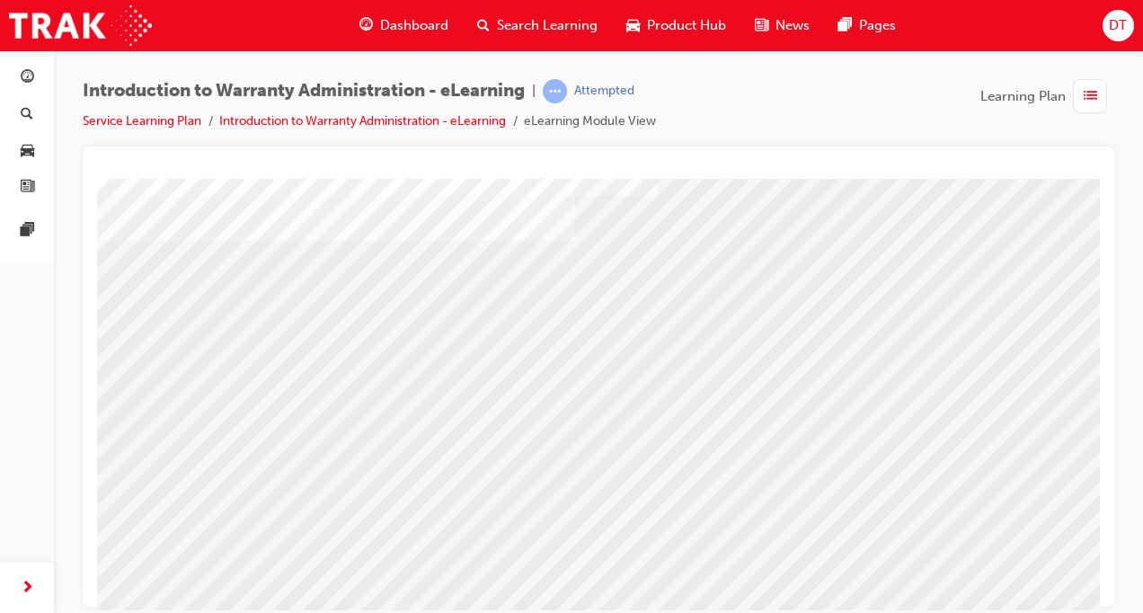
scroll to position [202, 233]
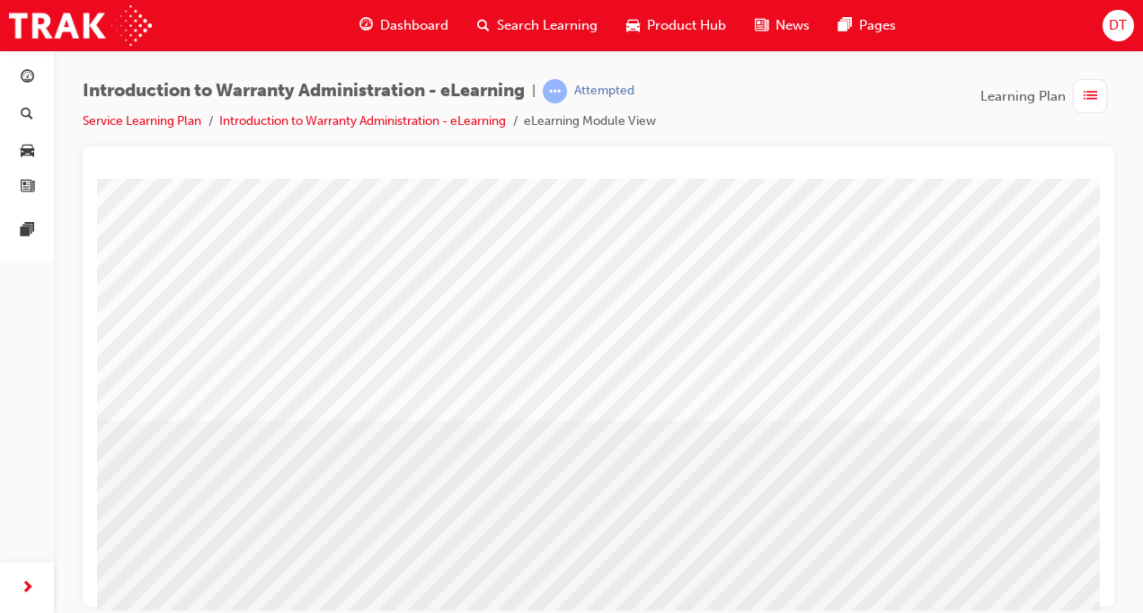
scroll to position [201, 0]
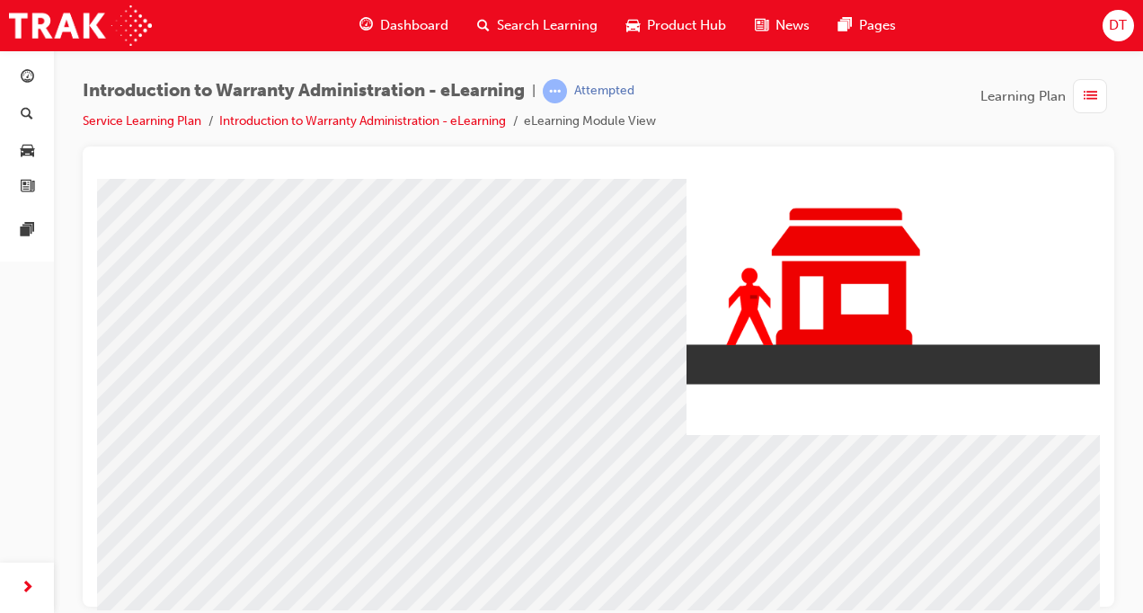
scroll to position [180, 0]
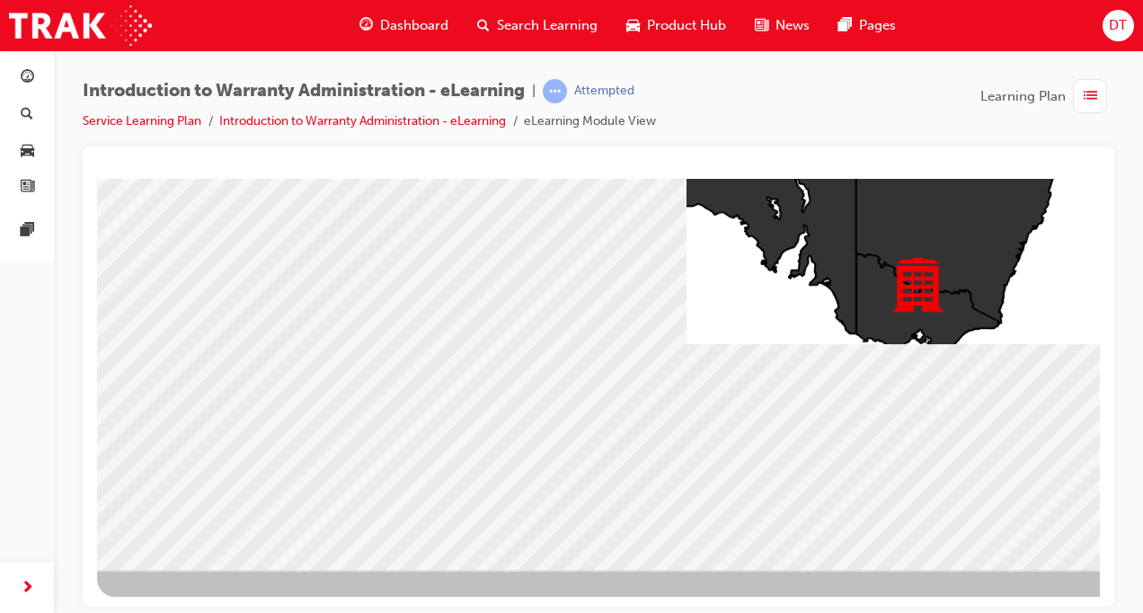
scroll to position [256, 233]
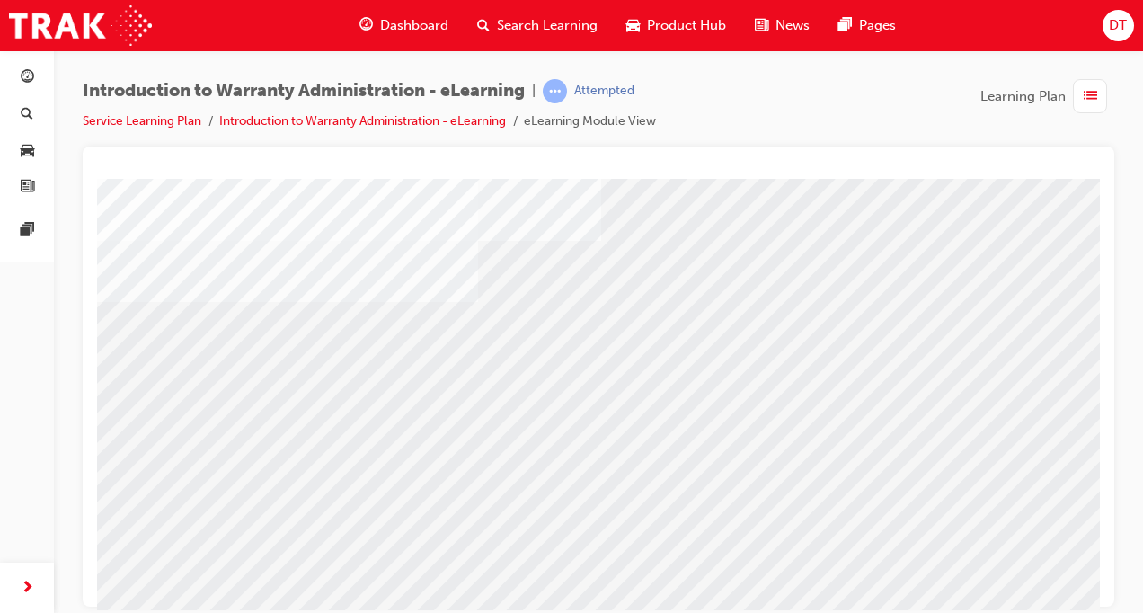
scroll to position [202, 233]
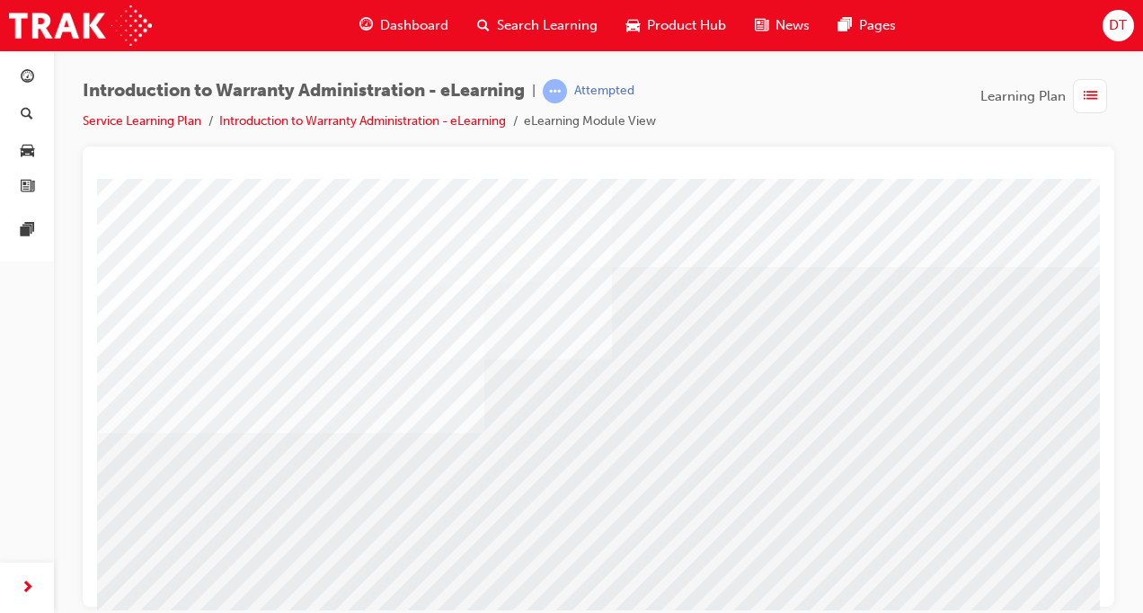
drag, startPoint x: 622, startPoint y: 572, endPoint x: 651, endPoint y: 575, distance: 28.9
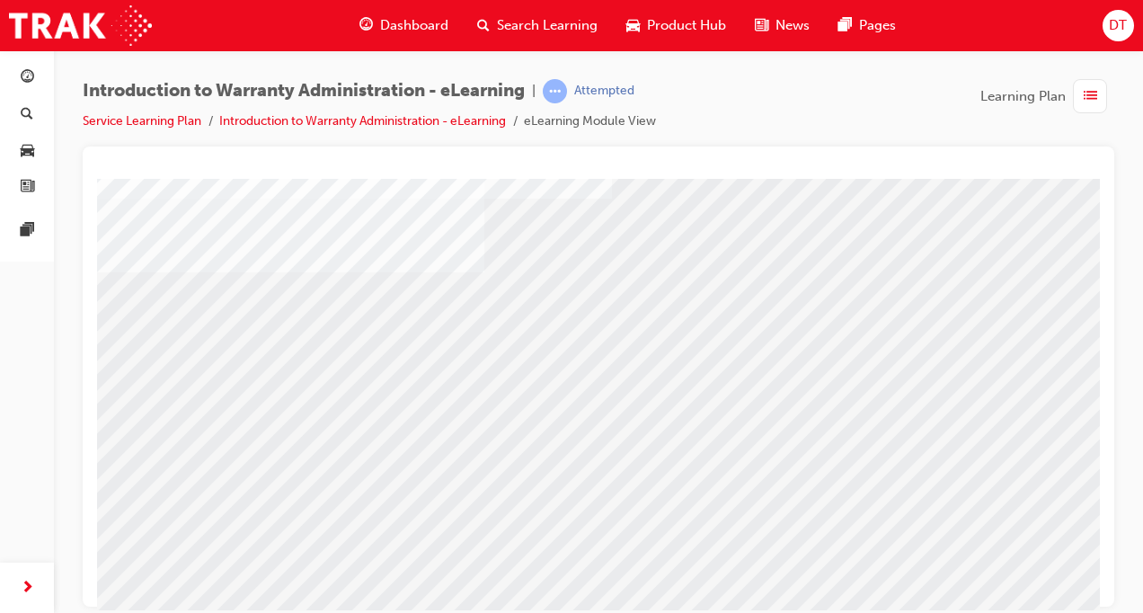
scroll to position [256, 0]
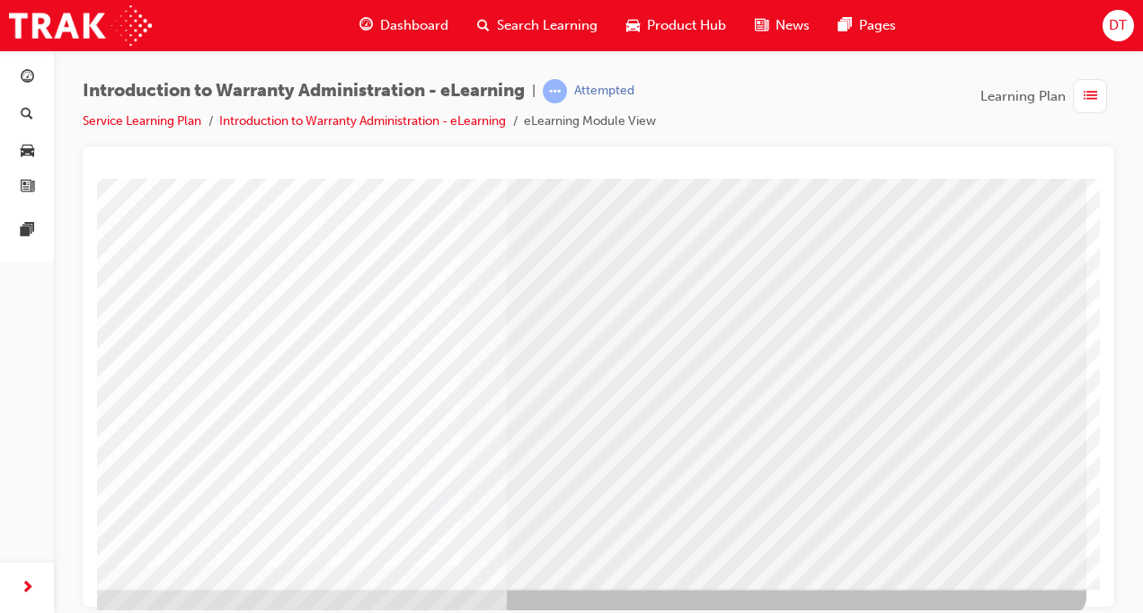
scroll to position [256, 233]
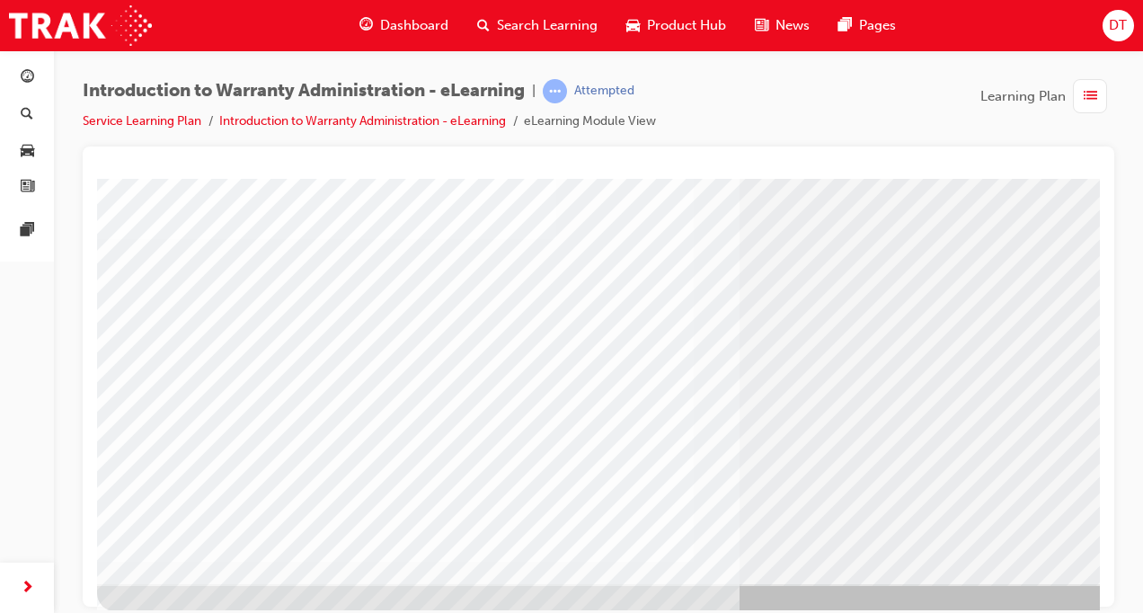
scroll to position [256, 0]
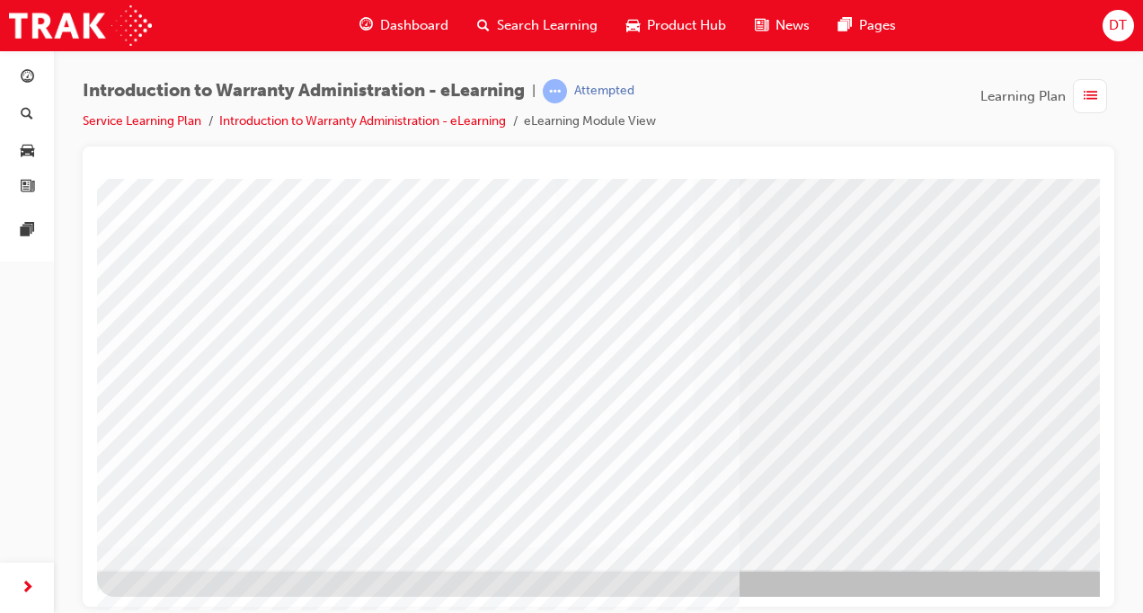
drag, startPoint x: 702, startPoint y: 608, endPoint x: 770, endPoint y: 603, distance: 68.5
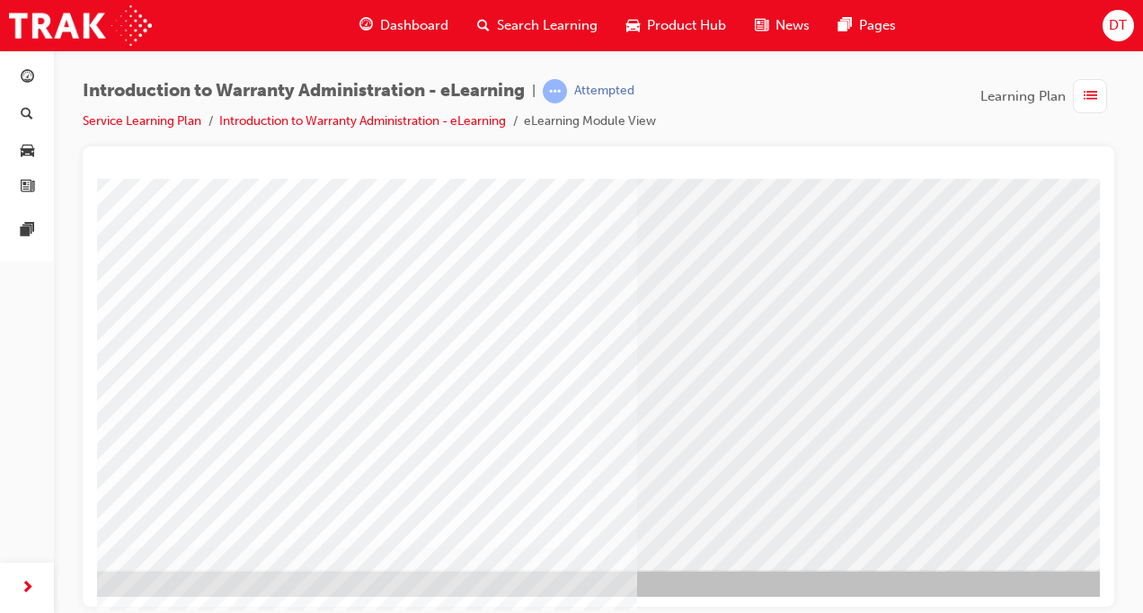
scroll to position [256, 233]
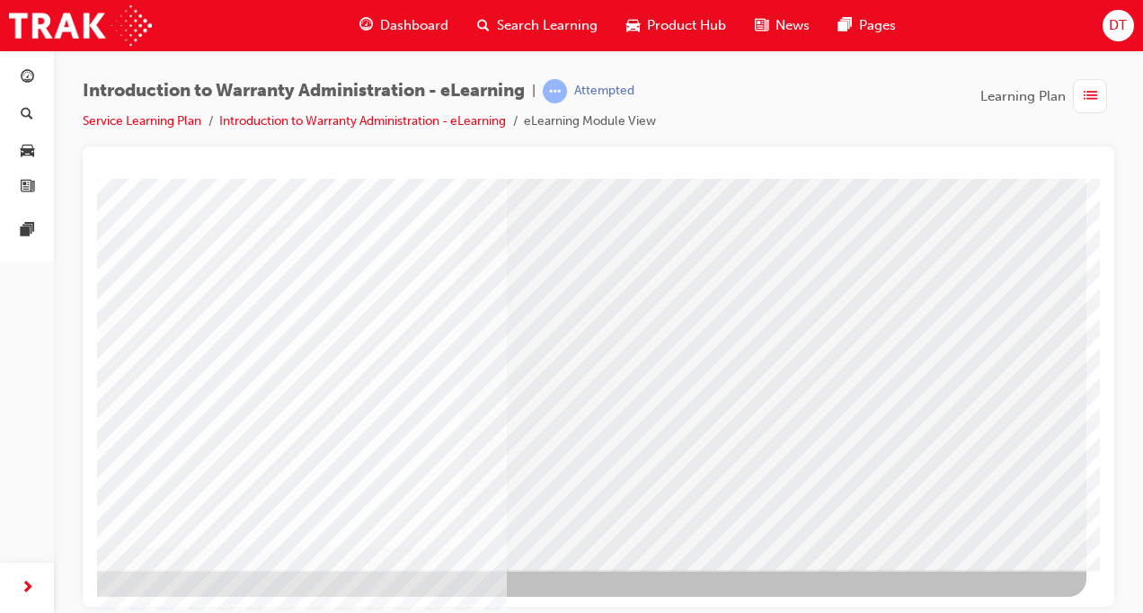
drag, startPoint x: 770, startPoint y: 603, endPoint x: 1213, endPoint y: 768, distance: 472.8
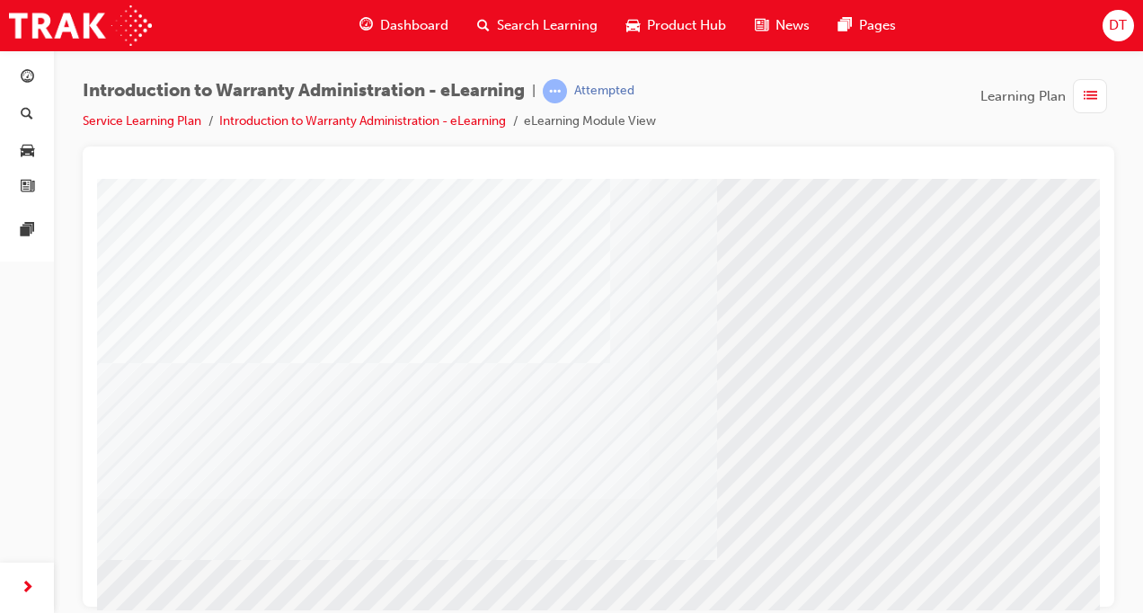
scroll to position [157, 0]
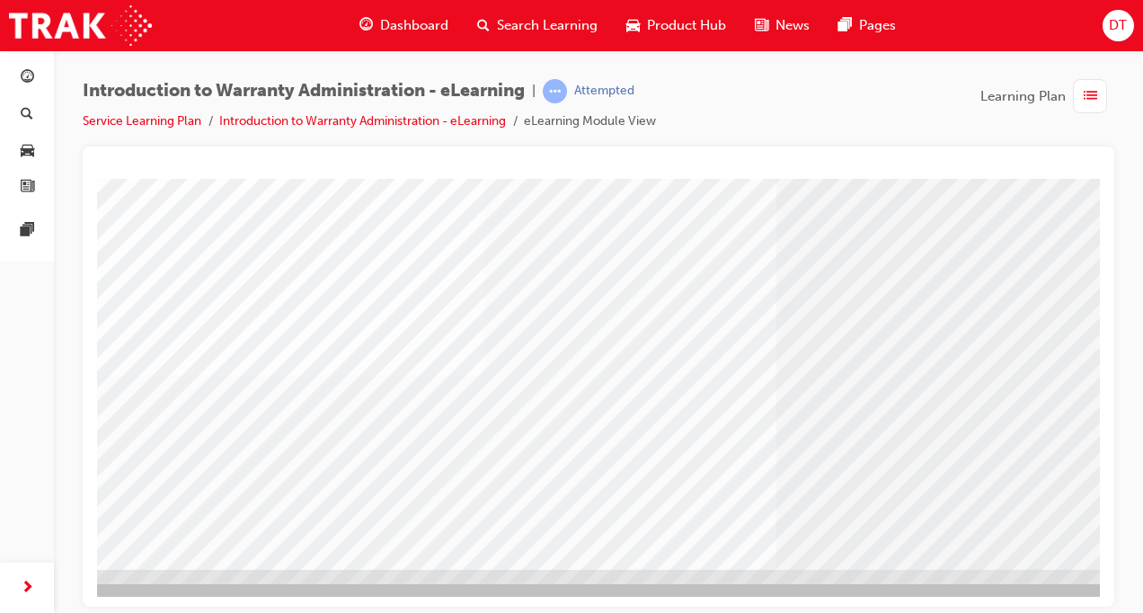
scroll to position [256, 233]
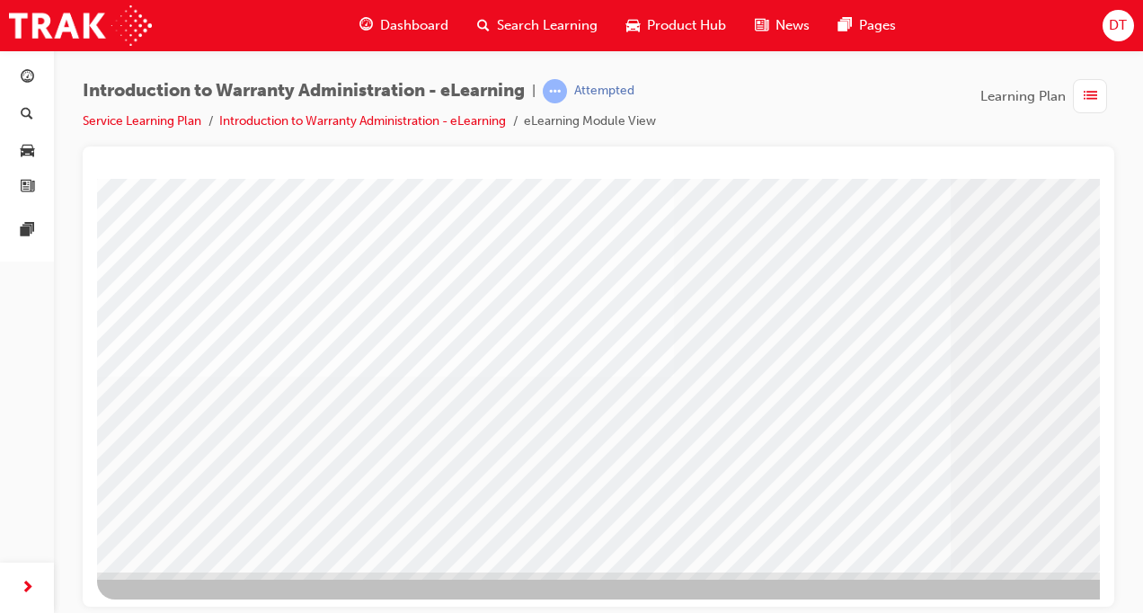
scroll to position [256, 0]
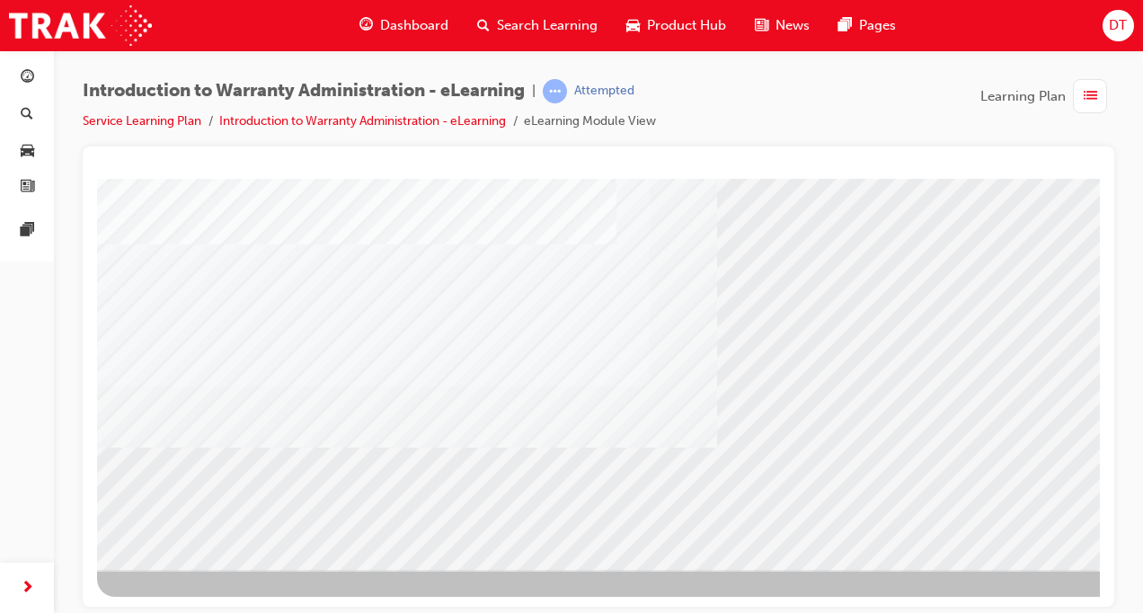
scroll to position [256, 233]
drag, startPoint x: 825, startPoint y: 603, endPoint x: 1108, endPoint y: 789, distance: 338.7
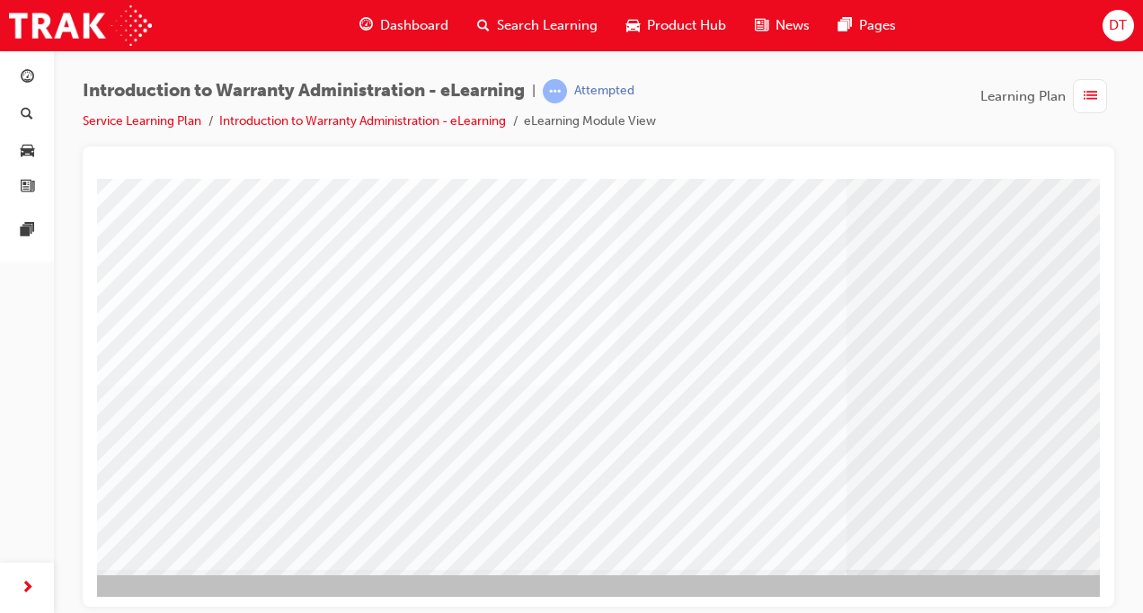
scroll to position [256, 0]
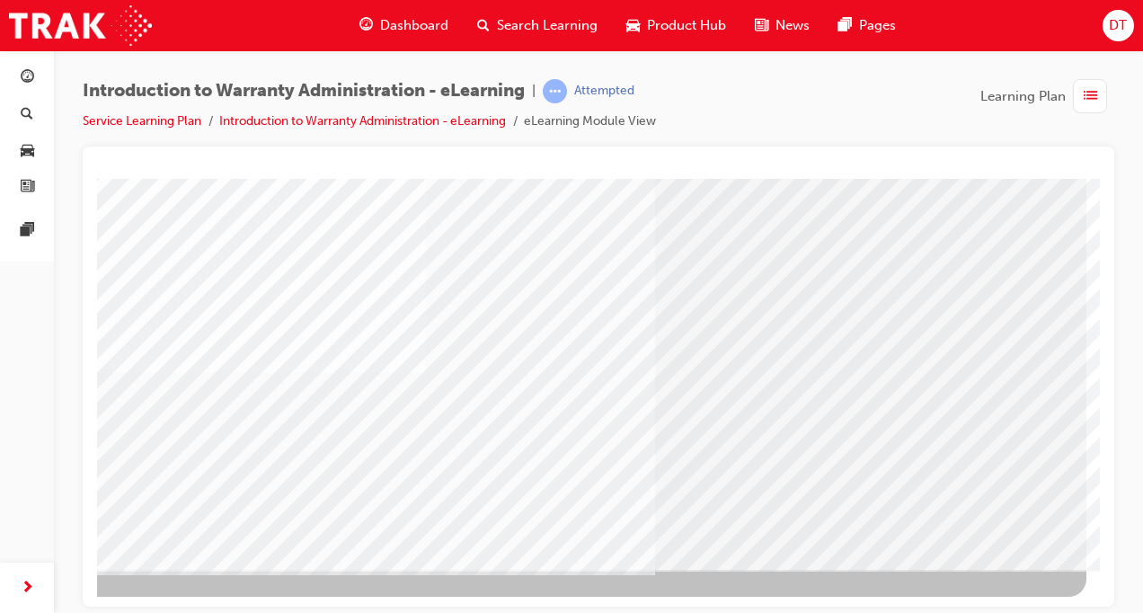
drag, startPoint x: 536, startPoint y: 602, endPoint x: 1211, endPoint y: 744, distance: 689.5
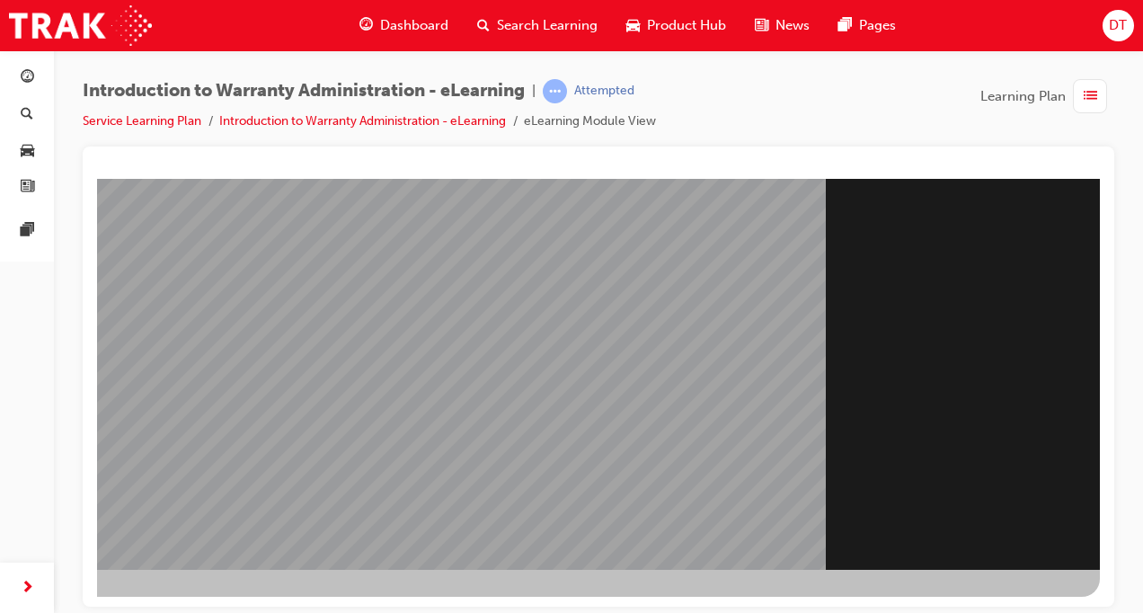
drag, startPoint x: 772, startPoint y: 599, endPoint x: 1113, endPoint y: 788, distance: 390.1
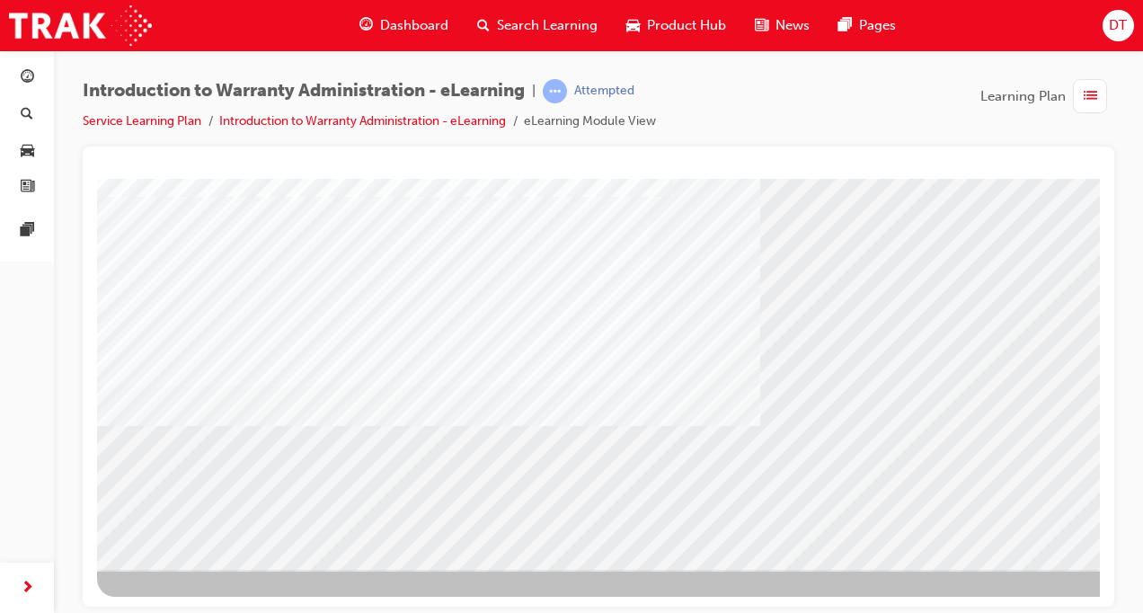
scroll to position [0, 0]
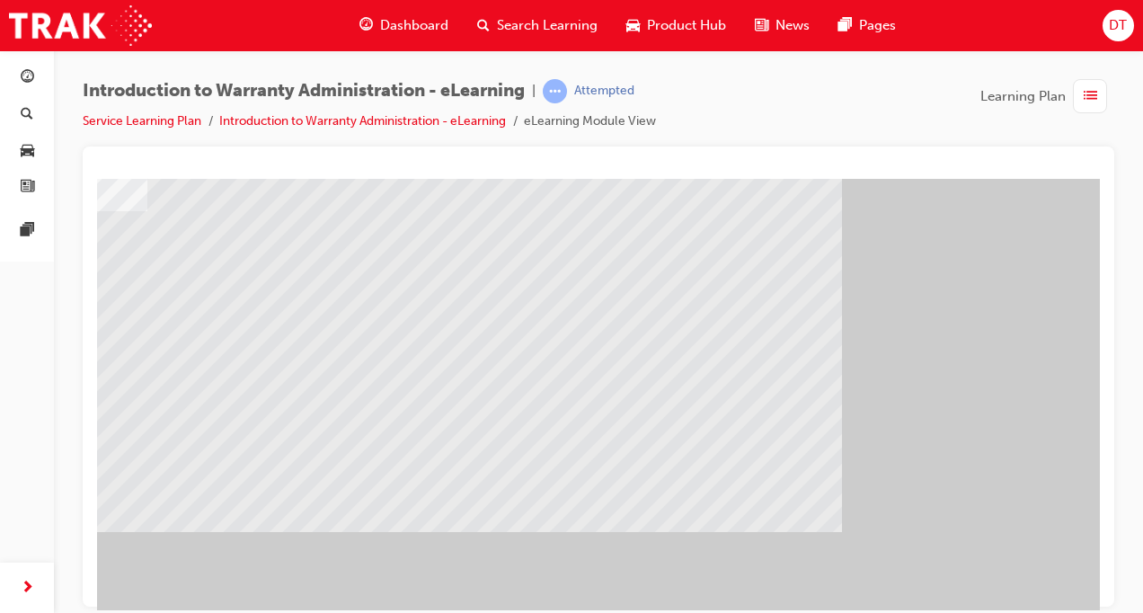
scroll to position [54, 233]
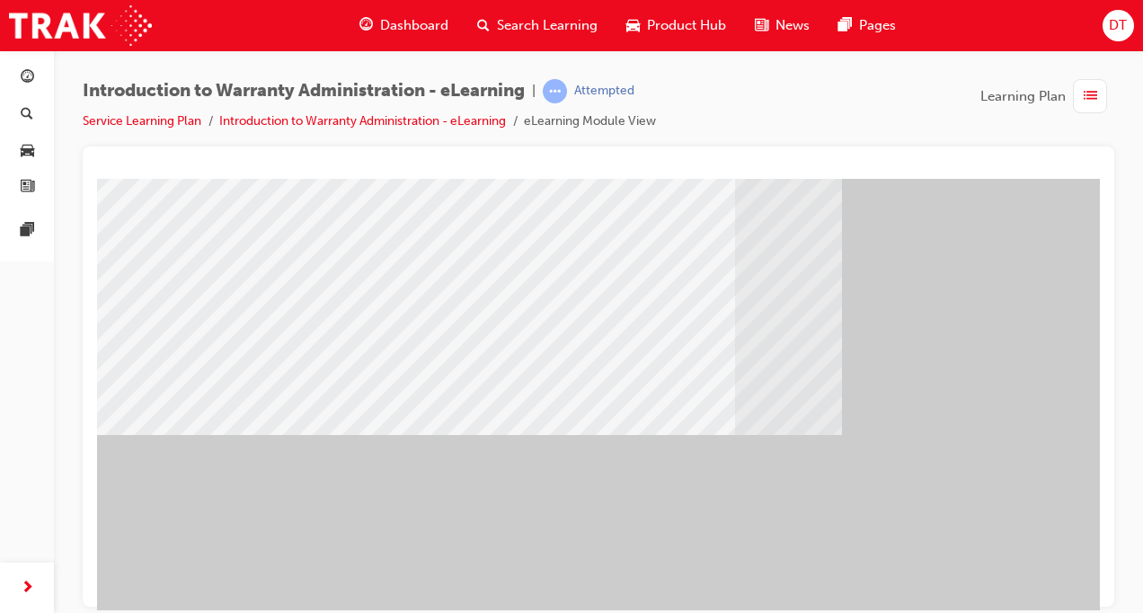
scroll to position [256, 233]
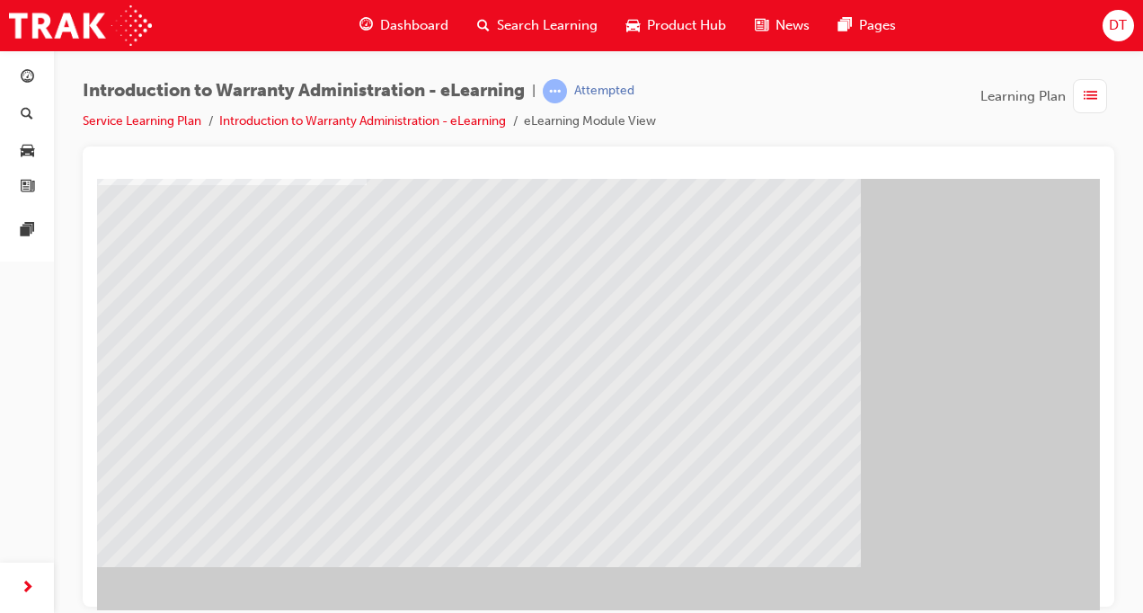
scroll to position [135, 0]
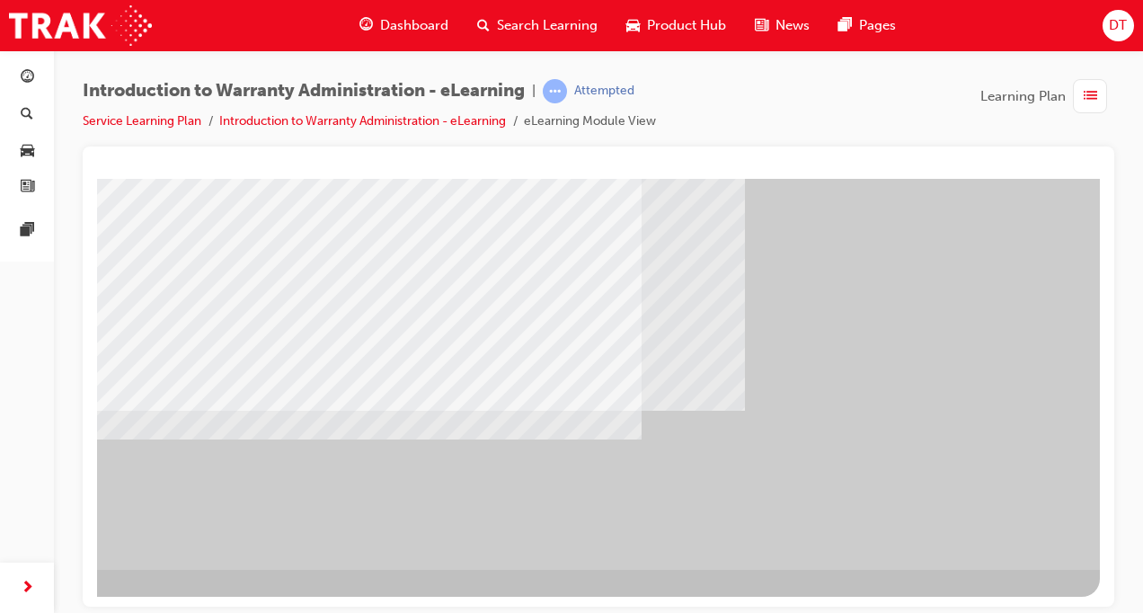
scroll to position [256, 223]
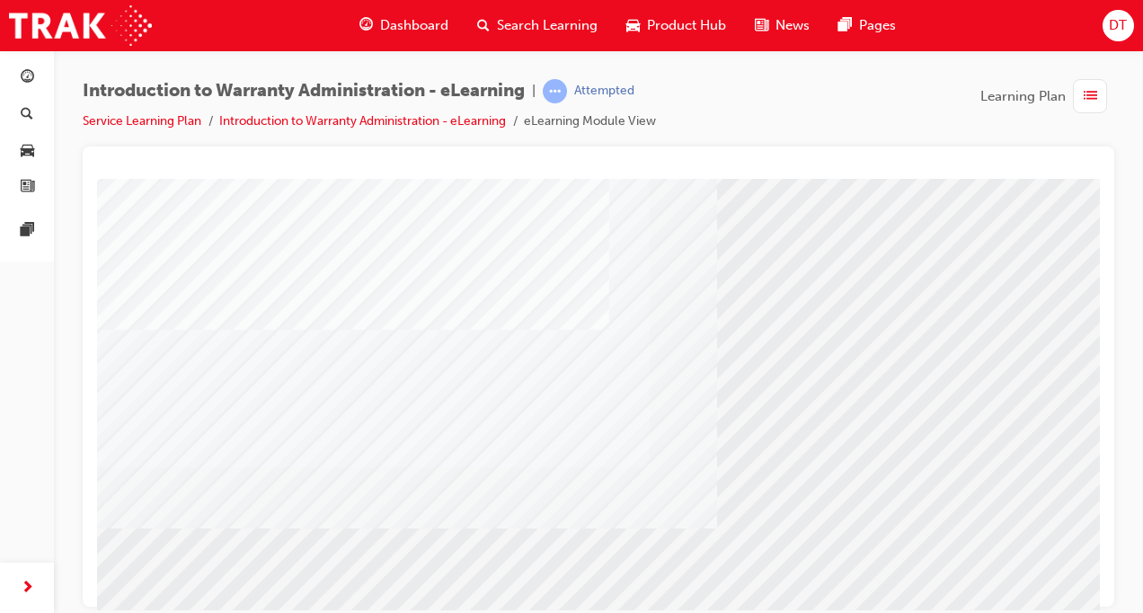
scroll to position [256, 0]
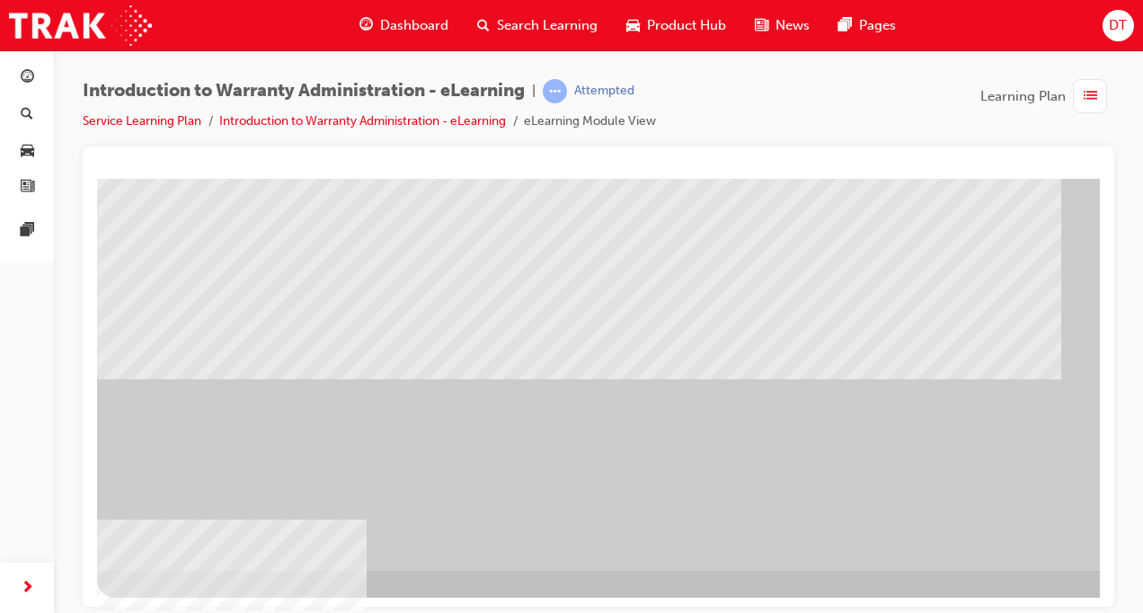
scroll to position [256, 0]
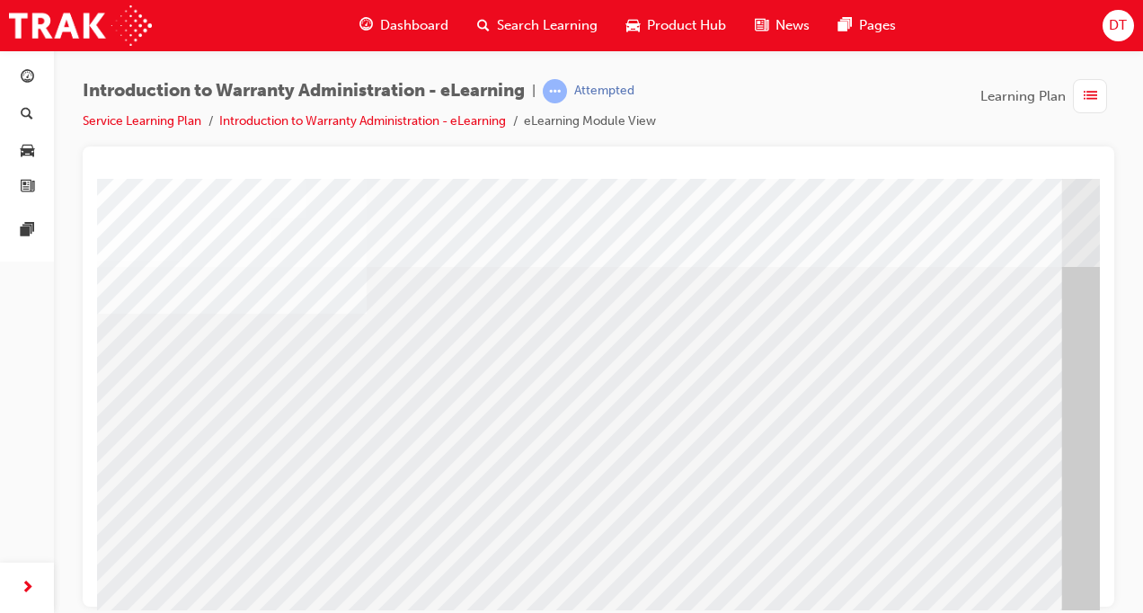
scroll to position [0, 0]
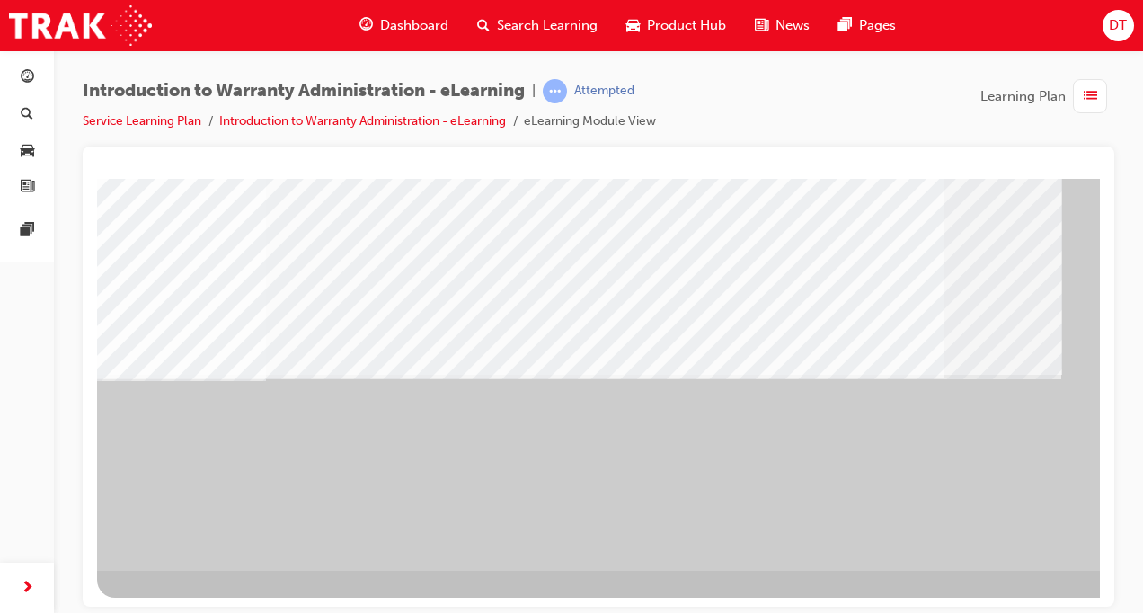
scroll to position [256, 0]
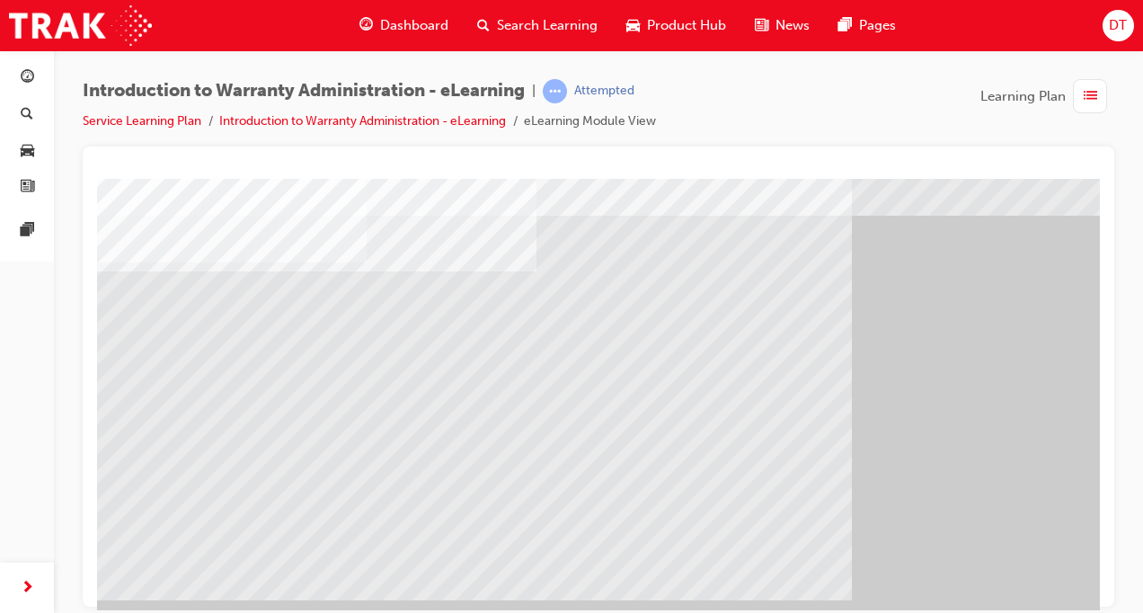
scroll to position [180, 0]
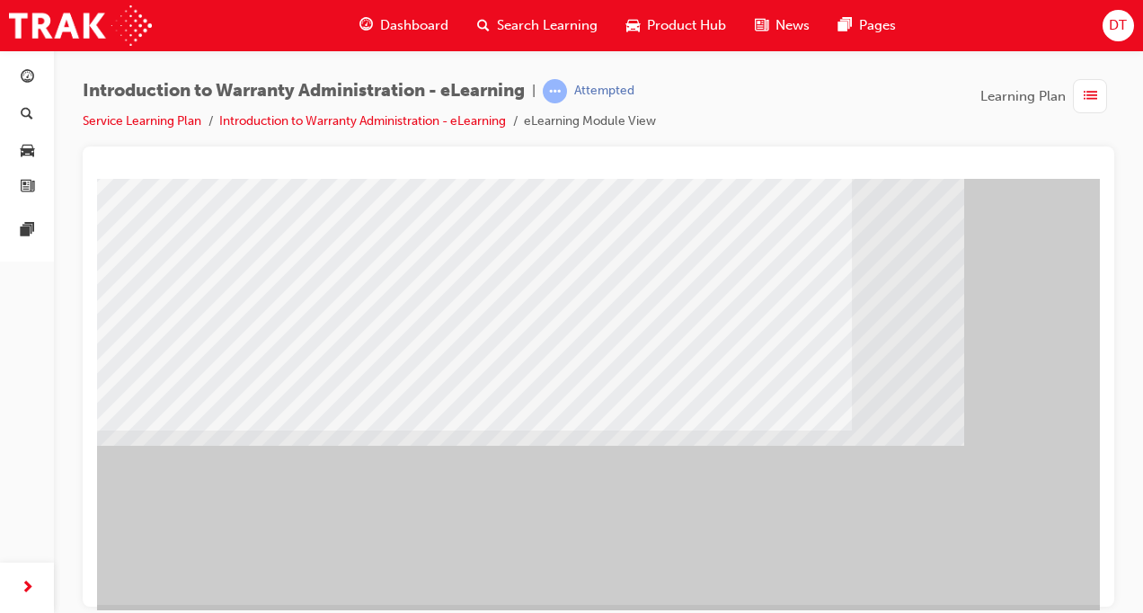
scroll to position [256, 0]
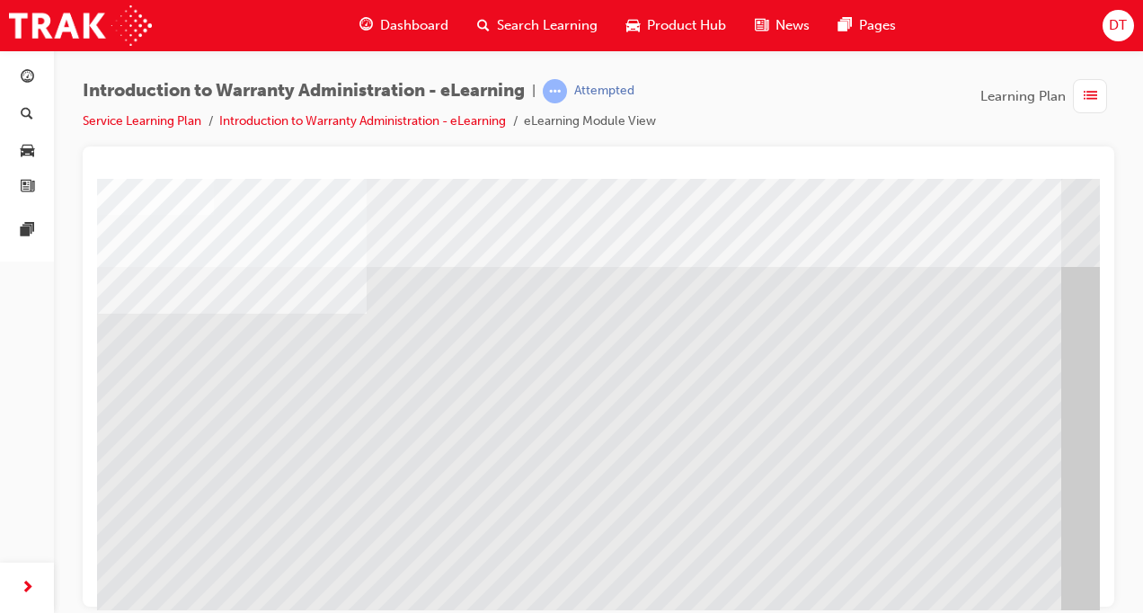
scroll to position [247, 0]
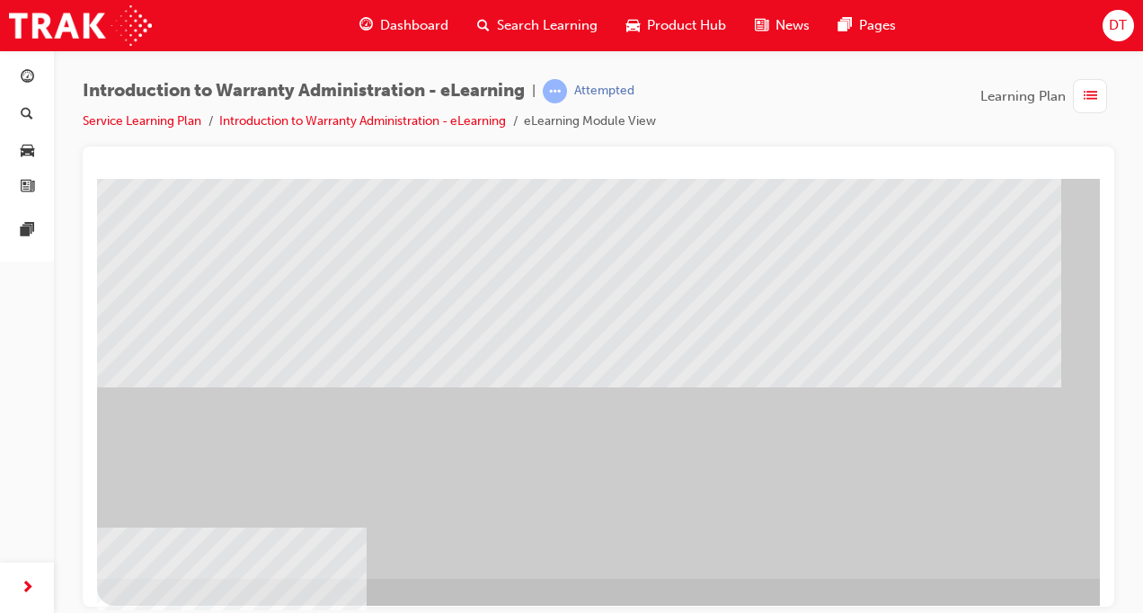
click at [699, 593] on div at bounding box center [708, 268] width 1222 height 674
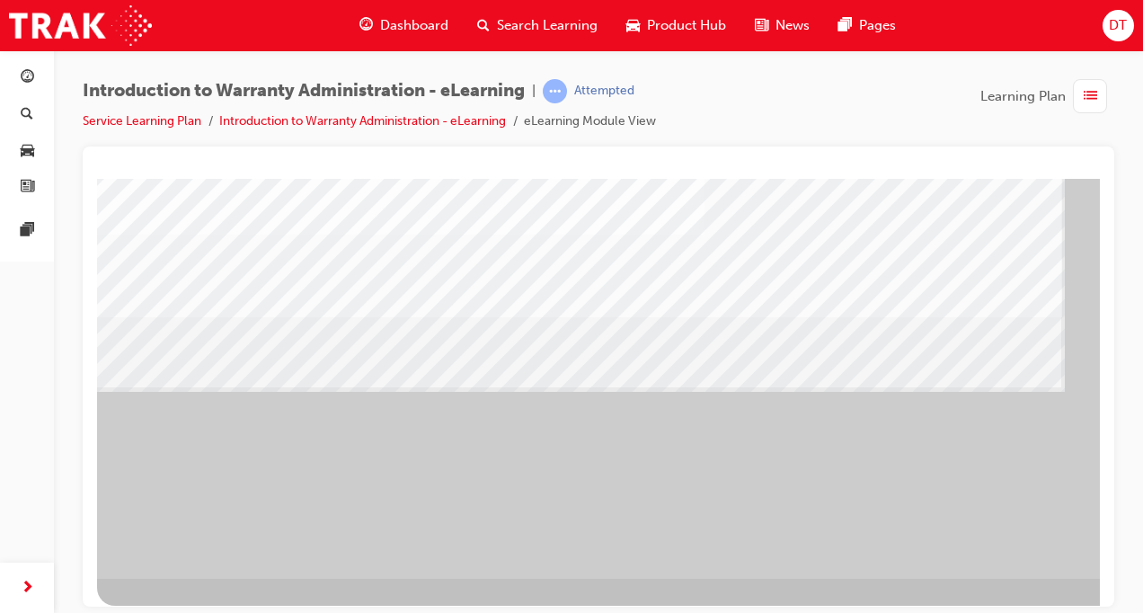
scroll to position [247, 233]
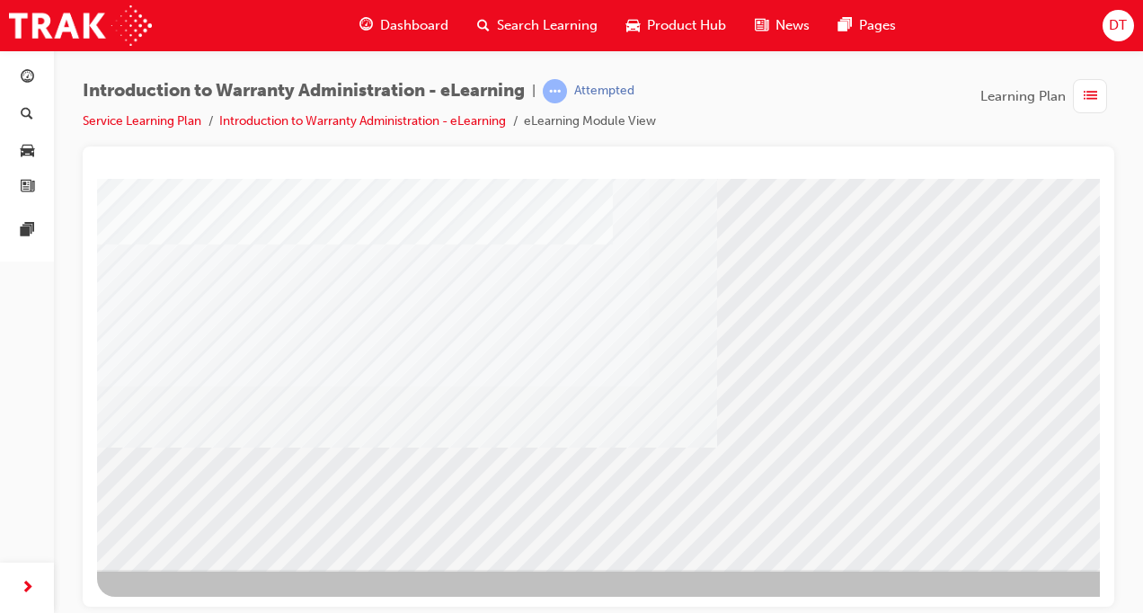
scroll to position [256, 233]
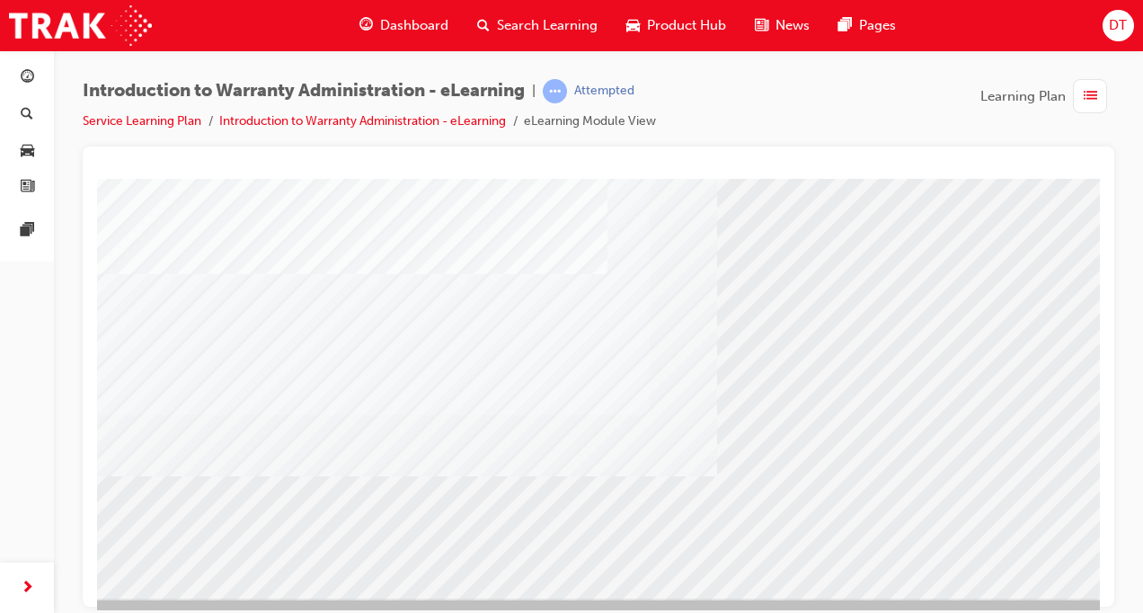
scroll to position [256, 0]
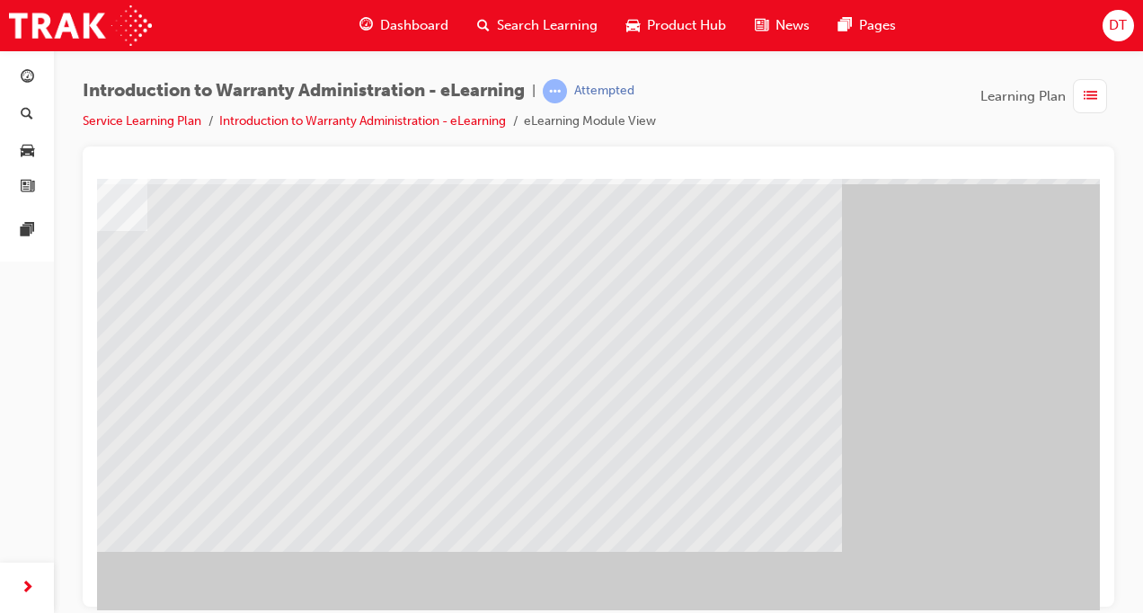
scroll to position [76, 233]
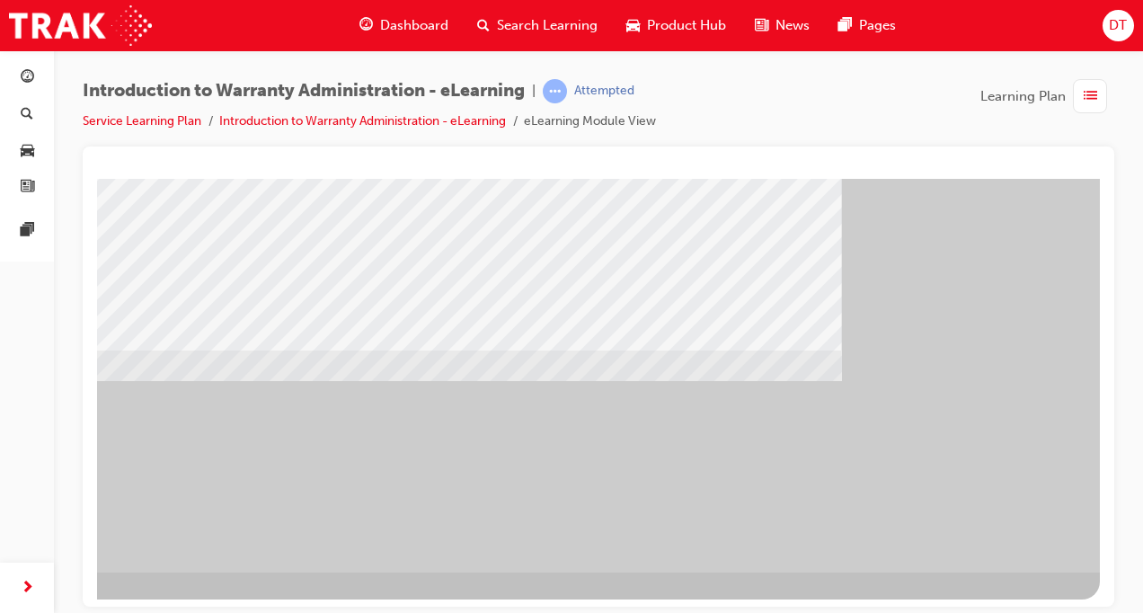
scroll to position [256, 233]
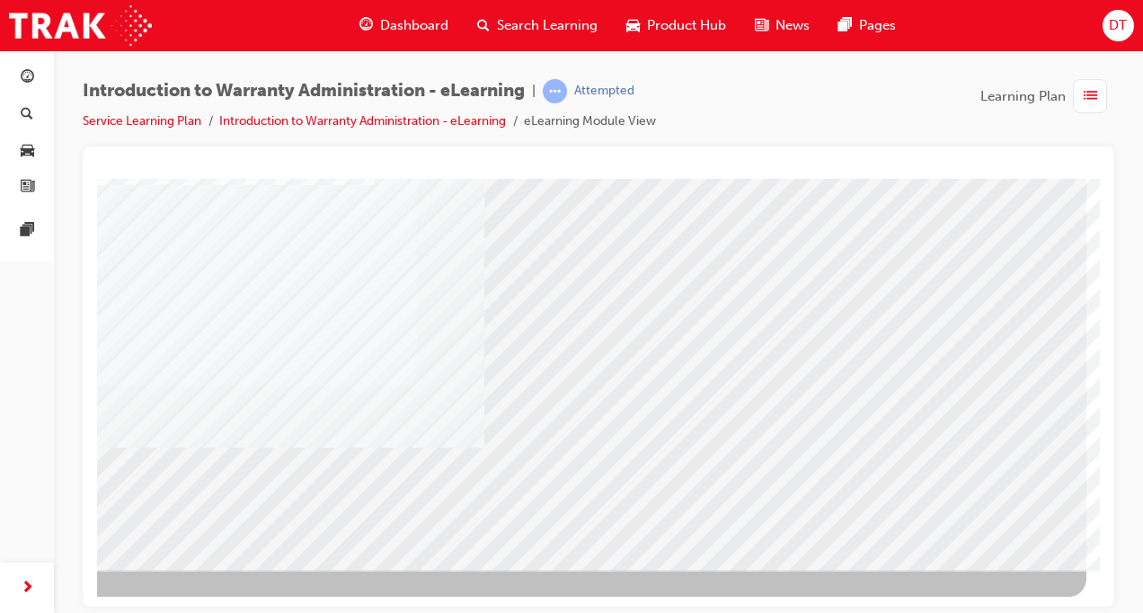
drag, startPoint x: 755, startPoint y: 597, endPoint x: 1130, endPoint y: 790, distance: 421.9
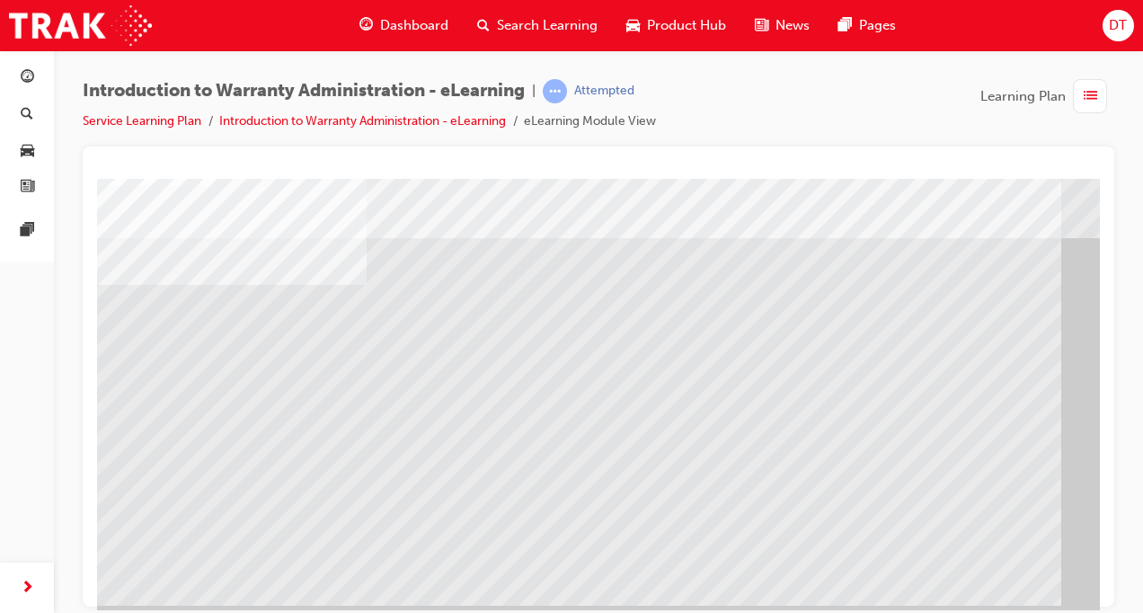
scroll to position [180, 0]
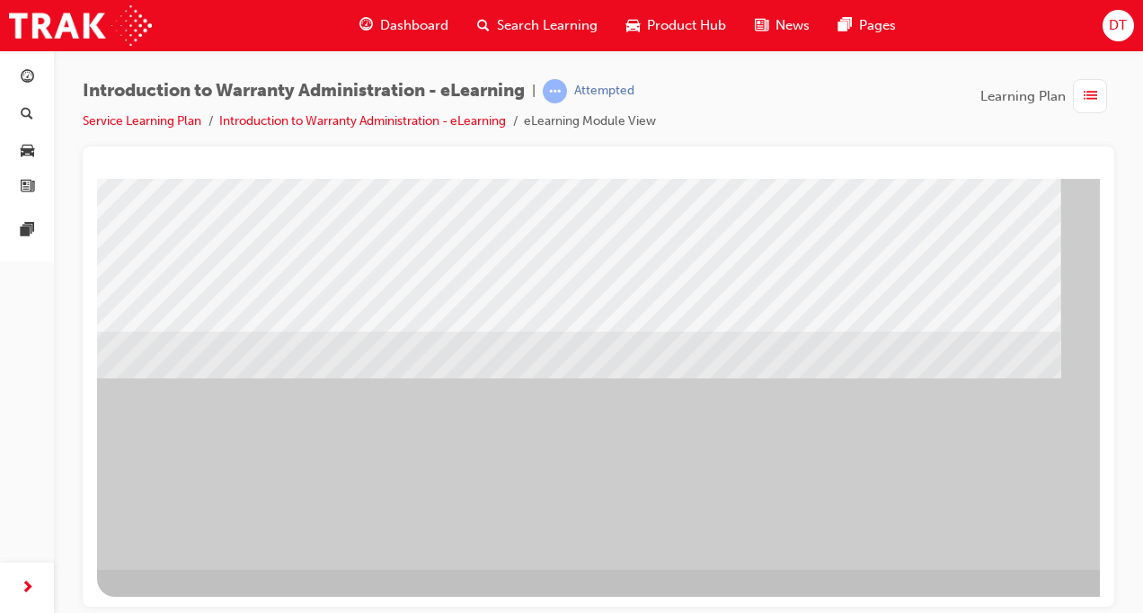
scroll to position [256, 233]
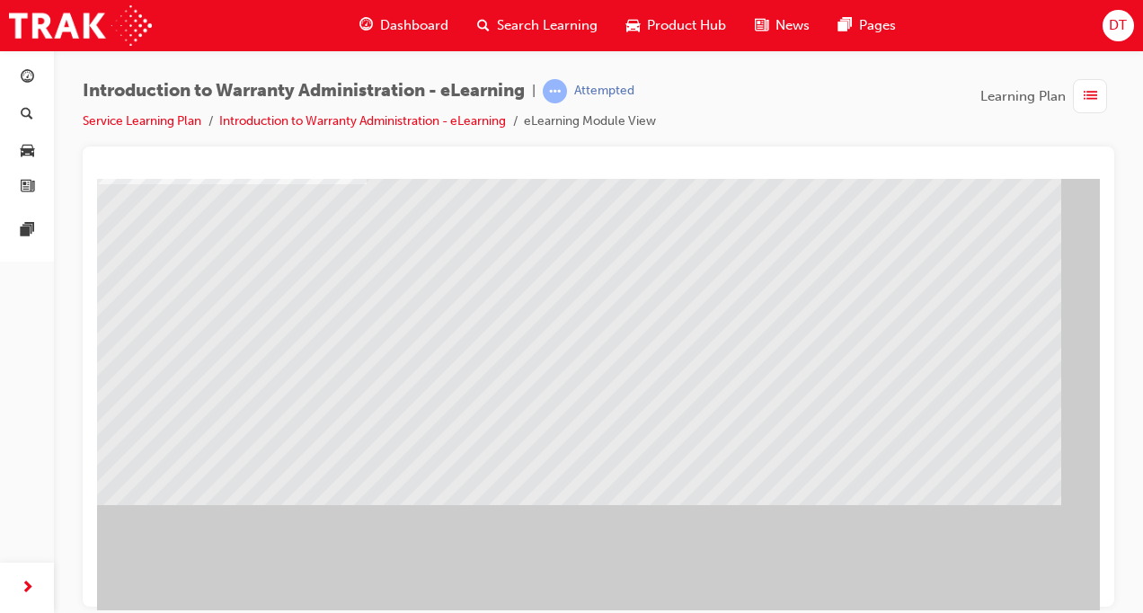
scroll to position [135, 0]
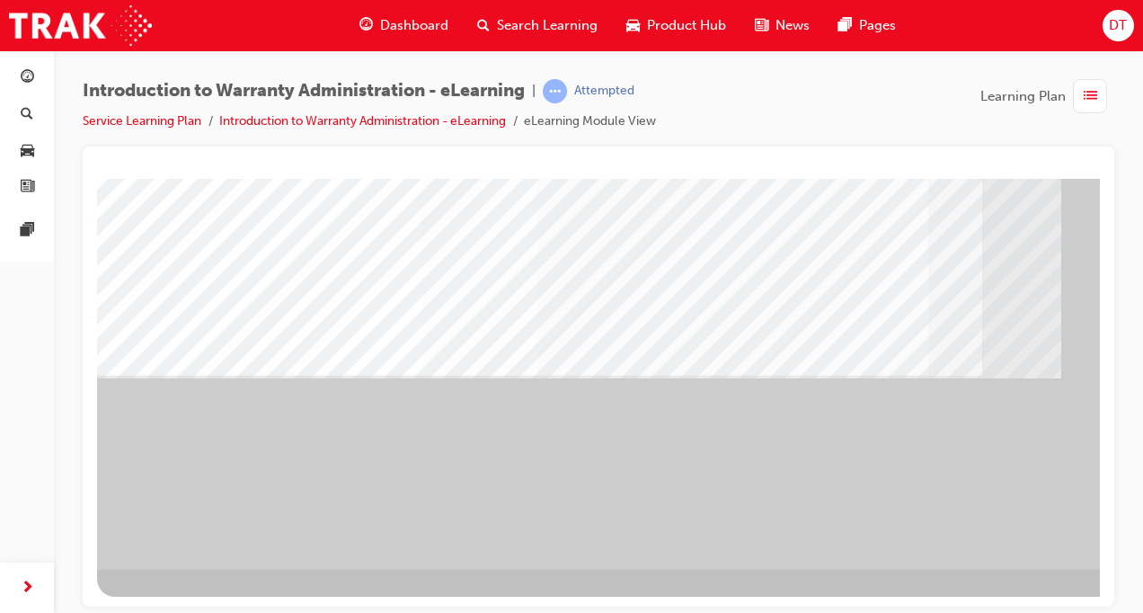
scroll to position [256, 233]
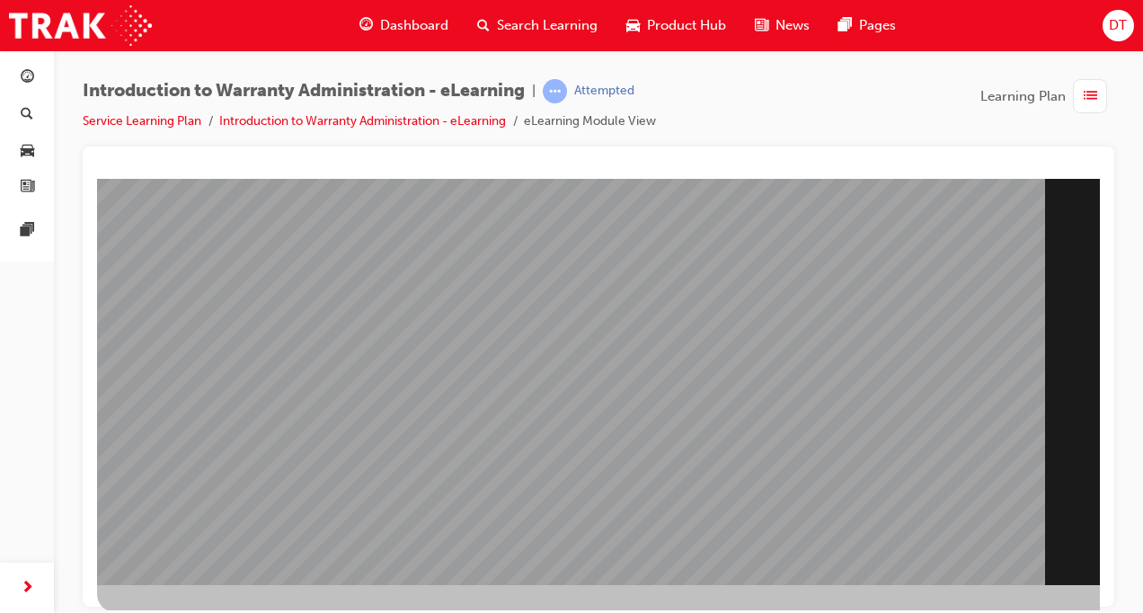
scroll to position [256, 0]
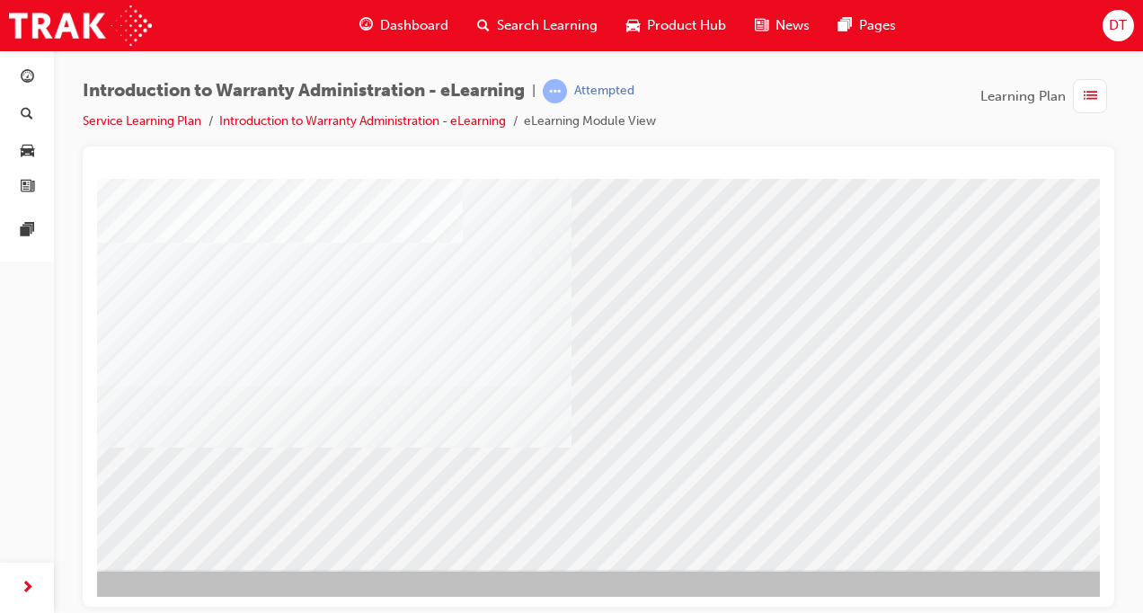
scroll to position [256, 233]
drag, startPoint x: 537, startPoint y: 607, endPoint x: 990, endPoint y: 790, distance: 488.2
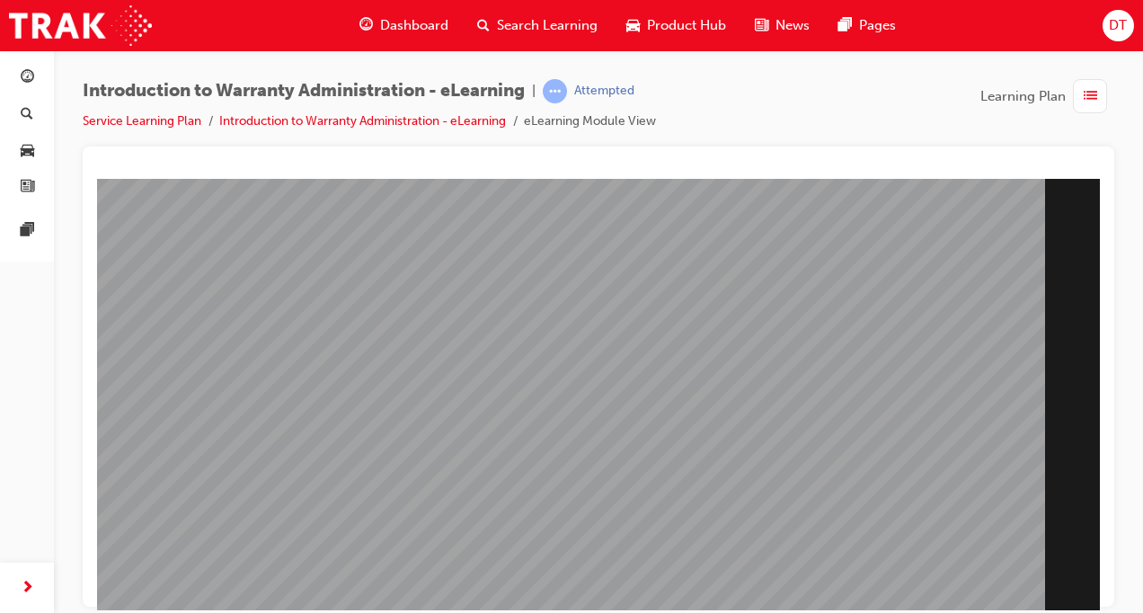
scroll to position [256, 0]
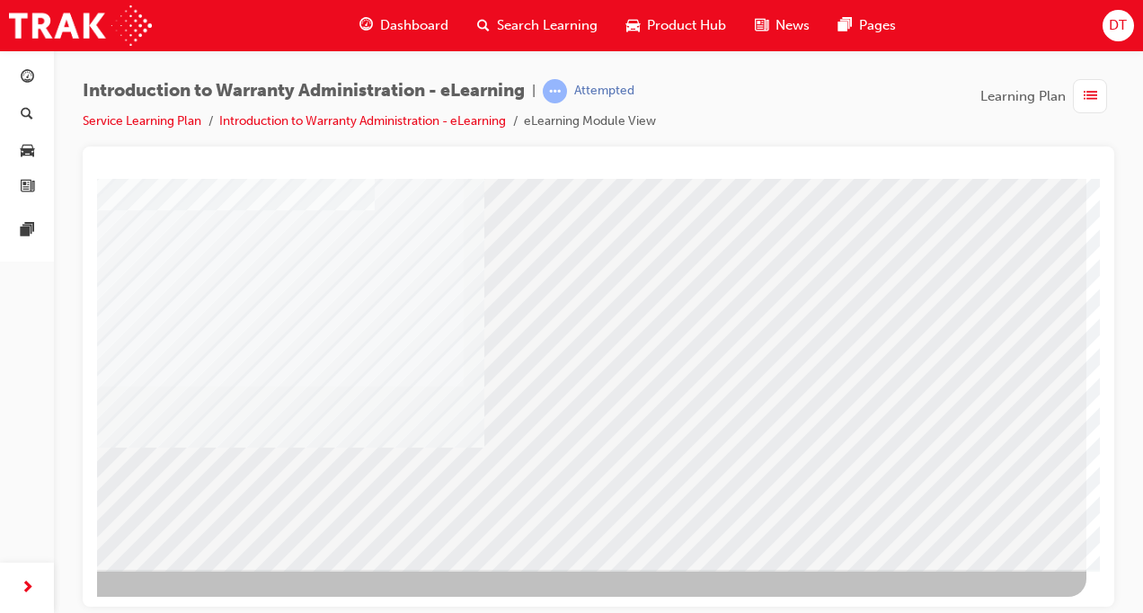
scroll to position [0, 0]
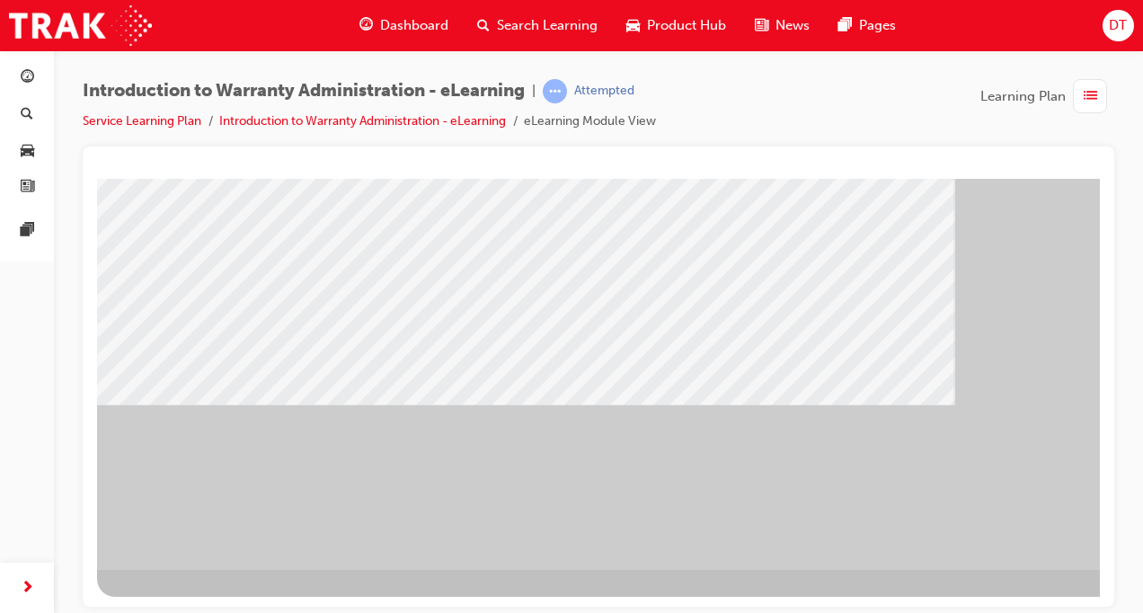
scroll to position [256, 233]
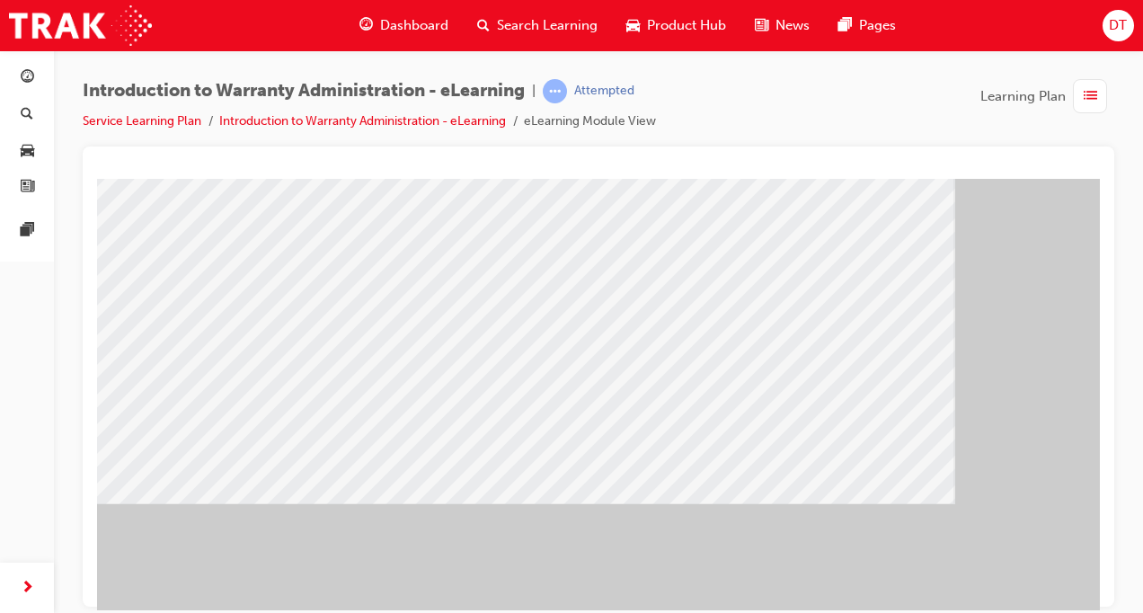
scroll to position [256, 0]
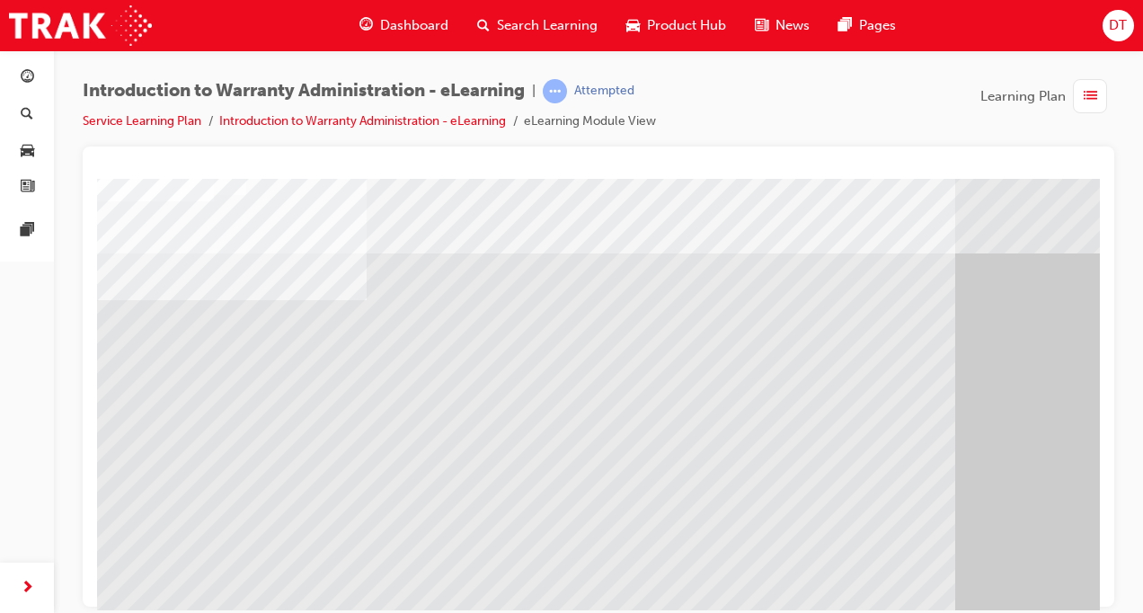
scroll to position [45, 0]
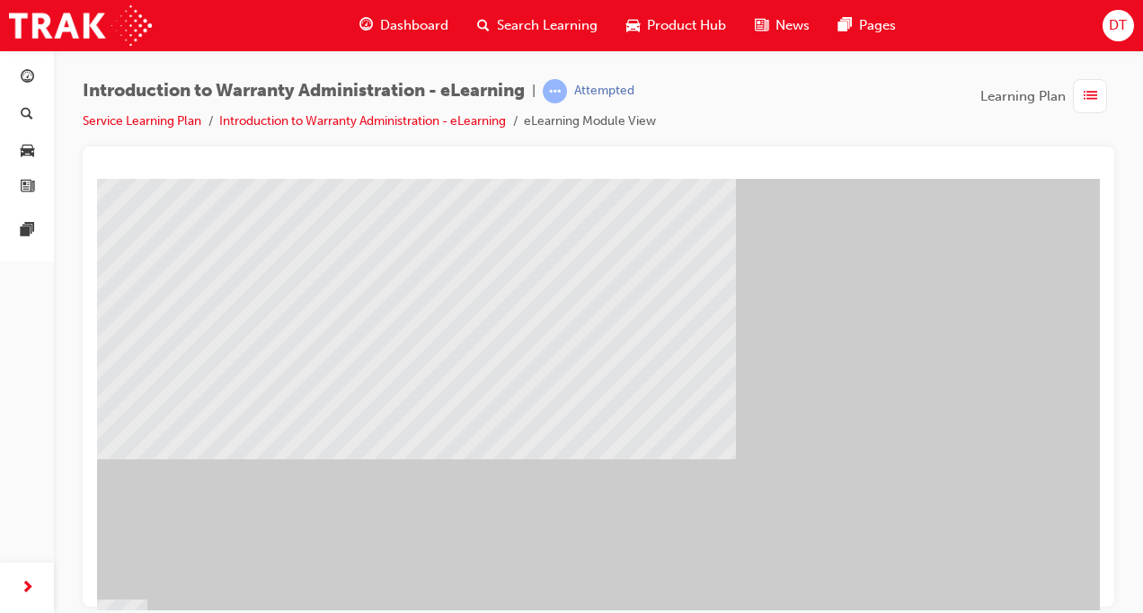
scroll to position [0, 0]
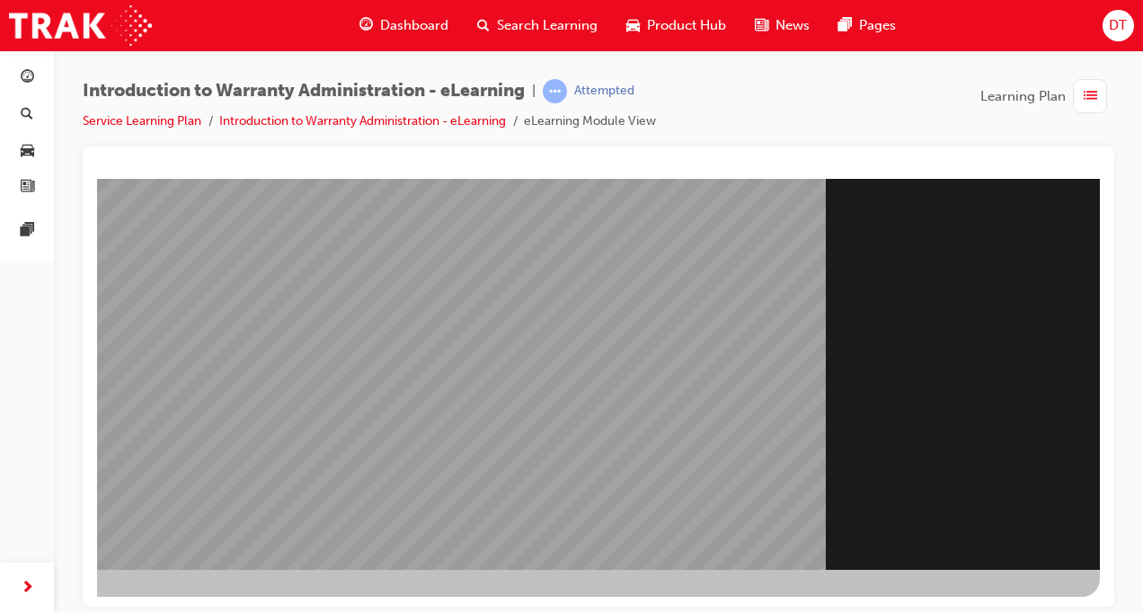
click at [979, 485] on div "Section Title Page" at bounding box center [489, 245] width 1222 height 647
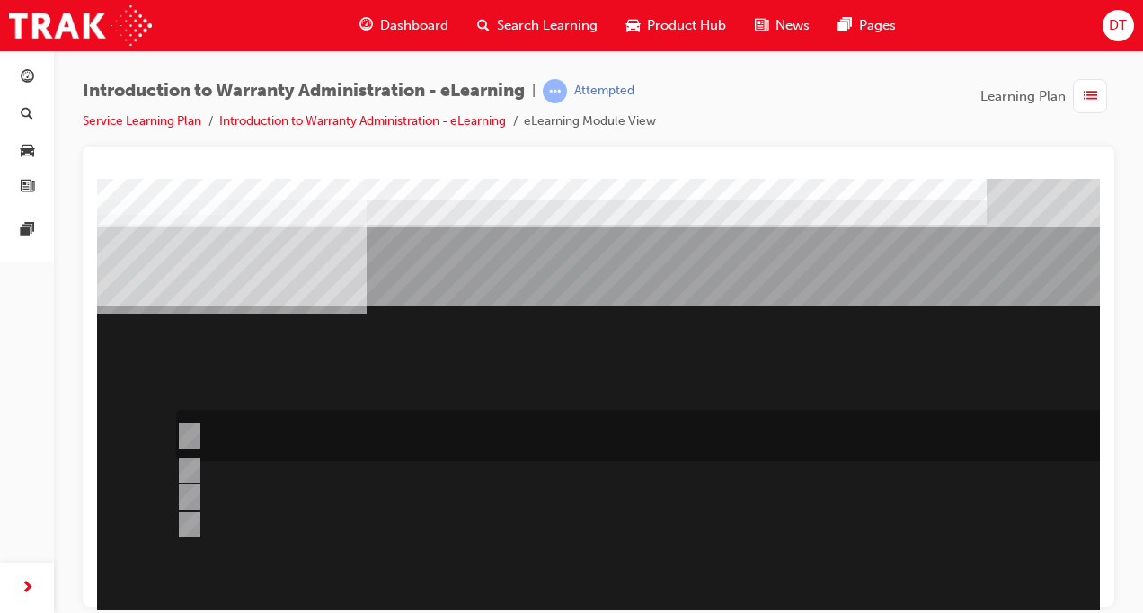
click at [190, 427] on input "The Dealer submits a request for an exchange via an Audio Exchange Form or an e…" at bounding box center [186, 436] width 20 height 20
radio input "true"
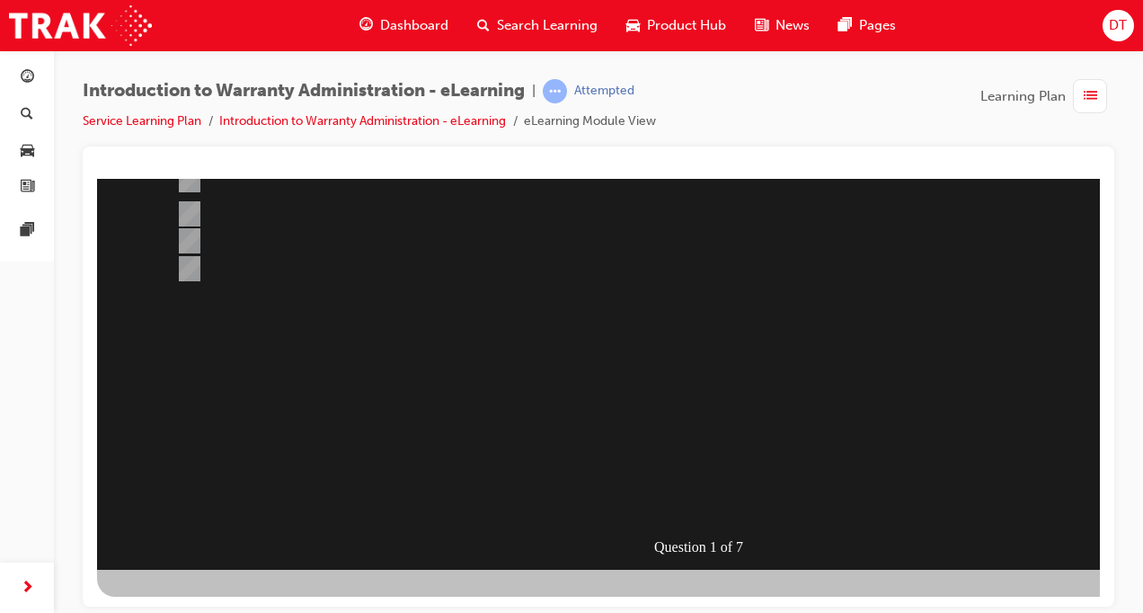
click at [699, 500] on div at bounding box center [708, 245] width 1222 height 647
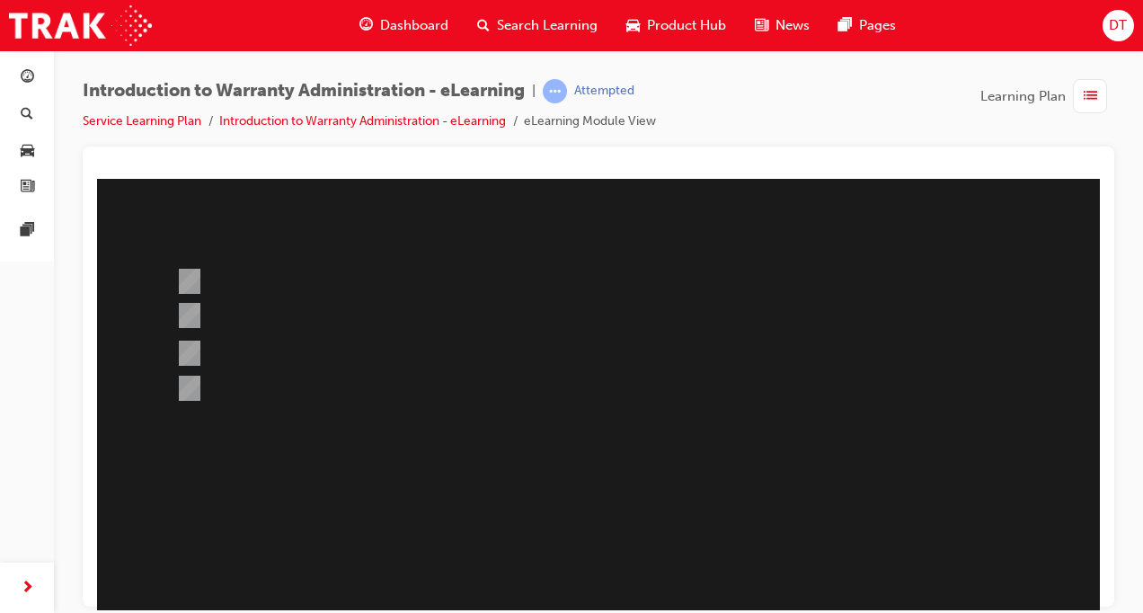
scroll to position [157, 0]
click at [187, 346] on input "This is dependant on whether or not the condition is a result of a lack of, or …" at bounding box center [186, 351] width 20 height 20
radio input "true"
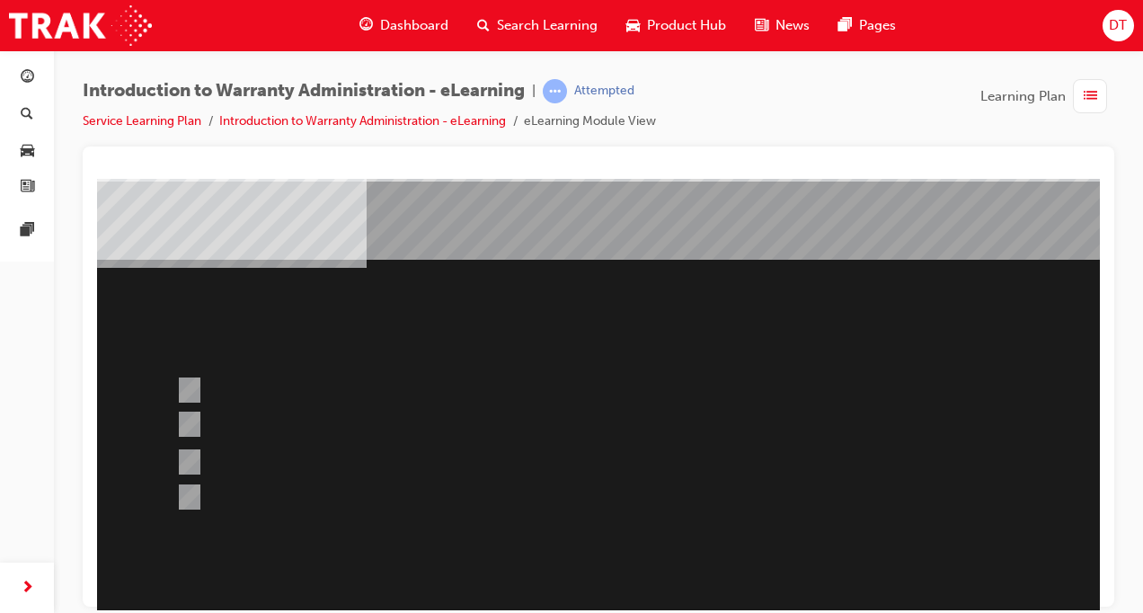
scroll to position [0, 0]
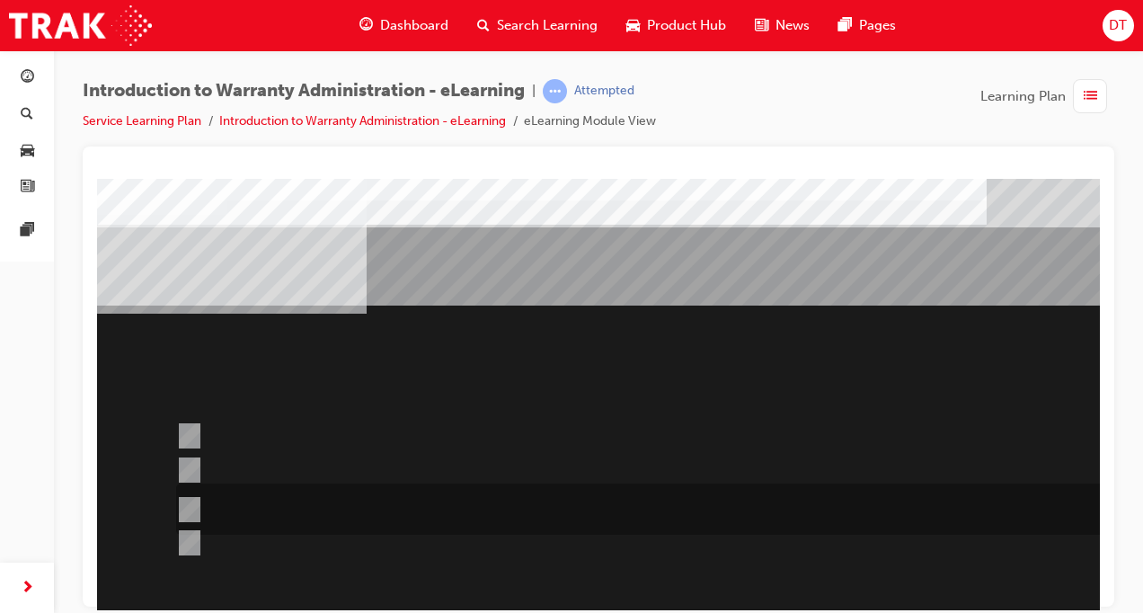
click at [185, 501] on input "No, not all components have the same coverage, for example the vehicles 12V bat…" at bounding box center [186, 510] width 20 height 20
radio input "true"
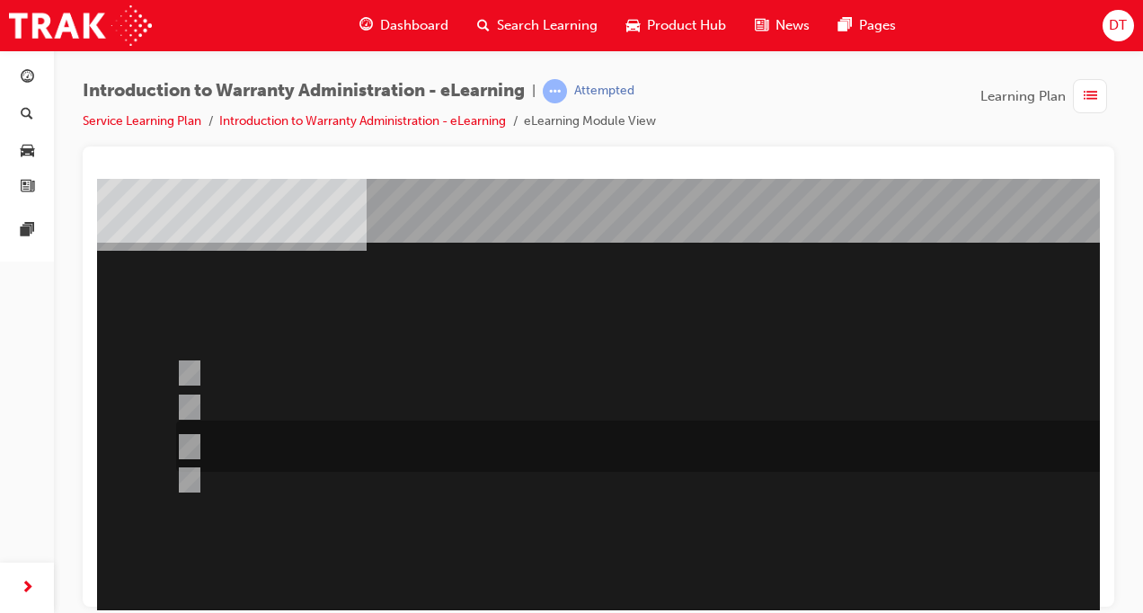
scroll to position [202, 0]
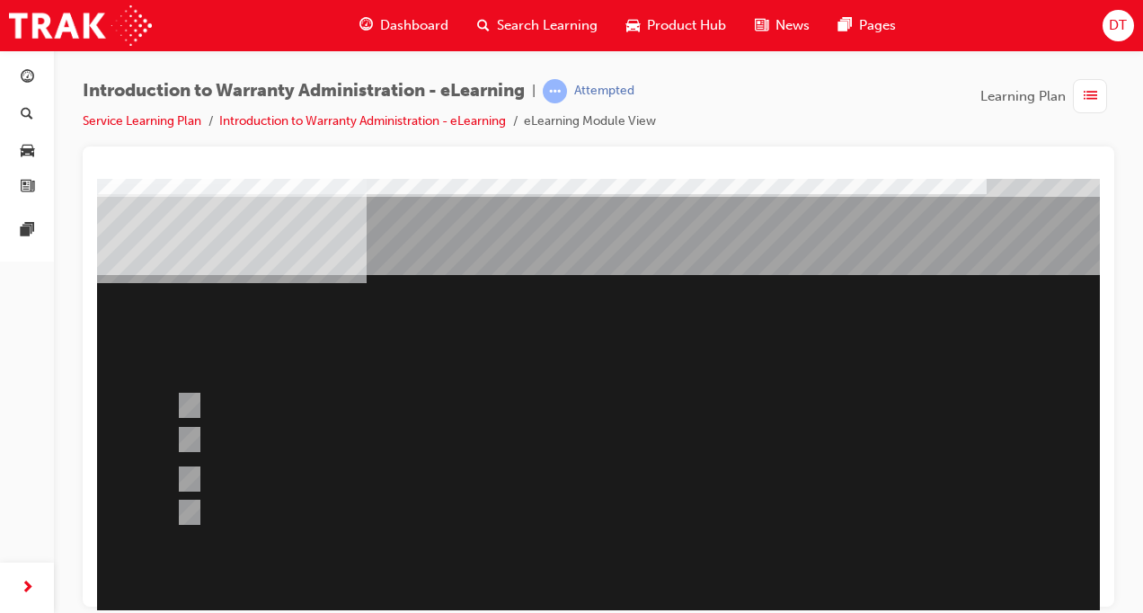
scroll to position [0, 0]
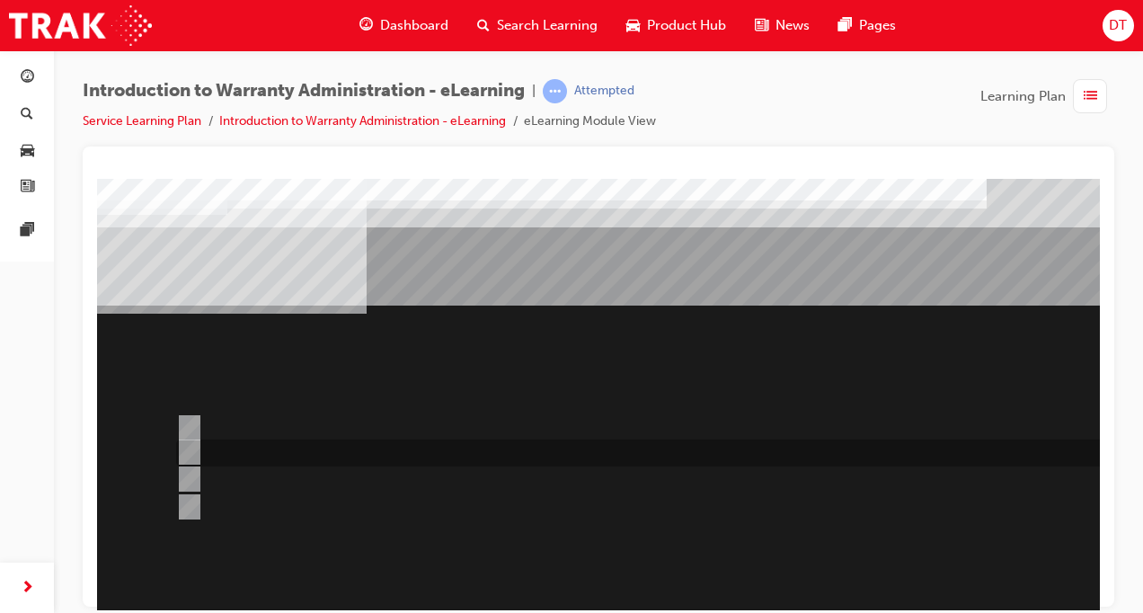
click at [191, 452] on input "Multiple Claims can be input via WiNpaq." at bounding box center [186, 452] width 20 height 20
radio input "true"
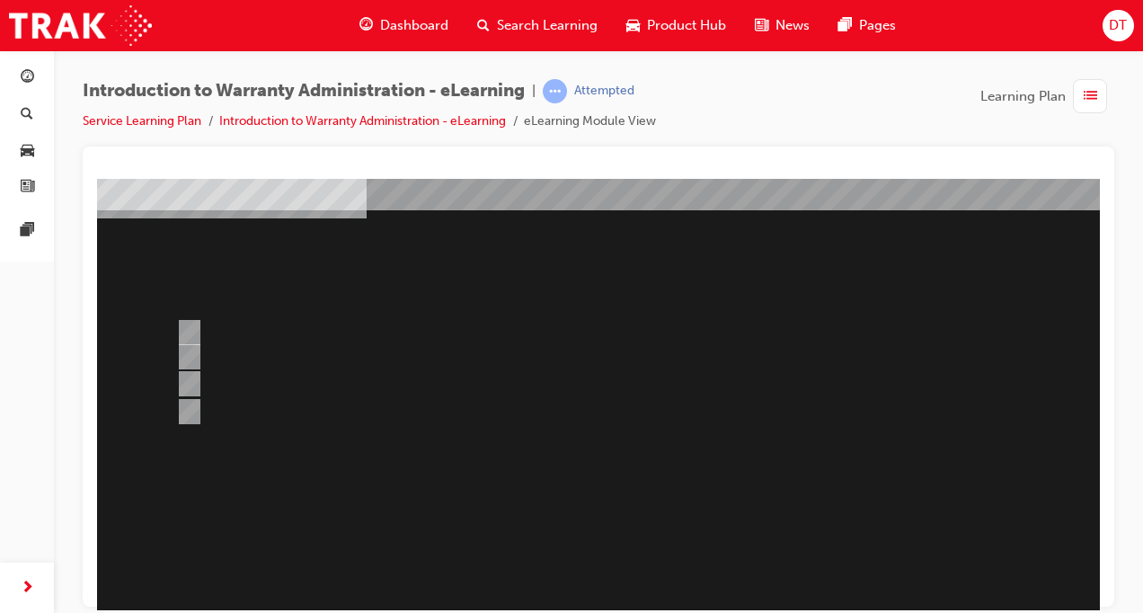
scroll to position [22, 0]
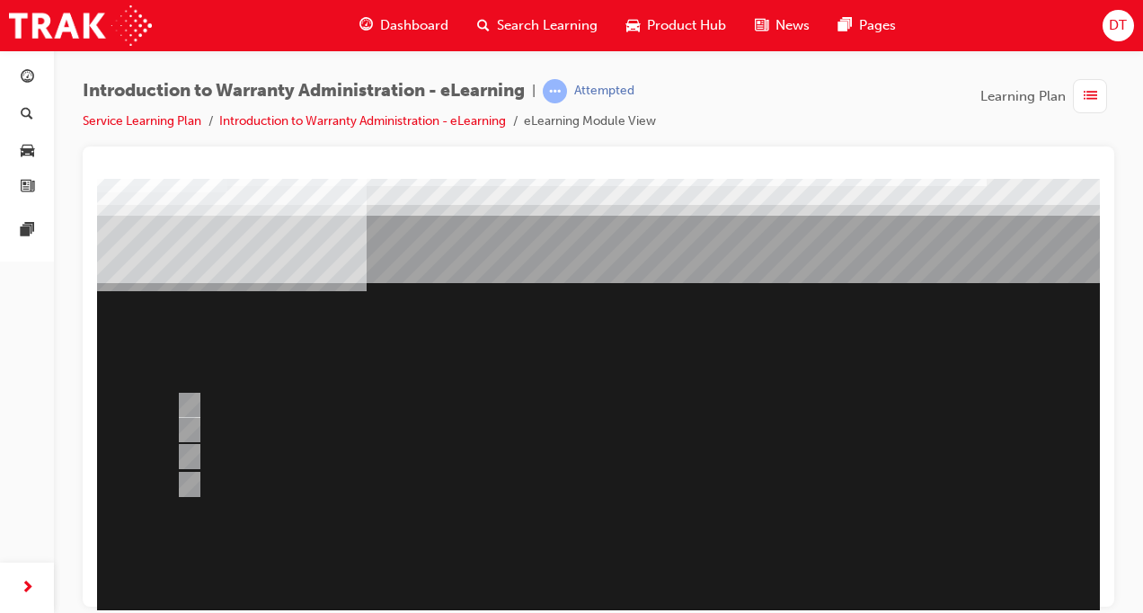
click at [194, 403] on div at bounding box center [708, 478] width 1222 height 647
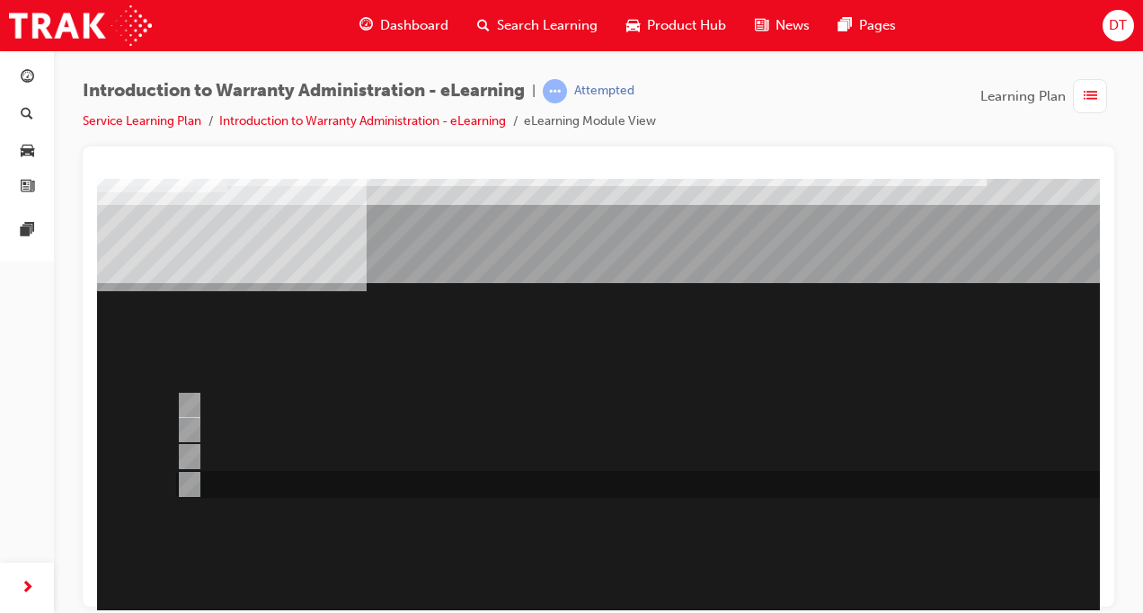
scroll to position [202, 0]
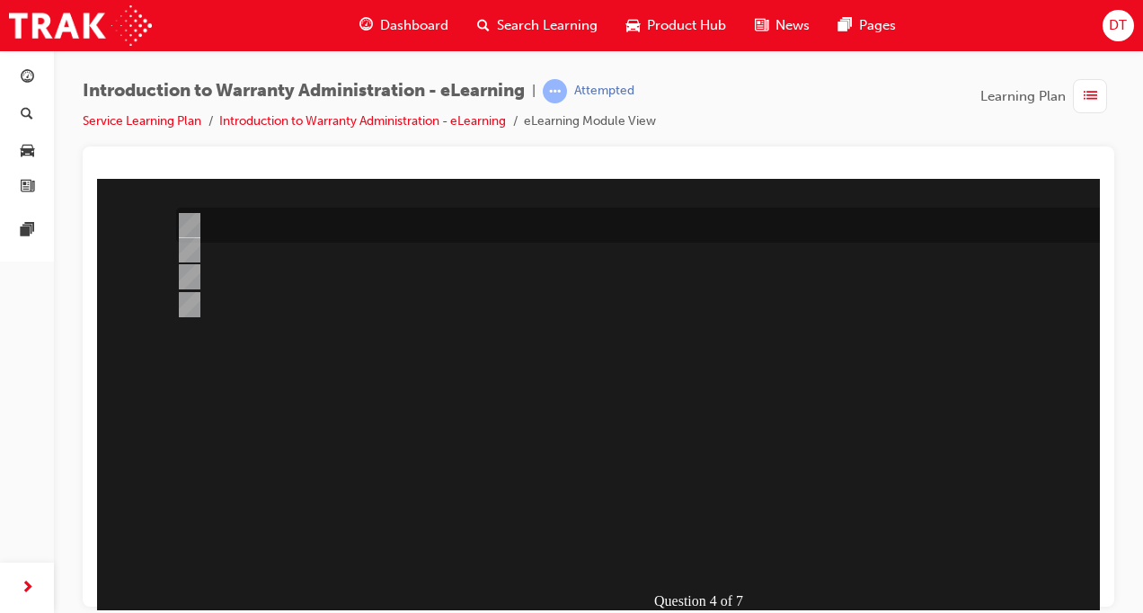
click at [186, 227] on input "Outstanding Recall Reports can be run using the reports process." at bounding box center [186, 226] width 20 height 20
radio input "true"
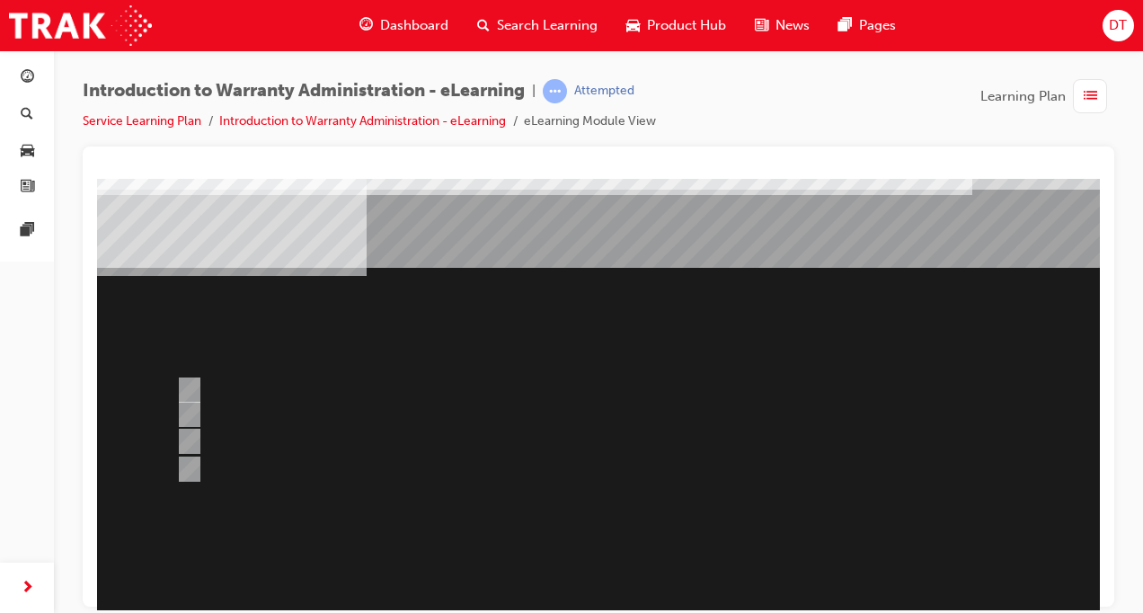
scroll to position [0, 0]
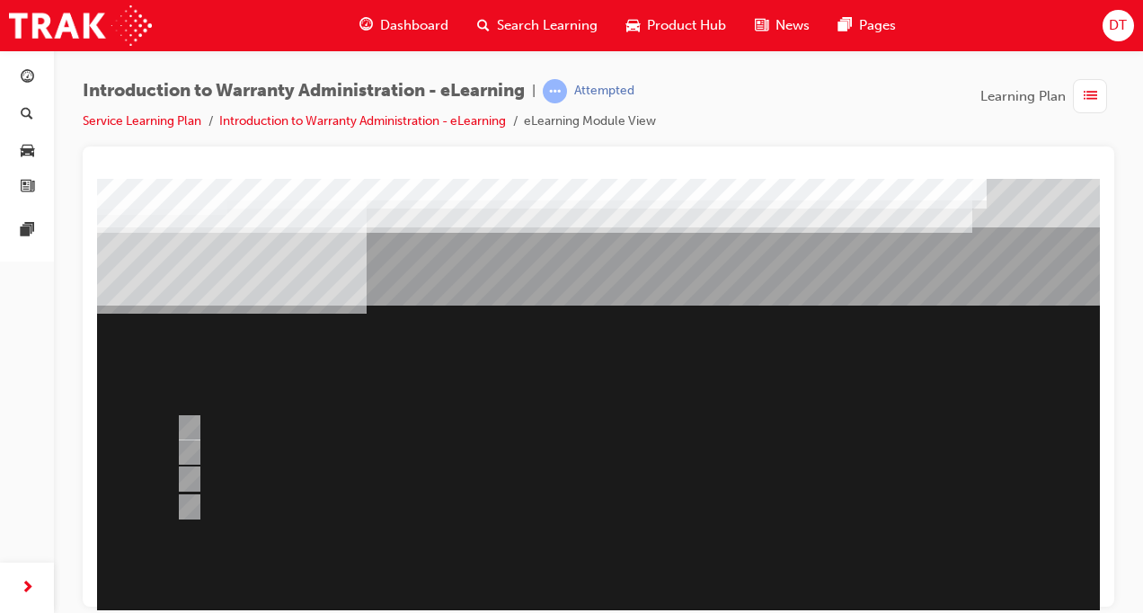
click at [188, 504] on div at bounding box center [708, 501] width 1222 height 647
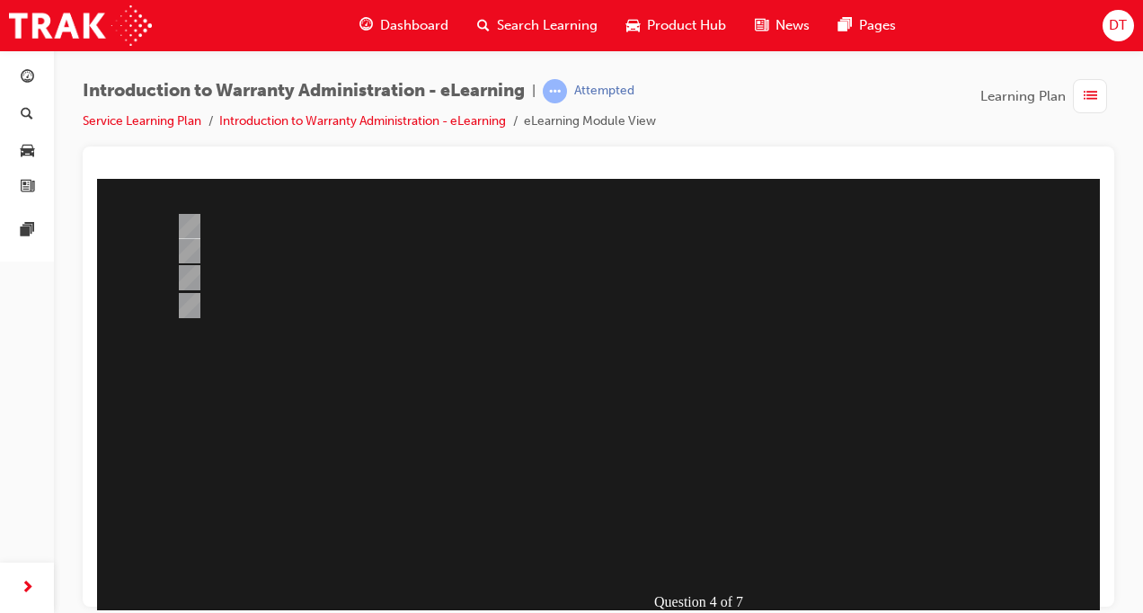
scroll to position [202, 0]
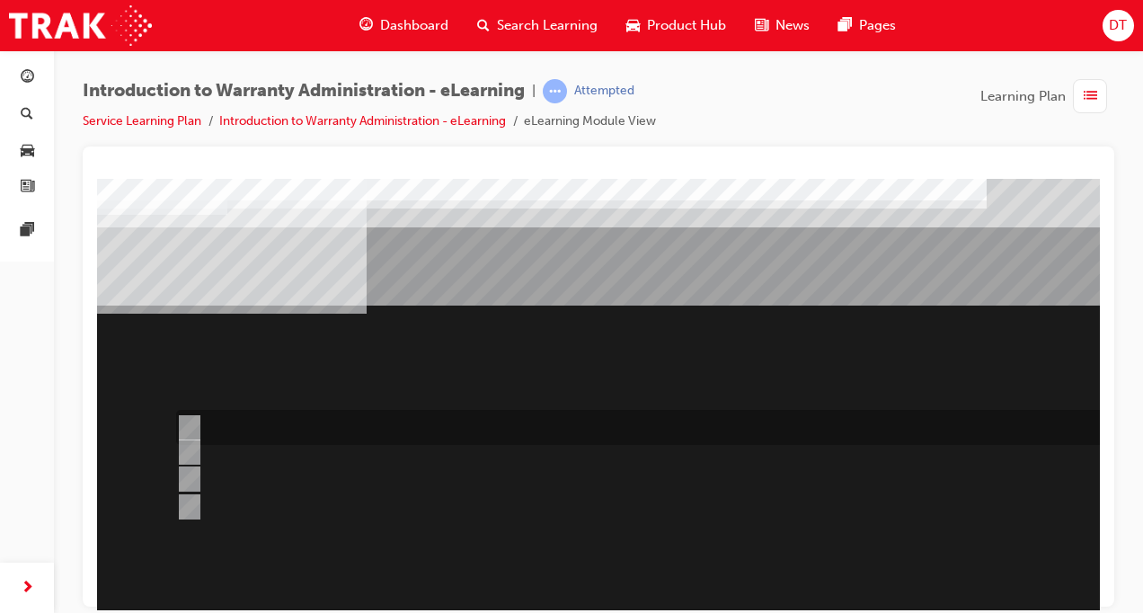
click at [194, 421] on input "> 90%" at bounding box center [186, 428] width 20 height 20
radio input "true"
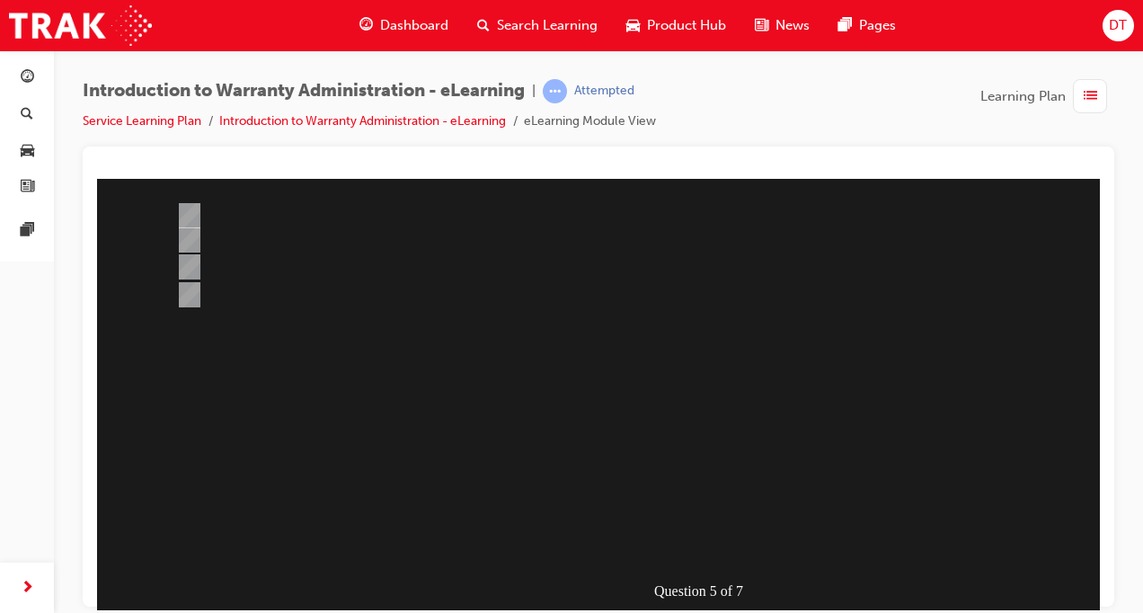
scroll to position [225, 0]
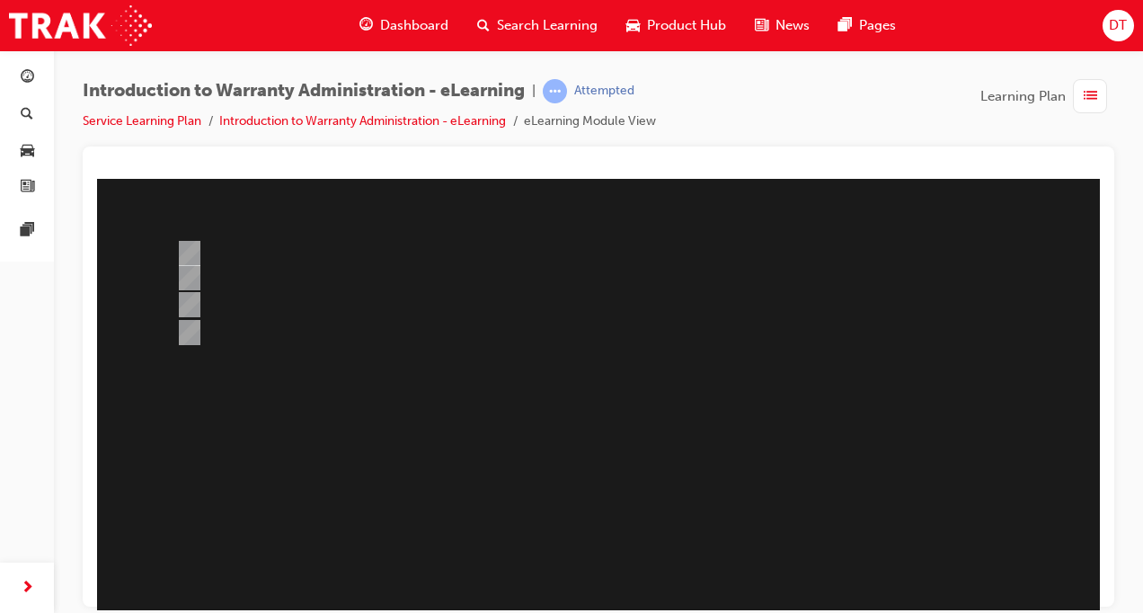
scroll to position [180, 0]
click at [174, 297] on div at bounding box center [639, 299] width 934 height 27
radio input "true"
click at [196, 265] on div at bounding box center [708, 321] width 1222 height 647
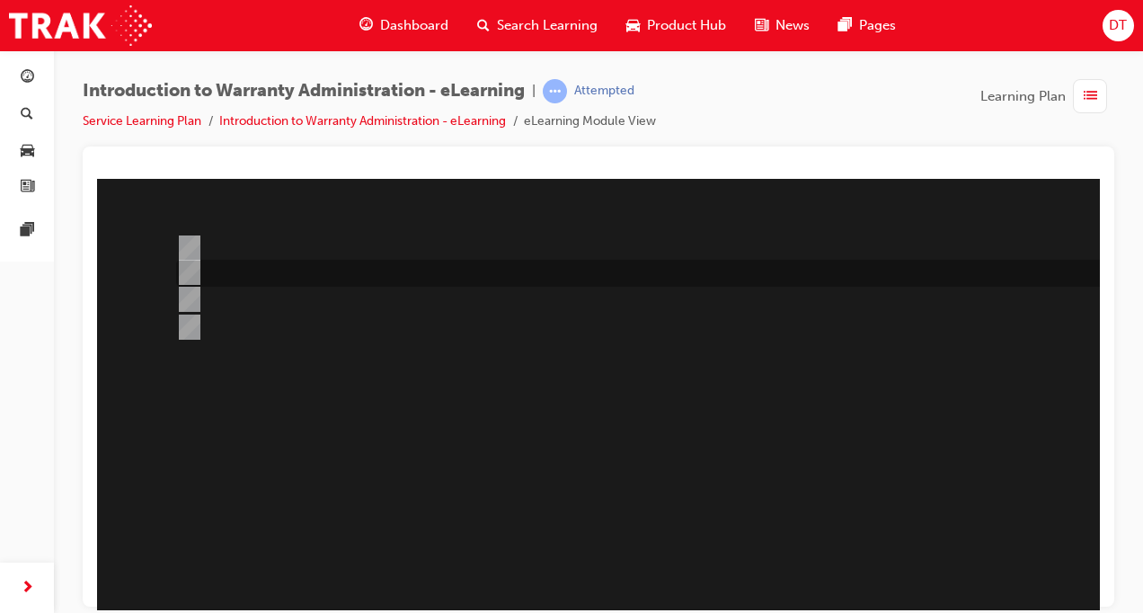
click at [185, 275] on input "The Warranty Policy & Procedures Manual." at bounding box center [186, 272] width 20 height 20
radio input "true"
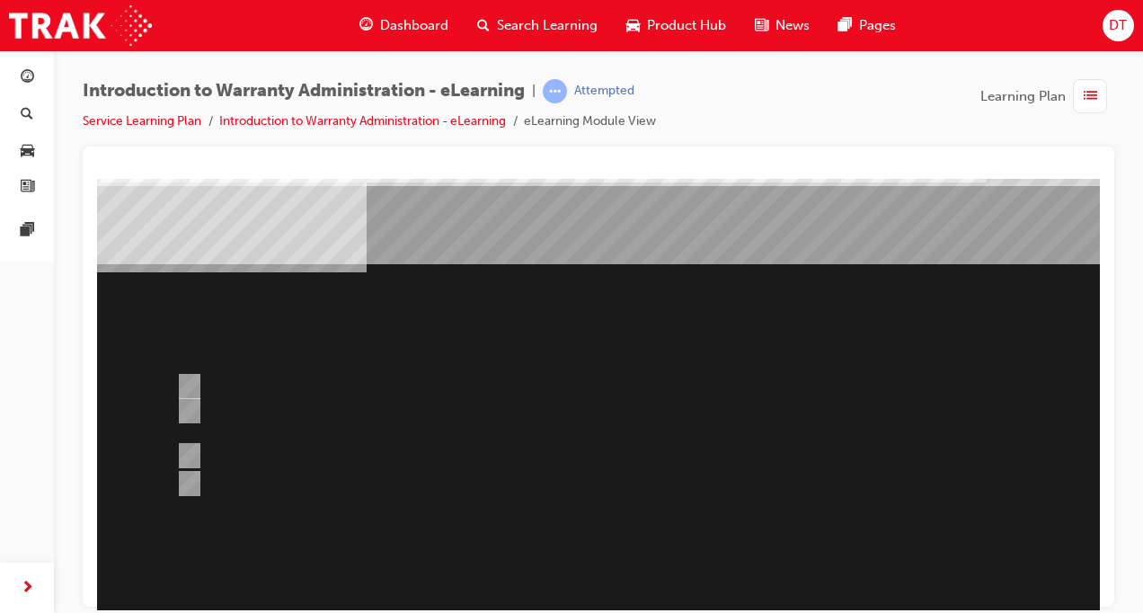
scroll to position [45, 0]
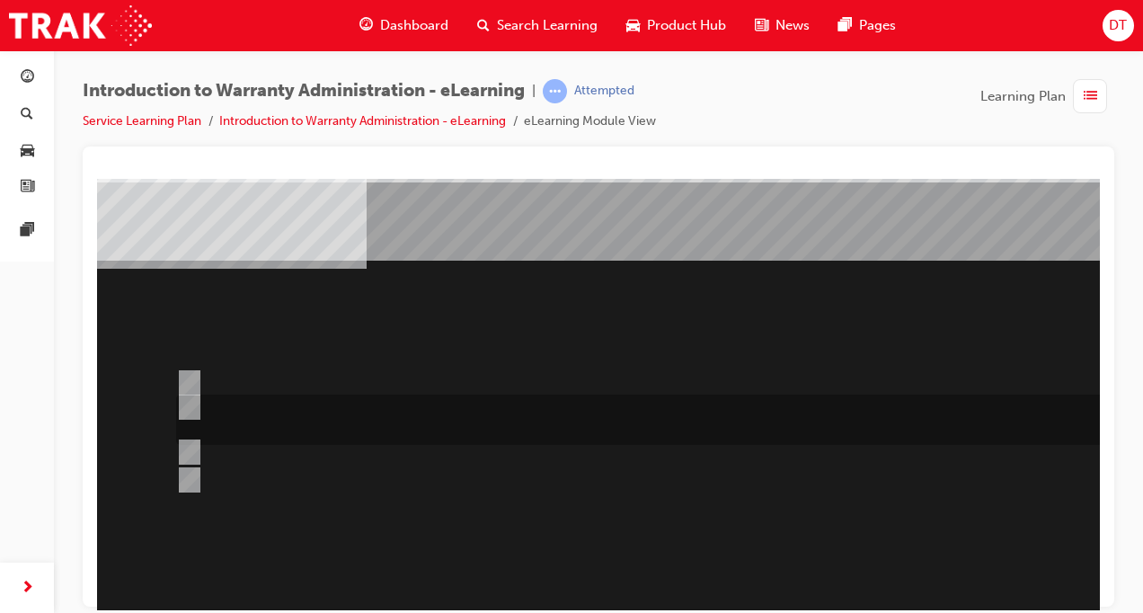
click at [188, 407] on input "The WPPM contains Warranty Policies & Procedures relating to all aspects of the…" at bounding box center [186, 407] width 20 height 20
radio input "true"
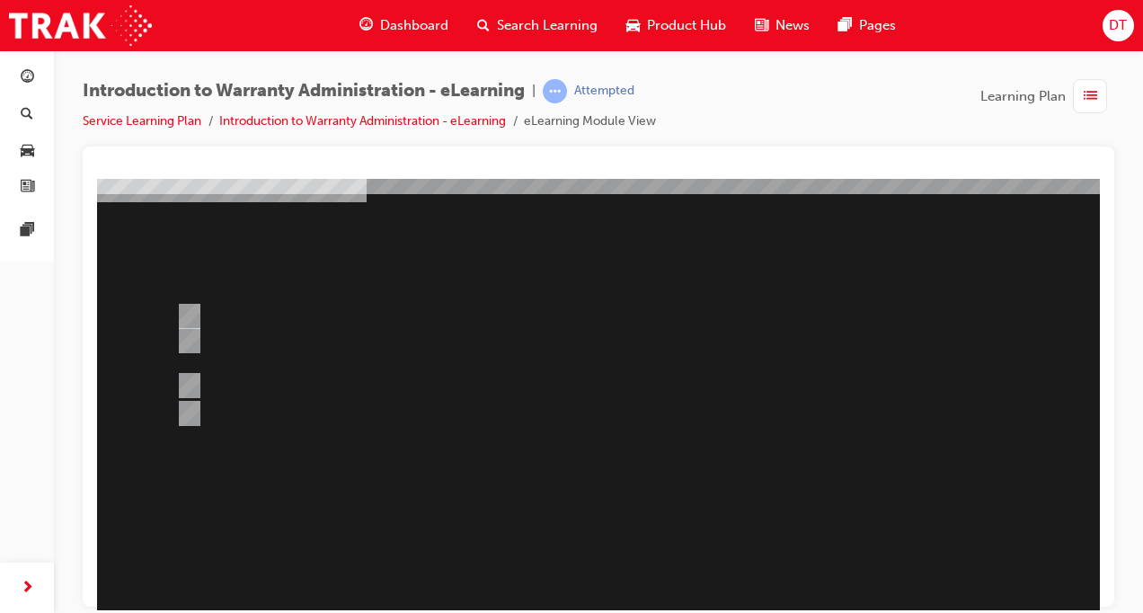
scroll to position [247, 0]
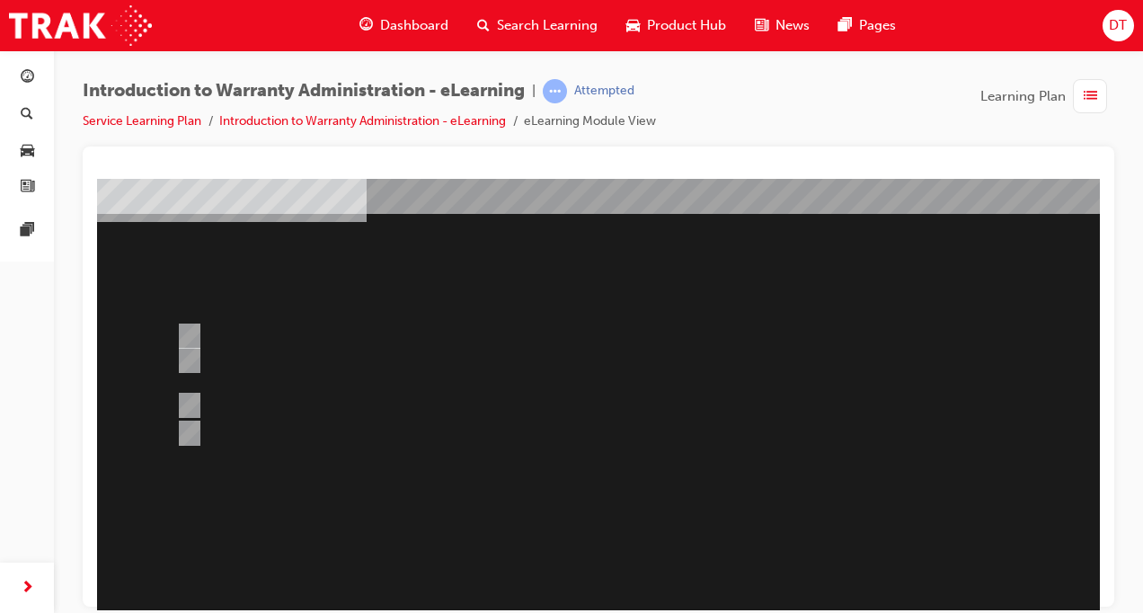
scroll to position [45, 0]
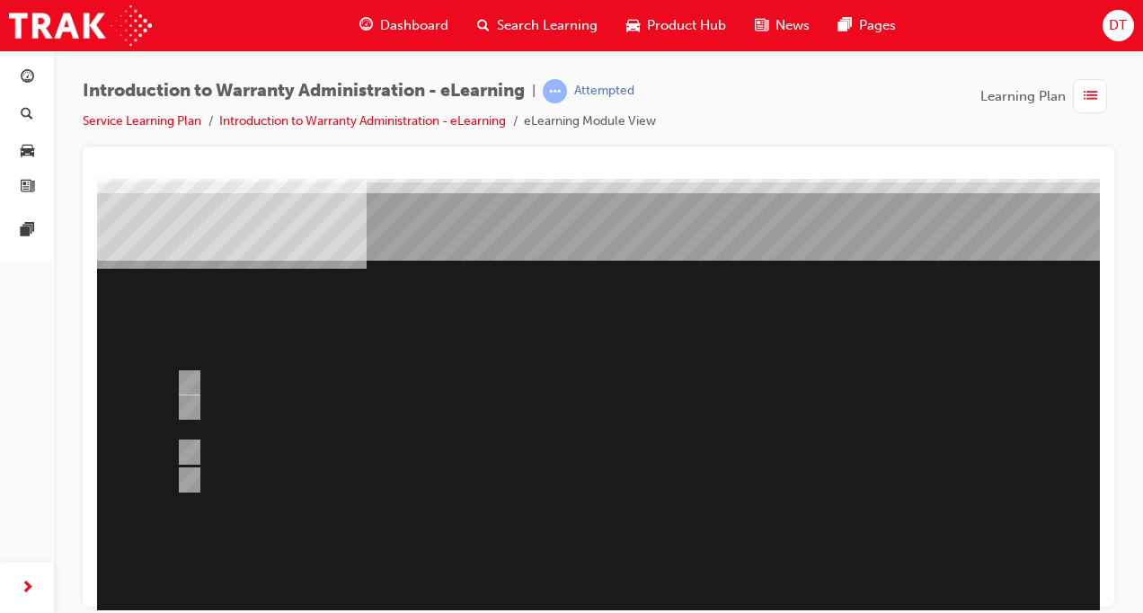
click at [199, 376] on div at bounding box center [708, 456] width 1222 height 647
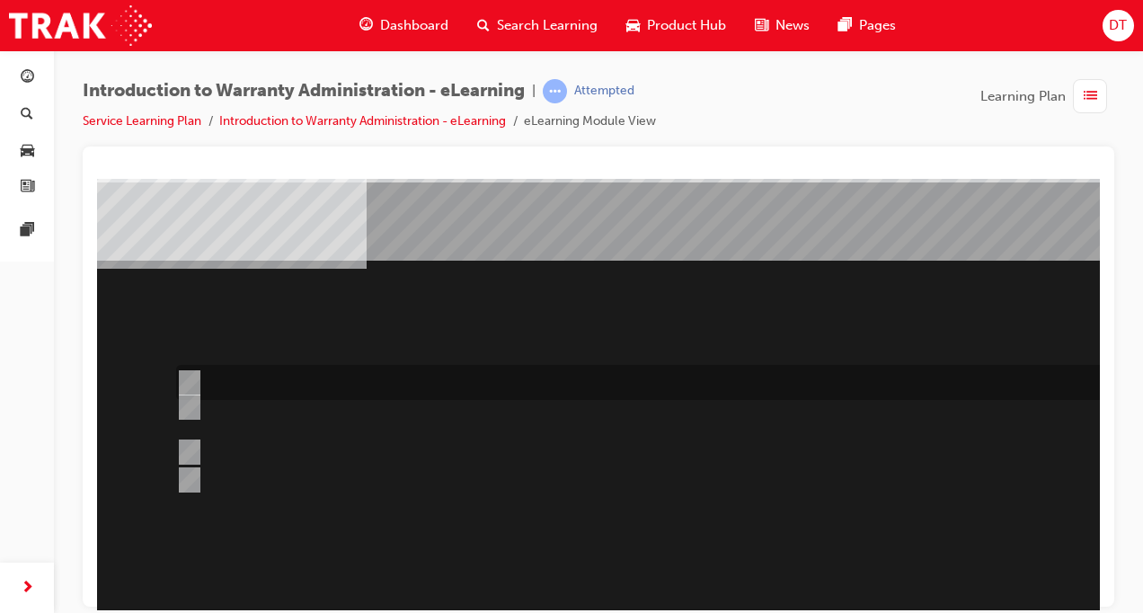
click at [194, 382] on input "The WPPM is to be used as a guide only and Dealers can adjudicate independently." at bounding box center [186, 383] width 20 height 20
radio input "true"
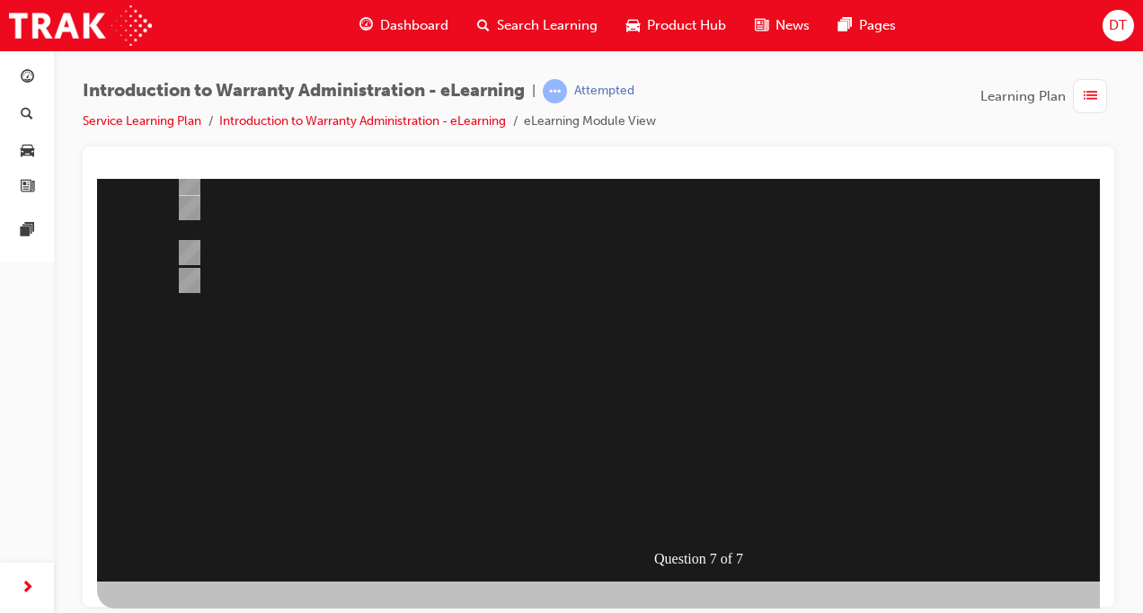
scroll to position [247, 0]
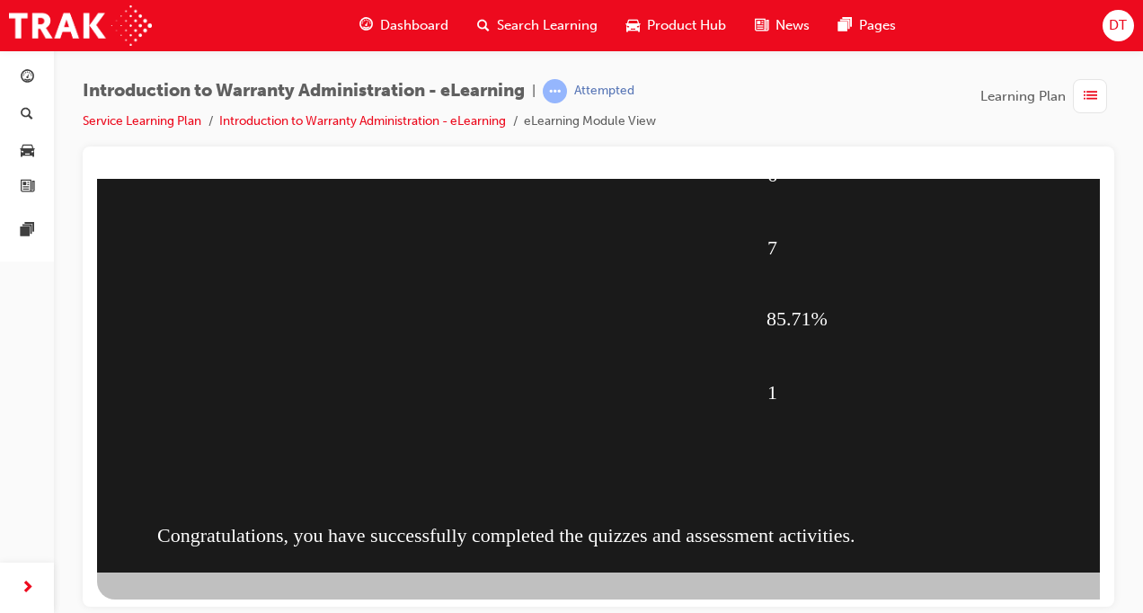
scroll to position [256, 0]
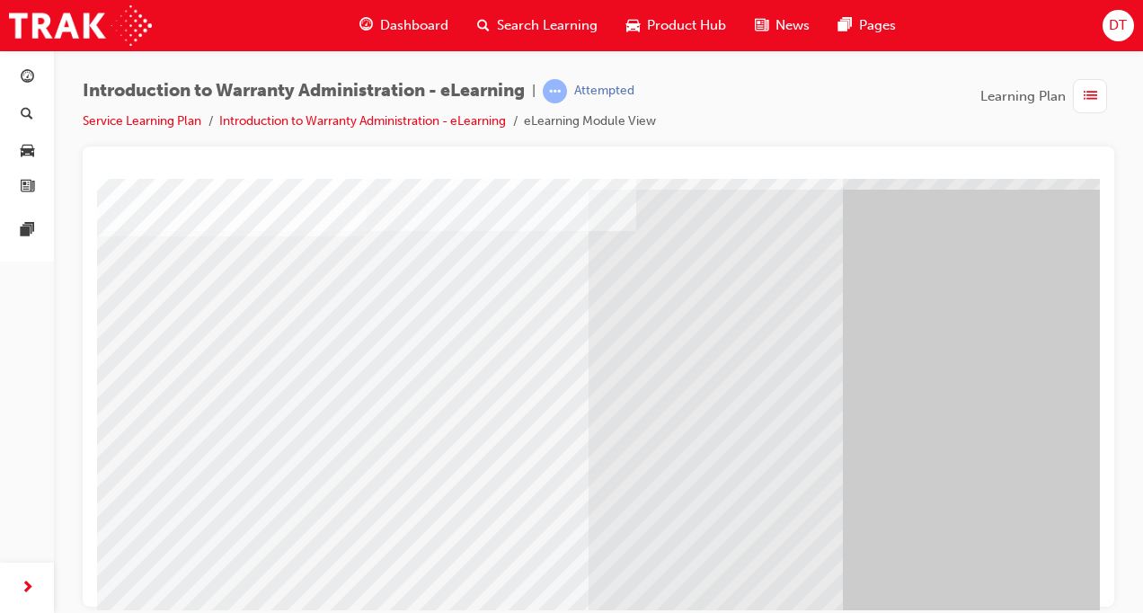
scroll to position [202, 0]
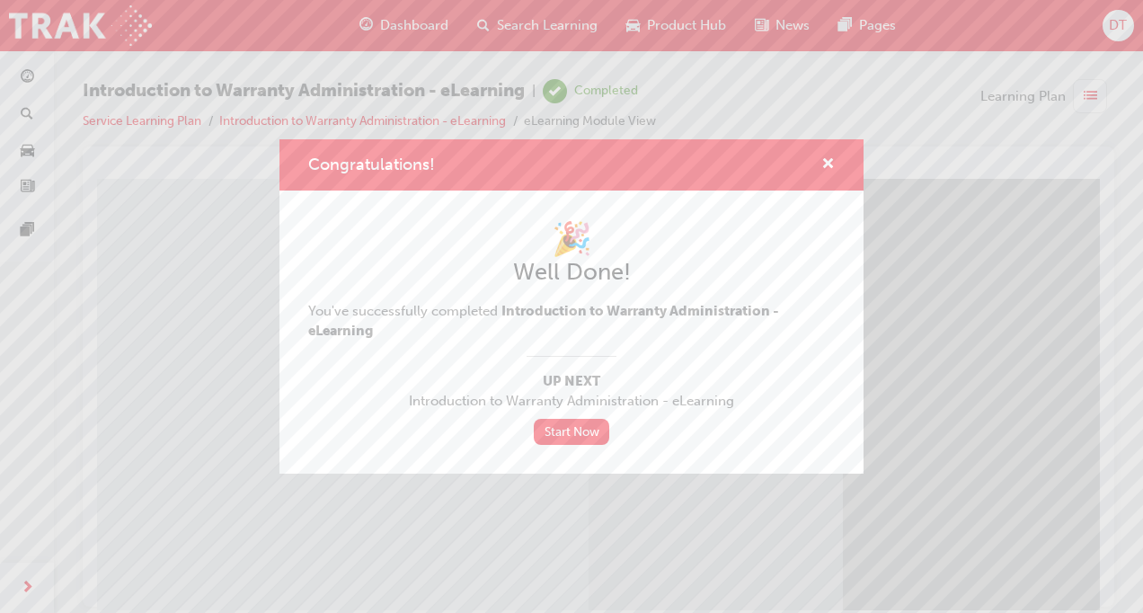
click at [237, 290] on div "Congratulations! 🎉 Well Done! You've successfully completed Introduction to War…" at bounding box center [571, 306] width 1143 height 613
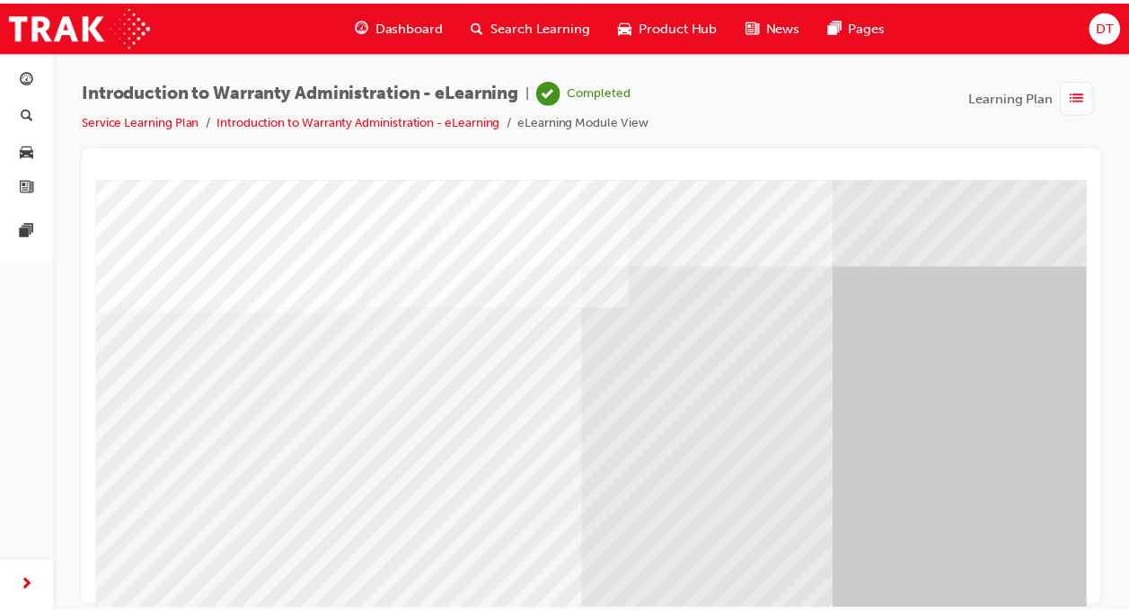
scroll to position [0, 0]
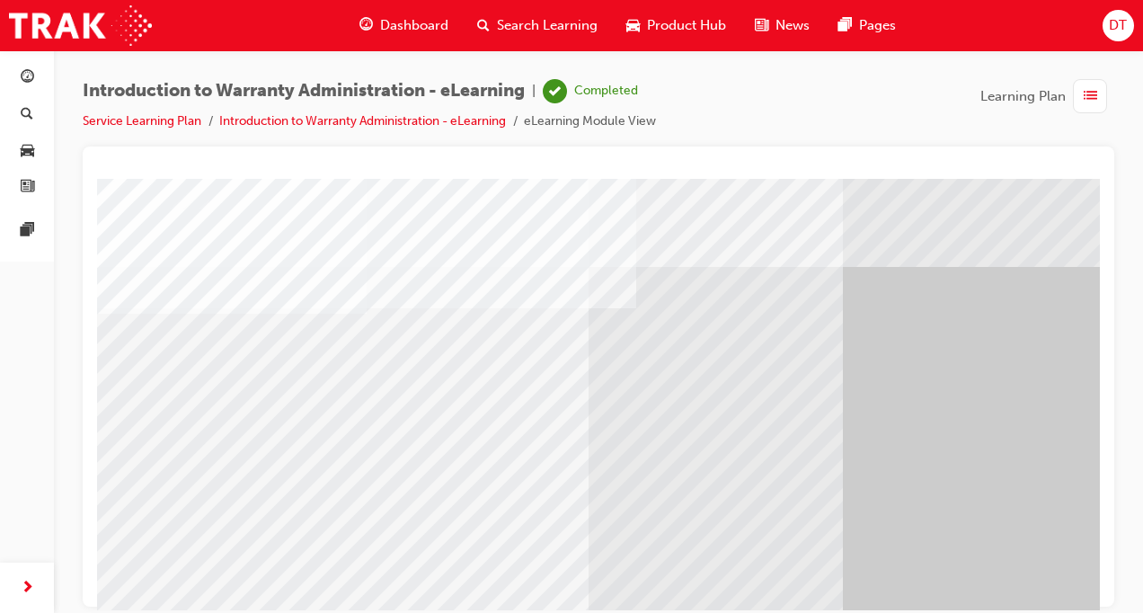
click at [143, 121] on link "Service Learning Plan" at bounding box center [142, 120] width 119 height 15
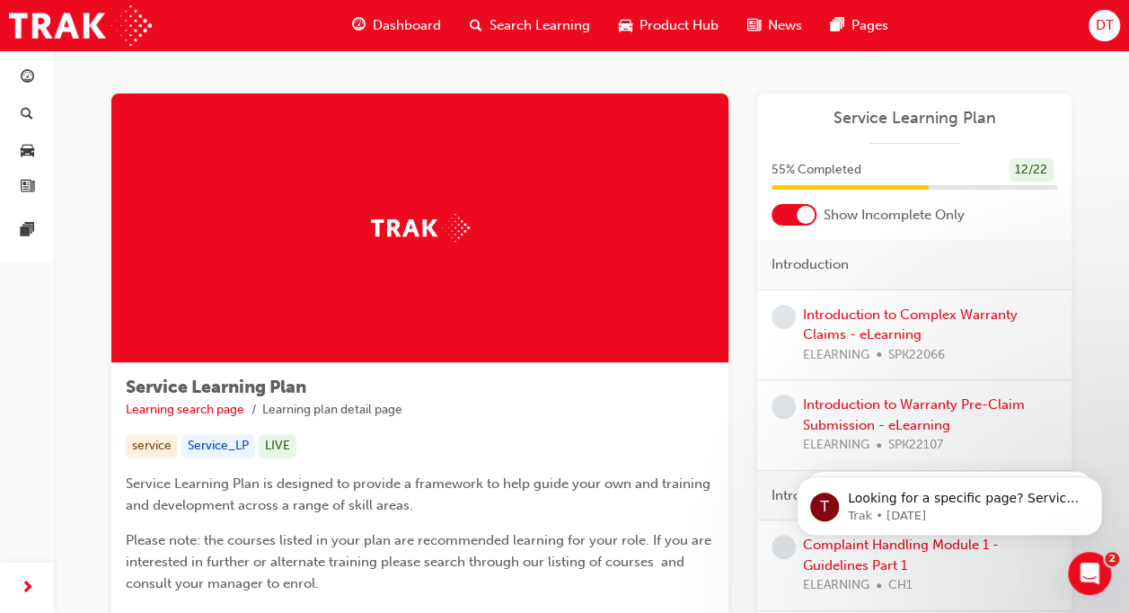
click at [854, 413] on div "Introduction to Warranty Pre-Claim Submission - eLearning ELEARNING SPK22107" at bounding box center [930, 424] width 254 height 61
click at [839, 404] on link "Introduction to Warranty Pre-Claim Submission - eLearning" at bounding box center [914, 414] width 222 height 37
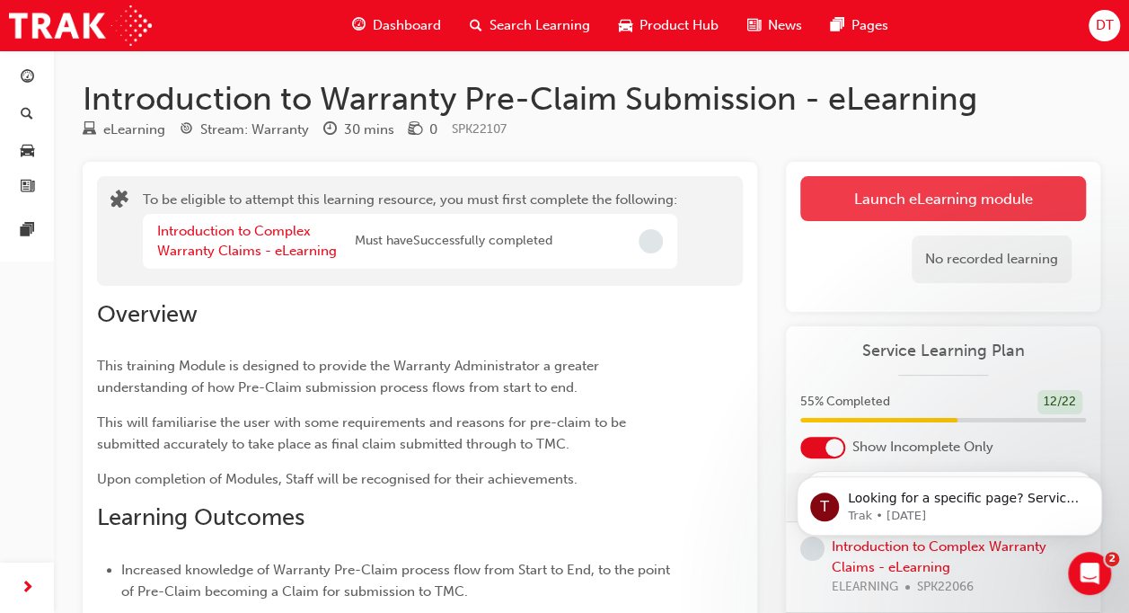
click at [969, 194] on button "Launch eLearning module" at bounding box center [944, 198] width 286 height 45
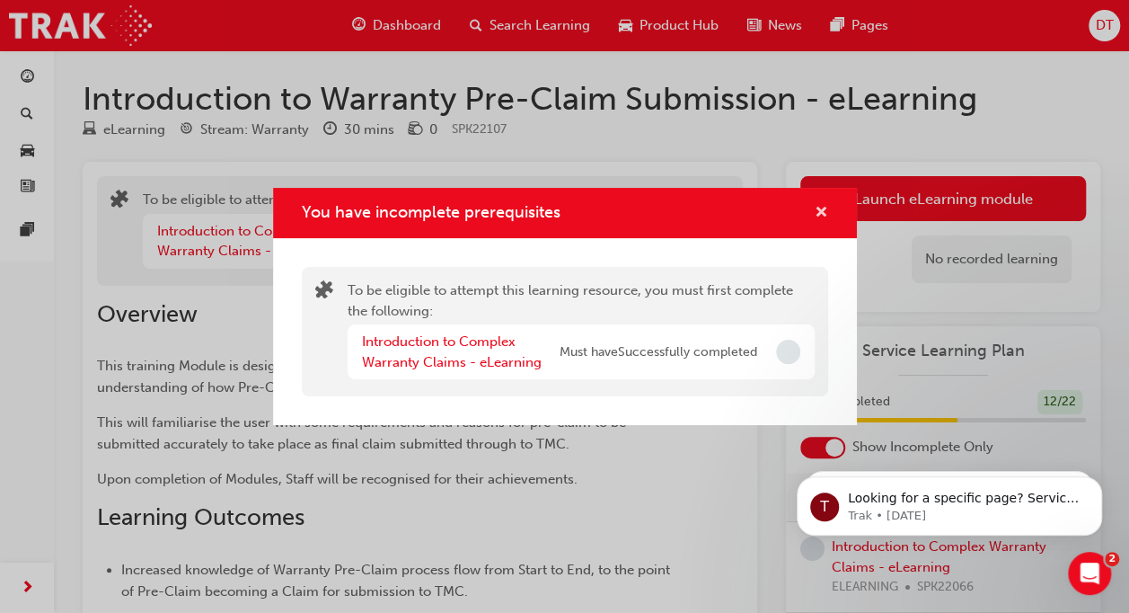
click at [827, 210] on span "cross-icon" at bounding box center [821, 214] width 13 height 16
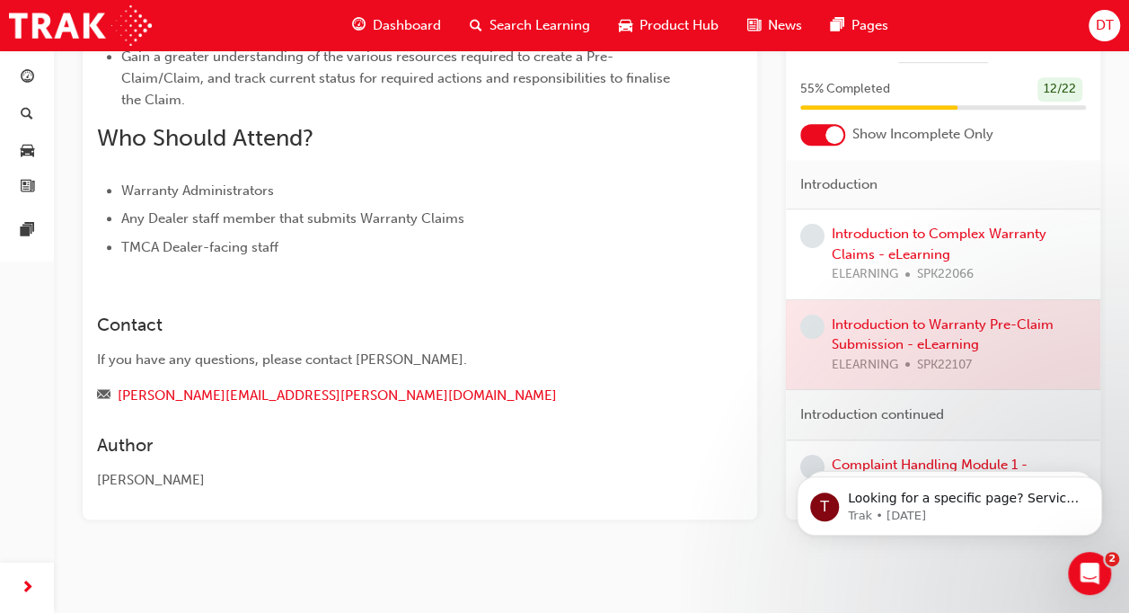
scroll to position [571, 0]
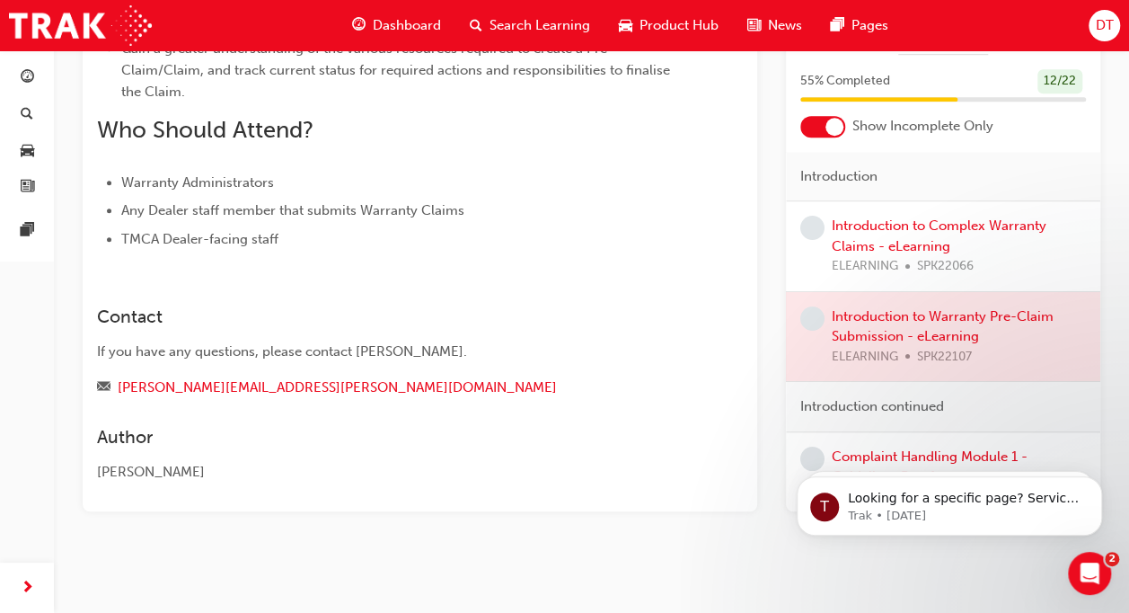
click html "T Looking for a specific page? Service, Service Advisor Trak • 4d ago T Ticket …"
click at [844, 453] on body "T Looking for a specific page? Service, Service Advisor Trak • 4d ago T Ticket …" at bounding box center [949, 501] width 345 height 111
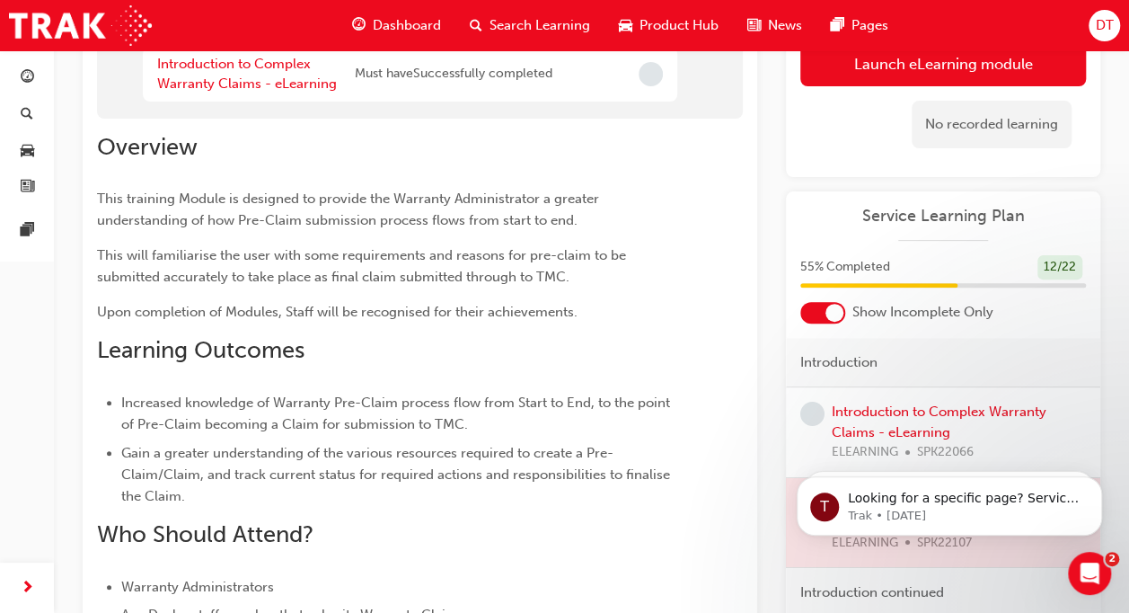
scroll to position [0, 0]
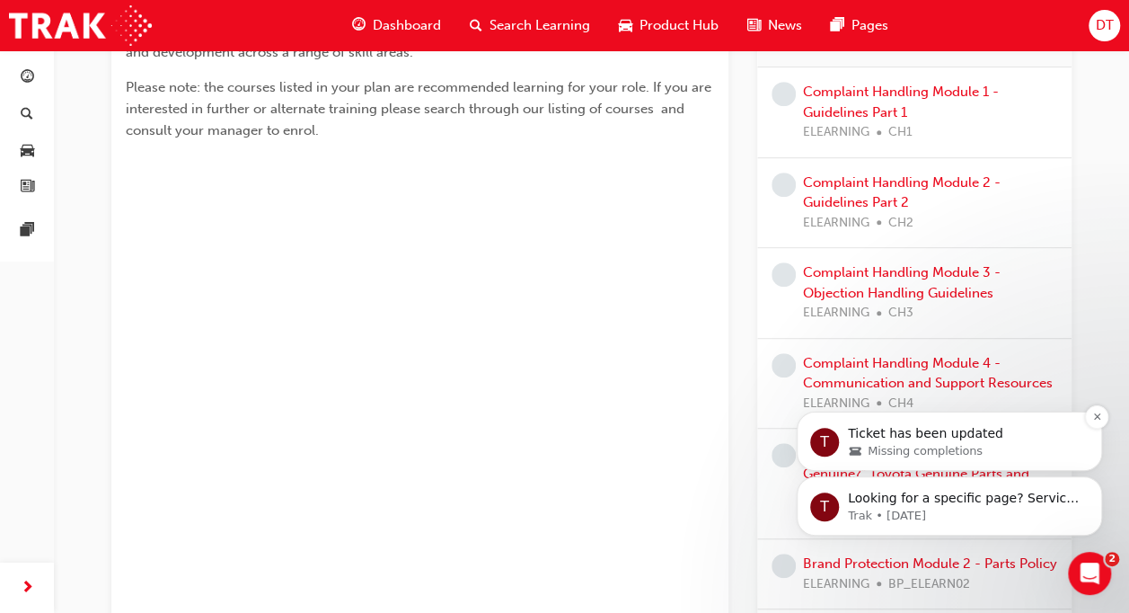
scroll to position [337, 0]
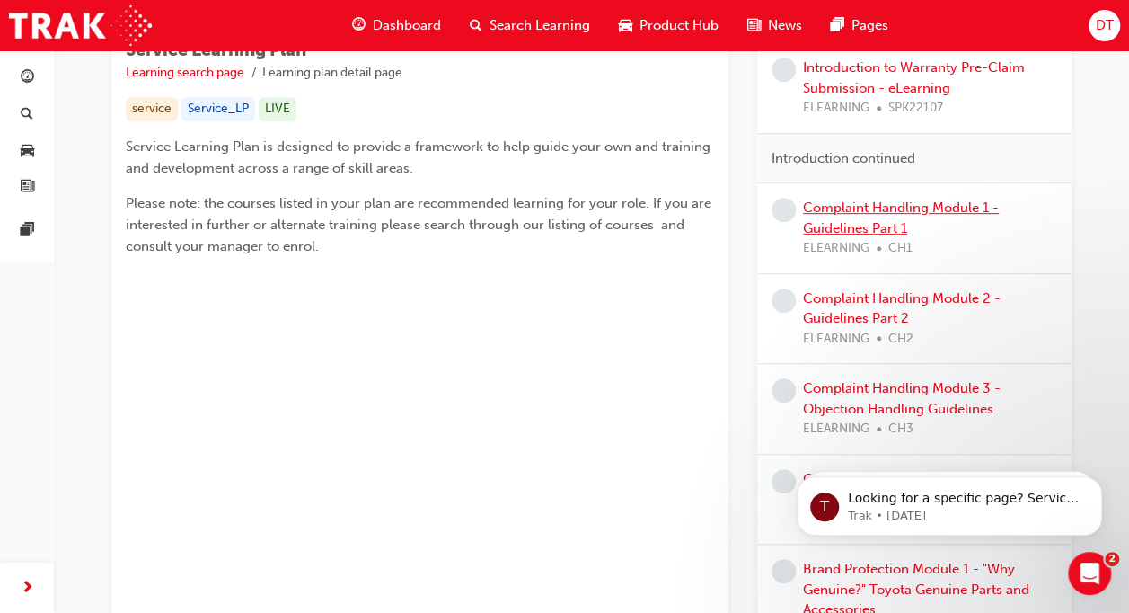
click at [886, 226] on link "Complaint Handling Module 1 - Guidelines Part 1" at bounding box center [901, 217] width 196 height 37
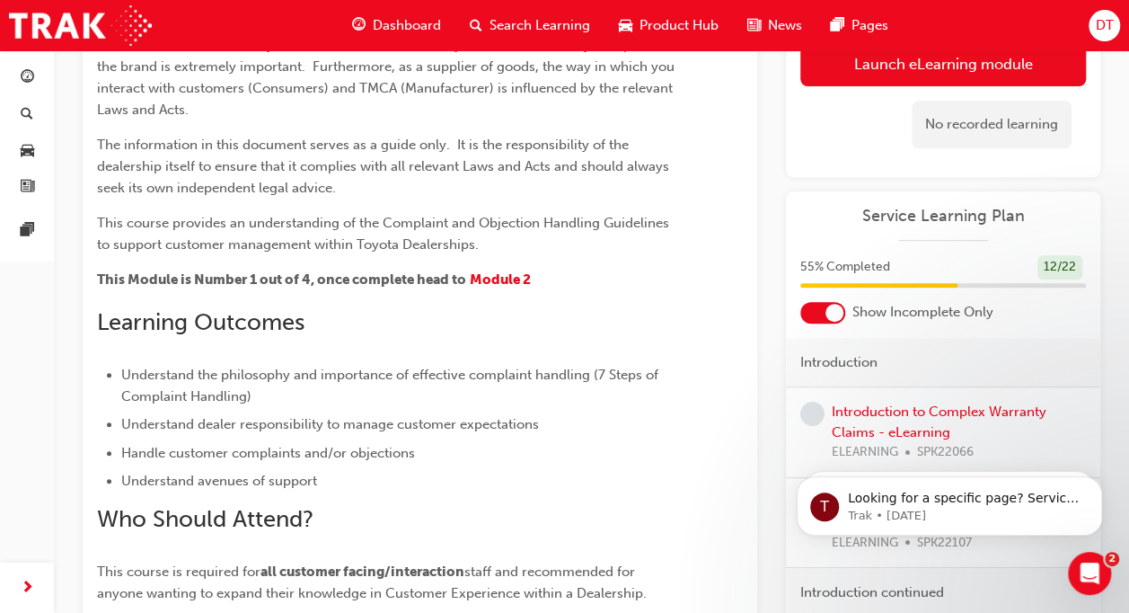
scroll to position [22, 0]
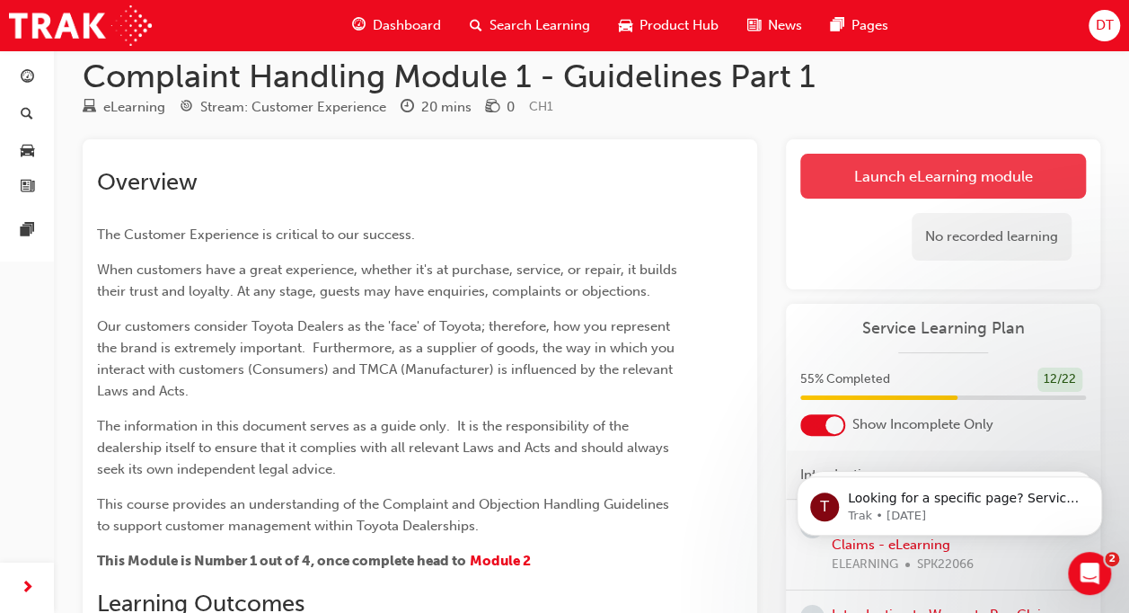
click at [888, 174] on link "Launch eLearning module" at bounding box center [944, 176] width 286 height 45
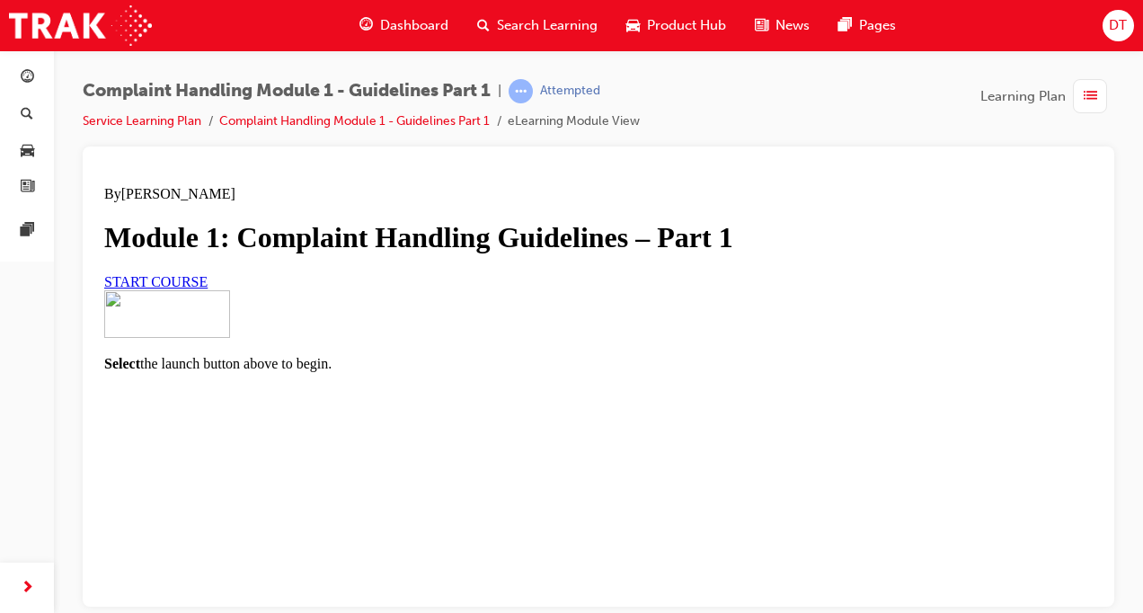
click at [208, 288] on span "START COURSE" at bounding box center [155, 280] width 103 height 15
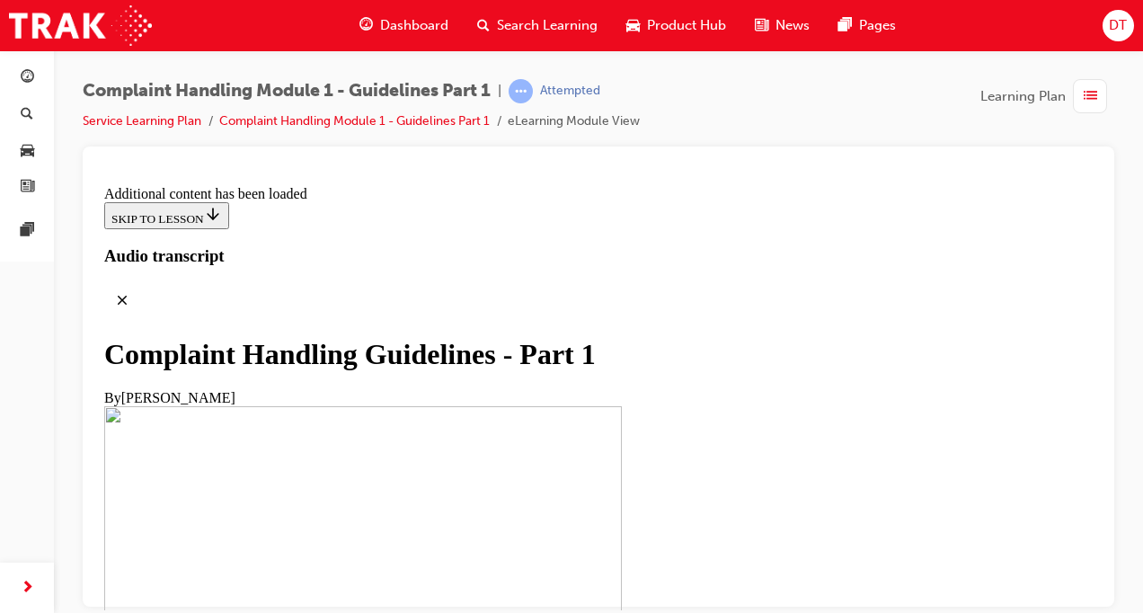
scroll to position [1352, 0]
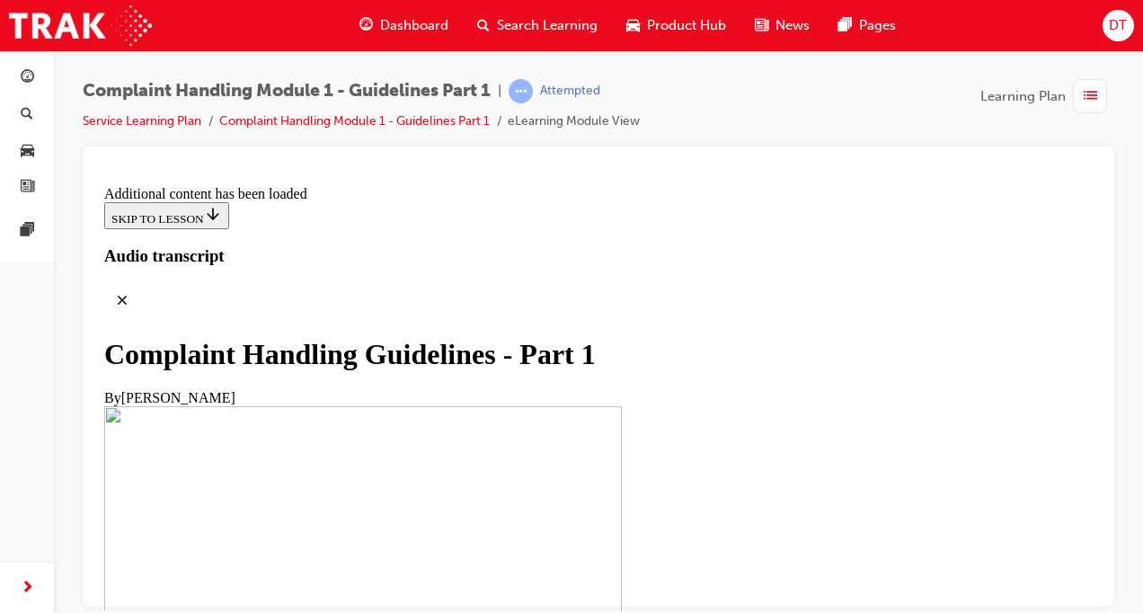
scroll to position [7412, 0]
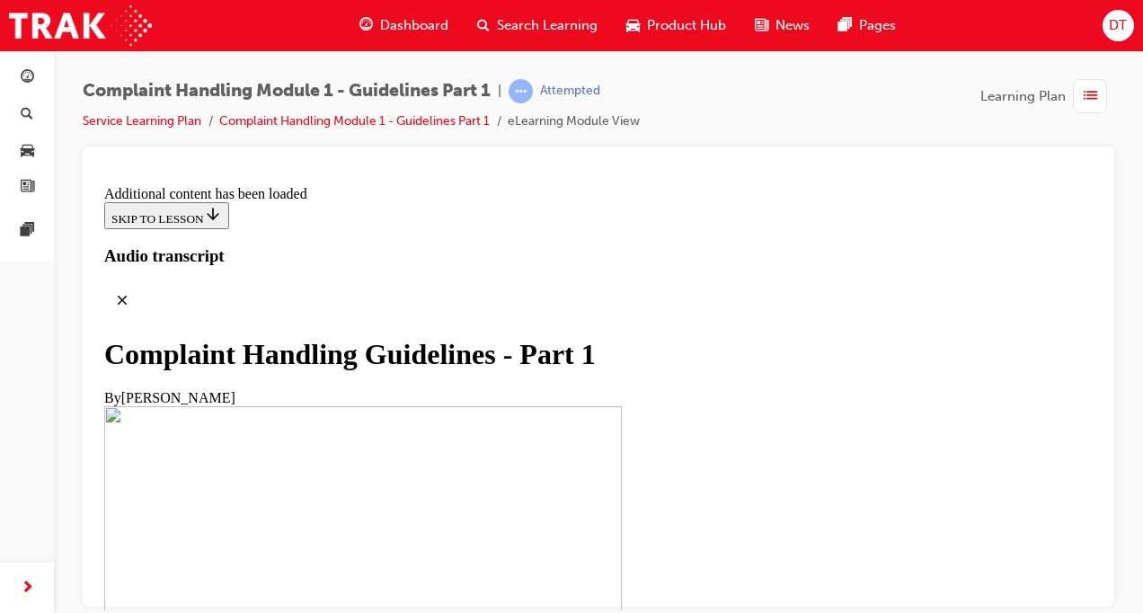
scroll to position [8227, 0]
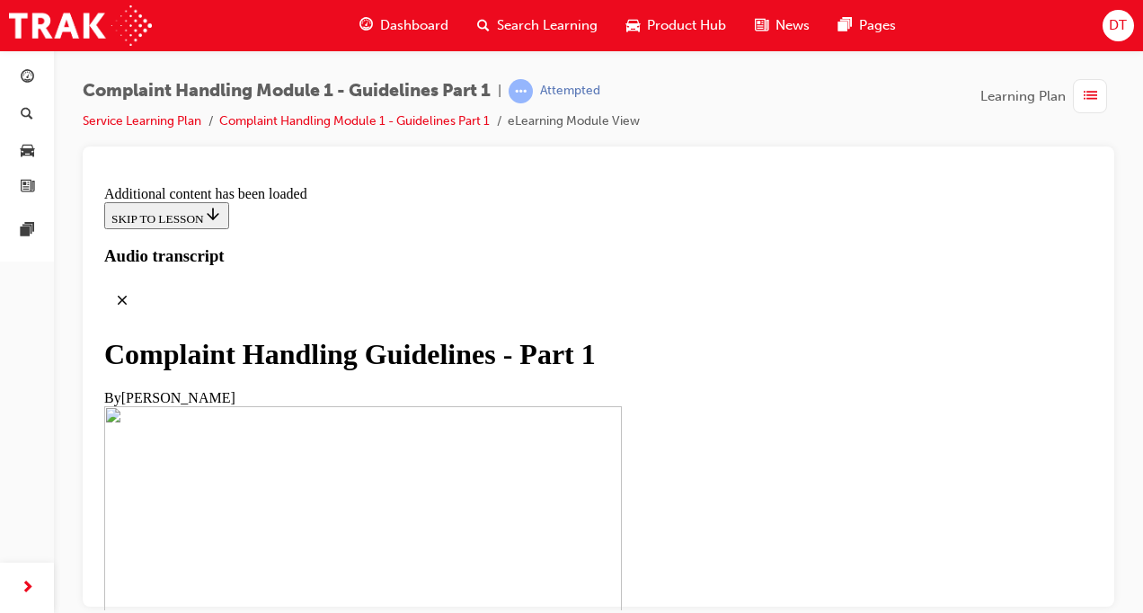
scroll to position [10342, 0]
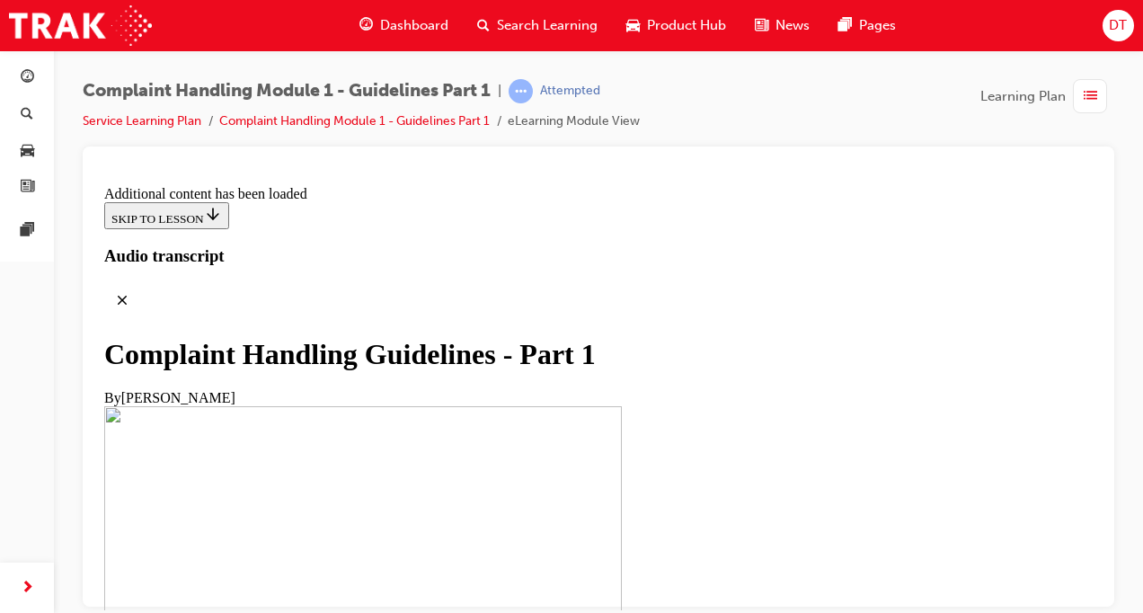
radio input "true"
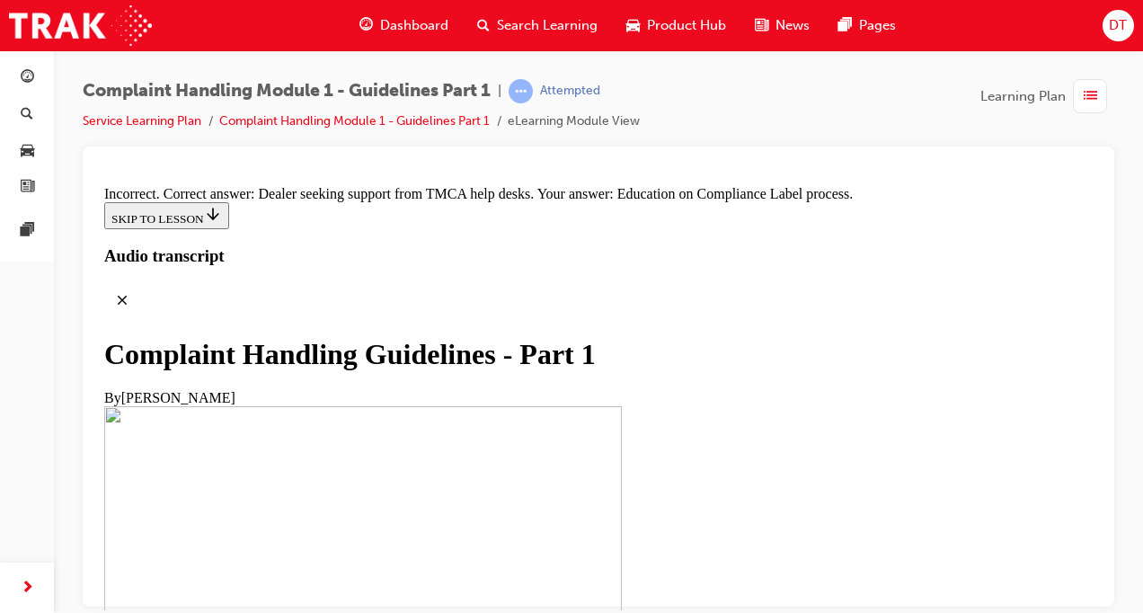
scroll to position [11970, 0]
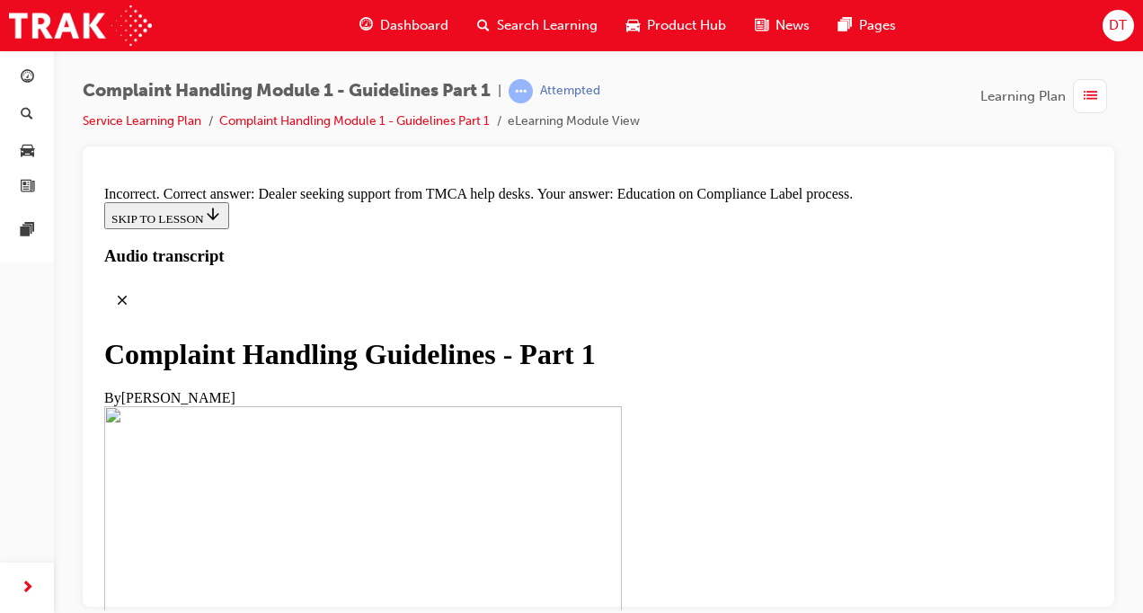
radio input "true"
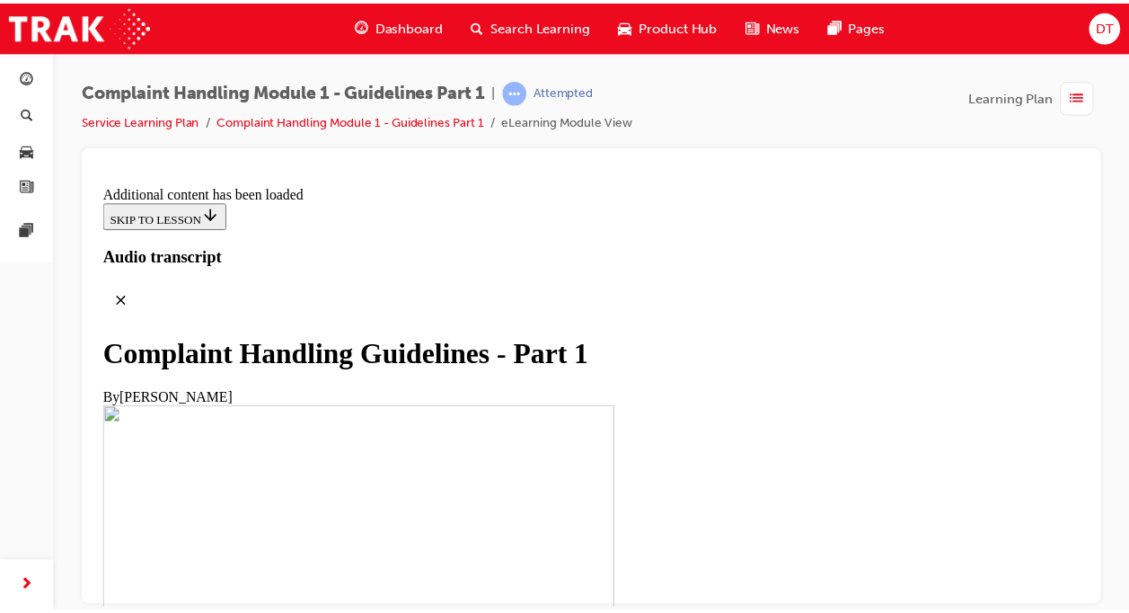
scroll to position [12838, 0]
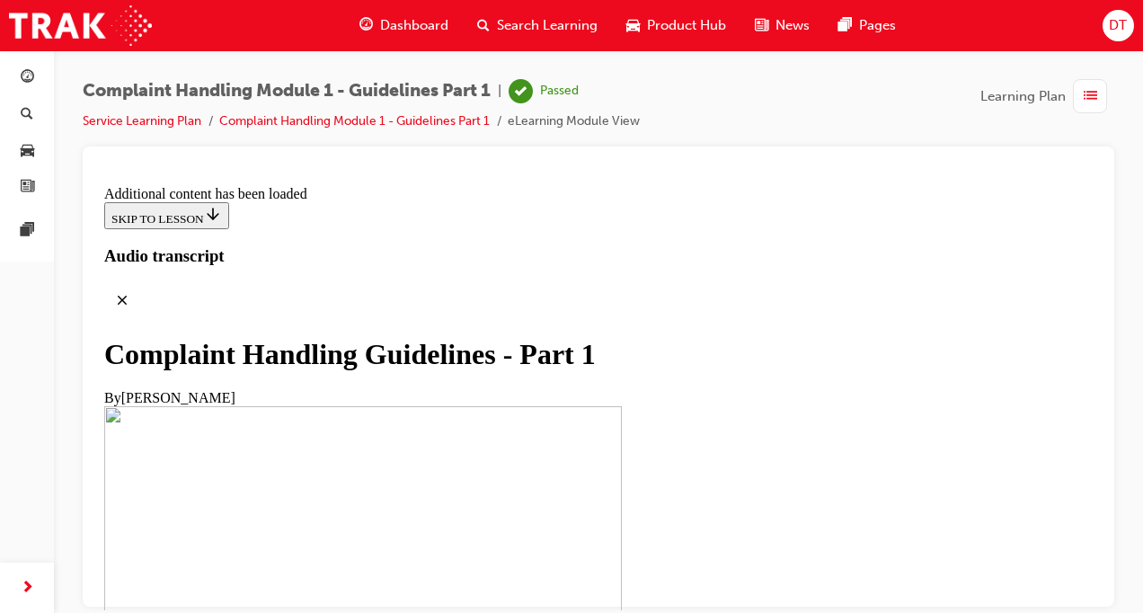
click at [310, 131] on li "Complaint Handling Module 1 - Guidelines Part 1" at bounding box center [363, 121] width 288 height 21
click at [342, 125] on link "Complaint Handling Module 1 - Guidelines Part 1" at bounding box center [354, 120] width 270 height 15
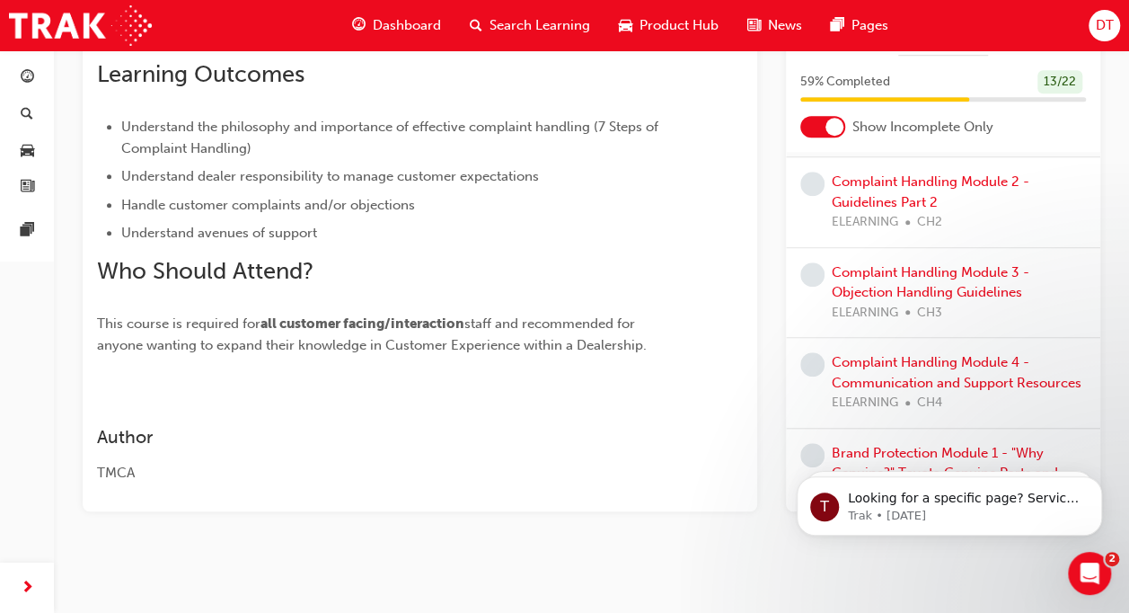
scroll to position [180, 0]
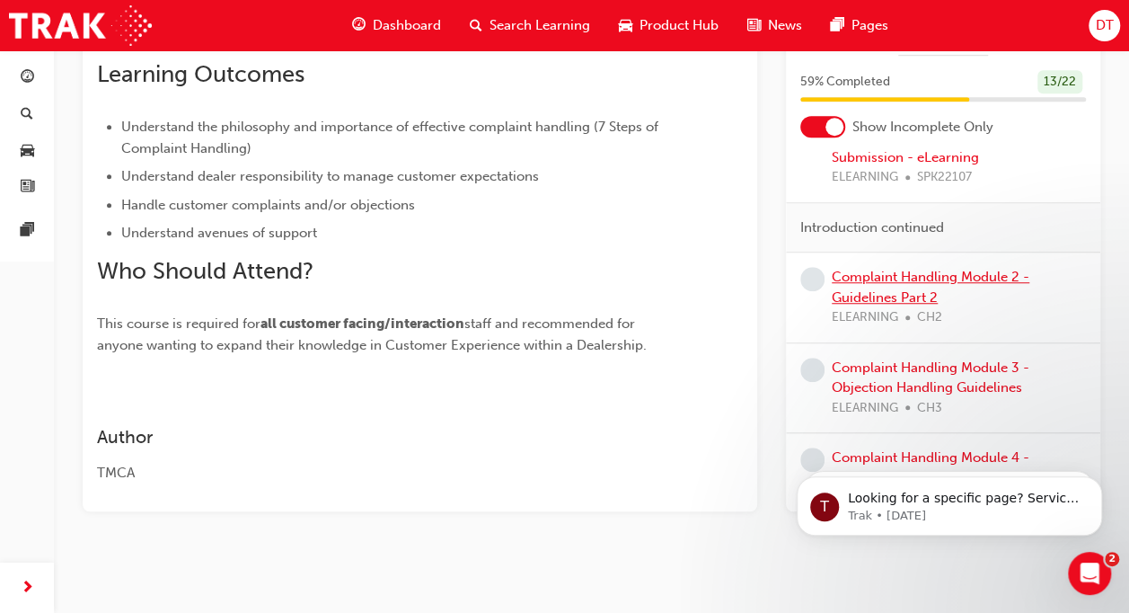
click at [878, 273] on link "Complaint Handling Module 2 - Guidelines Part 2" at bounding box center [931, 287] width 198 height 37
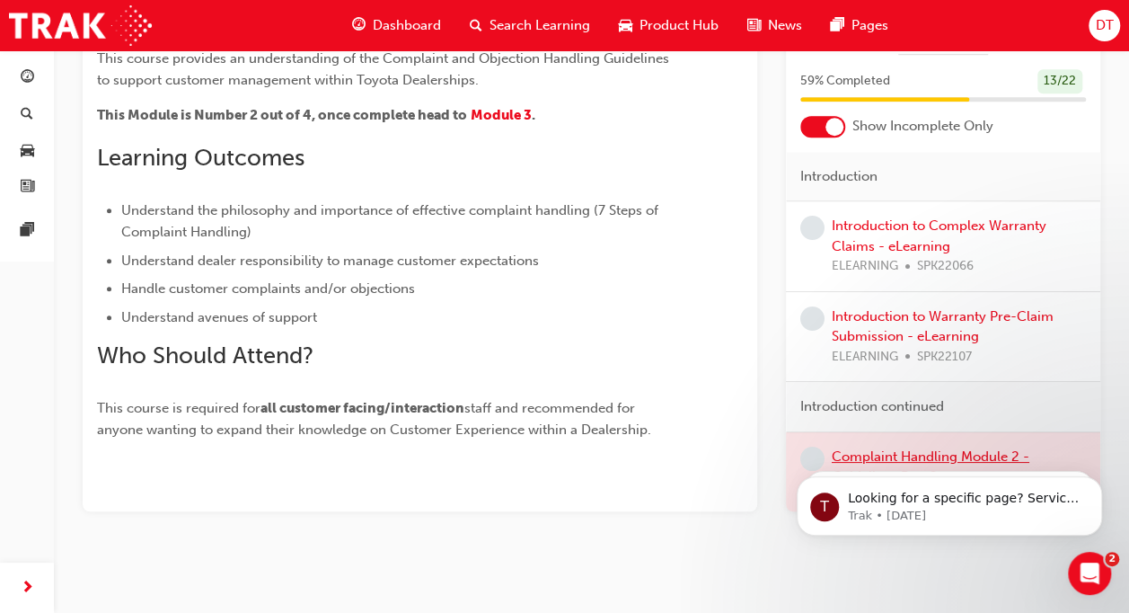
scroll to position [316, 0]
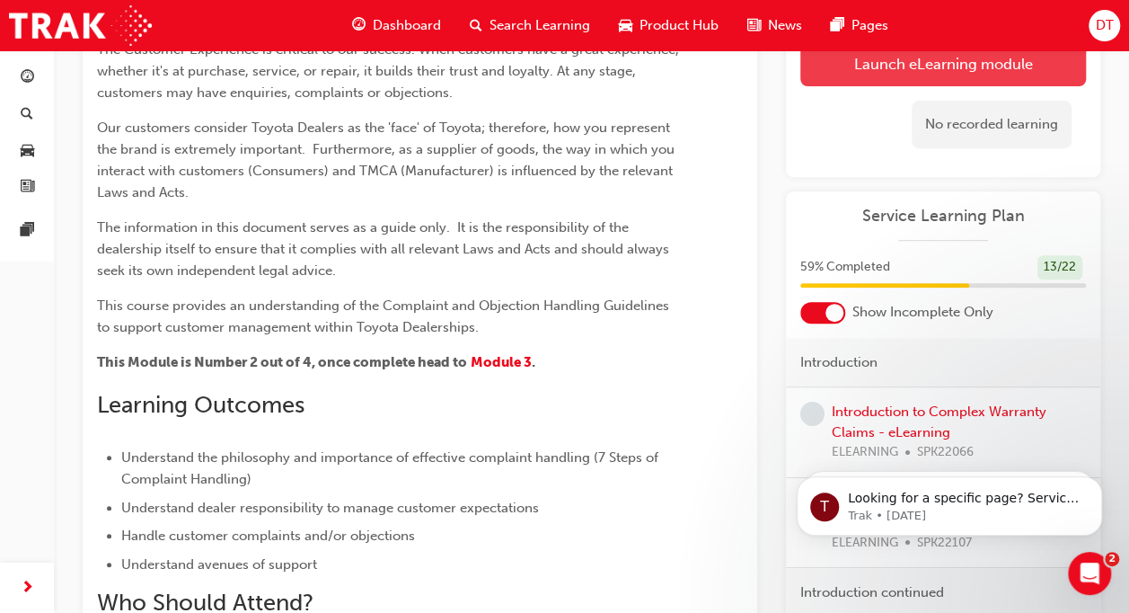
click at [895, 61] on button "Launch eLearning module" at bounding box center [944, 63] width 286 height 45
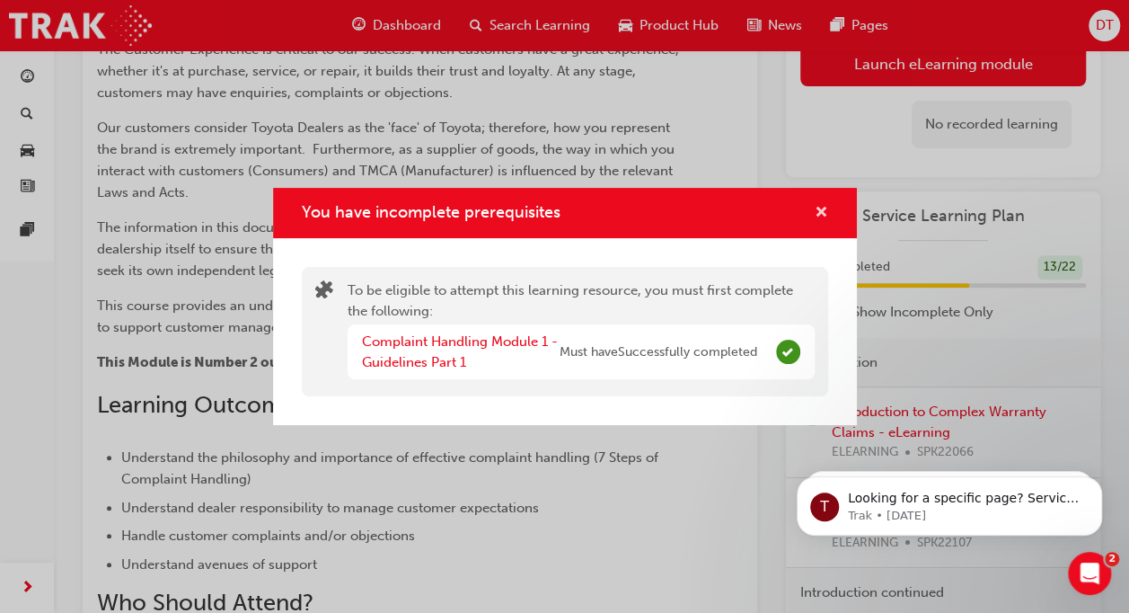
click at [823, 217] on span "cross-icon" at bounding box center [821, 214] width 13 height 16
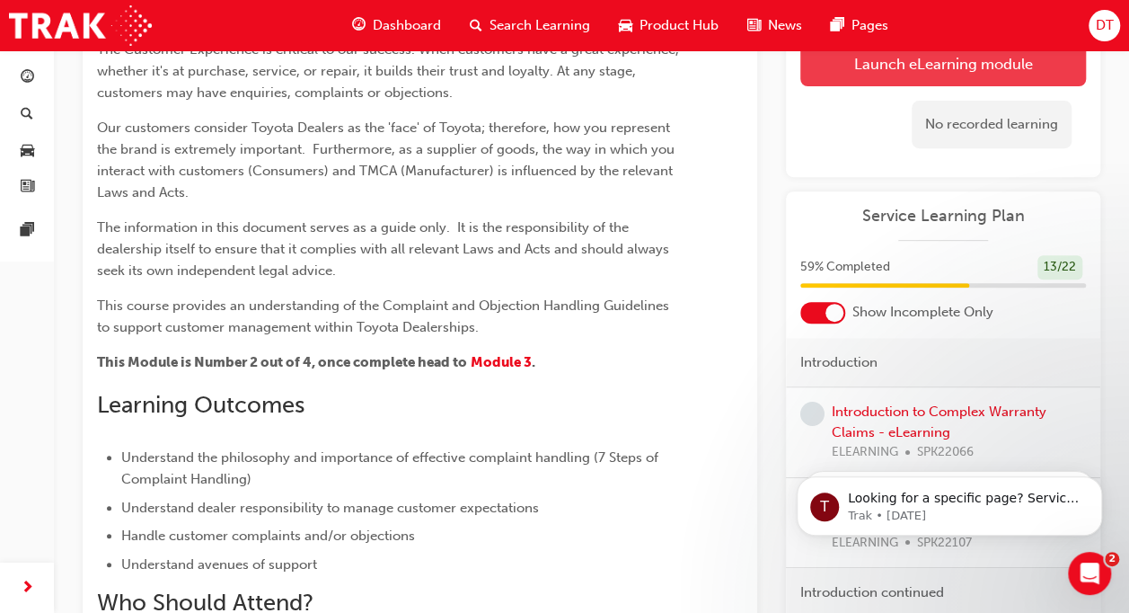
click at [875, 77] on button "Launch eLearning module" at bounding box center [944, 63] width 286 height 45
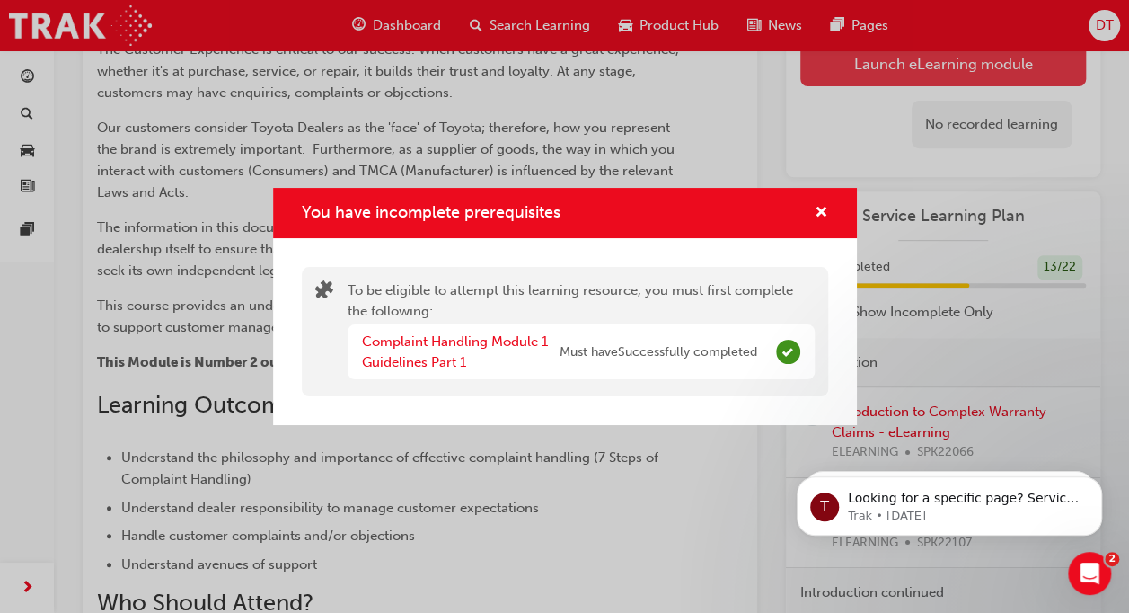
scroll to position [275, 0]
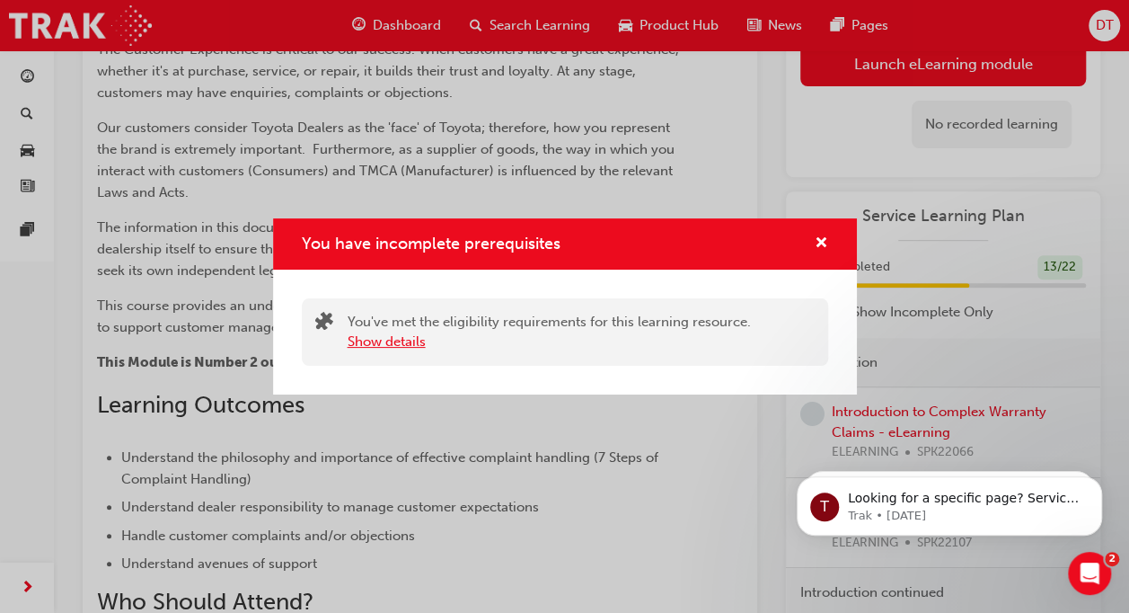
click at [381, 349] on button "Show details" at bounding box center [387, 342] width 78 height 21
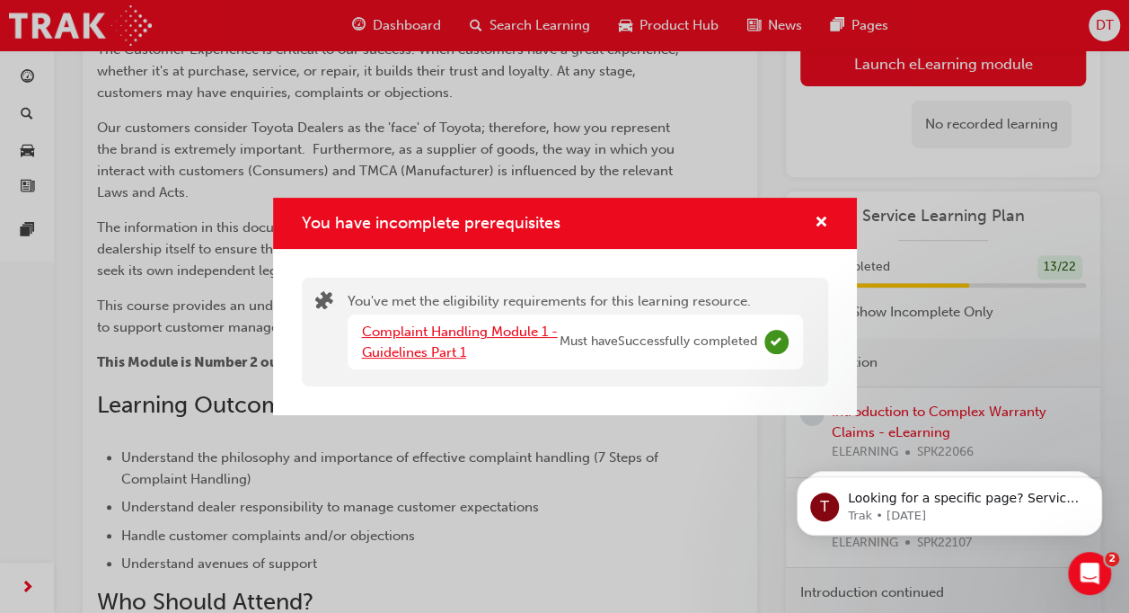
click at [482, 328] on link "Complaint Handling Module 1 - Guidelines Part 1" at bounding box center [460, 341] width 196 height 37
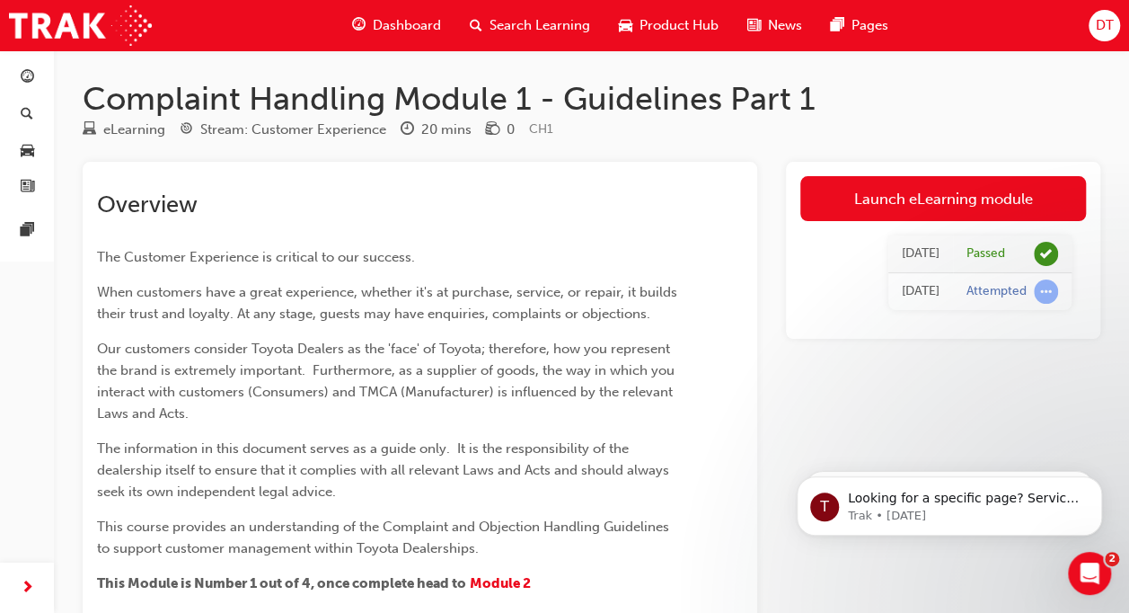
click at [395, 27] on span "Dashboard" at bounding box center [407, 25] width 68 height 21
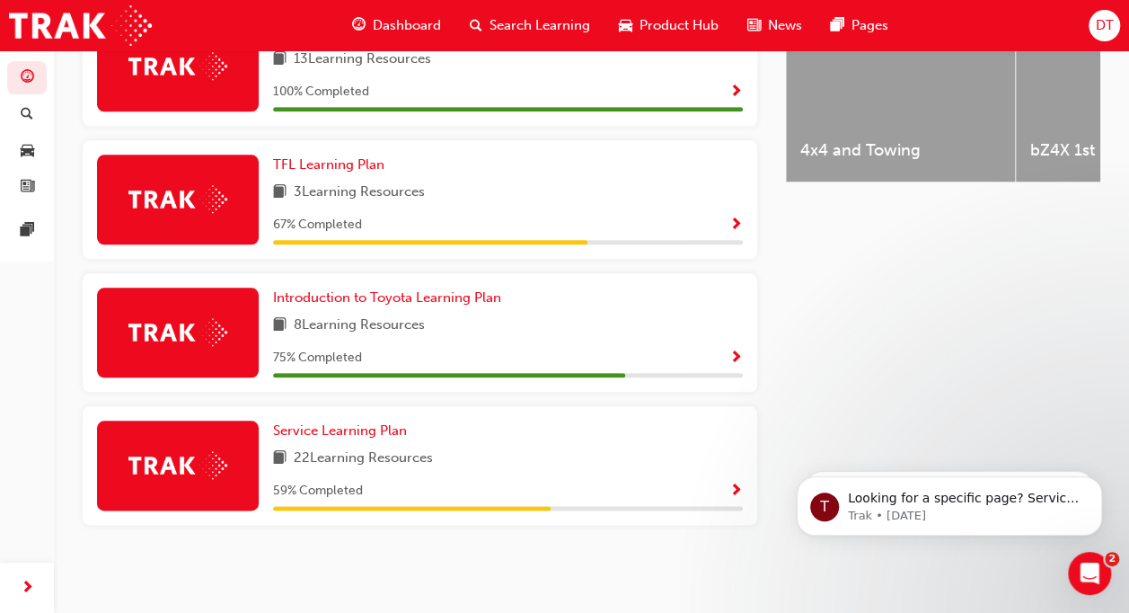
scroll to position [806, 0]
click at [355, 428] on span "Service Learning Plan" at bounding box center [340, 430] width 134 height 16
